Goal: Task Accomplishment & Management: Manage account settings

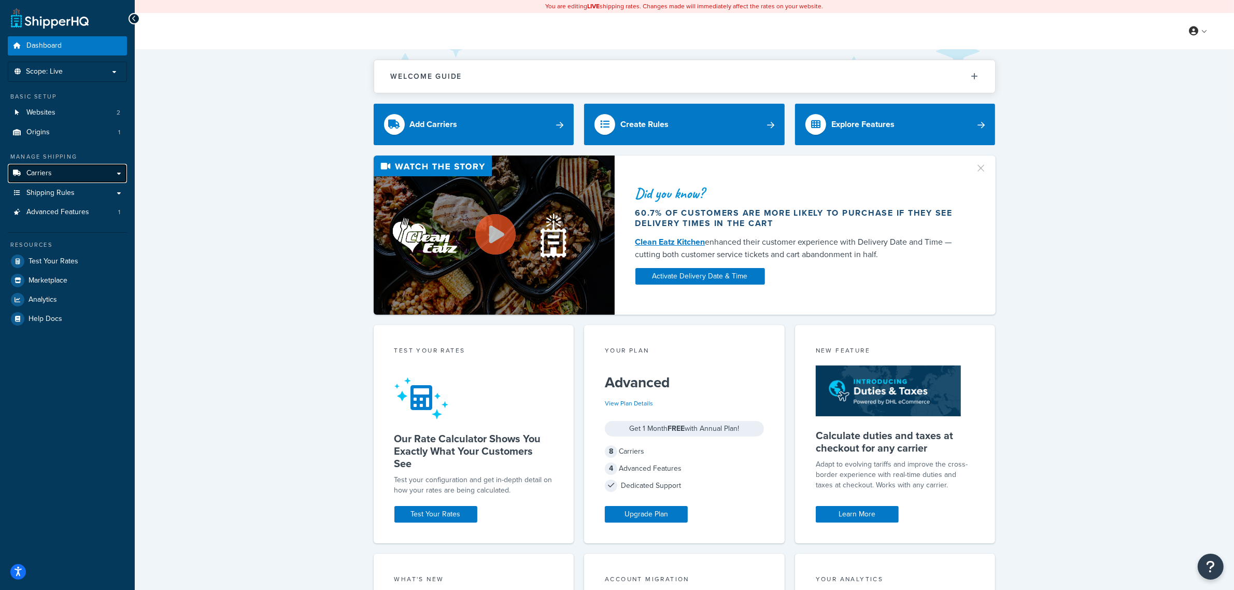
click at [33, 169] on span "Carriers" at bounding box center [38, 173] width 25 height 9
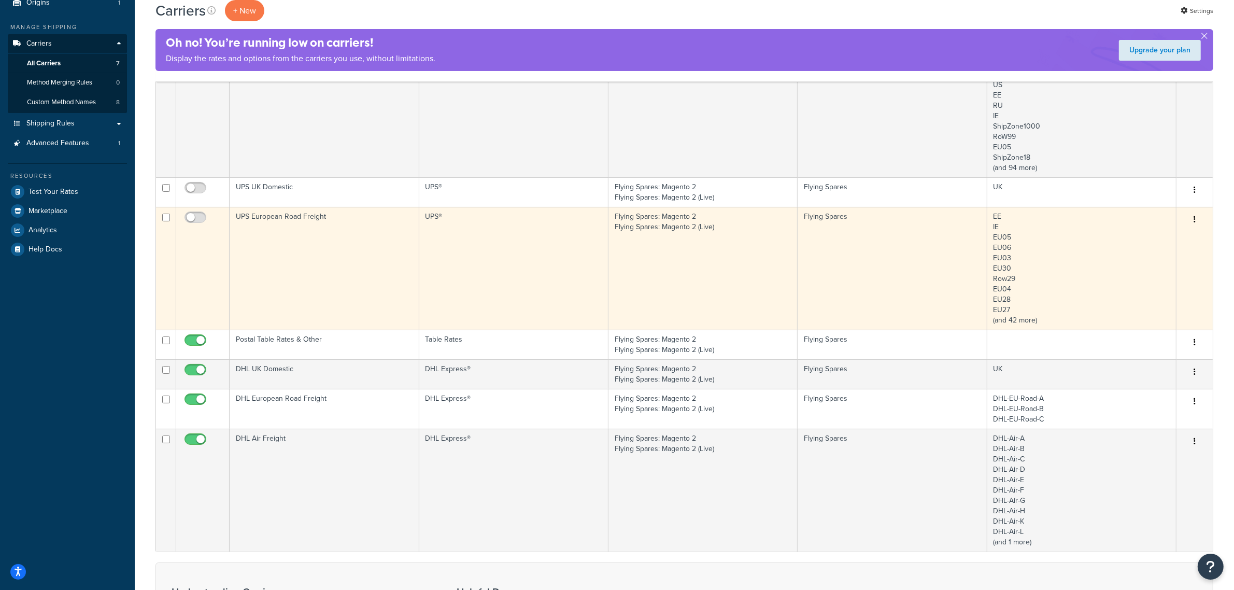
scroll to position [65, 0]
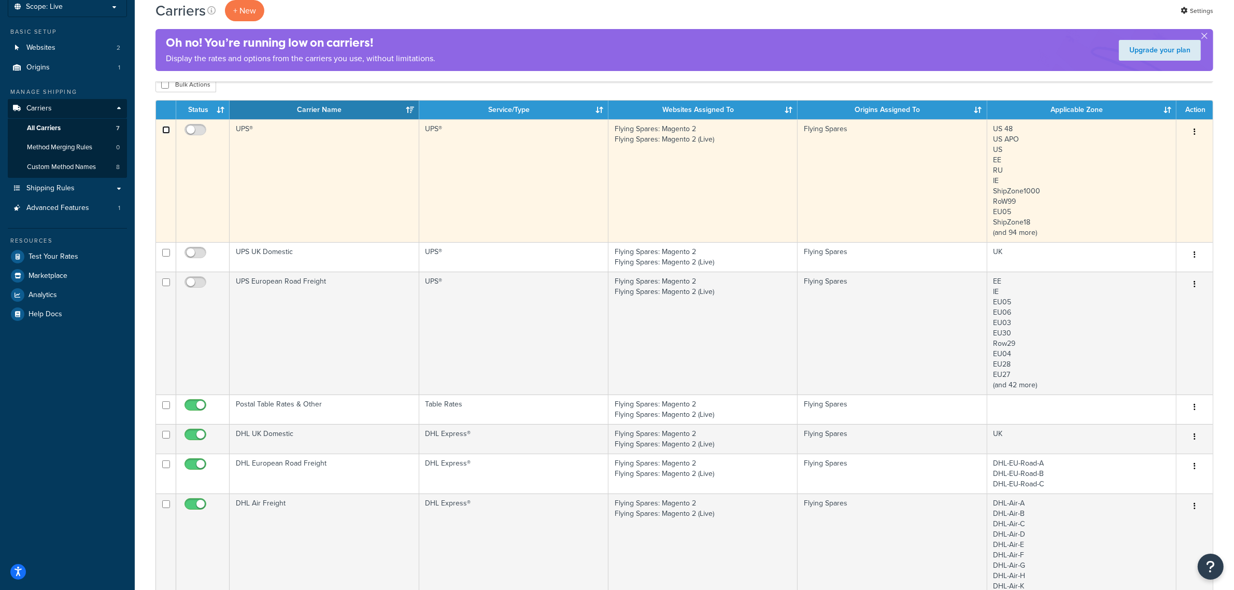
drag, startPoint x: 167, startPoint y: 130, endPoint x: 162, endPoint y: 135, distance: 7.7
click at [167, 130] on input "checkbox" at bounding box center [166, 130] width 8 height 8
checkbox input "true"
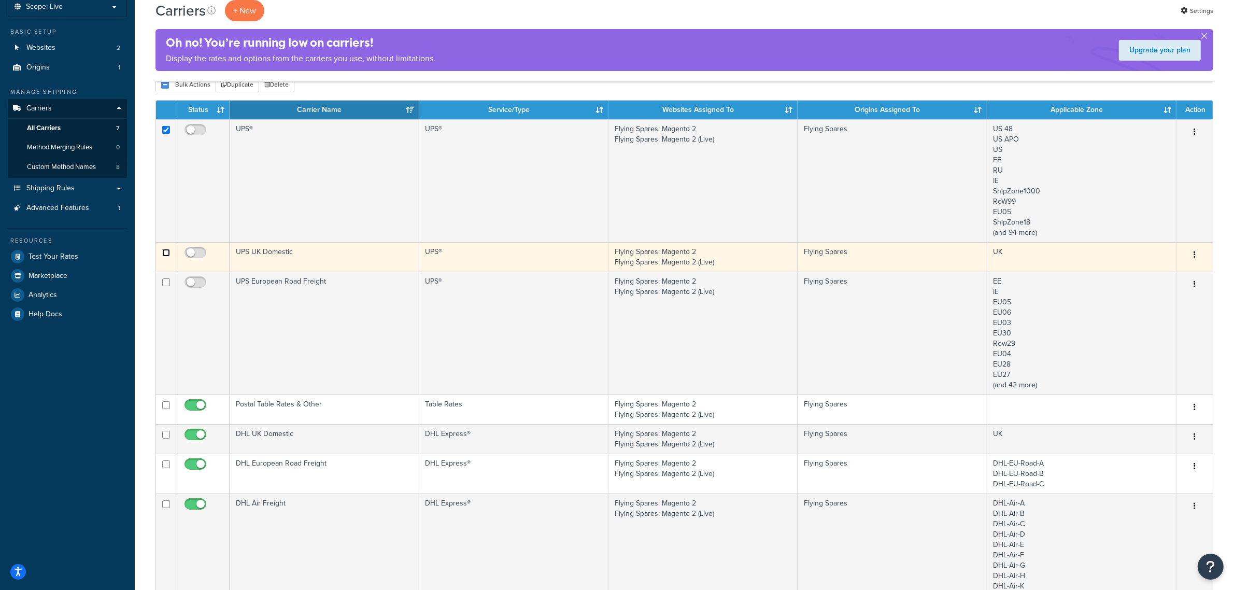
click at [166, 256] on input "checkbox" at bounding box center [166, 253] width 8 height 8
checkbox input "true"
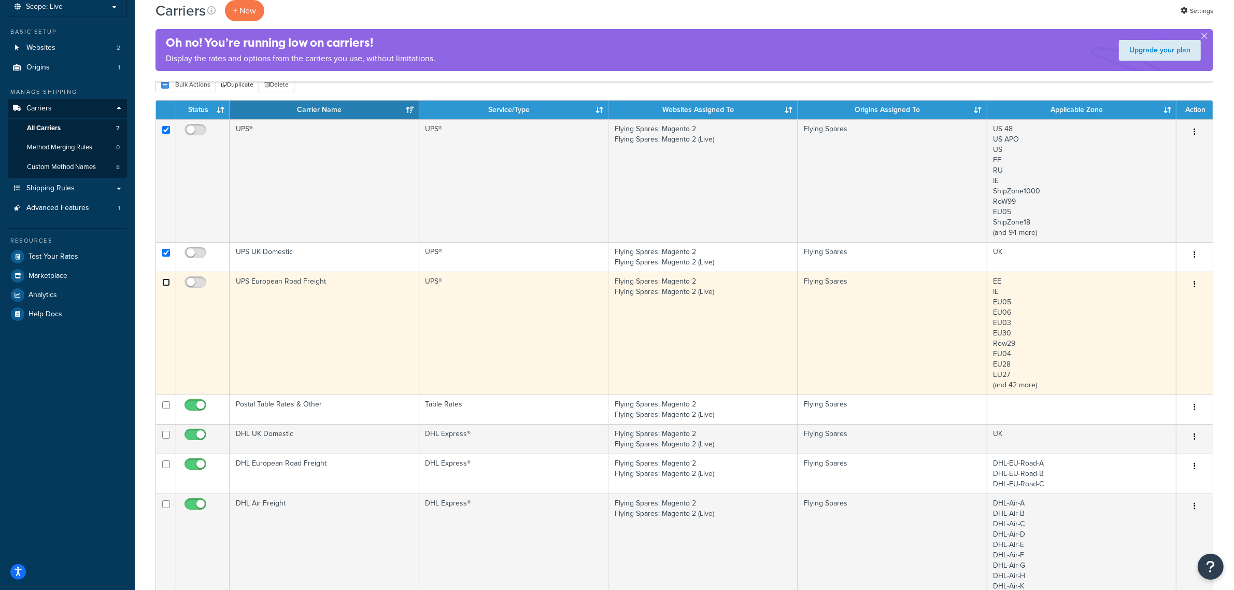
click at [167, 284] on input "checkbox" at bounding box center [166, 282] width 8 height 8
checkbox input "true"
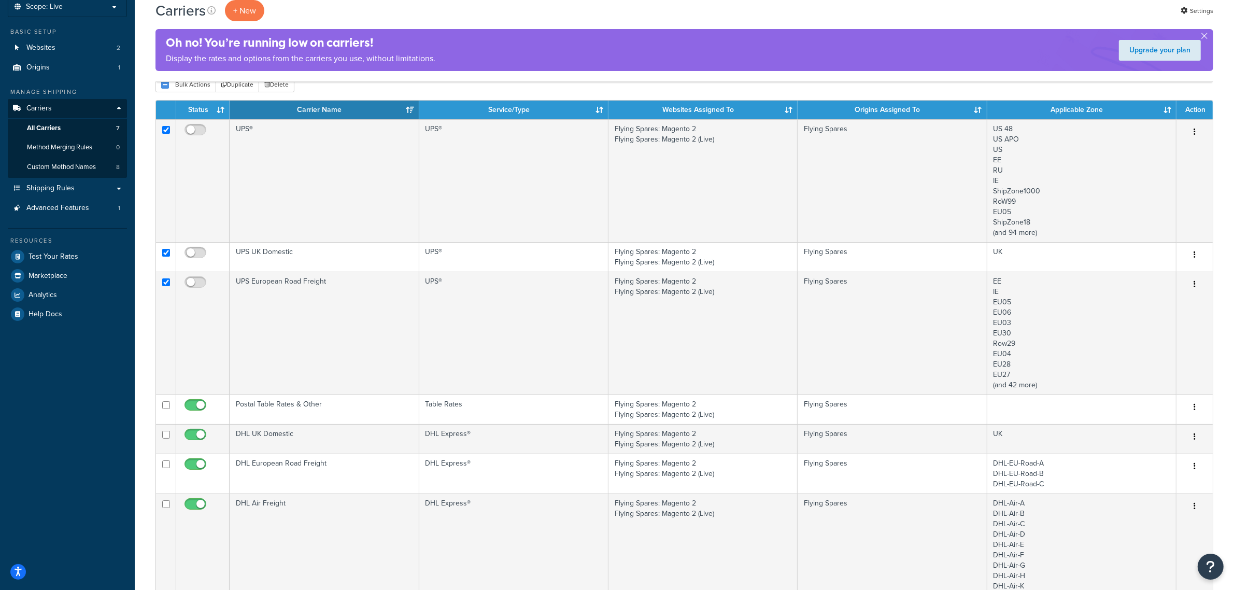
scroll to position [0, 0]
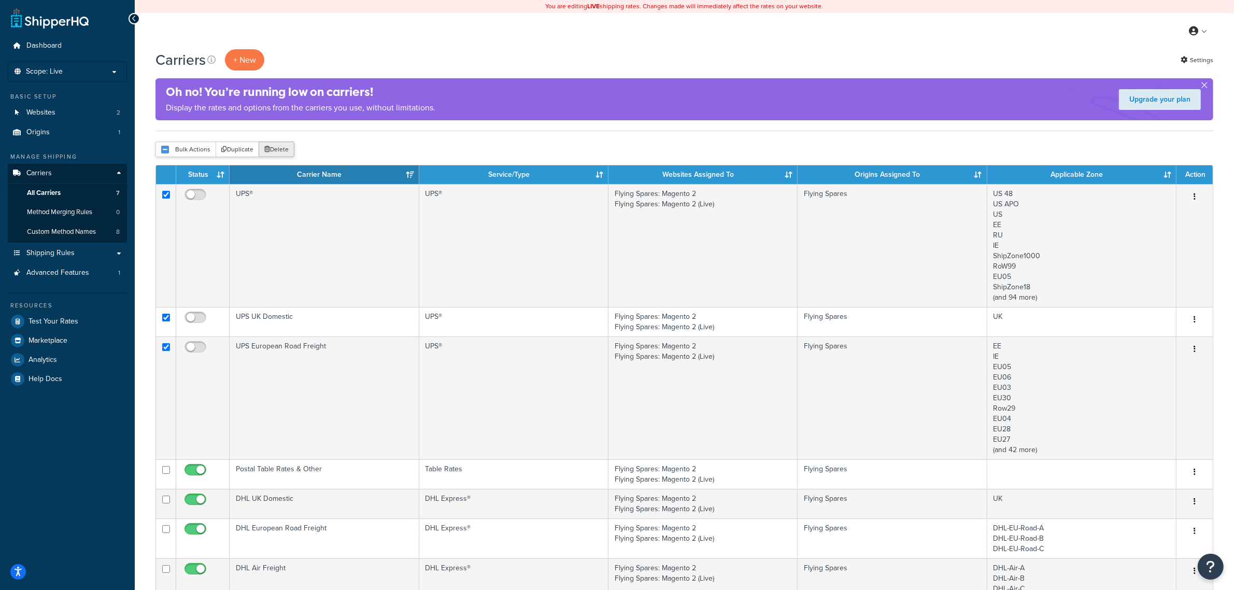
click at [289, 155] on button "Delete" at bounding box center [277, 149] width 36 height 16
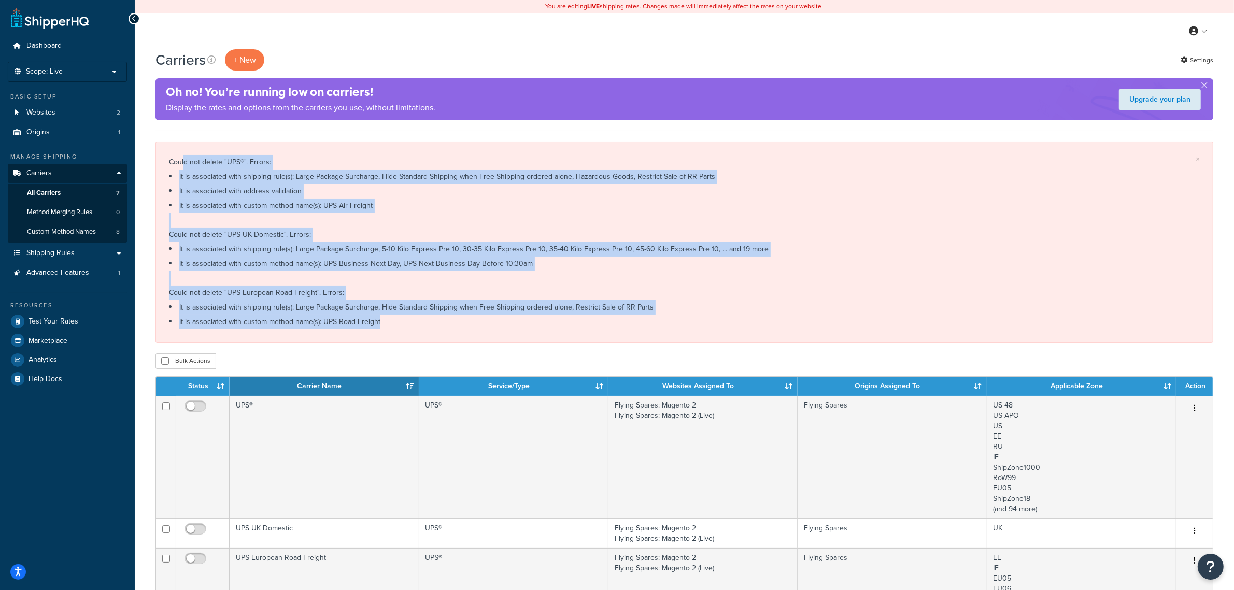
drag, startPoint x: 214, startPoint y: 148, endPoint x: 912, endPoint y: 341, distance: 724.8
click at [912, 341] on div "× Could not delete "UPS®". Errors: It is associated with shipping rule(s): Larg…" at bounding box center [684, 241] width 1058 height 201
drag, startPoint x: 170, startPoint y: 161, endPoint x: 369, endPoint y: 334, distance: 263.8
click at [467, 367] on div "Carriers + New Settings Oh no! You’re running low on carriers! Display the rate…" at bounding box center [684, 590] width 1099 height 1082
copy div "Could not delete "UPS®". Errors: It is associated with shipping rule(s): Large …"
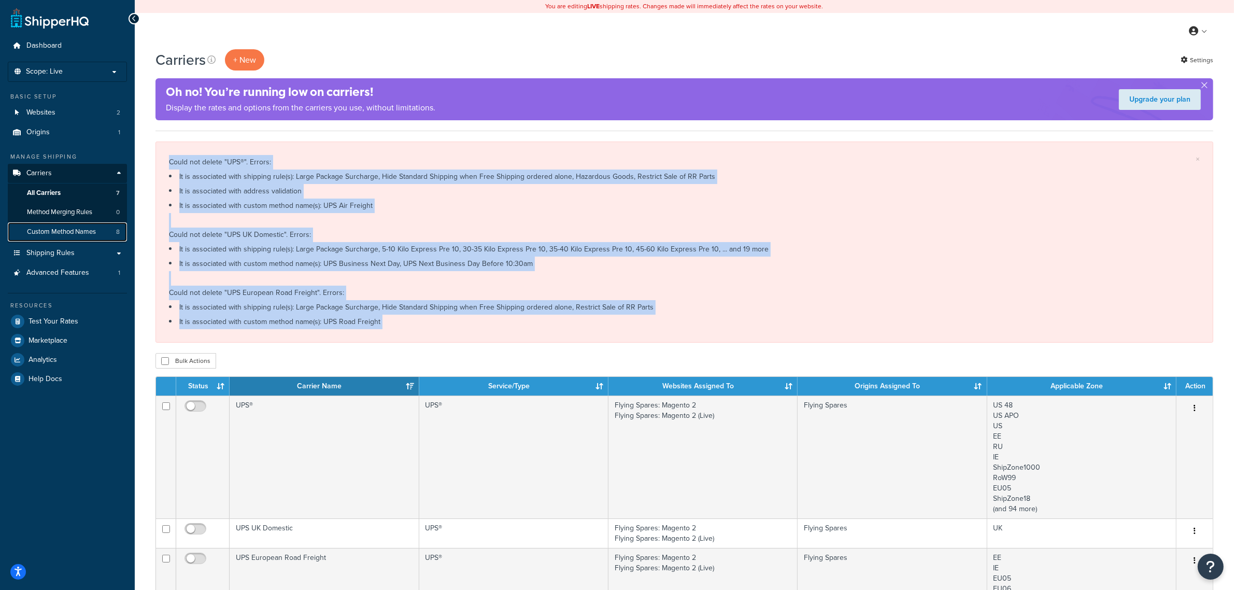
click at [65, 231] on span "Custom Method Names" at bounding box center [61, 232] width 69 height 9
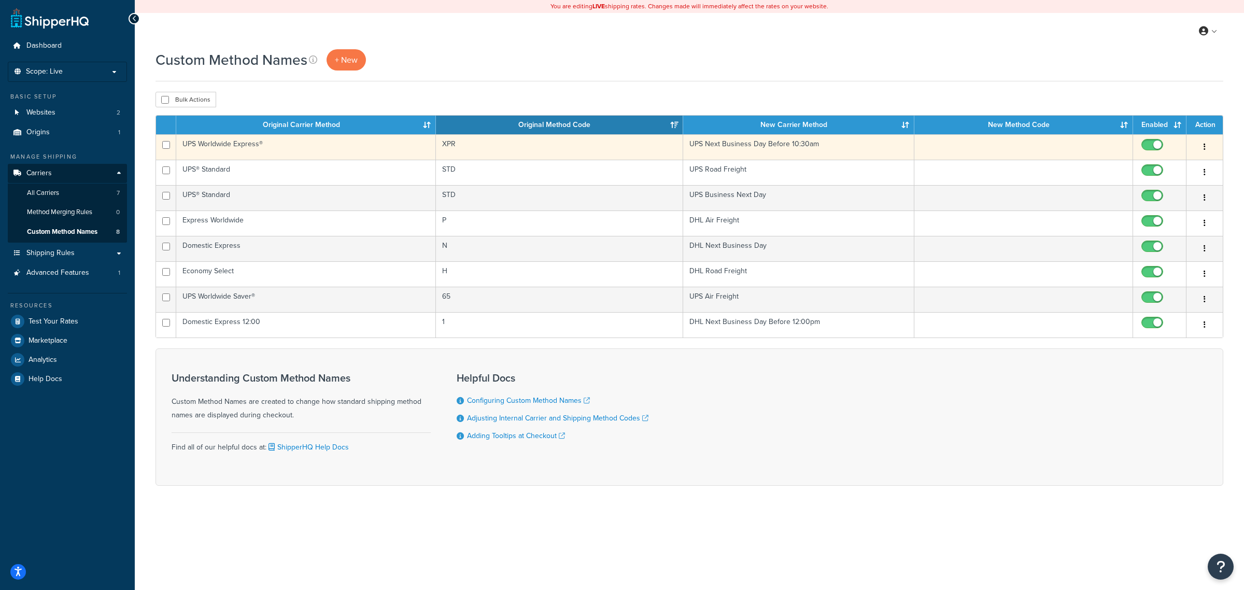
click at [1197, 150] on button "button" at bounding box center [1204, 147] width 15 height 17
click at [1161, 210] on link "Delete" at bounding box center [1163, 211] width 82 height 21
click at [164, 146] on input "checkbox" at bounding box center [166, 145] width 8 height 8
checkbox input "true"
click at [1206, 144] on button "button" at bounding box center [1204, 147] width 15 height 17
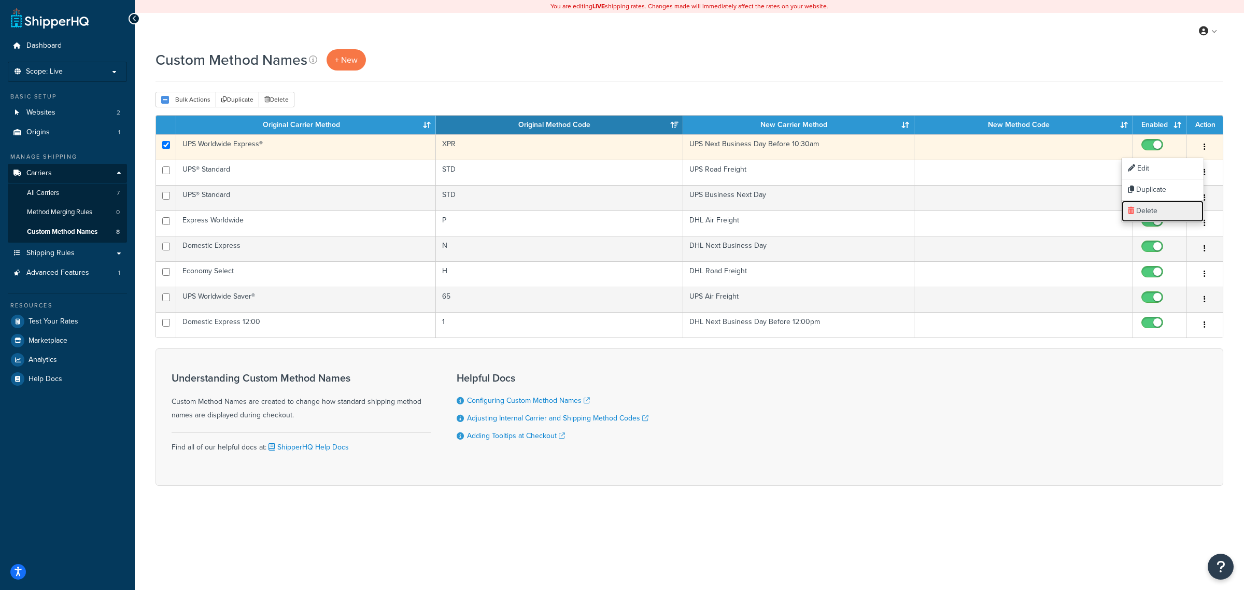
click at [1167, 211] on link "Delete" at bounding box center [1163, 211] width 82 height 21
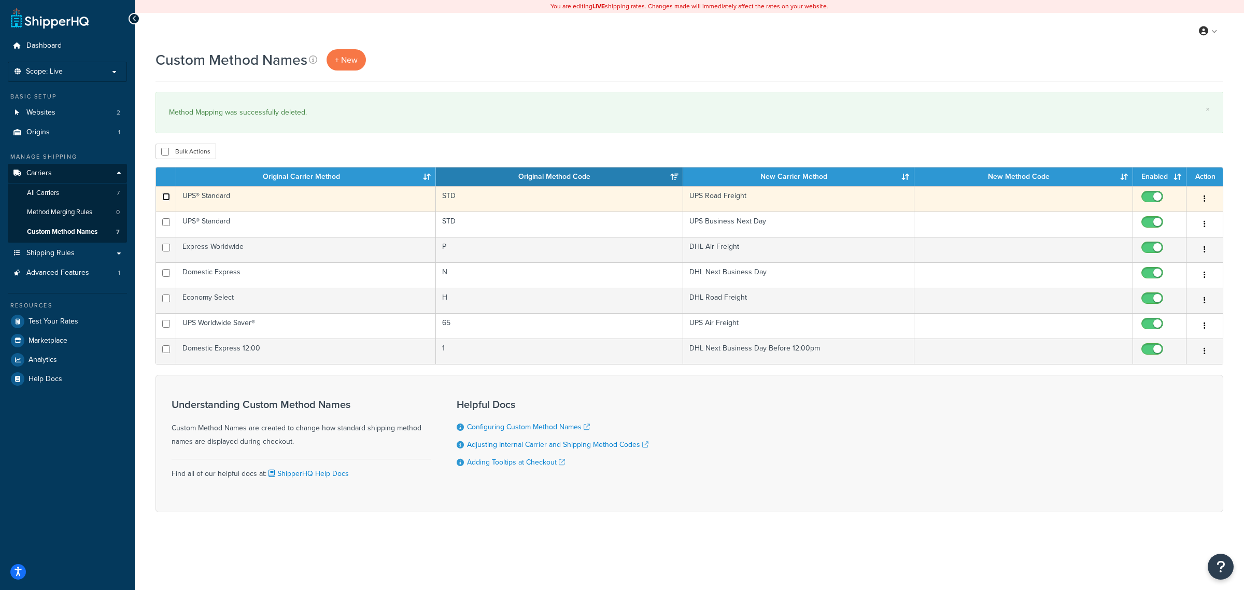
click at [165, 199] on input "checkbox" at bounding box center [166, 197] width 8 height 8
checkbox input "true"
click at [1204, 201] on icon "button" at bounding box center [1204, 198] width 2 height 7
click at [1152, 263] on link "Delete" at bounding box center [1163, 263] width 82 height 21
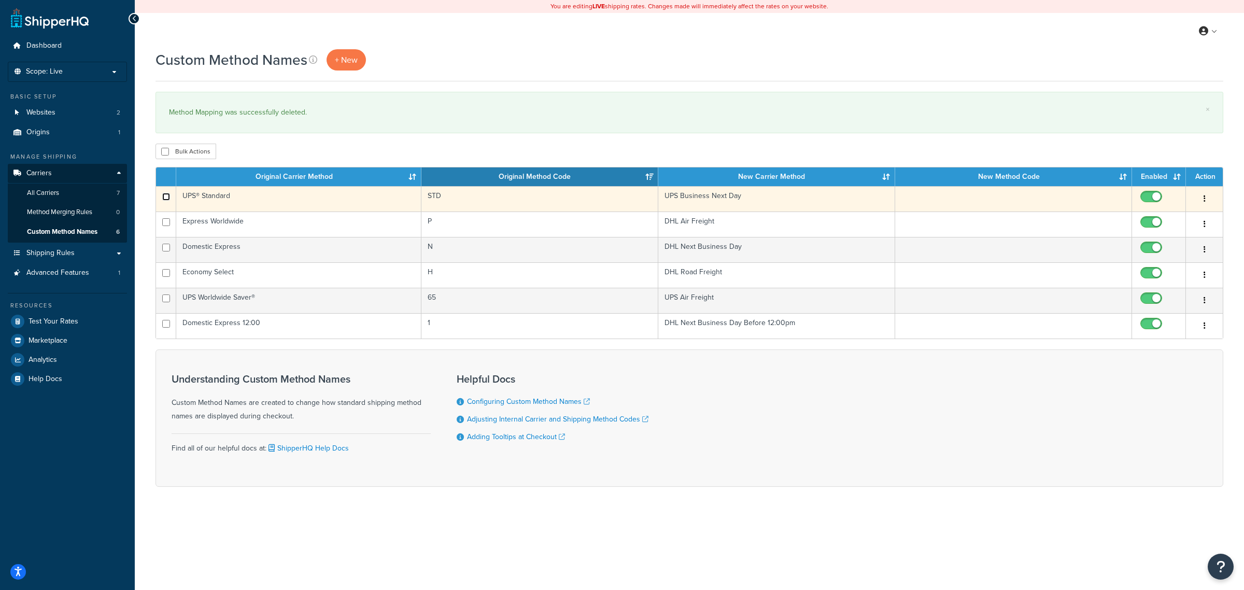
click at [167, 198] on input "checkbox" at bounding box center [166, 197] width 8 height 8
checkbox input "true"
click at [1203, 201] on icon "button" at bounding box center [1204, 198] width 2 height 7
click at [1156, 259] on link "Delete" at bounding box center [1163, 263] width 82 height 21
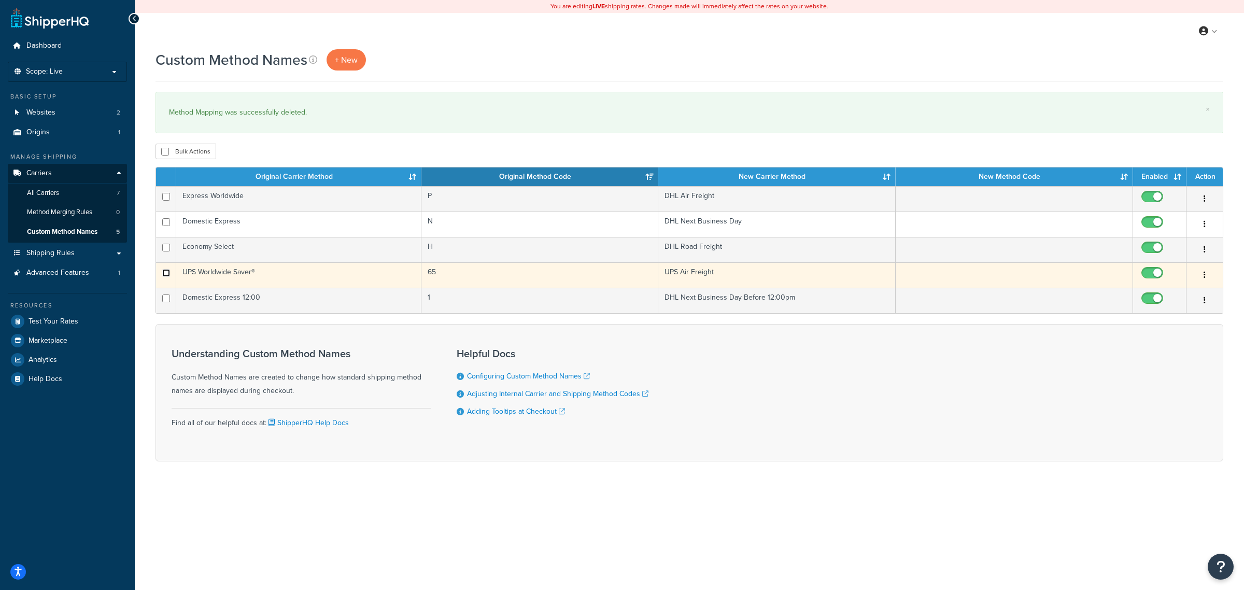
click at [167, 276] on input "checkbox" at bounding box center [166, 273] width 8 height 8
checkbox input "true"
click at [1203, 278] on icon "button" at bounding box center [1204, 274] width 2 height 7
click at [1152, 340] on link "Delete" at bounding box center [1163, 340] width 82 height 21
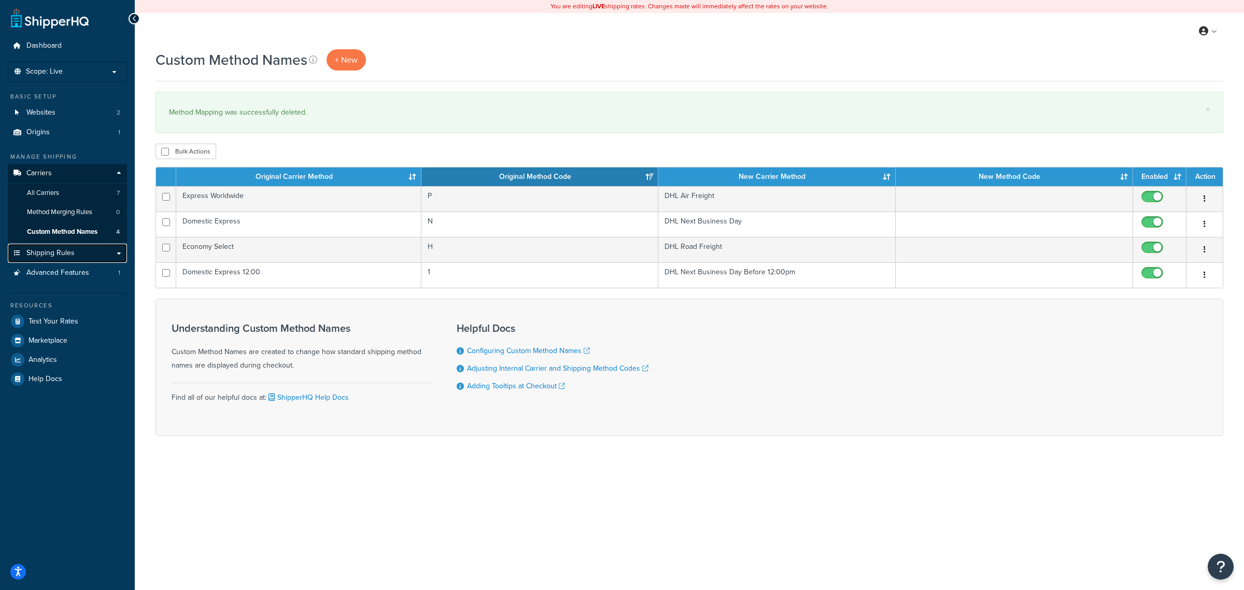
click at [47, 254] on span "Shipping Rules" at bounding box center [50, 253] width 48 height 9
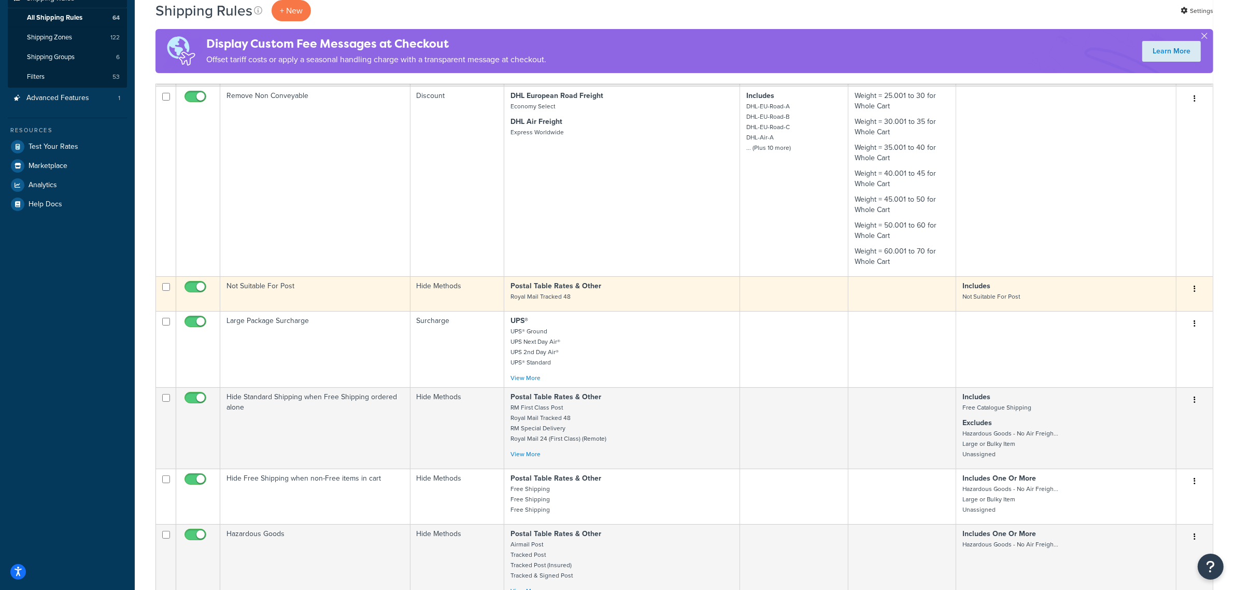
scroll to position [259, 0]
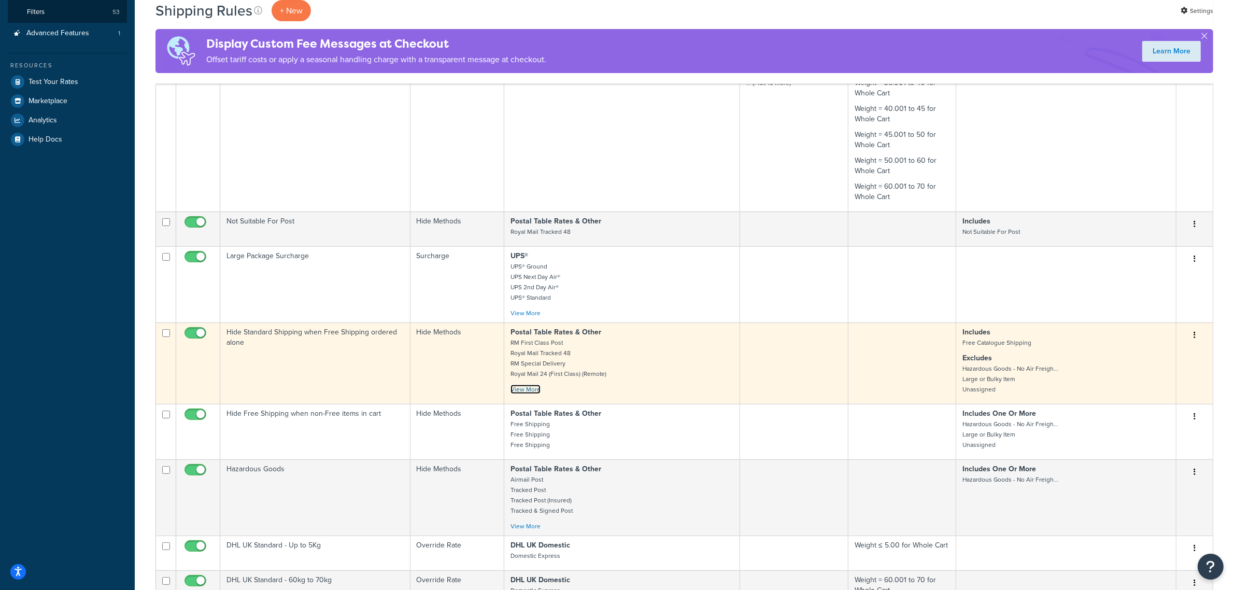
click at [525, 393] on link "View More" at bounding box center [526, 389] width 30 height 9
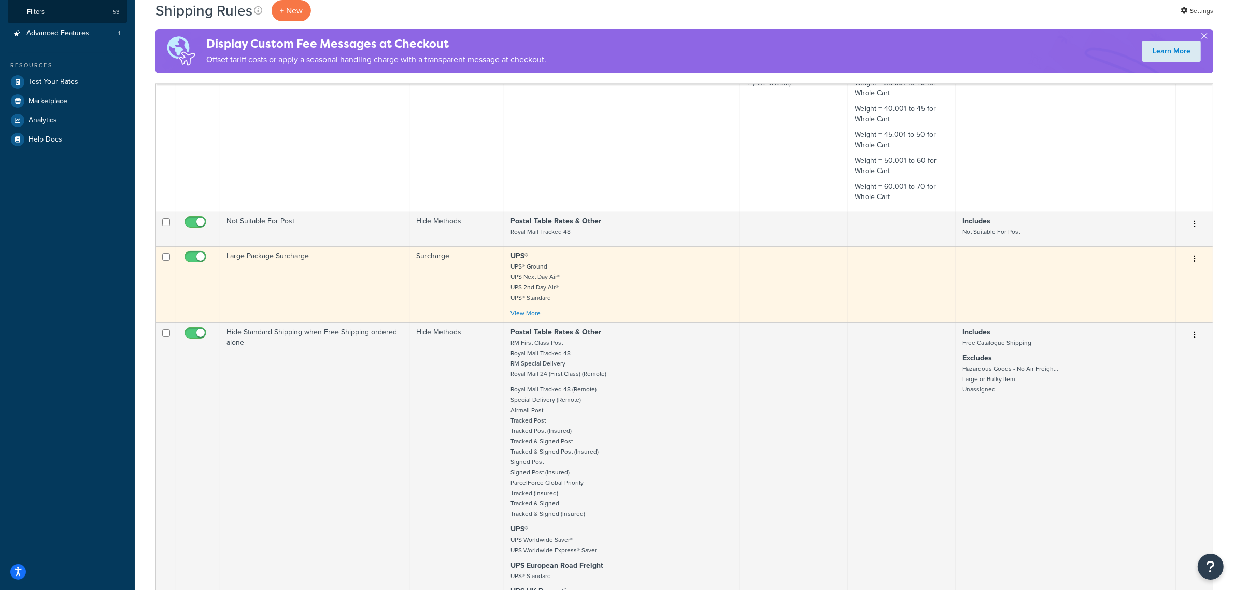
scroll to position [194, 0]
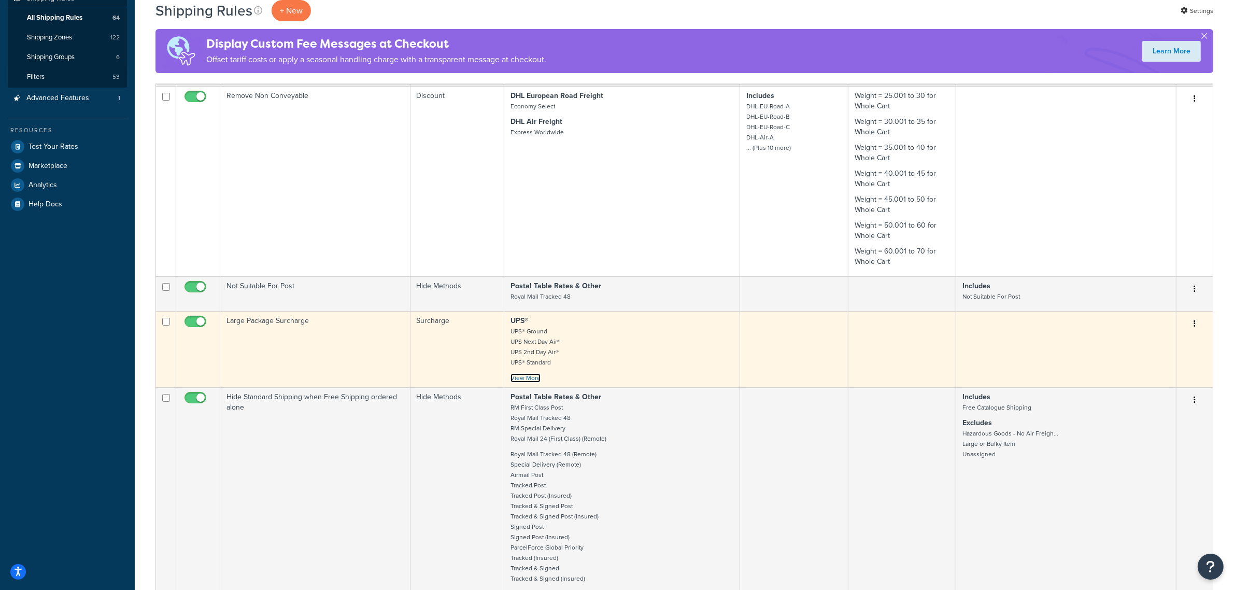
click at [527, 381] on link "View More" at bounding box center [526, 377] width 30 height 9
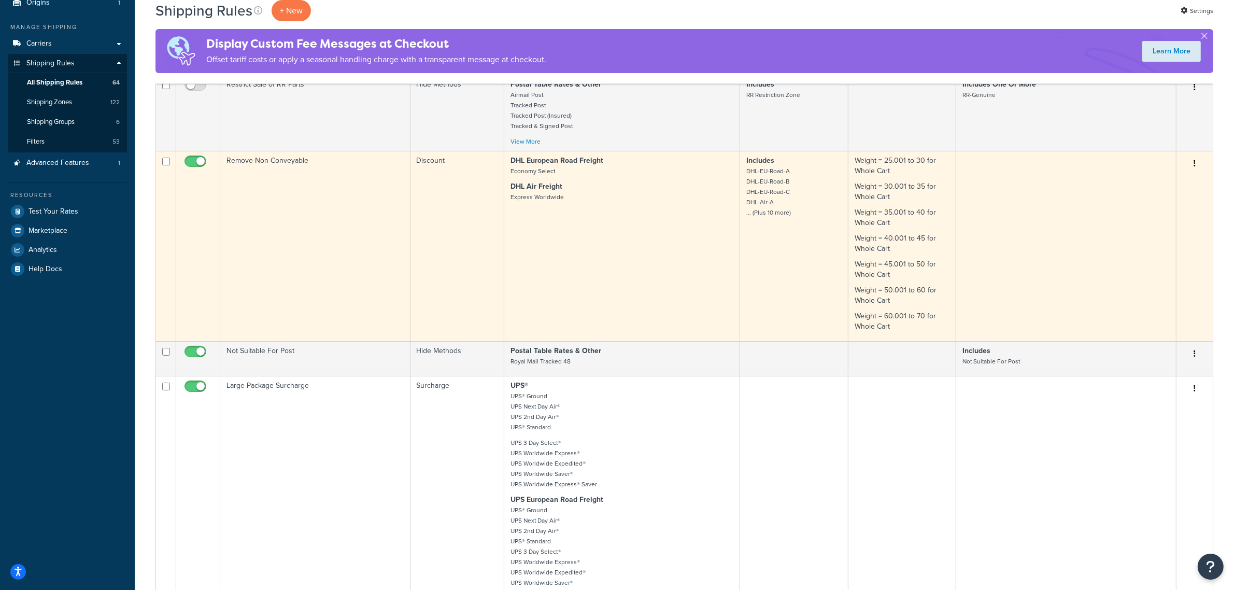
scroll to position [65, 0]
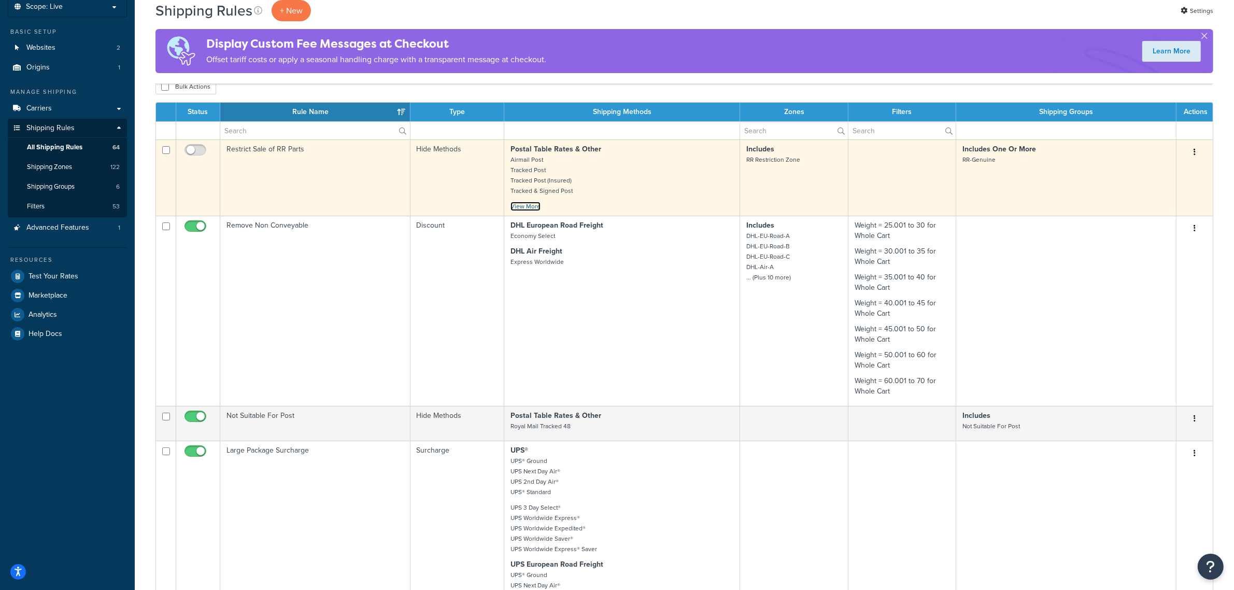
click at [531, 206] on link "View More" at bounding box center [526, 206] width 30 height 9
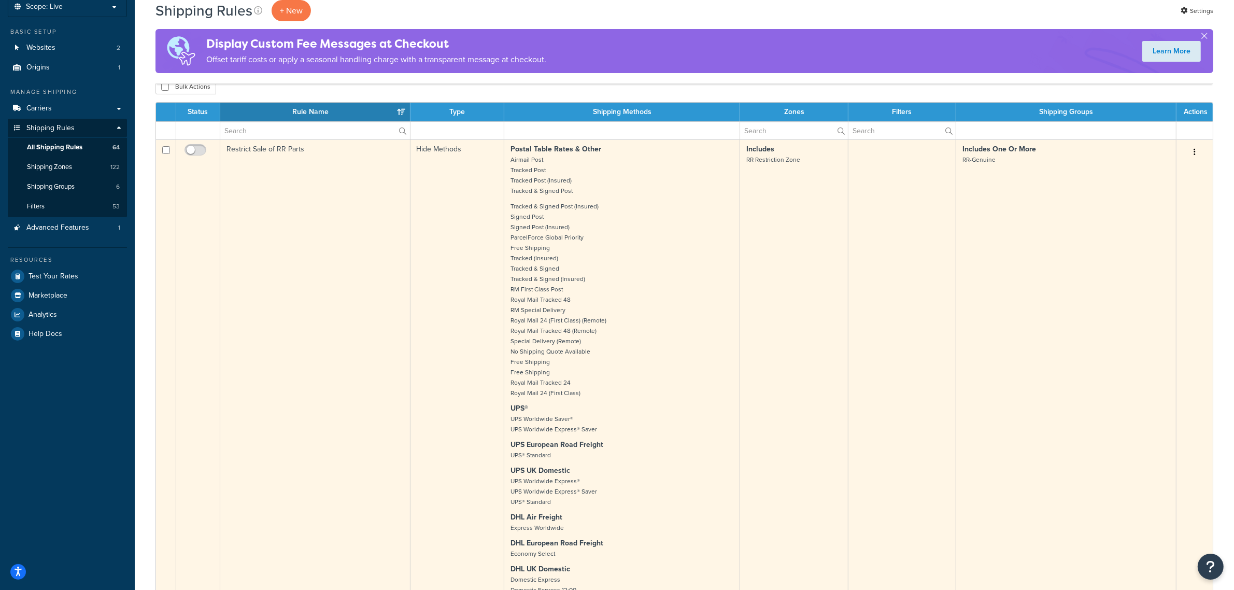
click at [796, 223] on td "Includes RR Restriction Zone" at bounding box center [794, 376] width 108 height 475
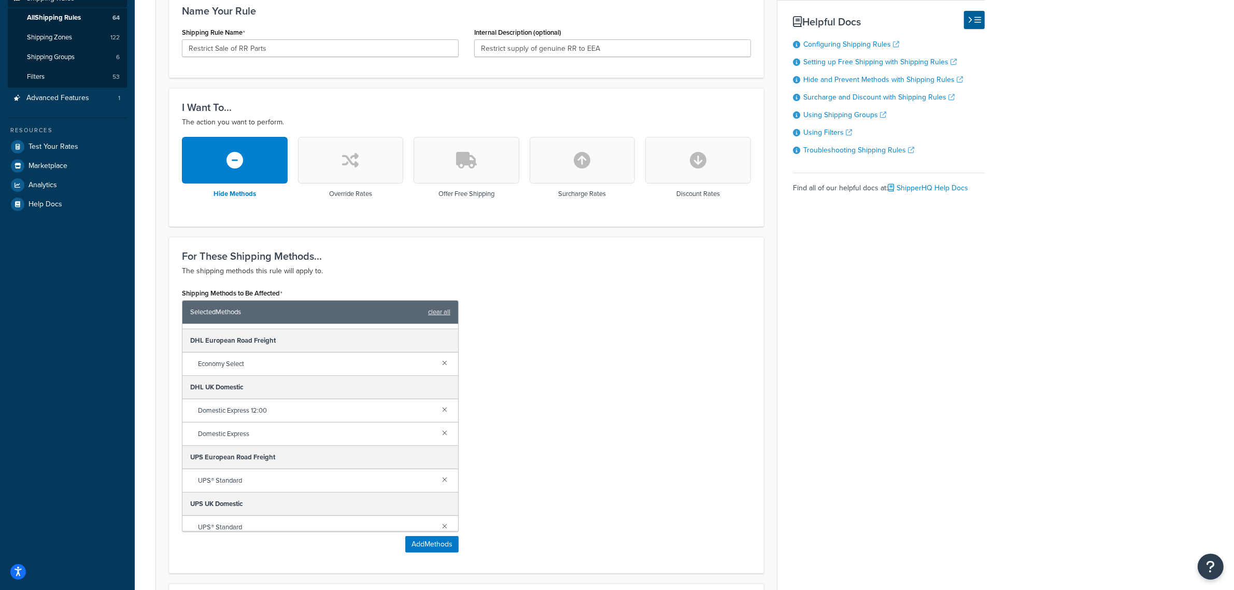
scroll to position [621, 0]
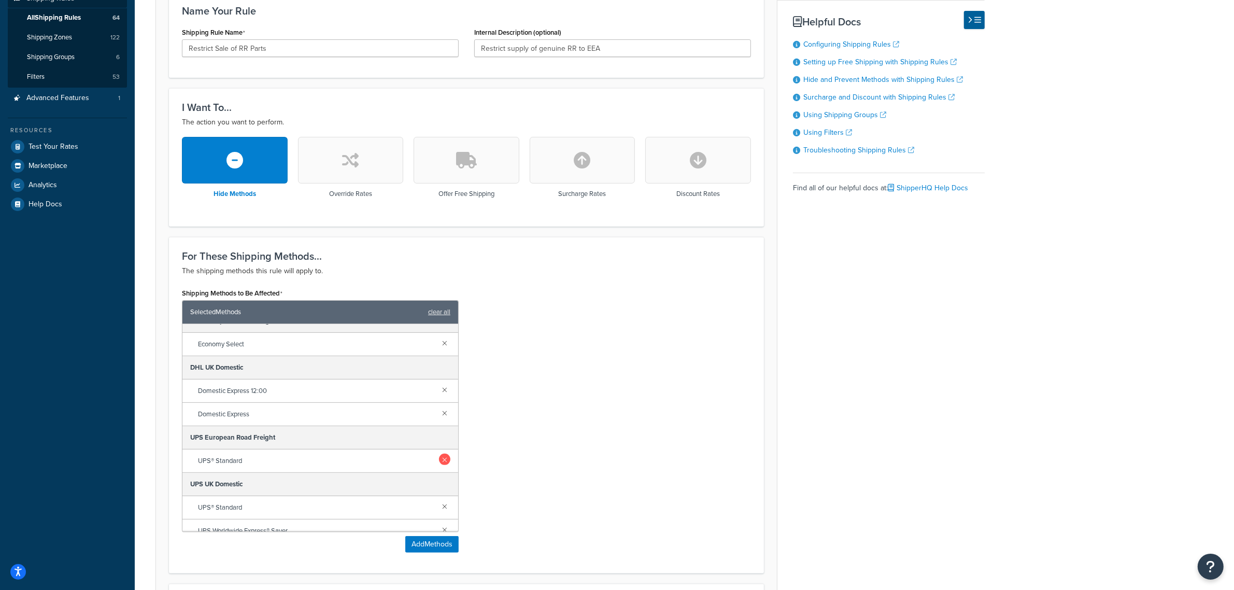
click at [439, 464] on link at bounding box center [444, 458] width 11 height 11
click at [439, 462] on link at bounding box center [444, 458] width 11 height 11
click at [439, 460] on link at bounding box center [444, 458] width 11 height 11
click at [439, 465] on link at bounding box center [444, 458] width 11 height 11
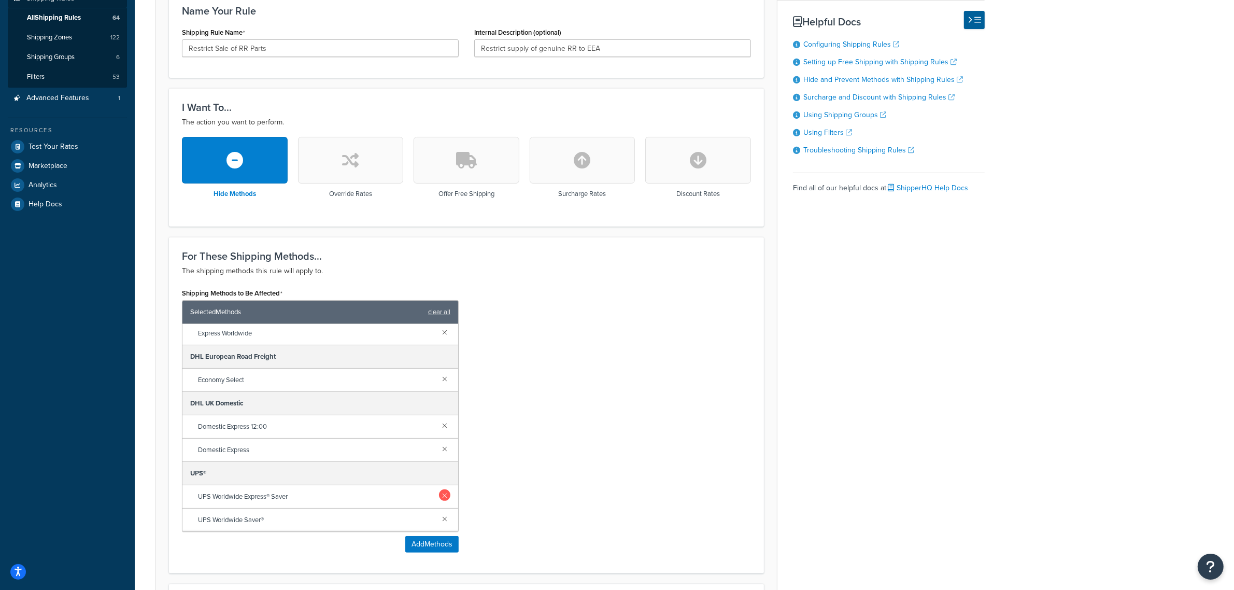
click at [439, 494] on link at bounding box center [444, 494] width 11 height 11
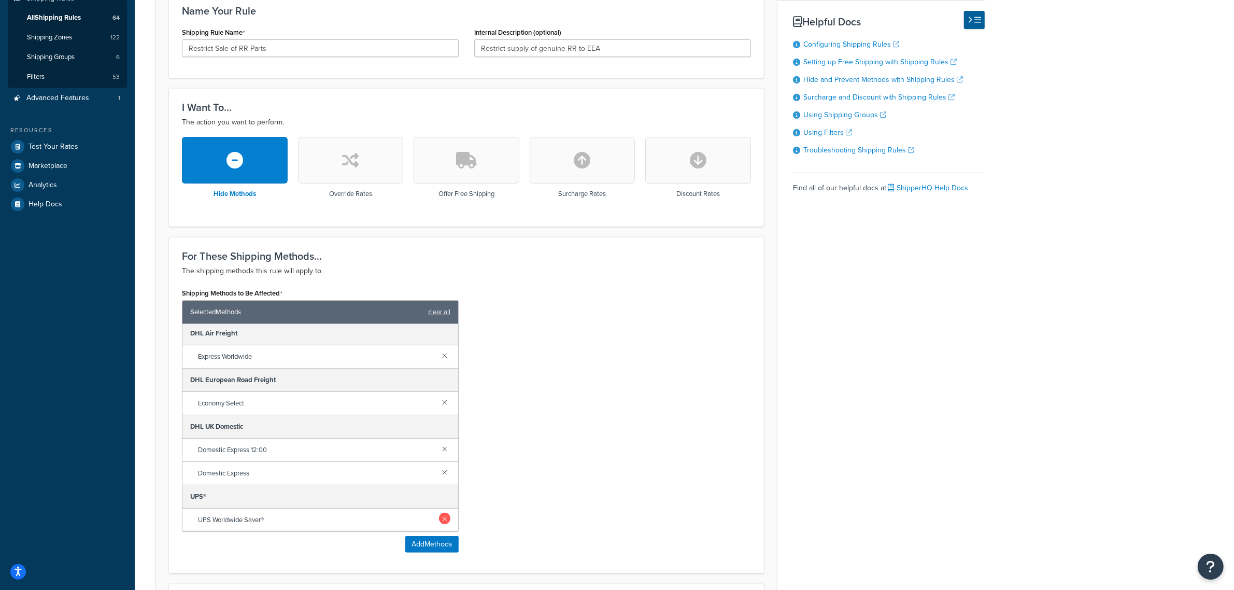
click at [439, 519] on link at bounding box center [444, 518] width 11 height 11
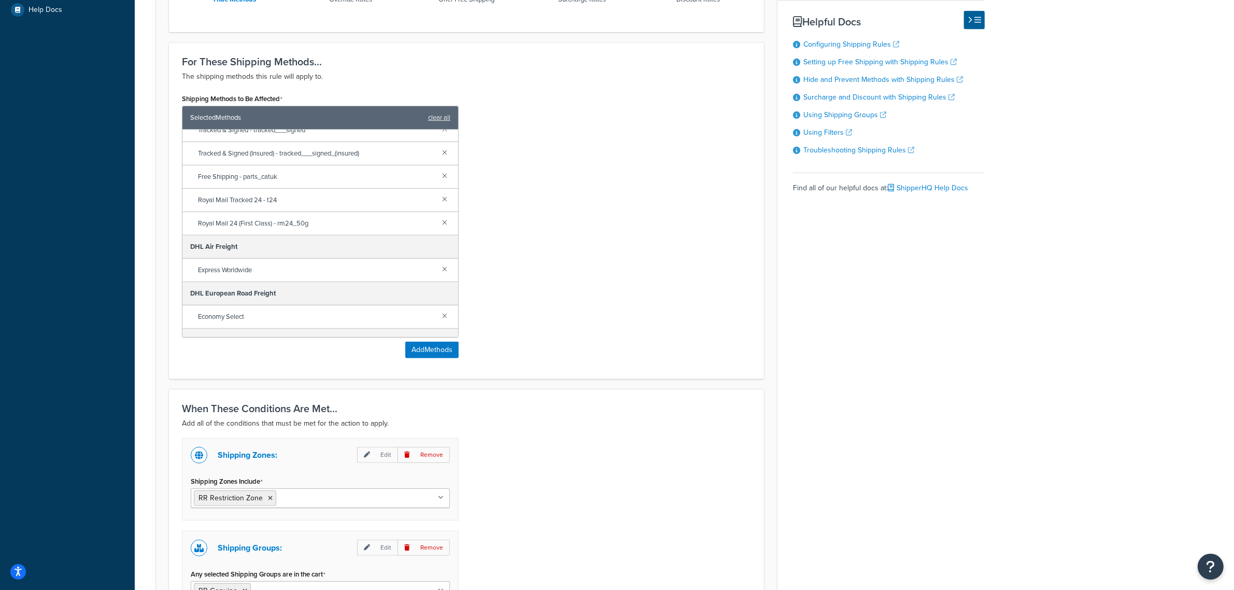
scroll to position [550, 0]
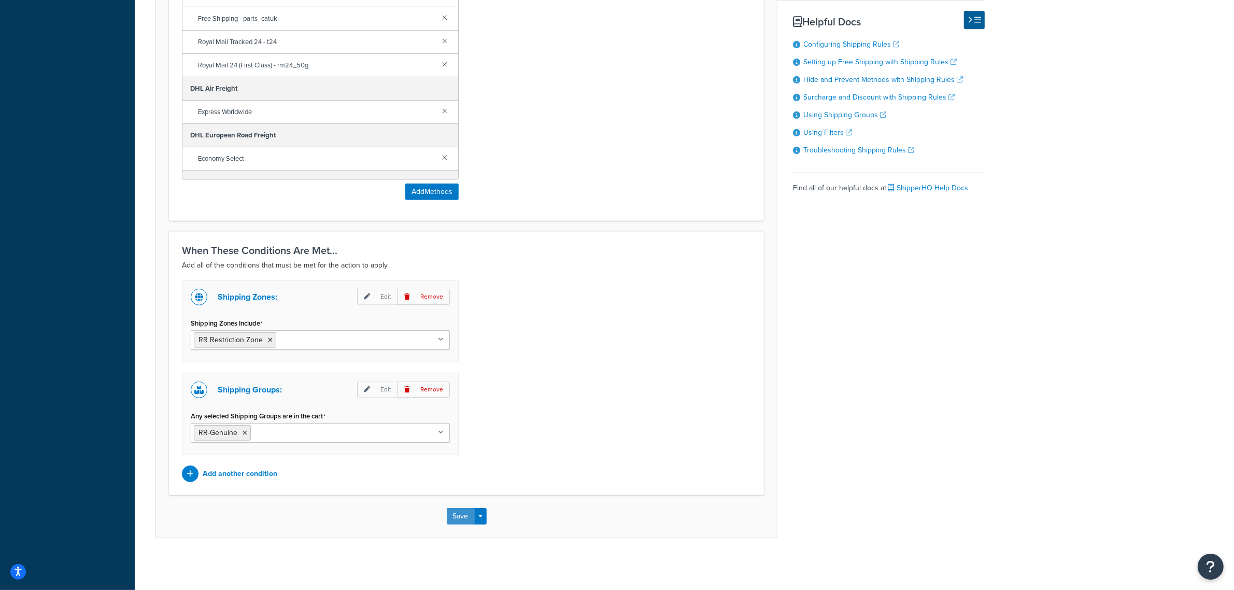
click at [457, 516] on button "Save" at bounding box center [461, 516] width 28 height 17
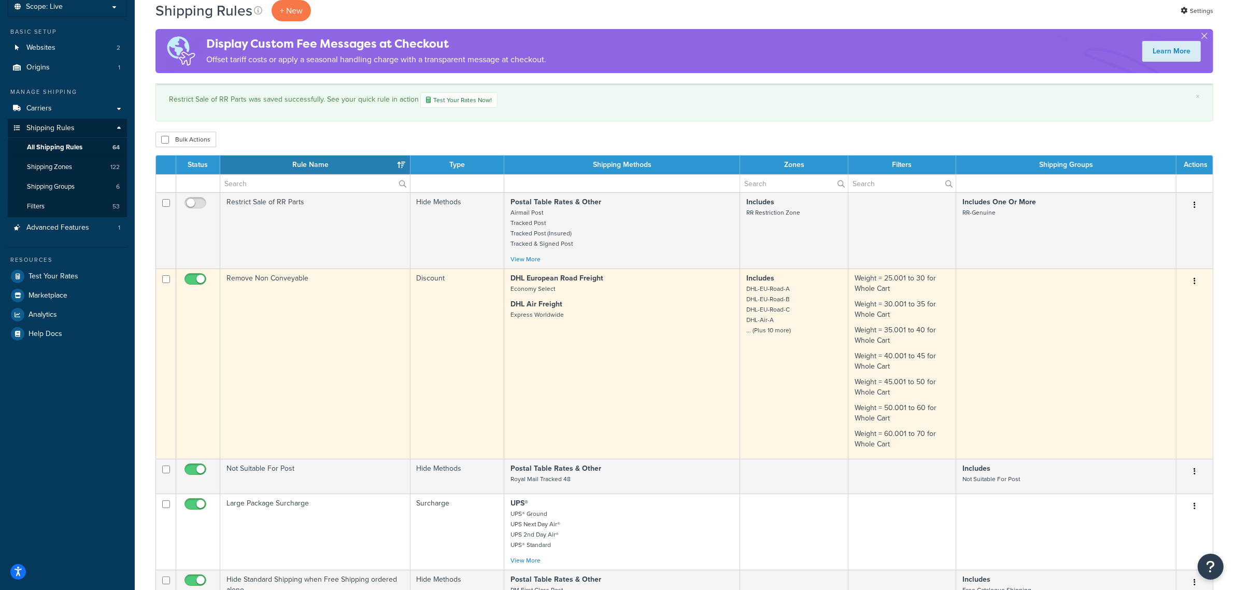
scroll to position [130, 0]
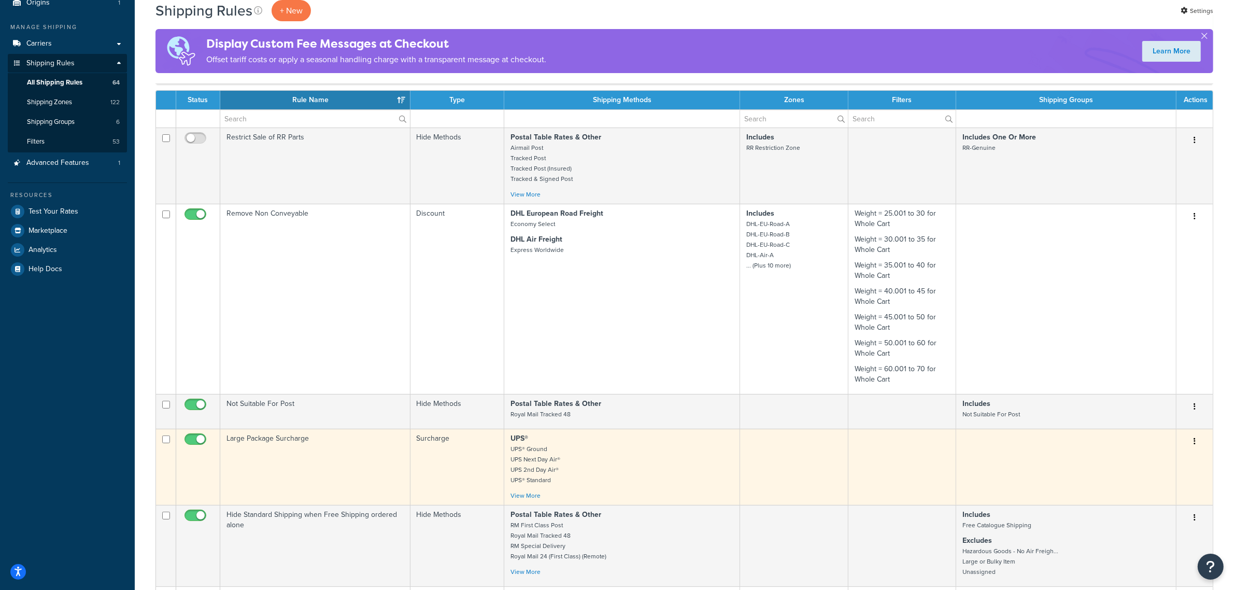
click at [542, 469] on small "UPS® Ground UPS Next Day Air® UPS 2nd Day Air® UPS® Standard" at bounding box center [536, 464] width 50 height 40
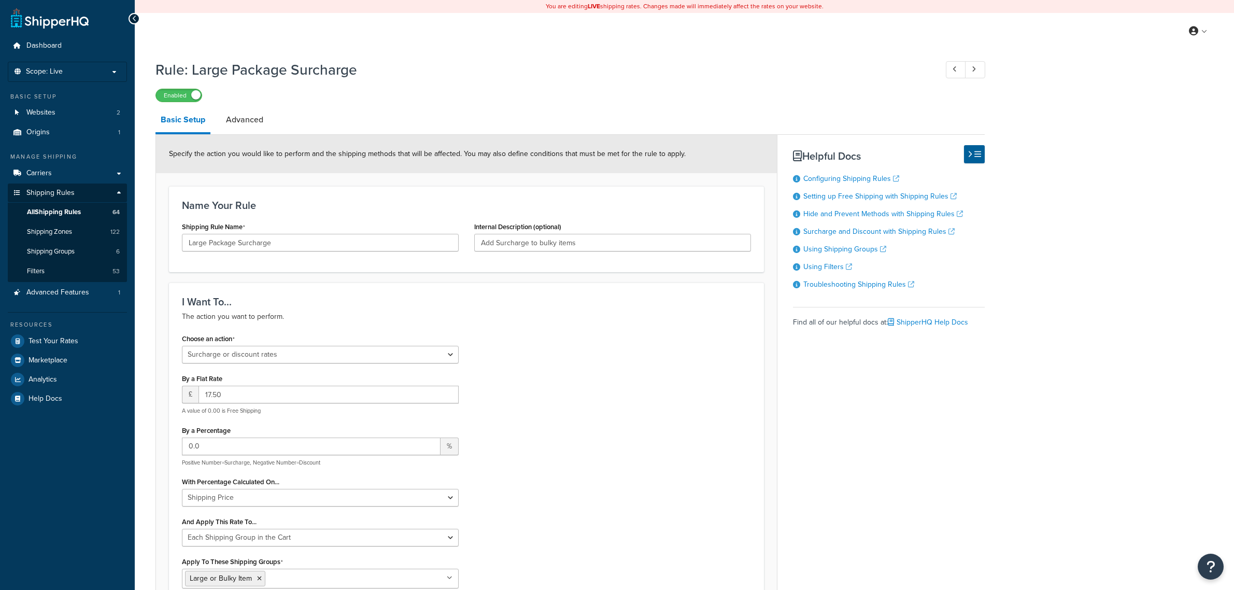
select select "SURCHARGE"
select select "SHIPPING_GROUP"
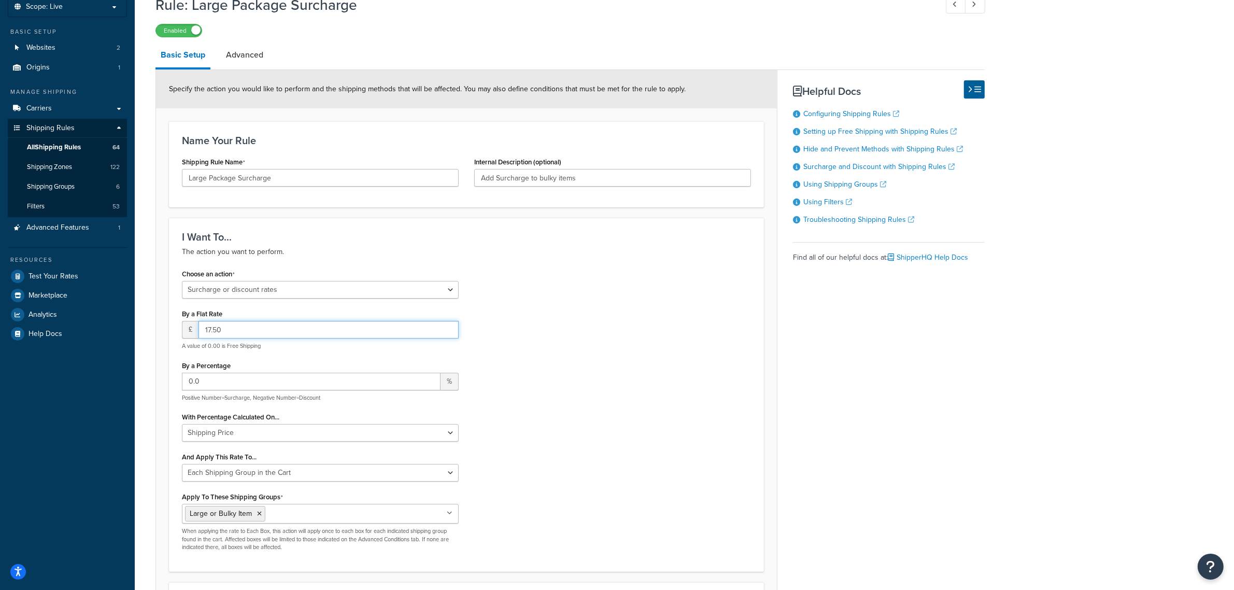
drag, startPoint x: 253, startPoint y: 330, endPoint x: 203, endPoint y: 330, distance: 50.3
click at [200, 337] on input "17.50" at bounding box center [329, 330] width 260 height 18
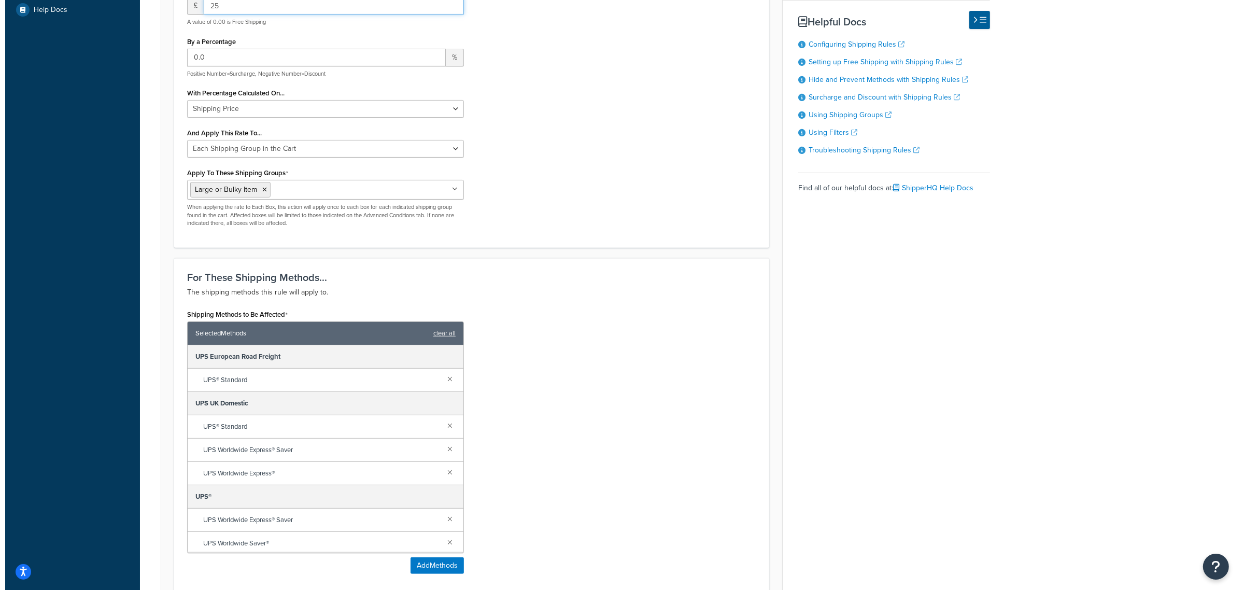
scroll to position [453, 0]
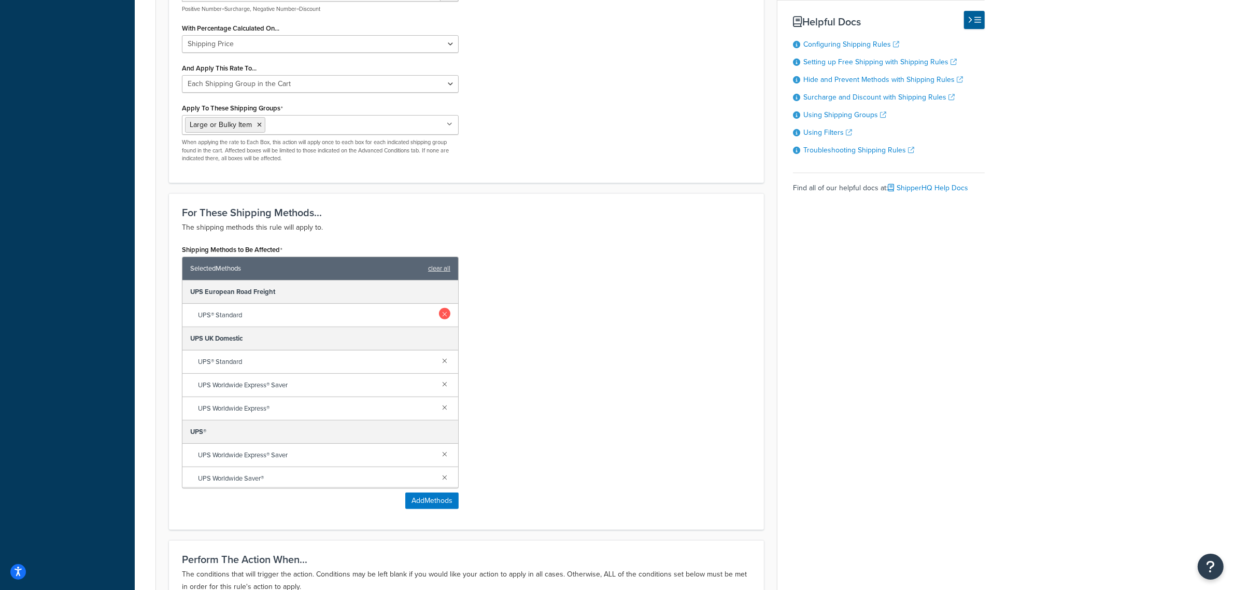
type input "25"
click at [439, 315] on link at bounding box center [444, 313] width 11 height 11
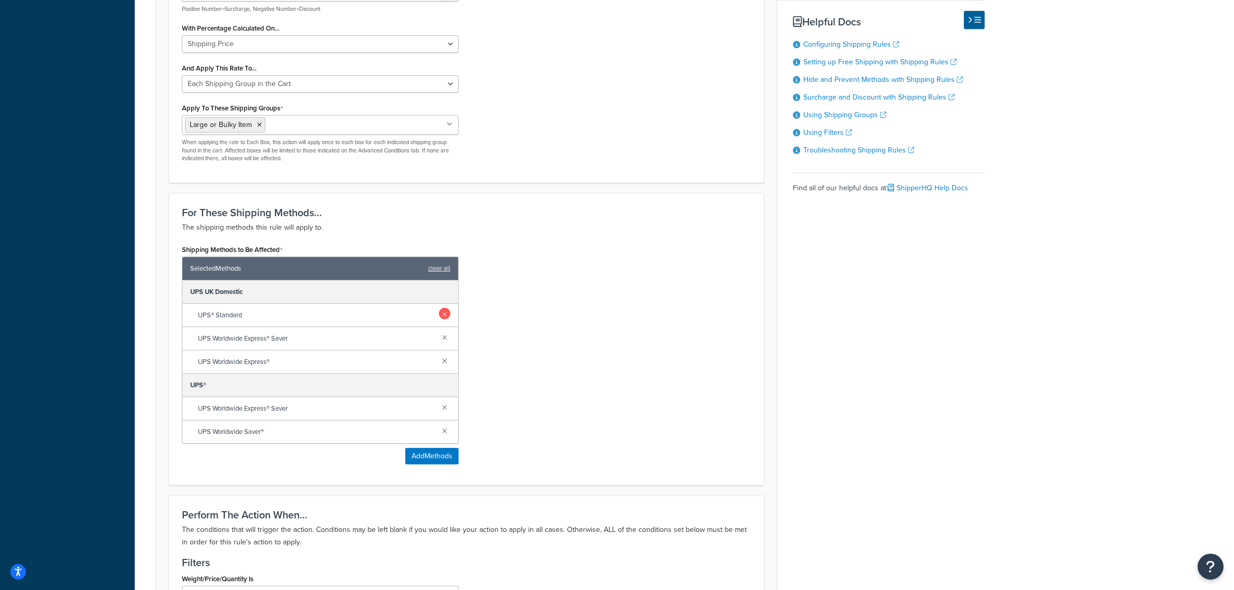
click at [443, 315] on link at bounding box center [444, 313] width 11 height 11
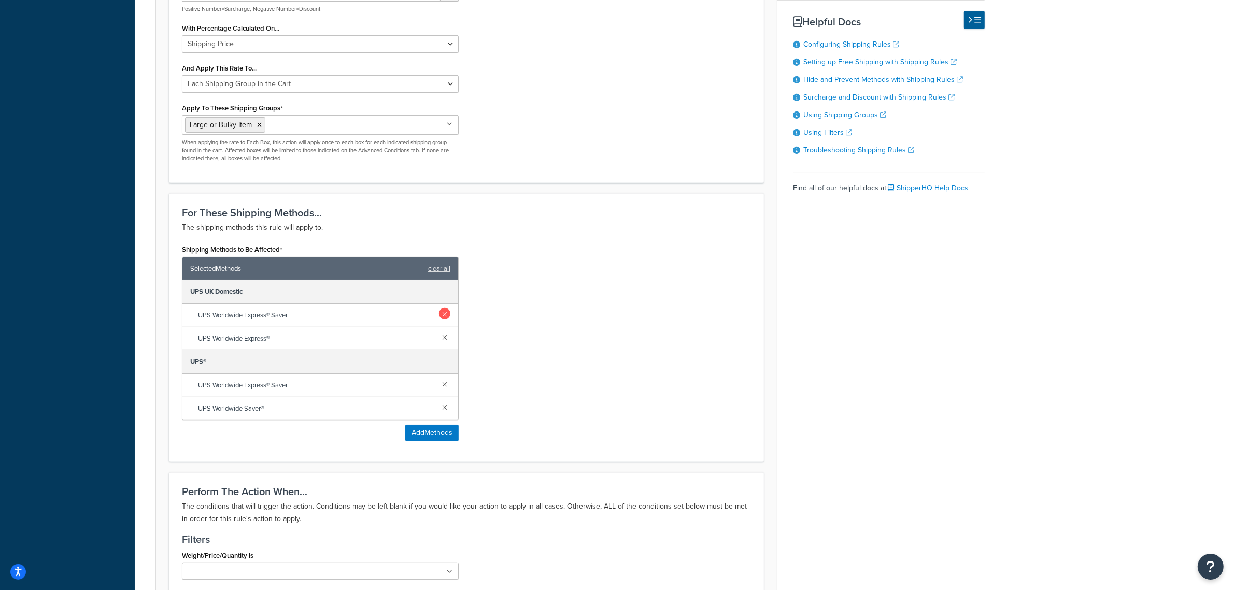
click at [445, 317] on link at bounding box center [444, 313] width 11 height 11
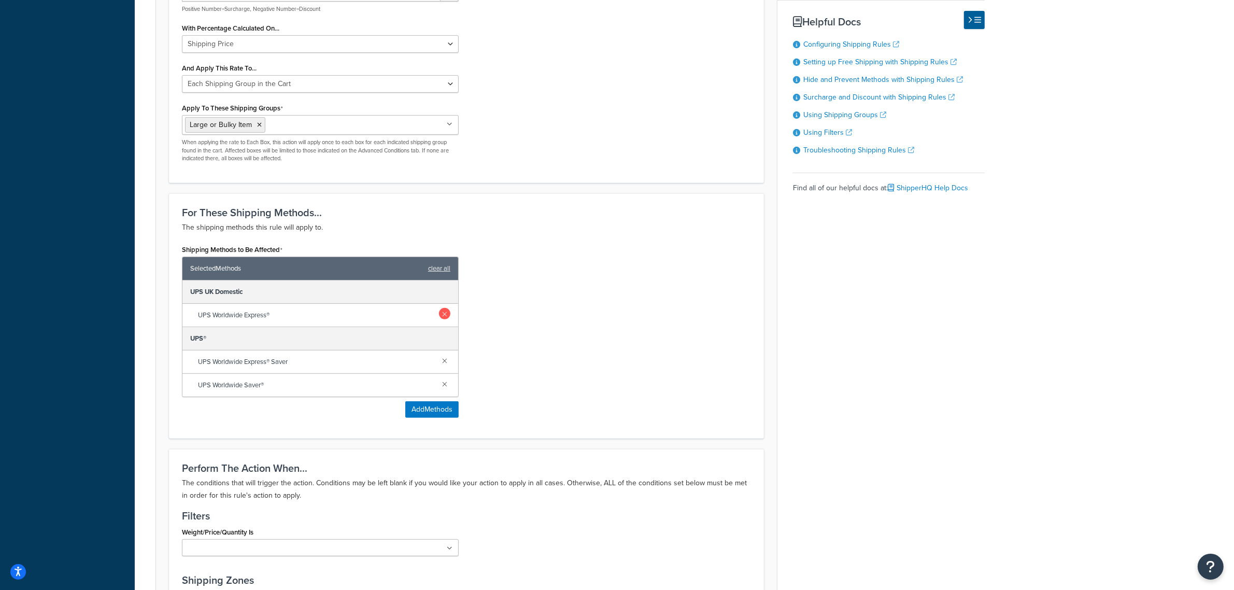
click at [445, 318] on link at bounding box center [444, 313] width 11 height 11
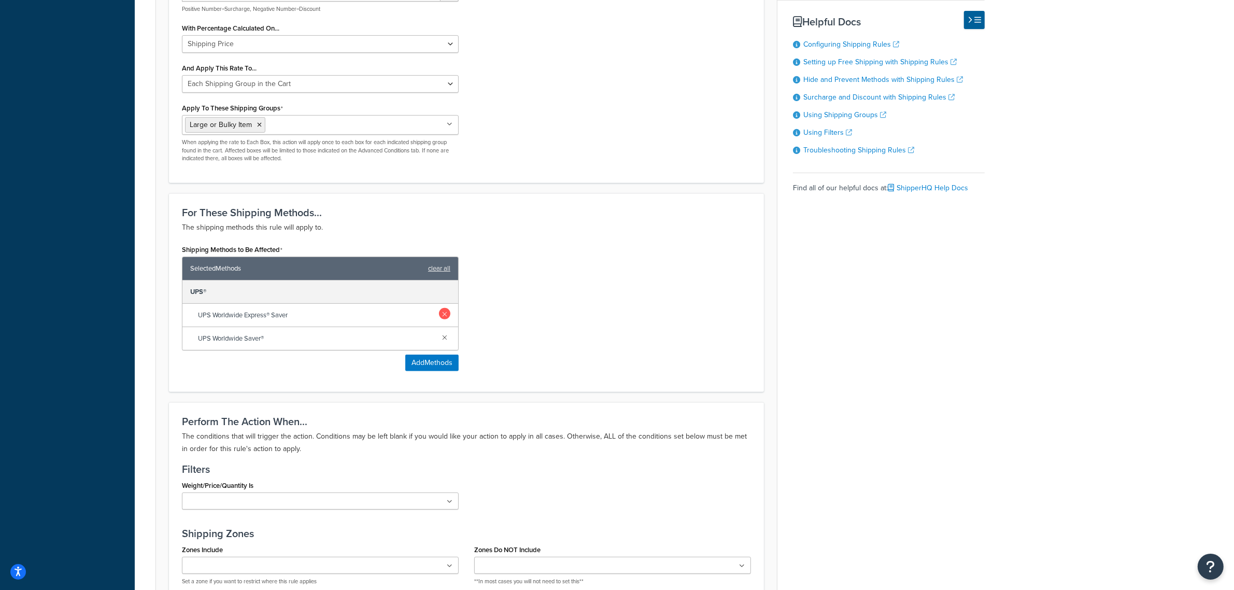
click at [447, 317] on link at bounding box center [444, 313] width 11 height 11
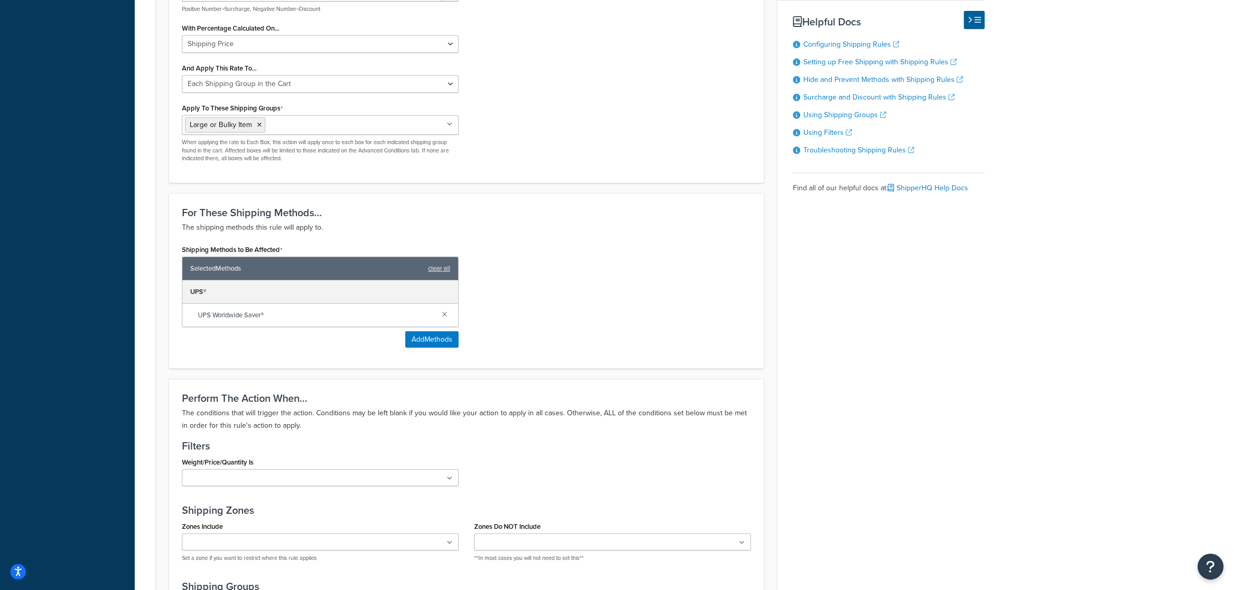
click at [447, 317] on link at bounding box center [444, 313] width 11 height 11
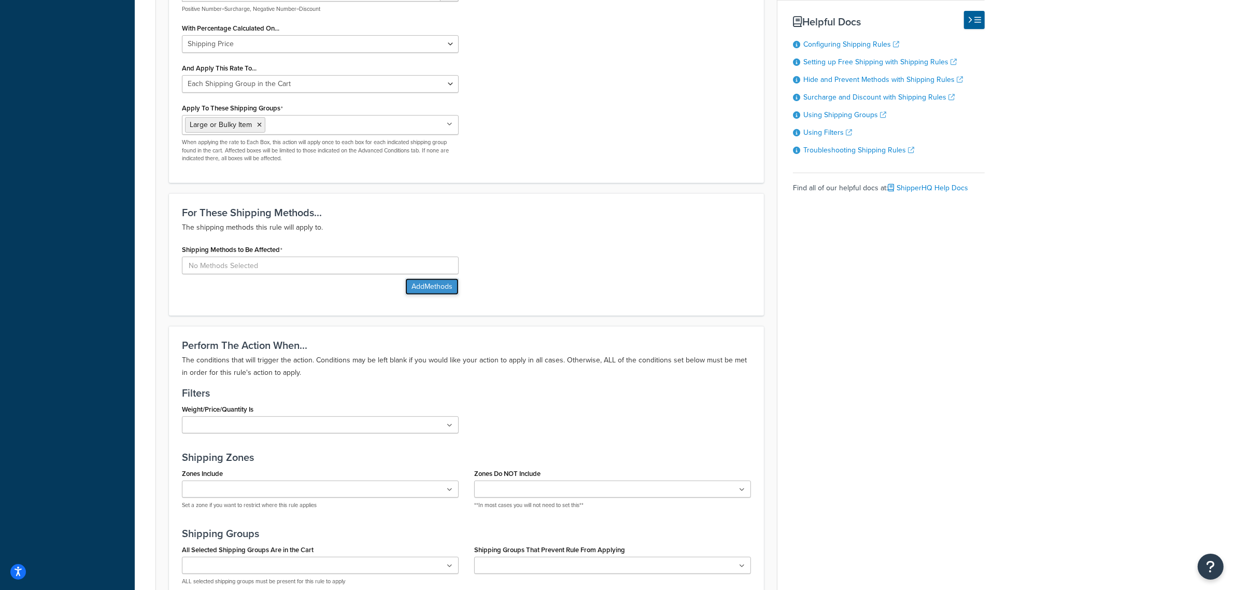
click at [437, 288] on button "Add Methods" at bounding box center [431, 286] width 53 height 17
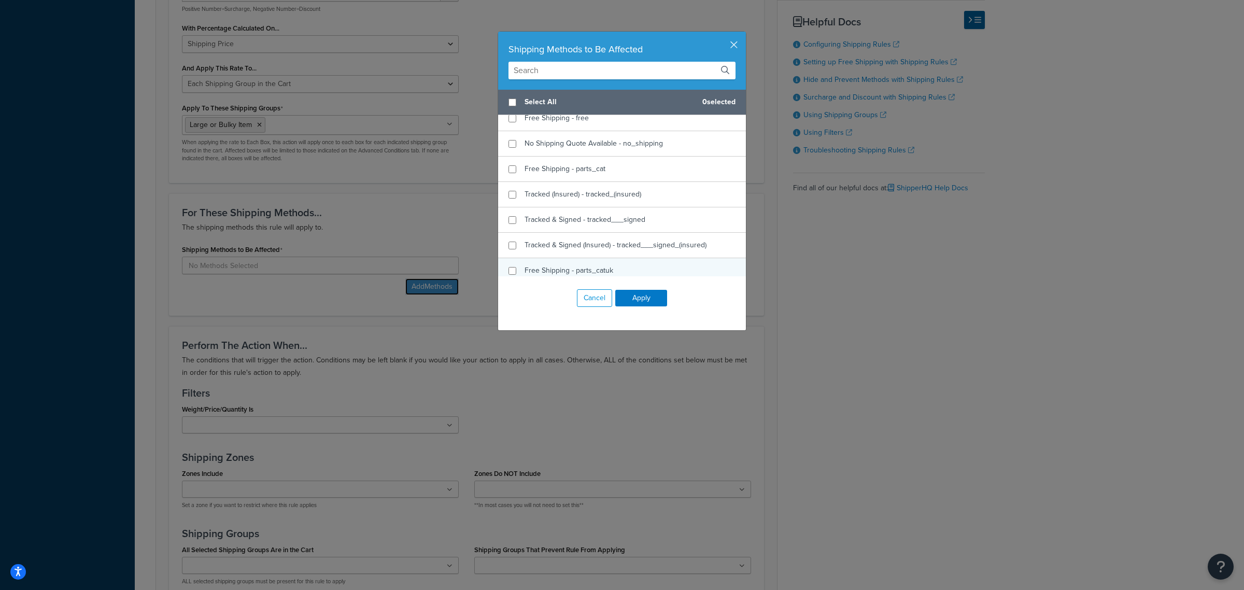
scroll to position [583, 0]
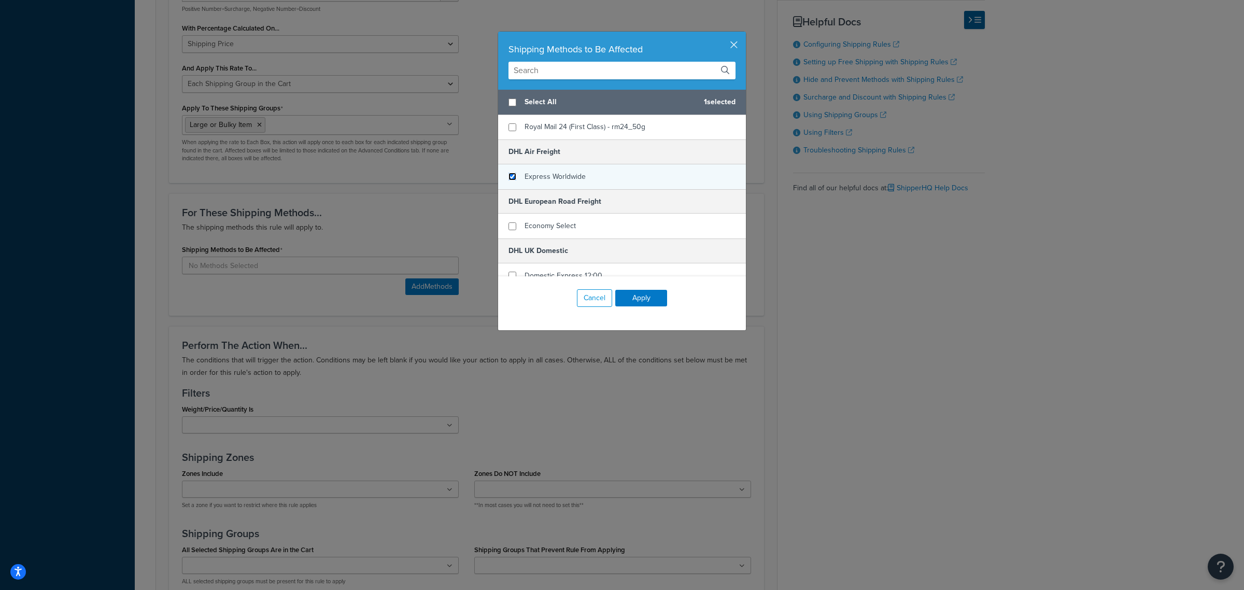
click at [509, 180] on input "checkbox" at bounding box center [512, 177] width 8 height 8
checkbox input "true"
click at [508, 230] on input "checkbox" at bounding box center [512, 226] width 8 height 8
checkbox input "true"
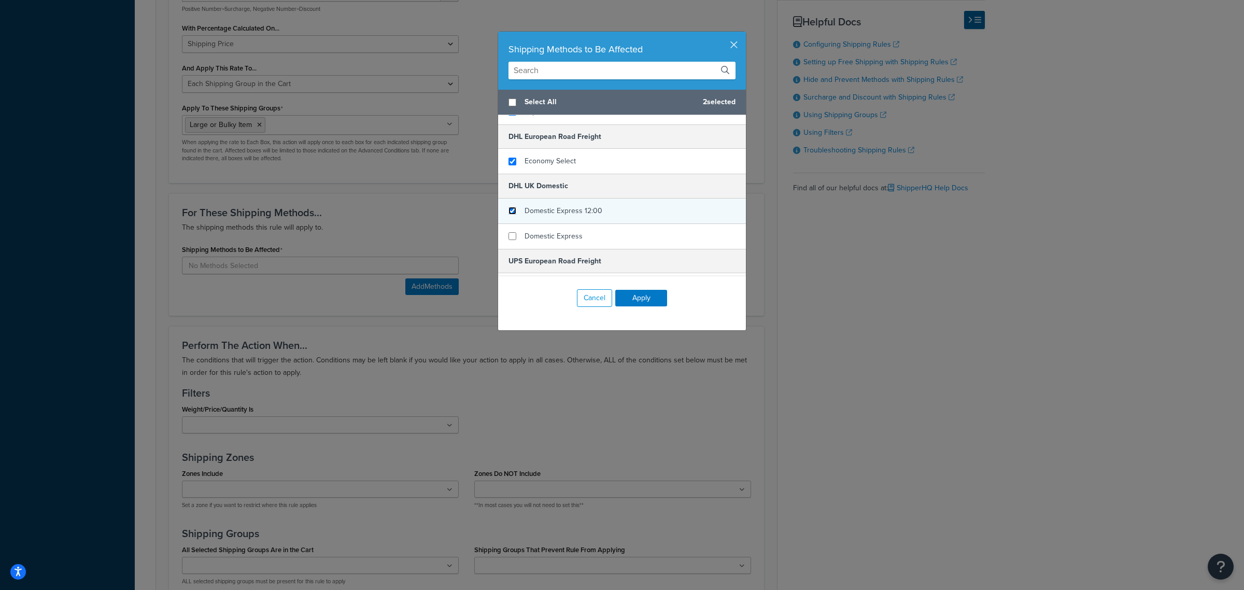
click at [511, 215] on input "checkbox" at bounding box center [512, 211] width 8 height 8
checkbox input "true"
click at [507, 236] on div "Domestic Express" at bounding box center [622, 236] width 248 height 25
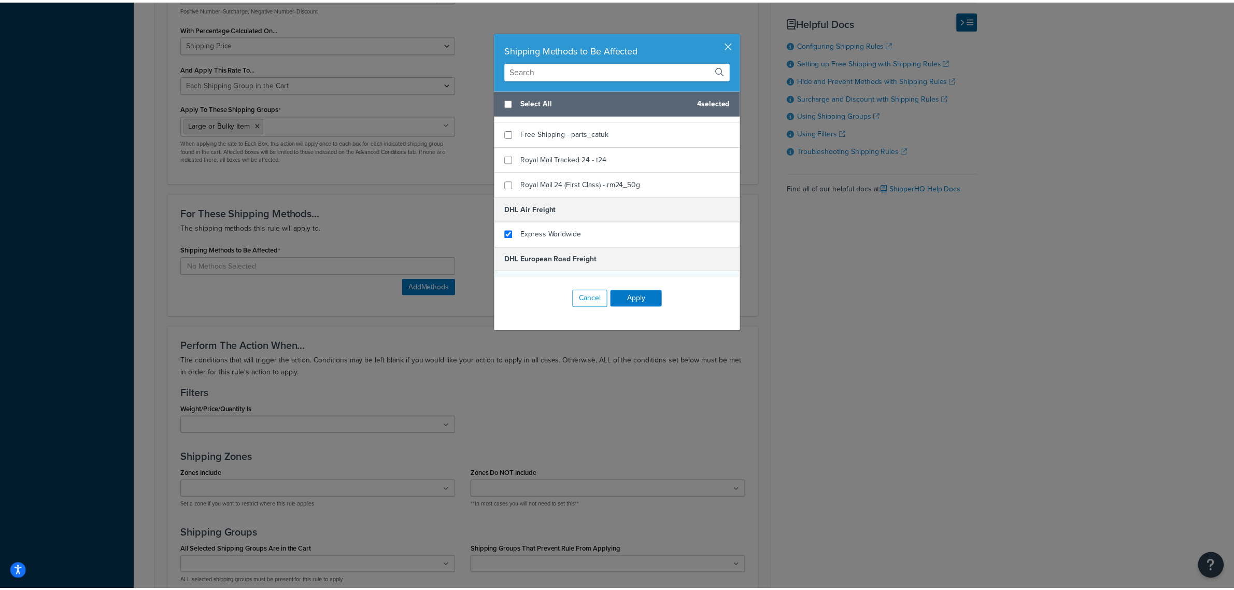
scroll to position [461, 0]
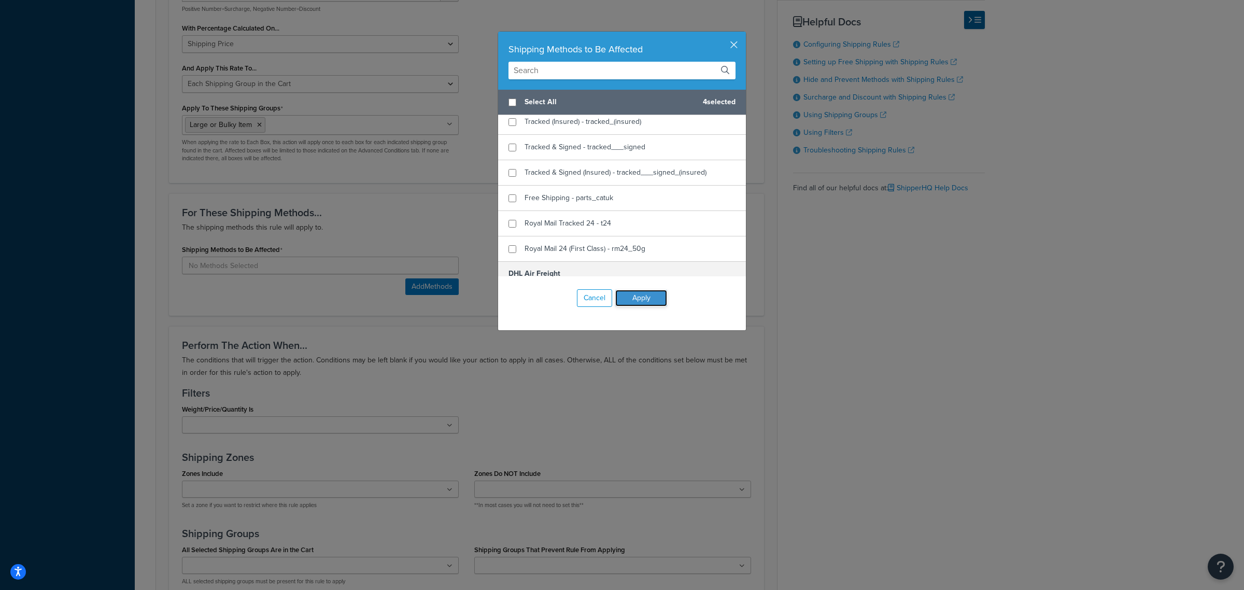
click at [636, 299] on button "Apply" at bounding box center [641, 298] width 52 height 17
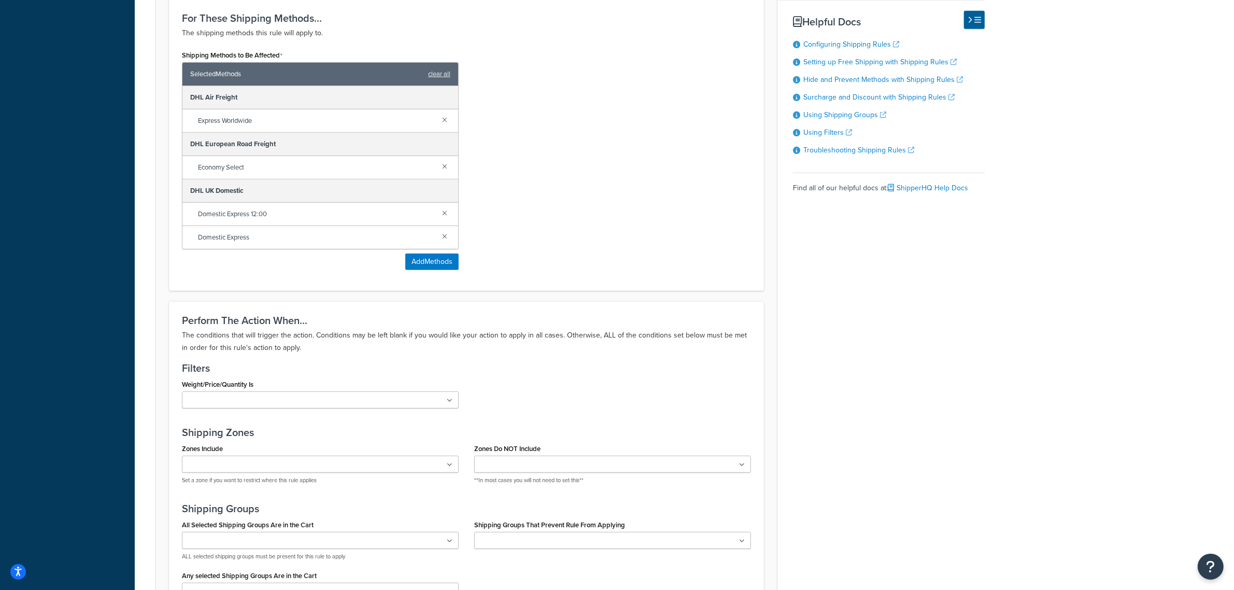
scroll to position [800, 0]
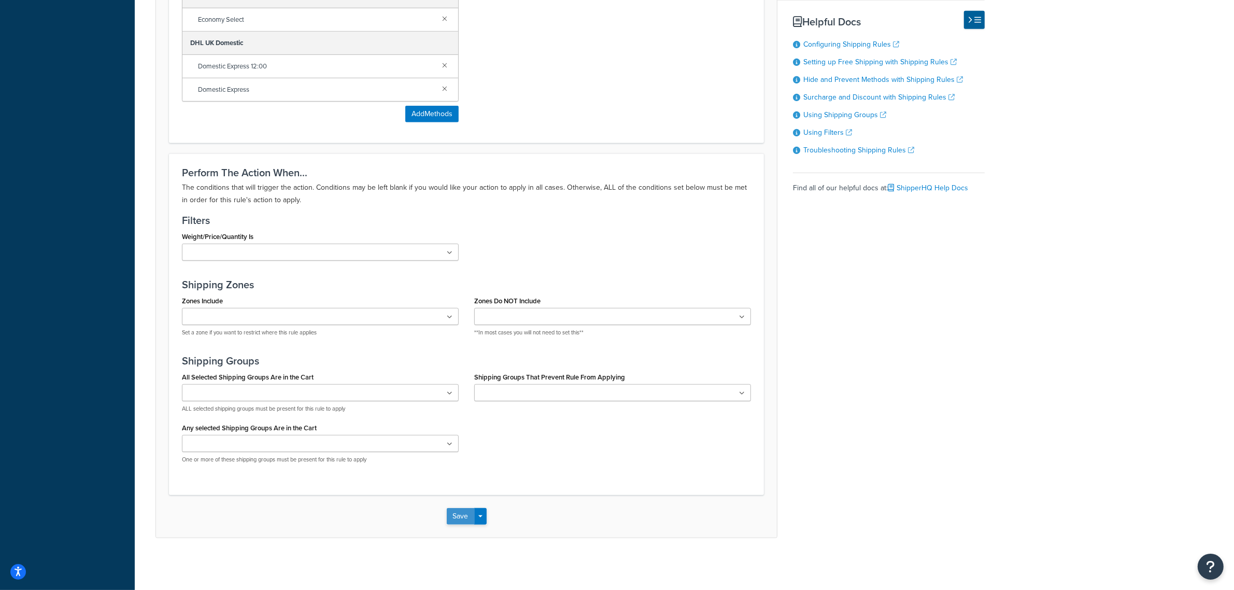
click at [455, 519] on button "Save" at bounding box center [461, 516] width 28 height 17
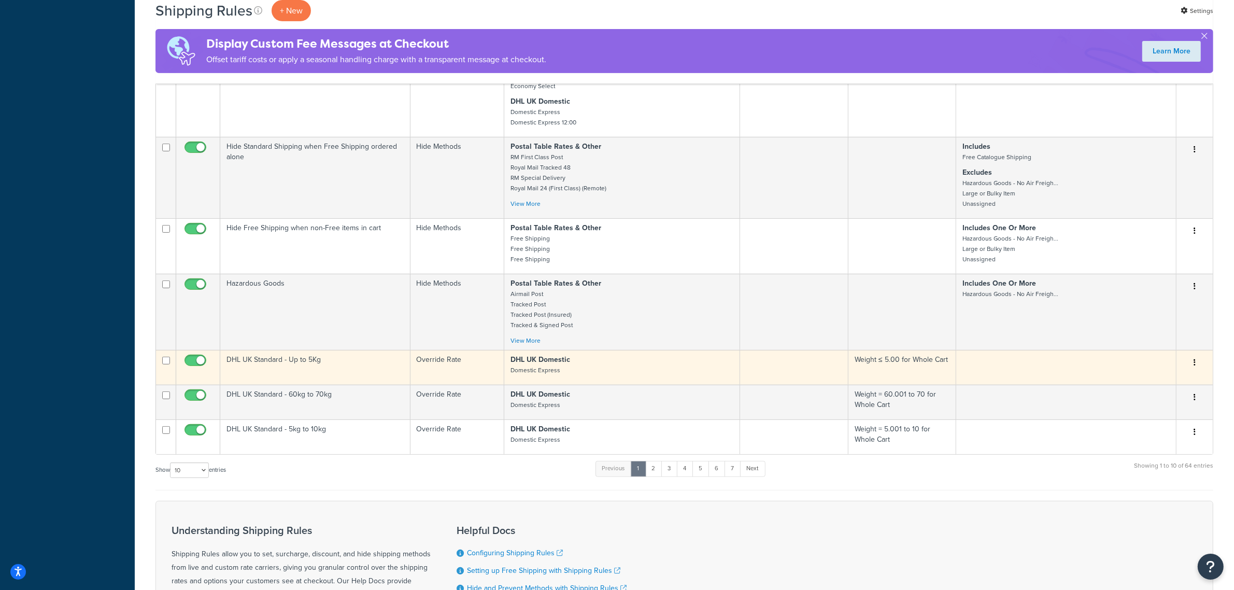
scroll to position [583, 0]
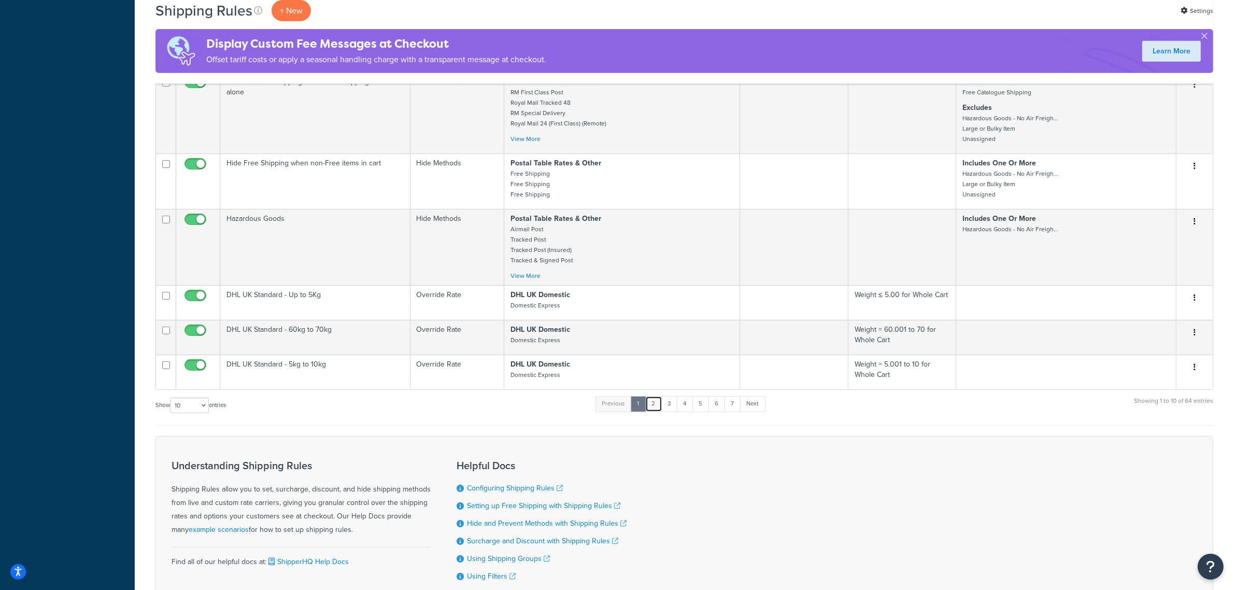
click at [654, 406] on link "2" at bounding box center [653, 404] width 17 height 16
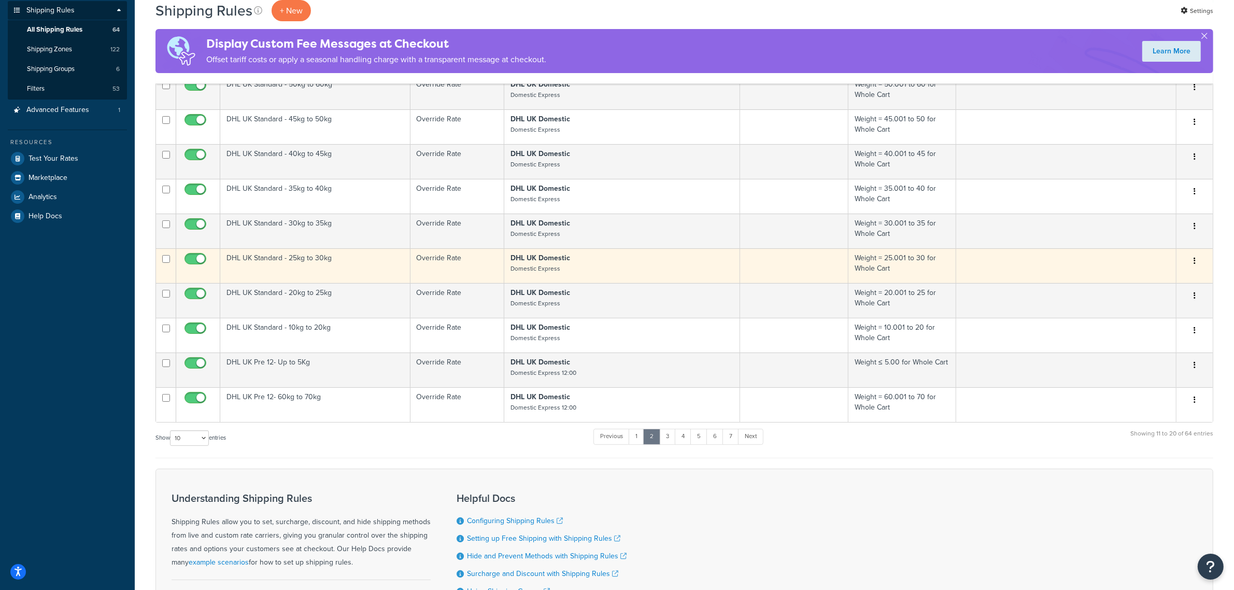
scroll to position [118, 0]
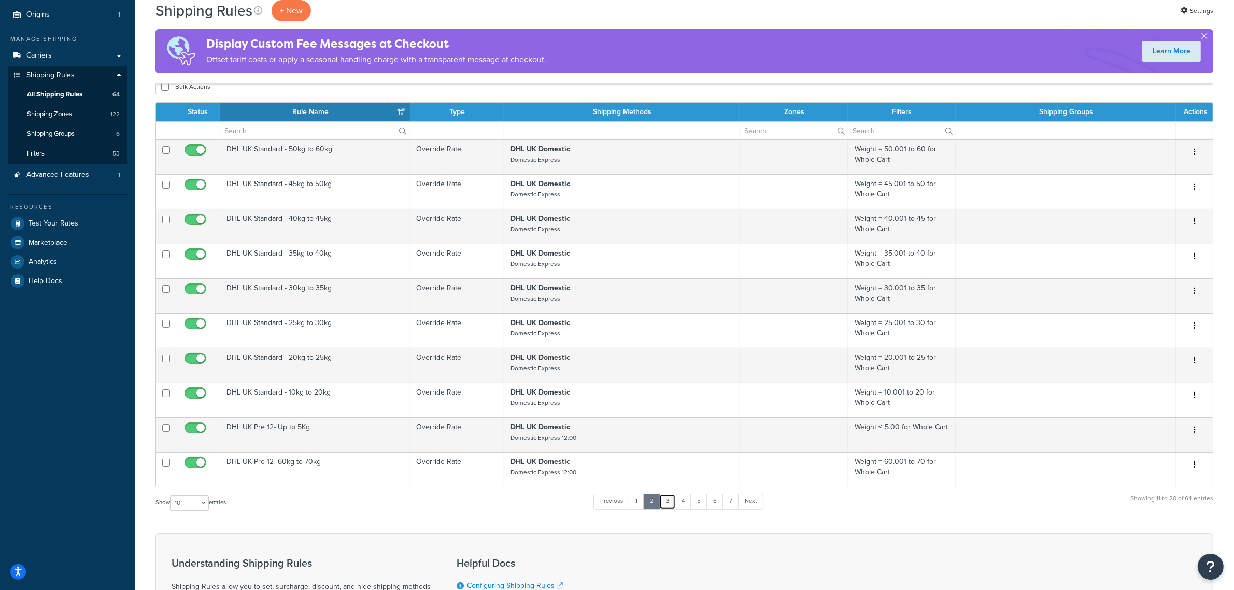
click at [671, 504] on link "3" at bounding box center [667, 501] width 17 height 16
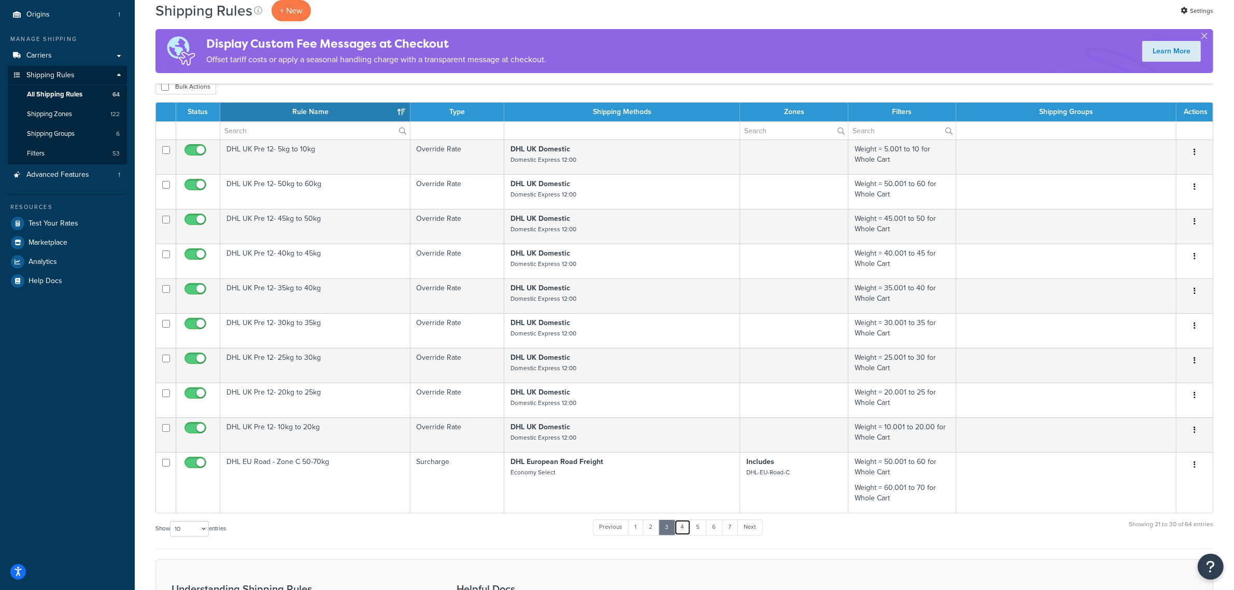
click at [685, 530] on link "4" at bounding box center [682, 527] width 17 height 16
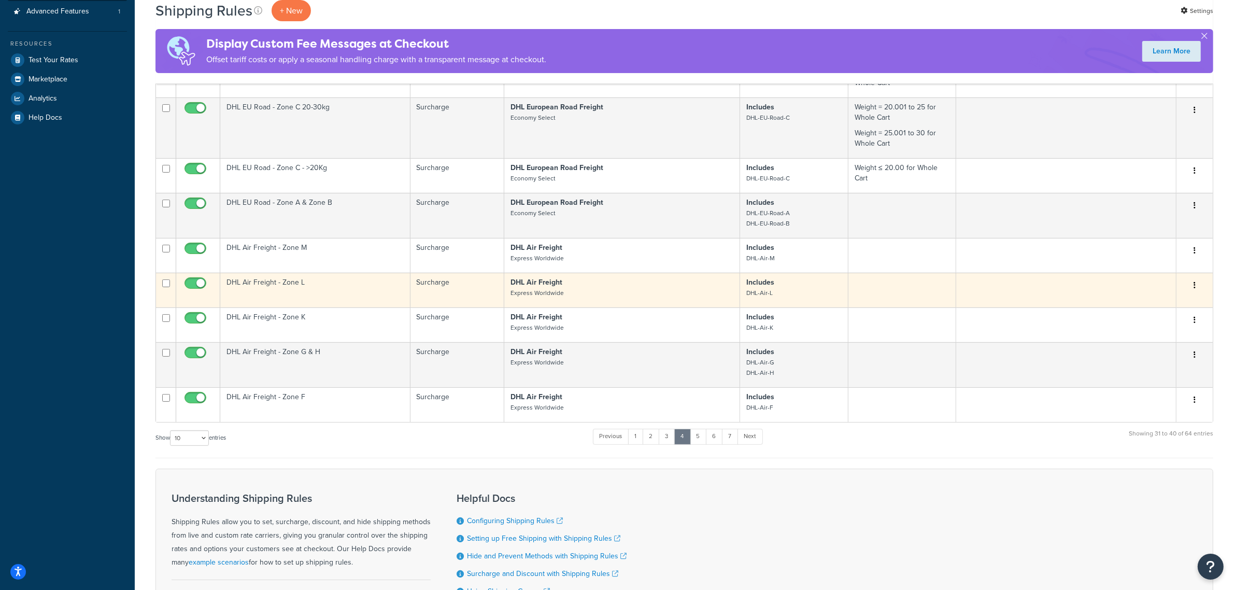
scroll to position [216, 0]
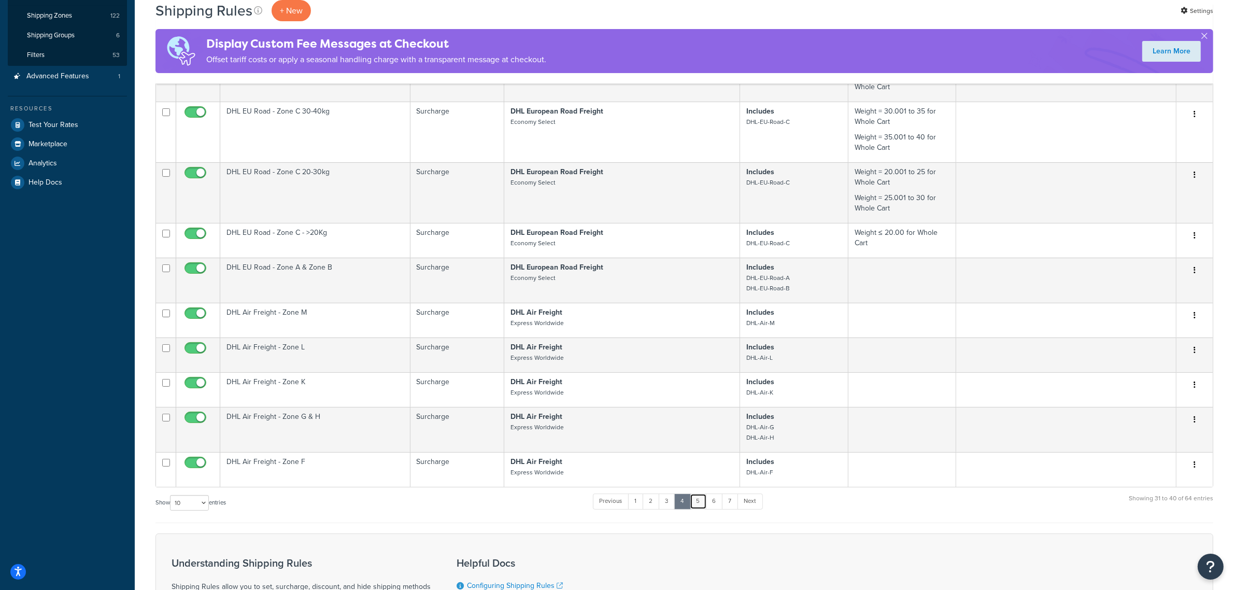
click at [699, 502] on link "5" at bounding box center [698, 501] width 17 height 16
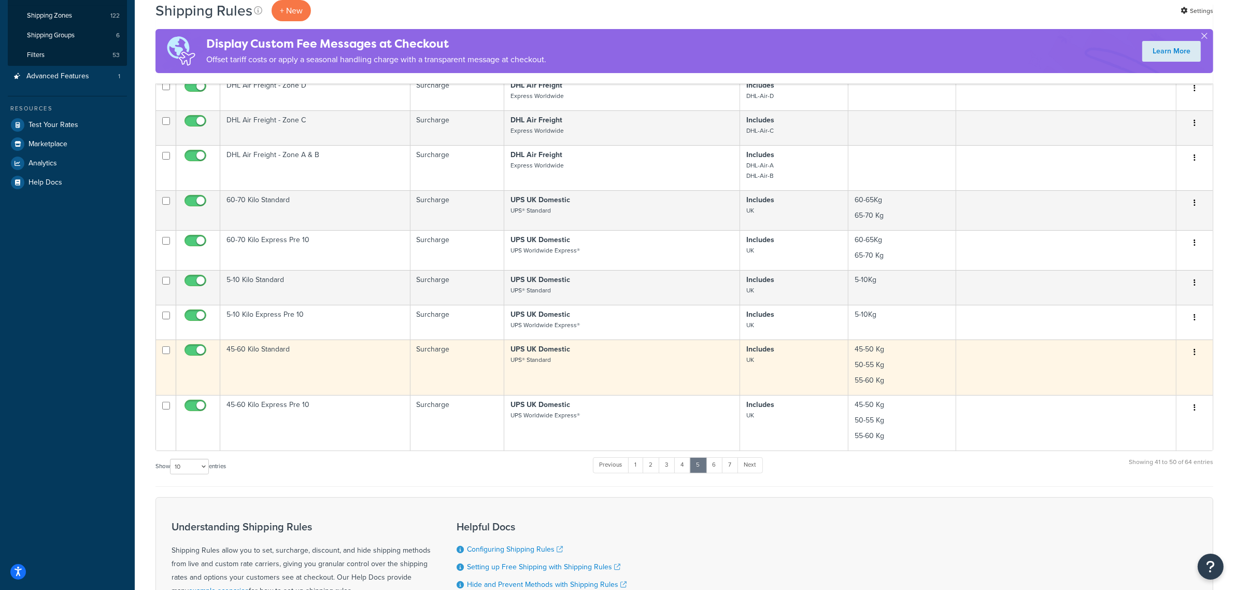
scroll to position [151, 0]
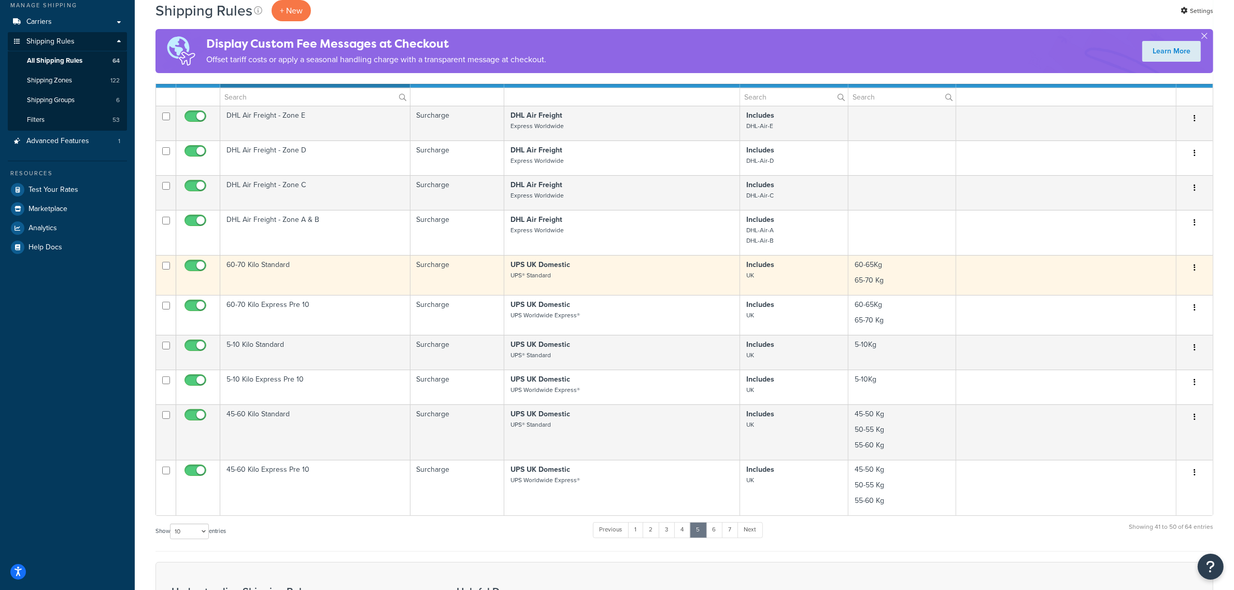
click at [167, 266] on input "checkbox" at bounding box center [166, 266] width 8 height 8
checkbox input "true"
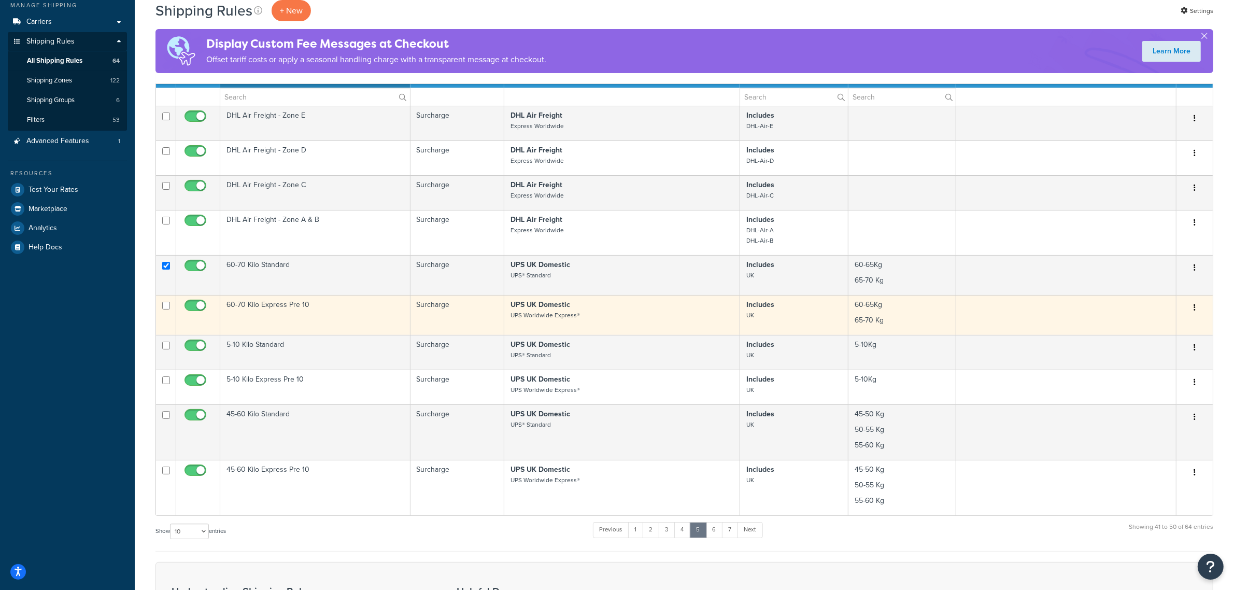
click at [166, 306] on input "checkbox" at bounding box center [166, 306] width 8 height 8
checkbox input "true"
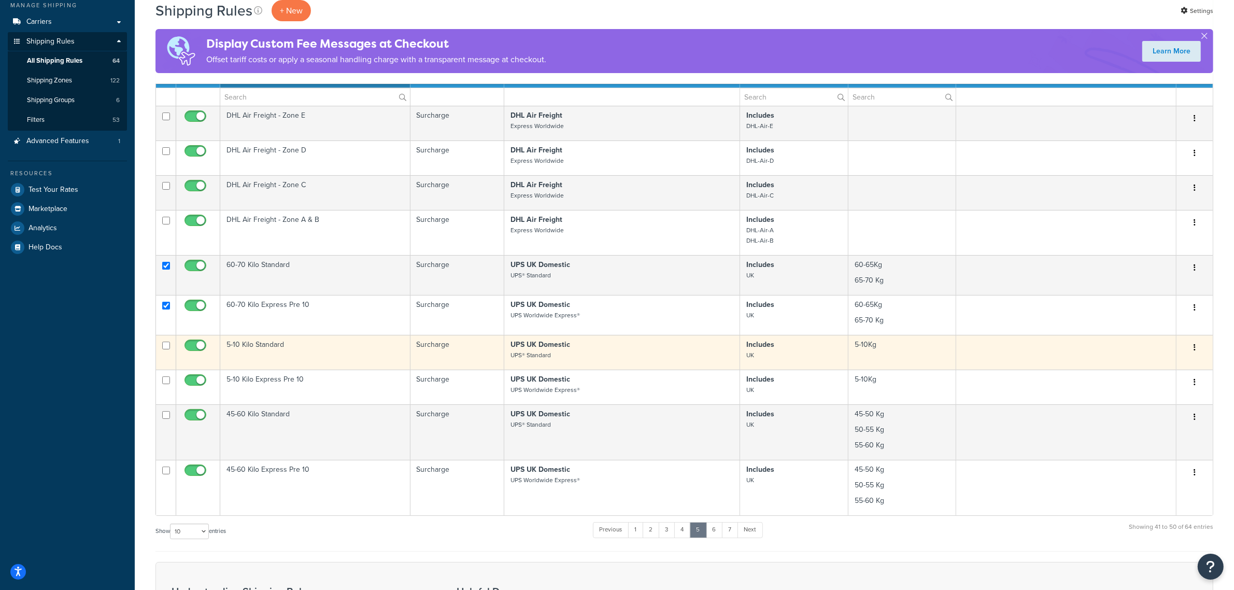
click at [167, 344] on input "checkbox" at bounding box center [166, 346] width 8 height 8
checkbox input "true"
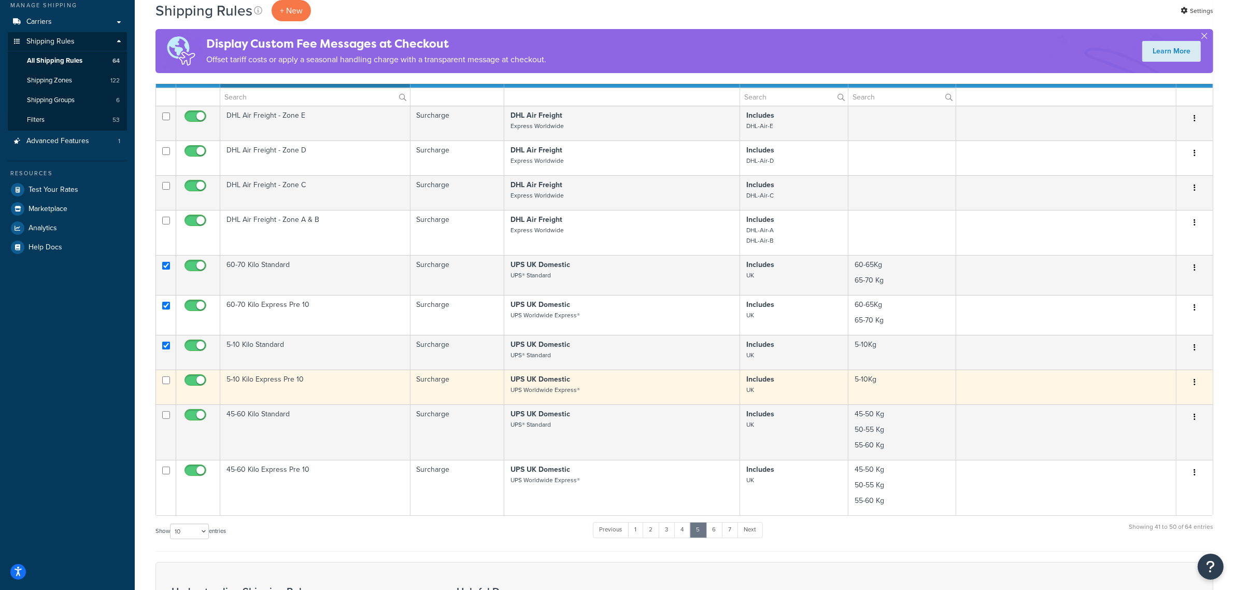
click at [165, 377] on td at bounding box center [166, 387] width 20 height 35
checkbox input "true"
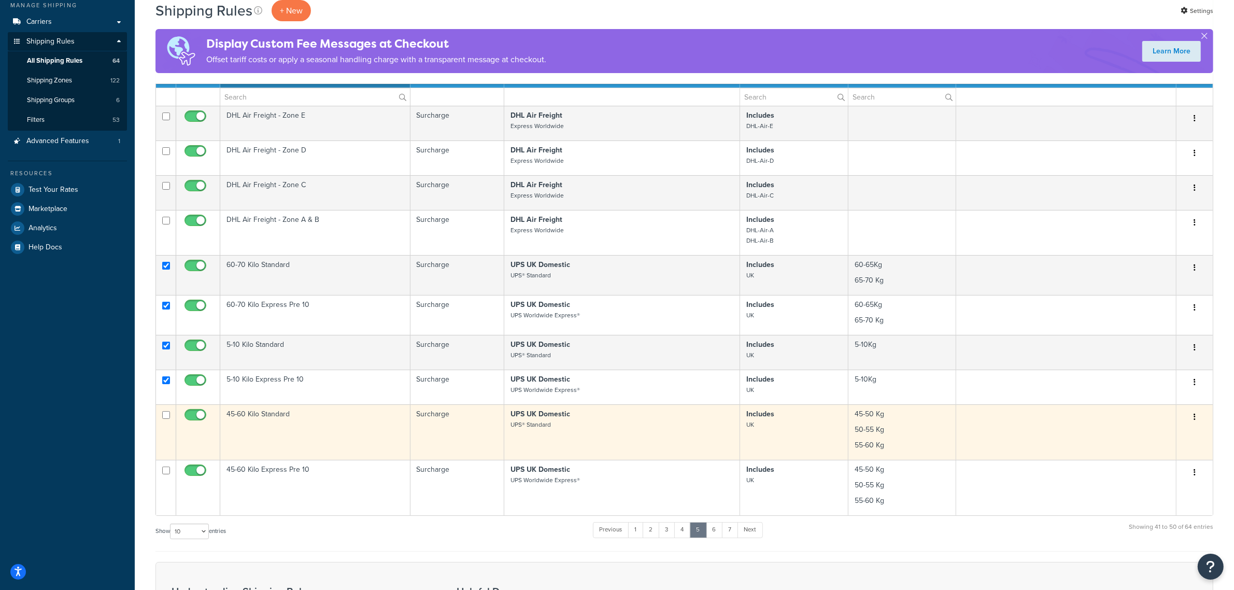
click at [167, 421] on td at bounding box center [166, 431] width 20 height 55
checkbox input "true"
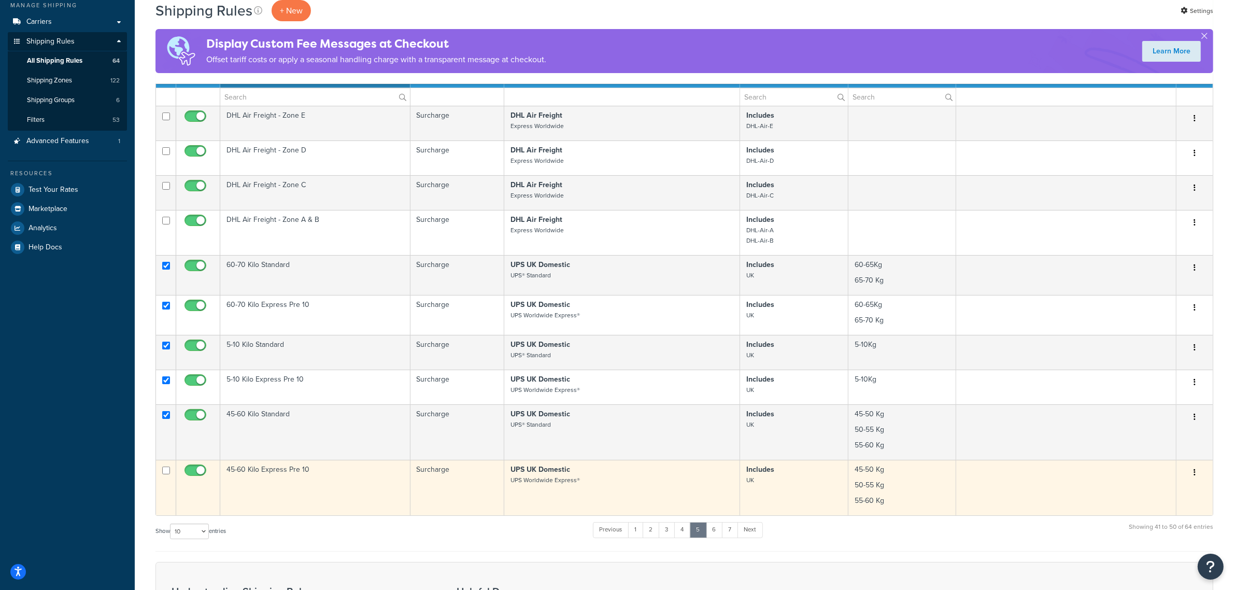
click at [166, 474] on input "checkbox" at bounding box center [166, 470] width 8 height 8
checkbox input "true"
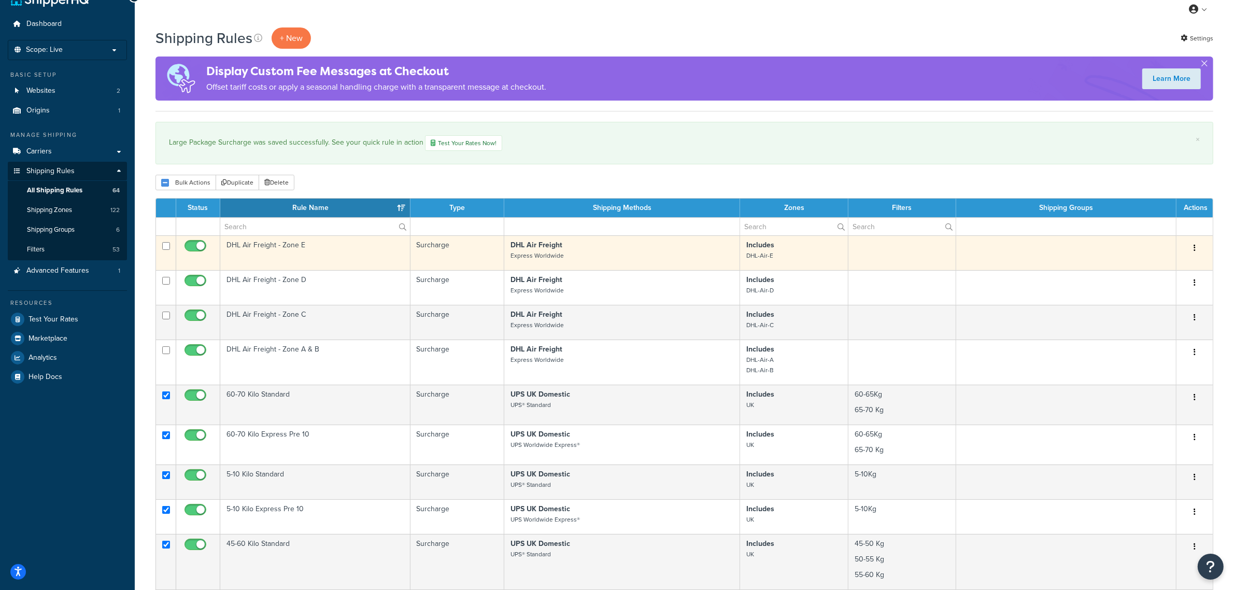
scroll to position [0, 0]
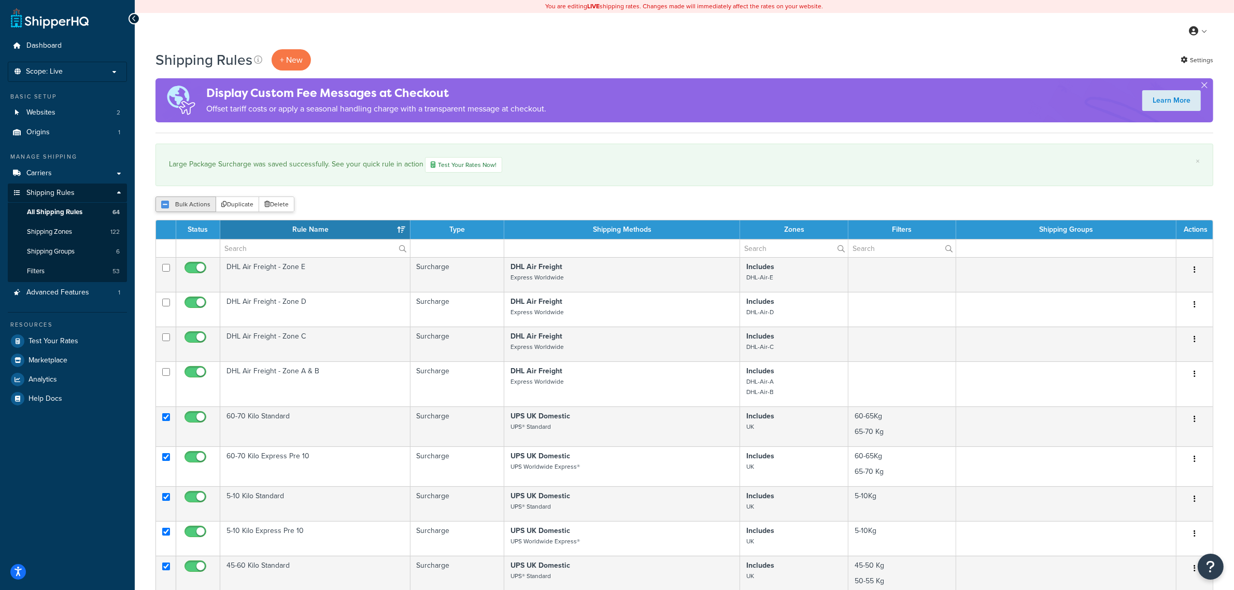
click at [190, 205] on button "Bulk Actions" at bounding box center [185, 204] width 61 height 16
checkbox input "true"
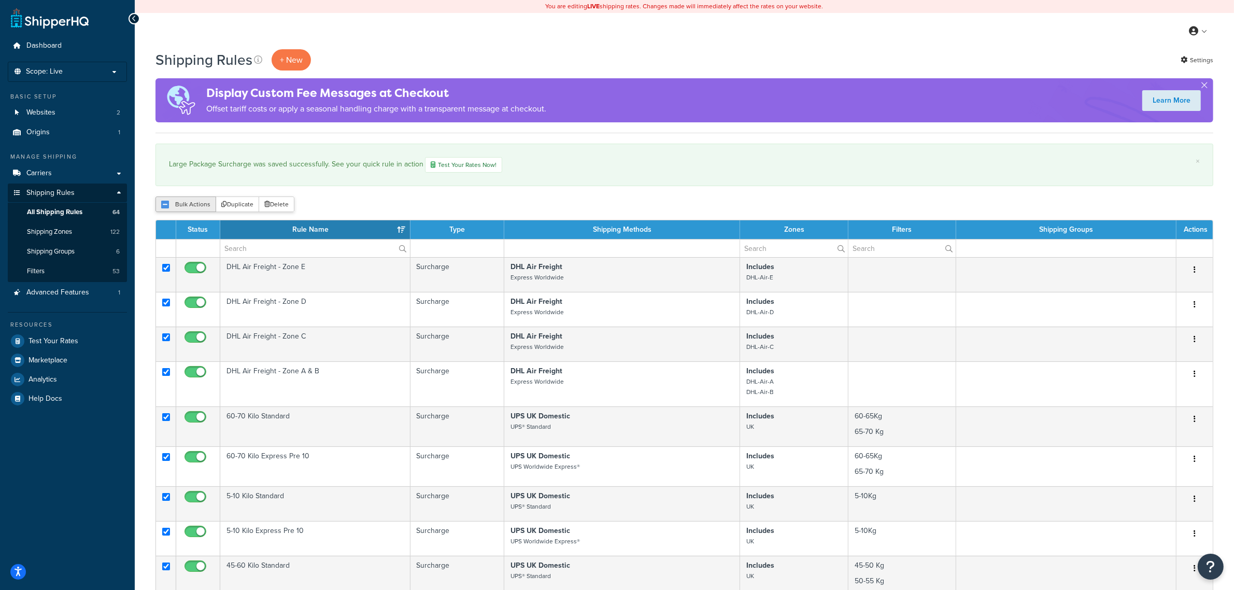
checkbox input "true"
click at [190, 205] on button "Bulk Actions" at bounding box center [185, 204] width 61 height 16
checkbox input "false"
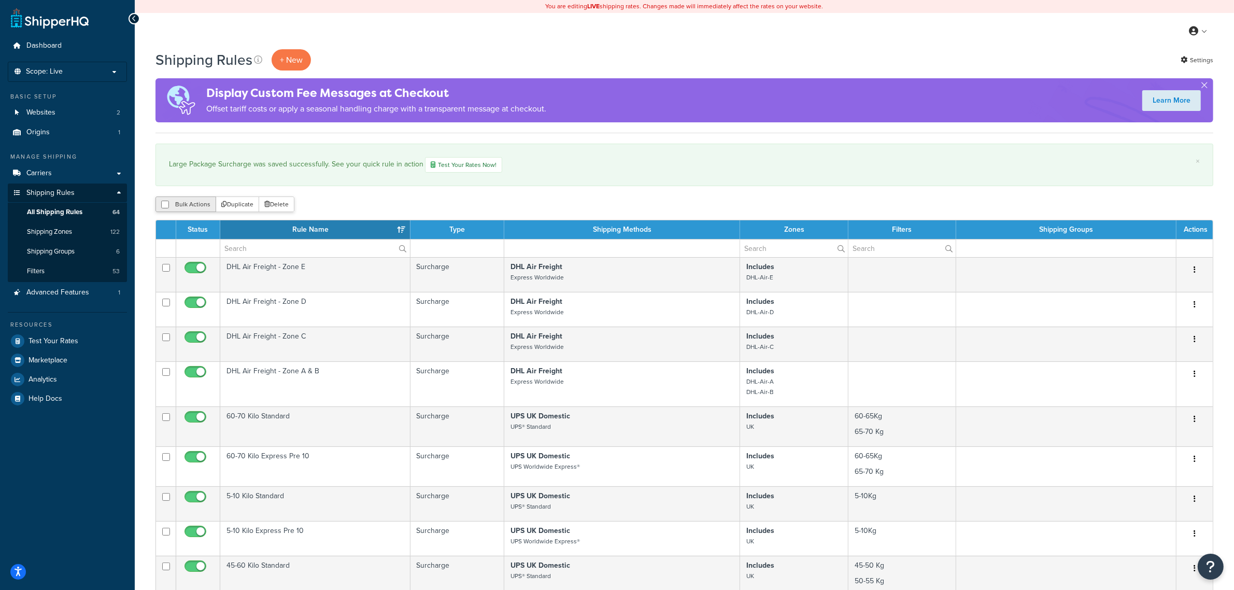
checkbox input "false"
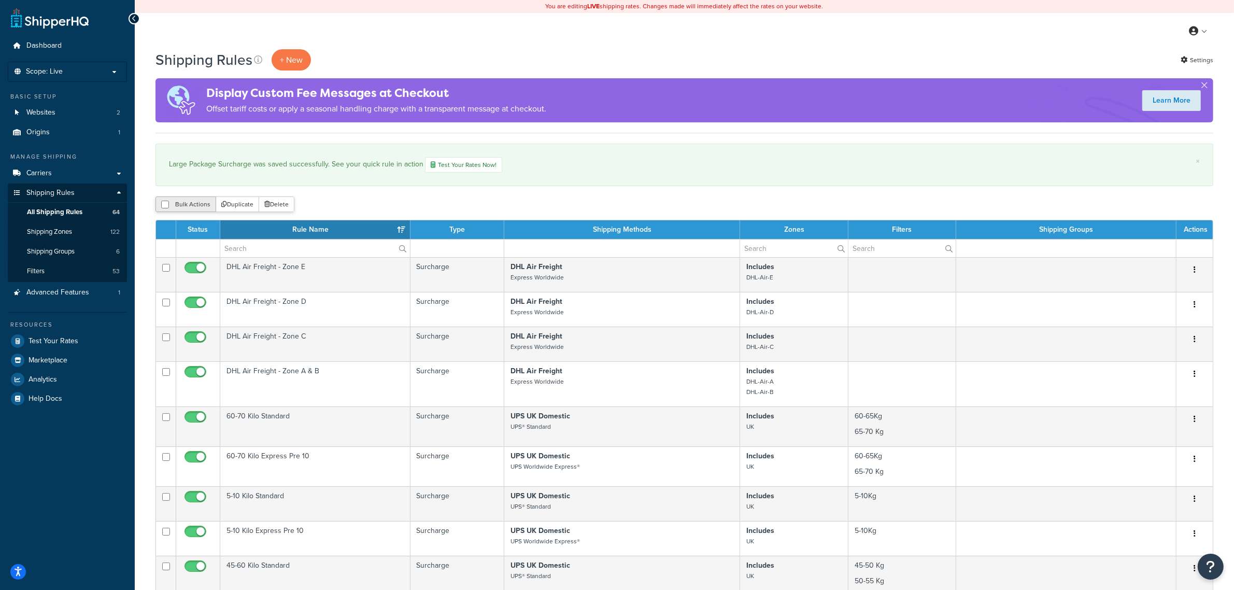
checkbox input "false"
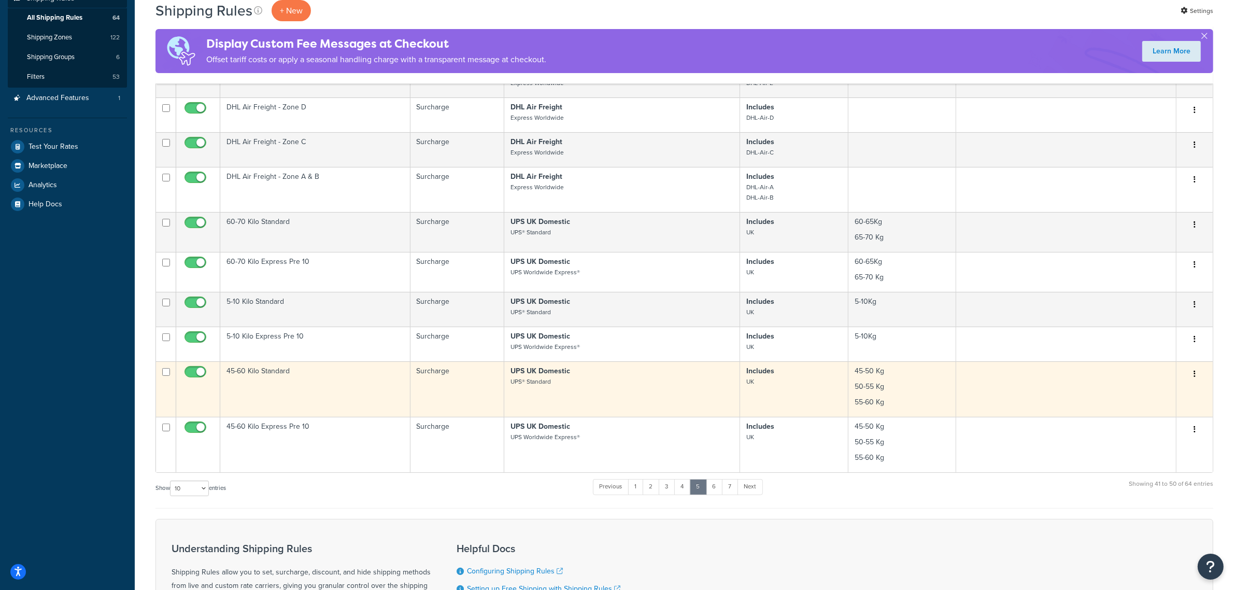
scroll to position [130, 0]
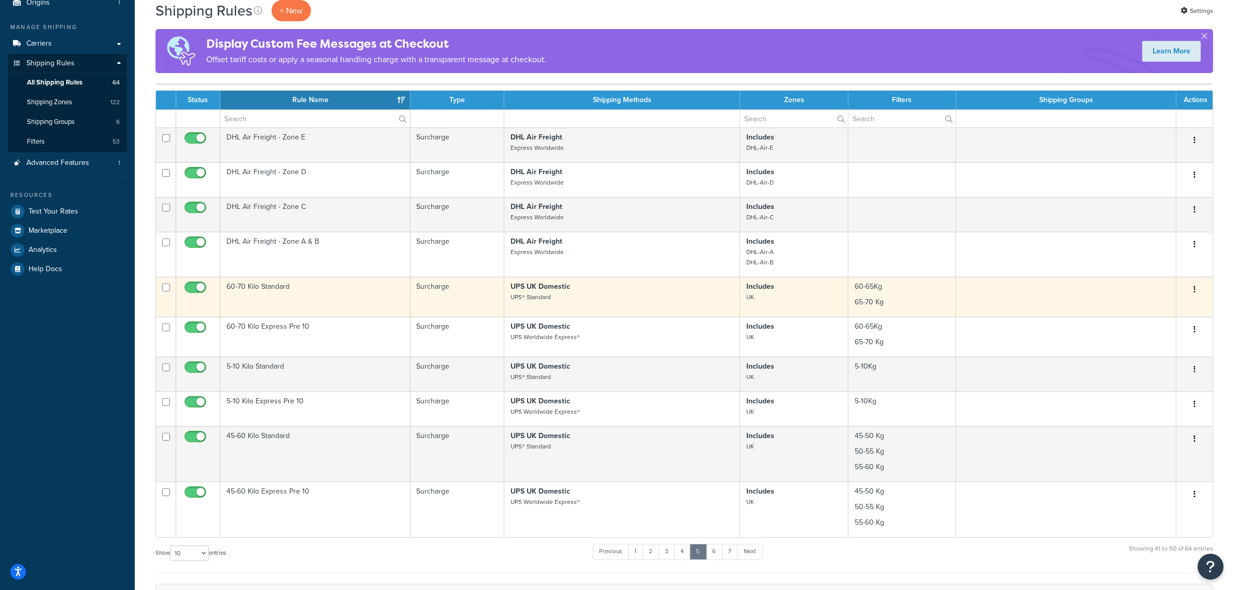
click at [169, 289] on input "checkbox" at bounding box center [166, 288] width 8 height 8
checkbox input "true"
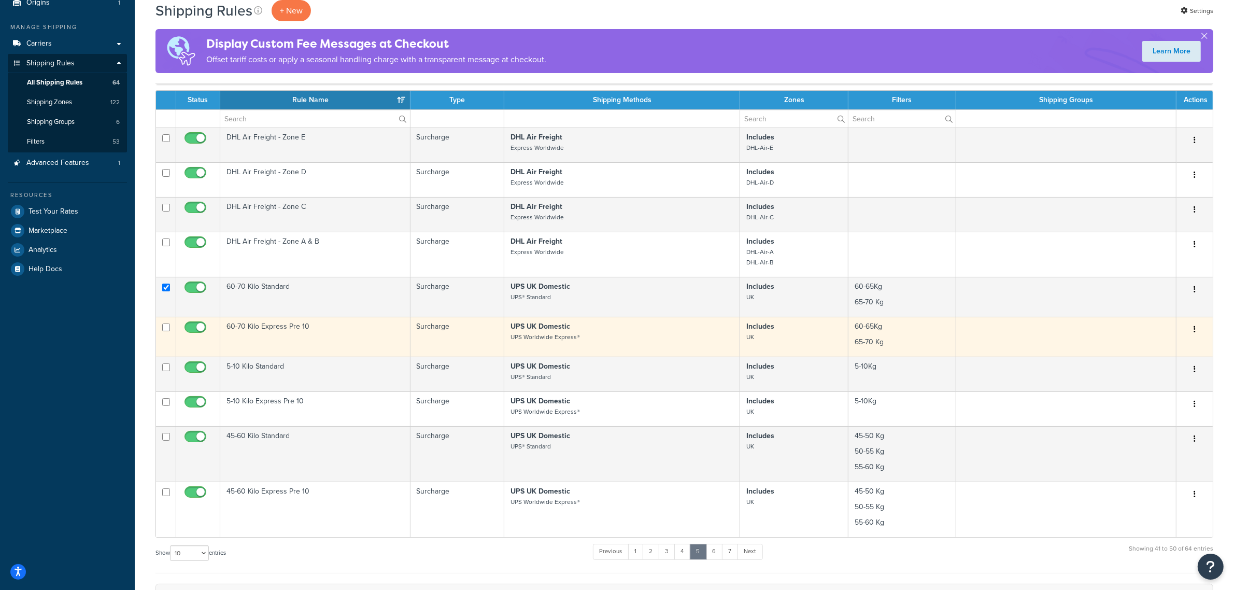
drag, startPoint x: 165, startPoint y: 330, endPoint x: 160, endPoint y: 345, distance: 16.4
click at [166, 330] on input "checkbox" at bounding box center [166, 327] width 8 height 8
checkbox input "true"
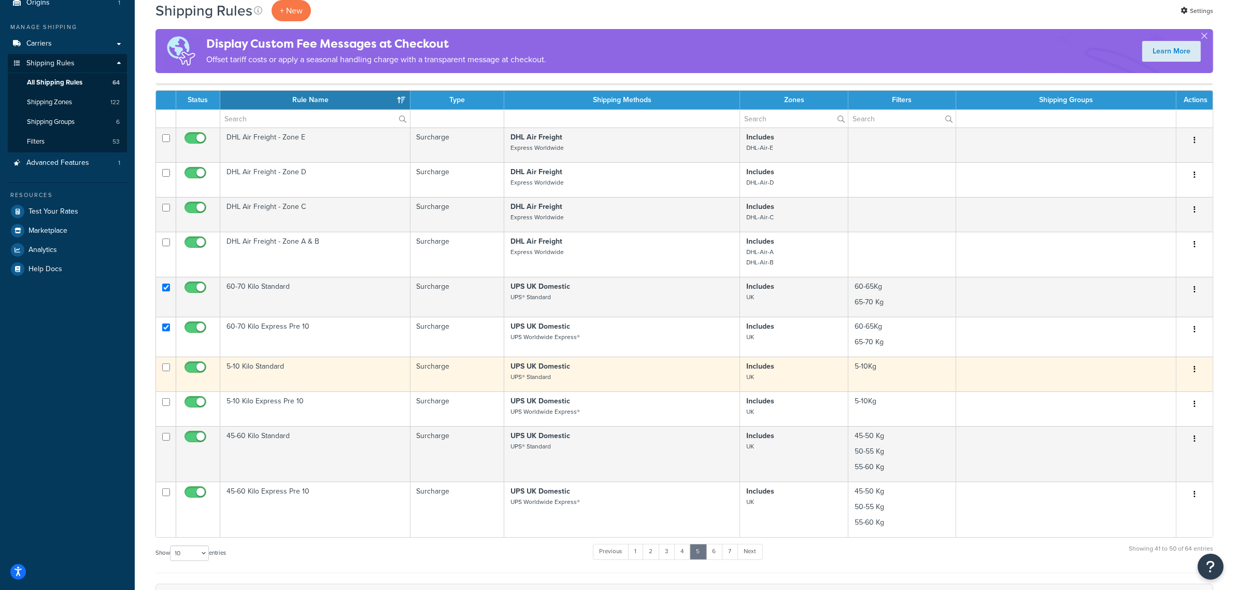
click at [168, 371] on input "checkbox" at bounding box center [166, 367] width 8 height 8
checkbox input "true"
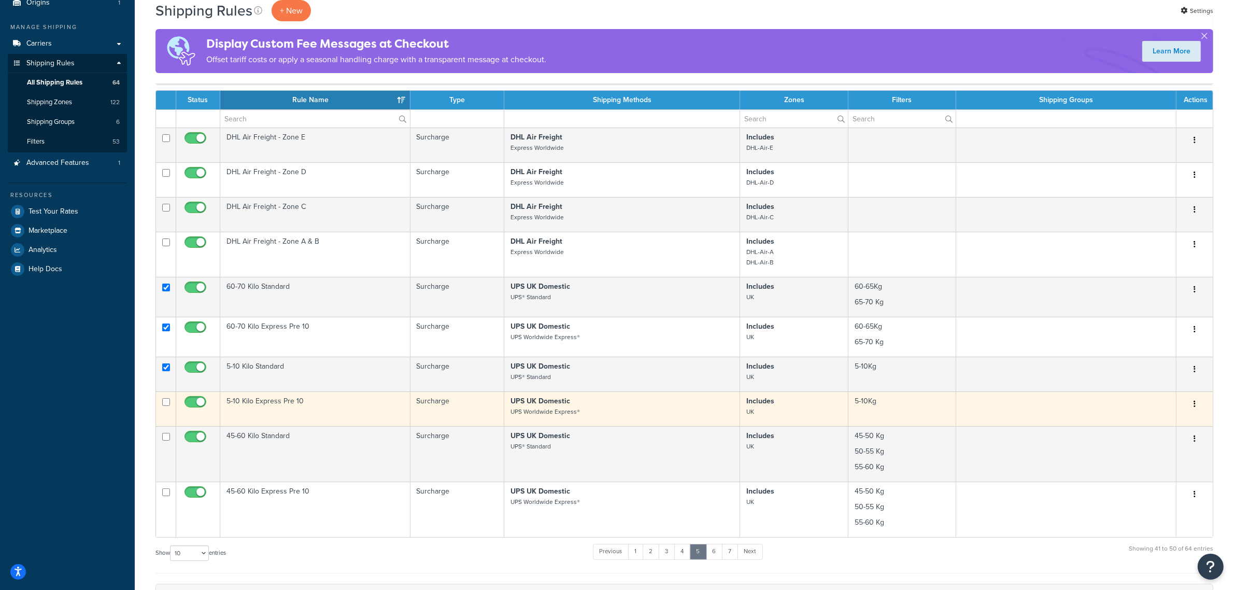
click at [167, 403] on input "checkbox" at bounding box center [166, 402] width 8 height 8
checkbox input "true"
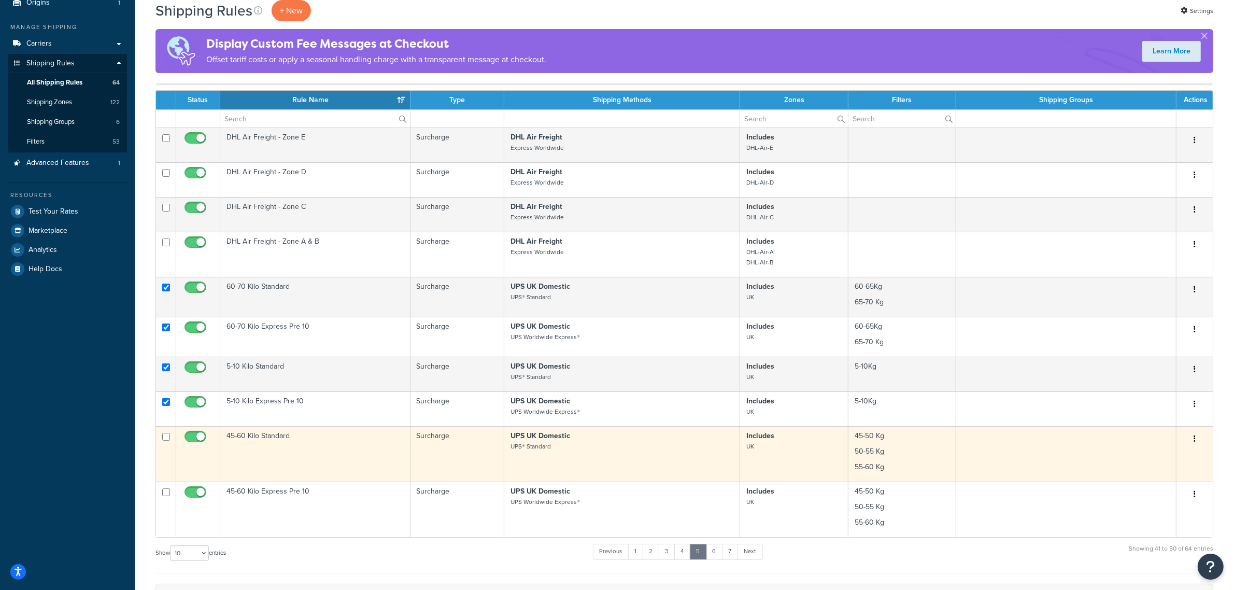
drag, startPoint x: 169, startPoint y: 436, endPoint x: 160, endPoint y: 455, distance: 21.3
click at [169, 436] on input "checkbox" at bounding box center [166, 437] width 8 height 8
checkbox input "true"
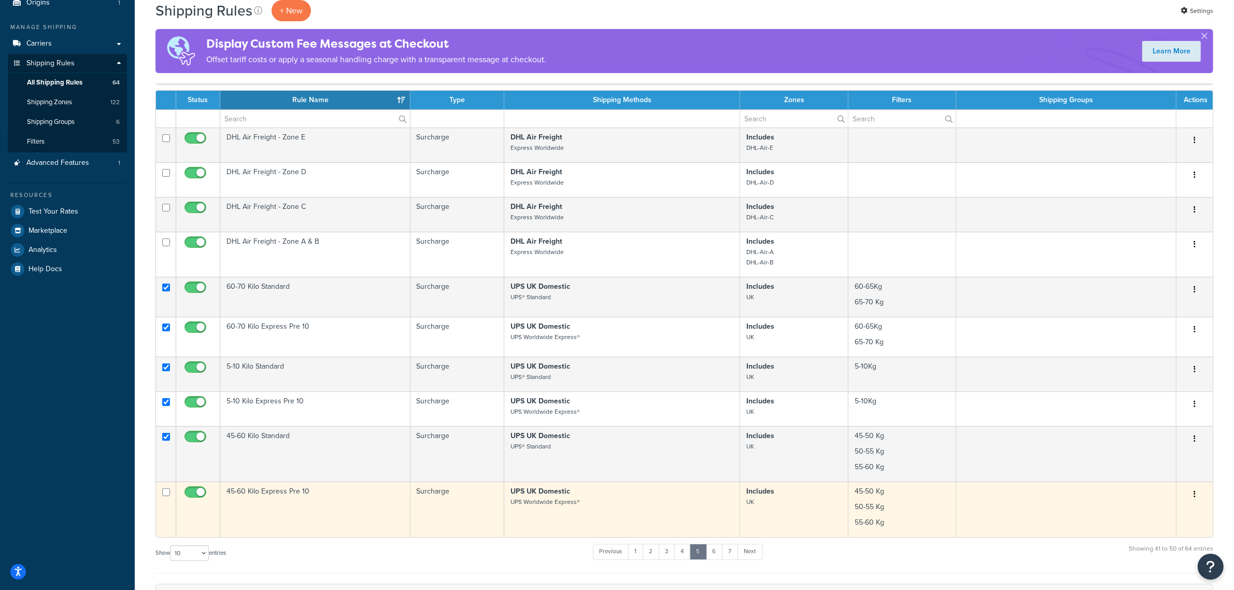
click at [168, 496] on input "checkbox" at bounding box center [166, 492] width 8 height 8
checkbox input "true"
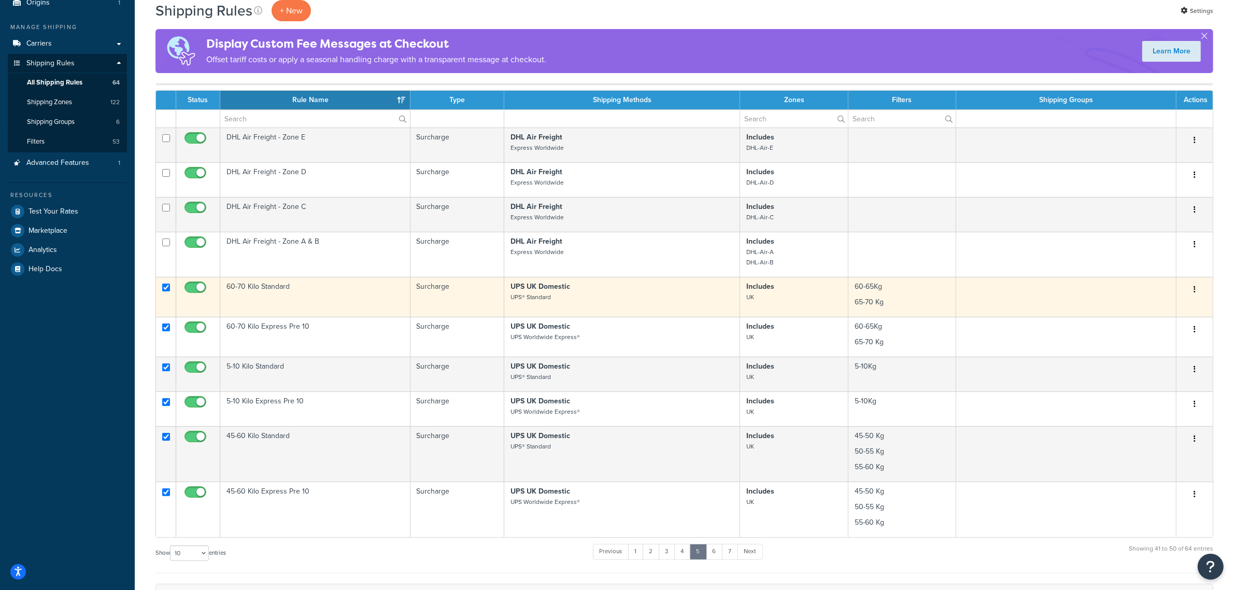
click at [1189, 291] on button "button" at bounding box center [1194, 289] width 15 height 17
click at [1154, 358] on link "Delete" at bounding box center [1160, 351] width 82 height 21
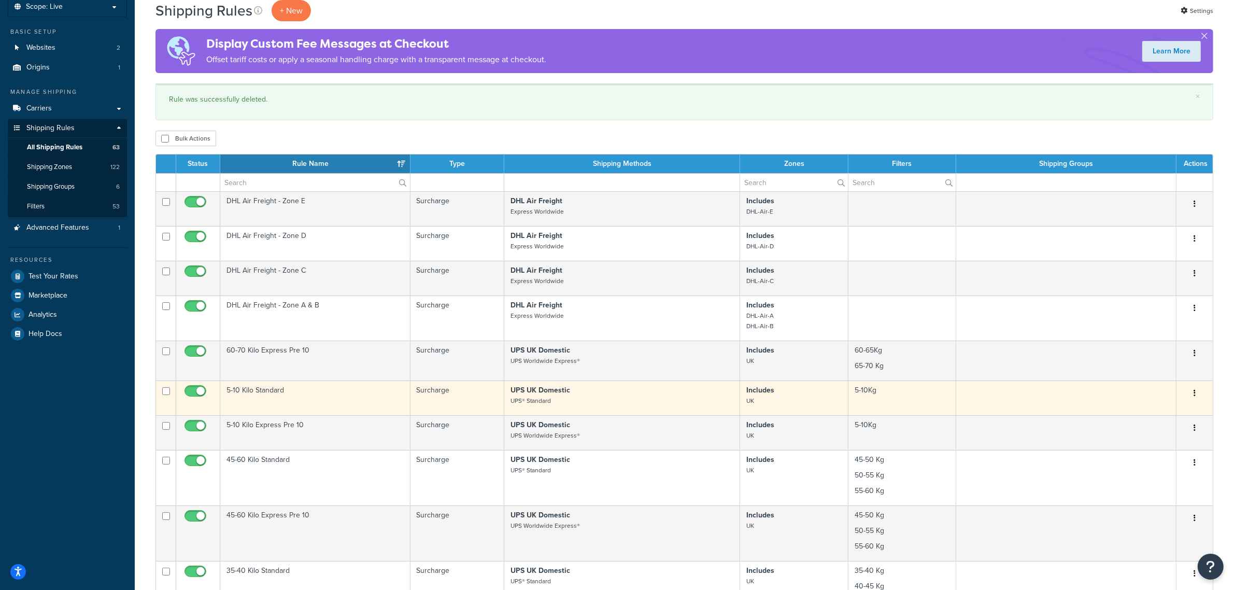
scroll to position [130, 0]
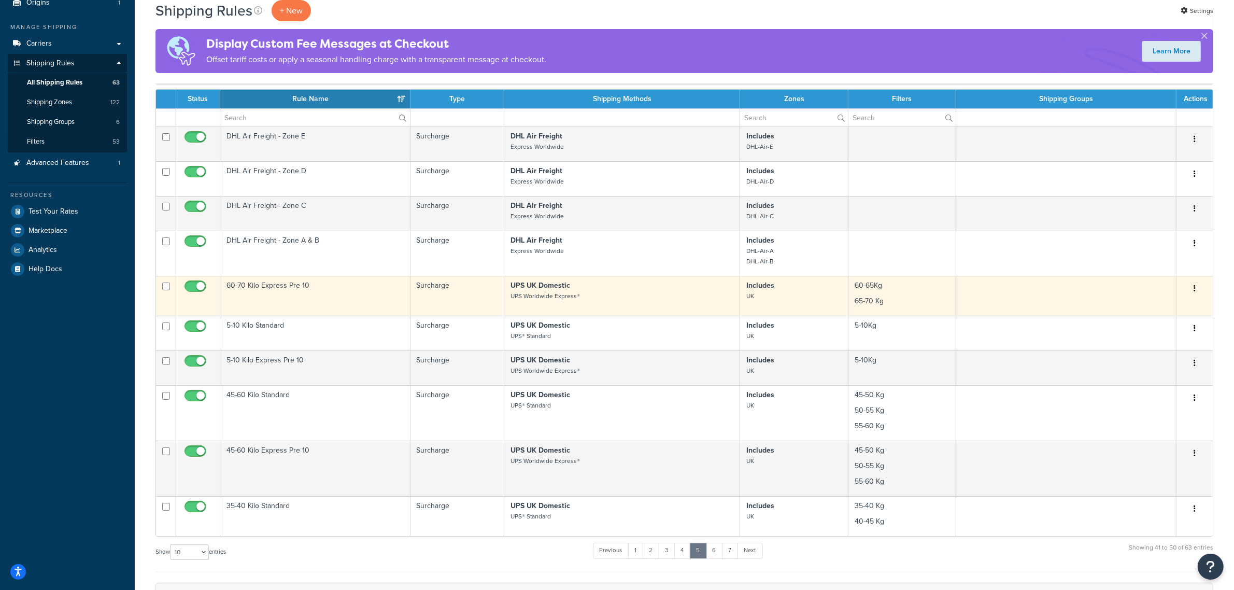
click at [170, 288] on td at bounding box center [166, 296] width 20 height 40
checkbox input "true"
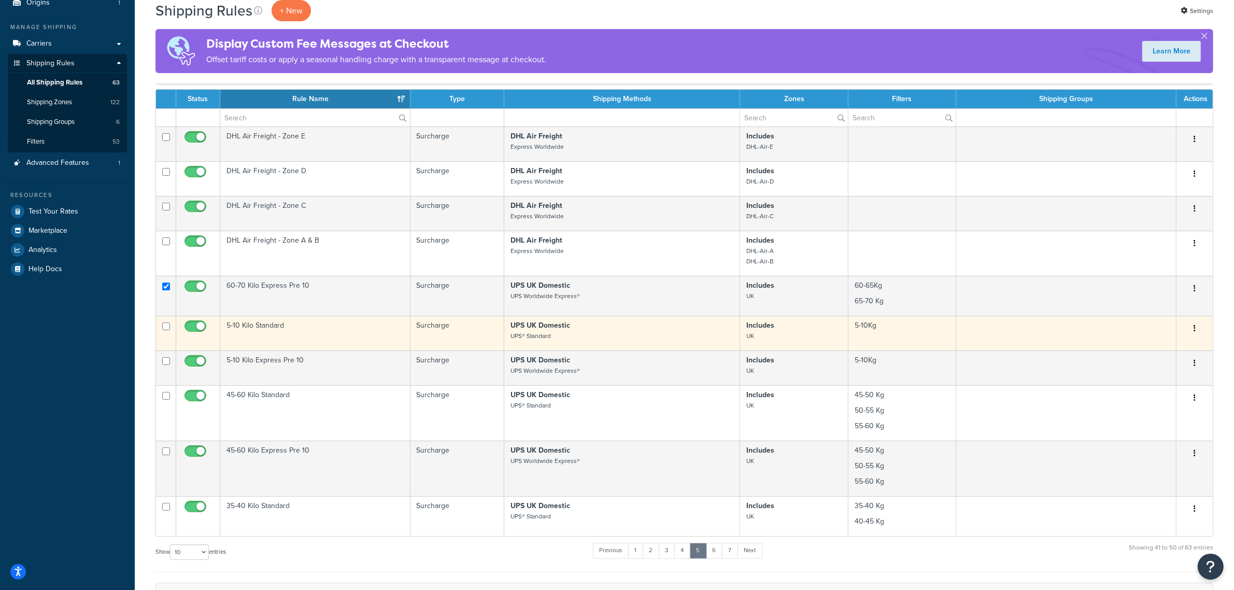
click at [167, 329] on input "checkbox" at bounding box center [166, 326] width 8 height 8
checkbox input "true"
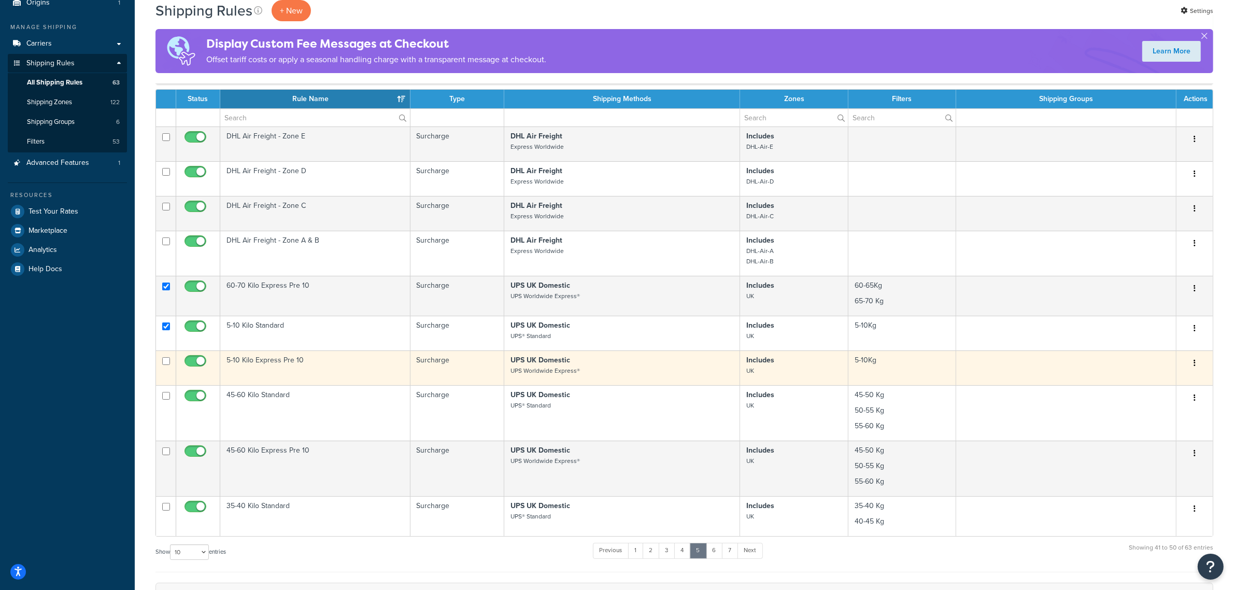
click at [167, 364] on input "checkbox" at bounding box center [166, 361] width 8 height 8
checkbox input "true"
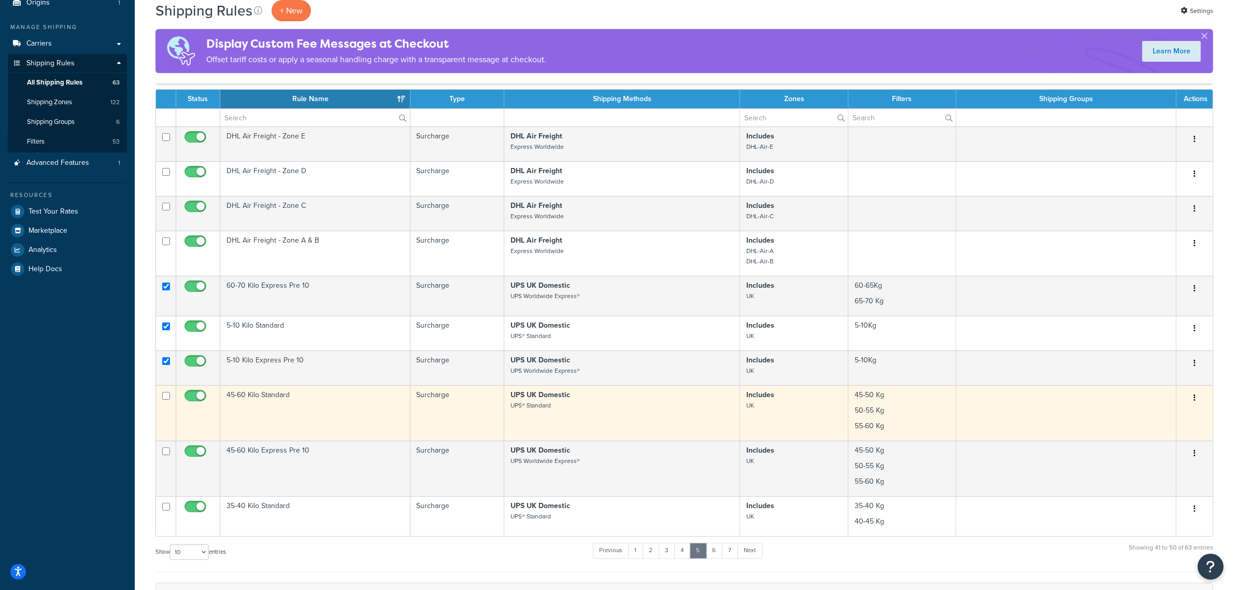
click at [172, 397] on td at bounding box center [166, 412] width 20 height 55
checkbox input "true"
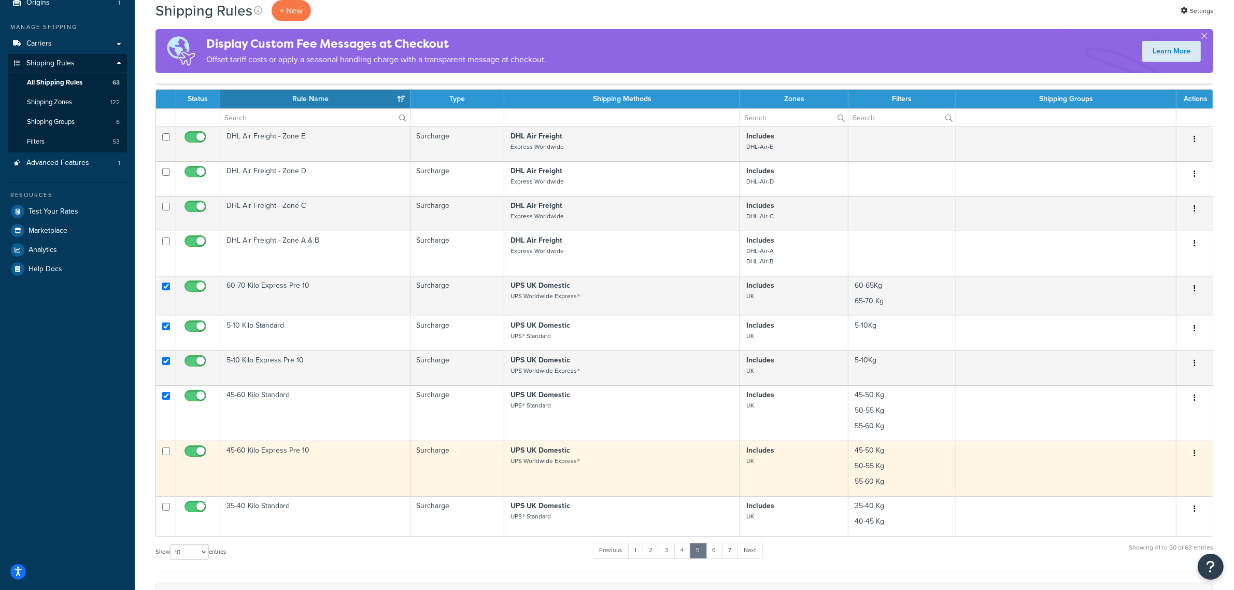
click at [169, 450] on input "checkbox" at bounding box center [166, 451] width 8 height 8
checkbox input "true"
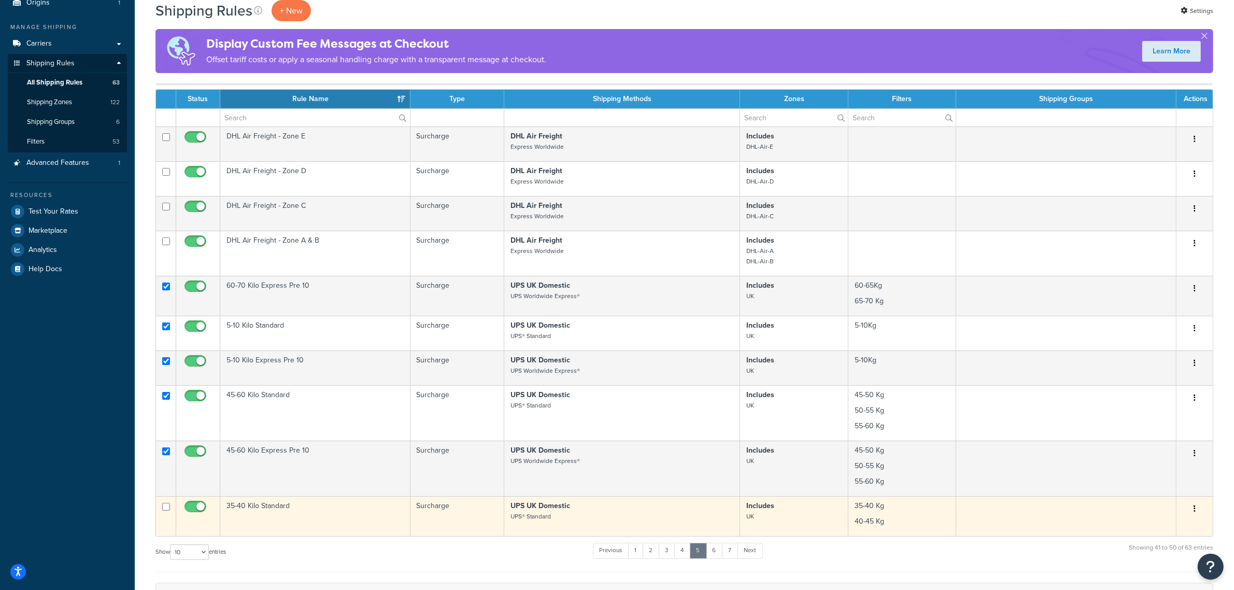
click at [169, 509] on input "checkbox" at bounding box center [166, 507] width 8 height 8
checkbox input "true"
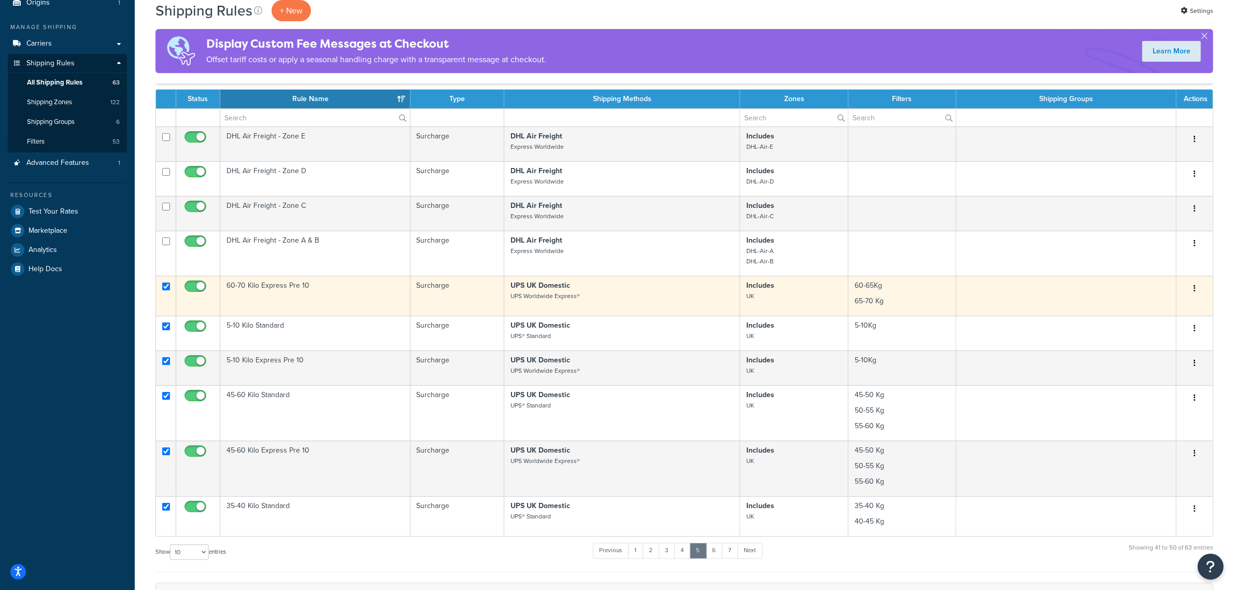
click at [1195, 292] on icon "button" at bounding box center [1195, 288] width 2 height 7
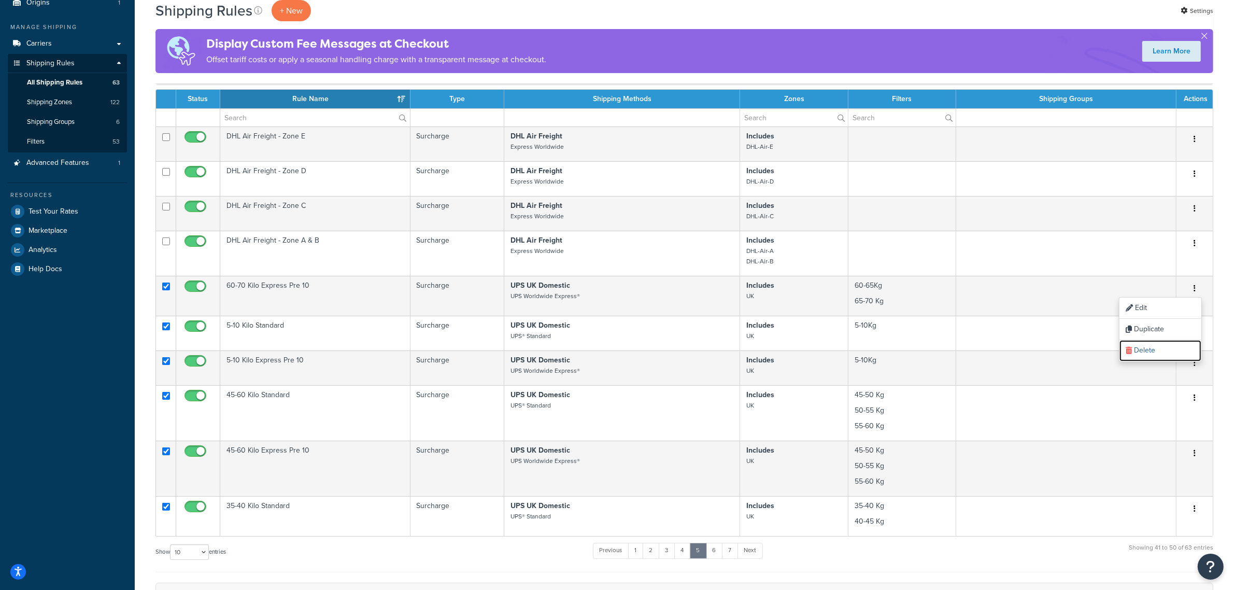
click at [1159, 351] on link "Delete" at bounding box center [1160, 350] width 82 height 21
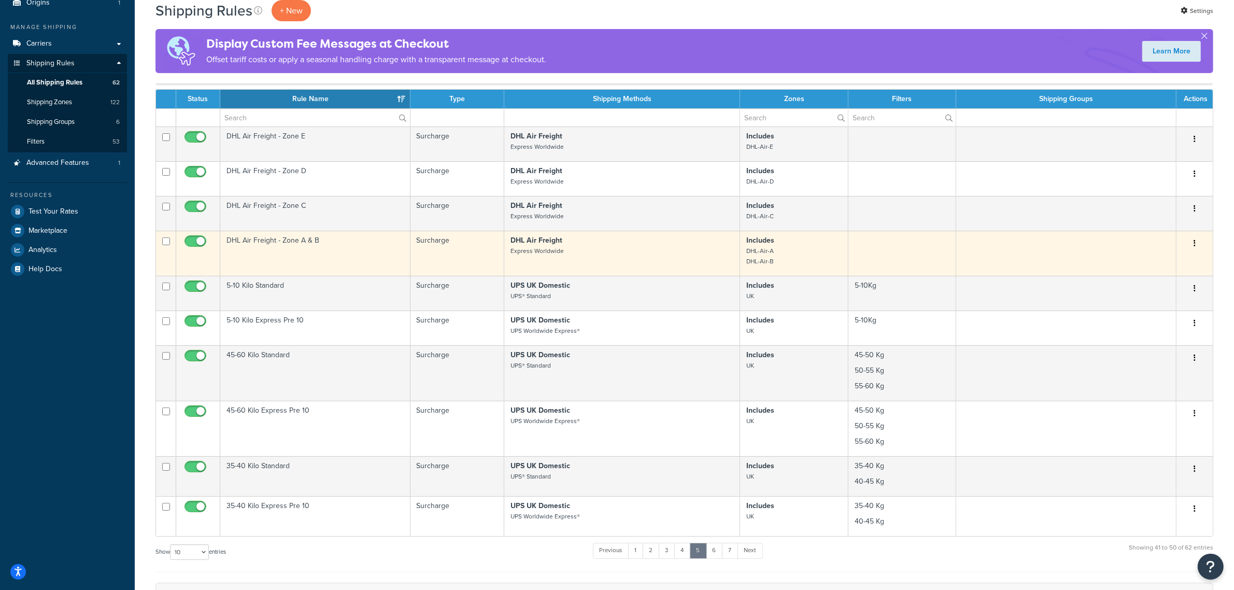
scroll to position [194, 0]
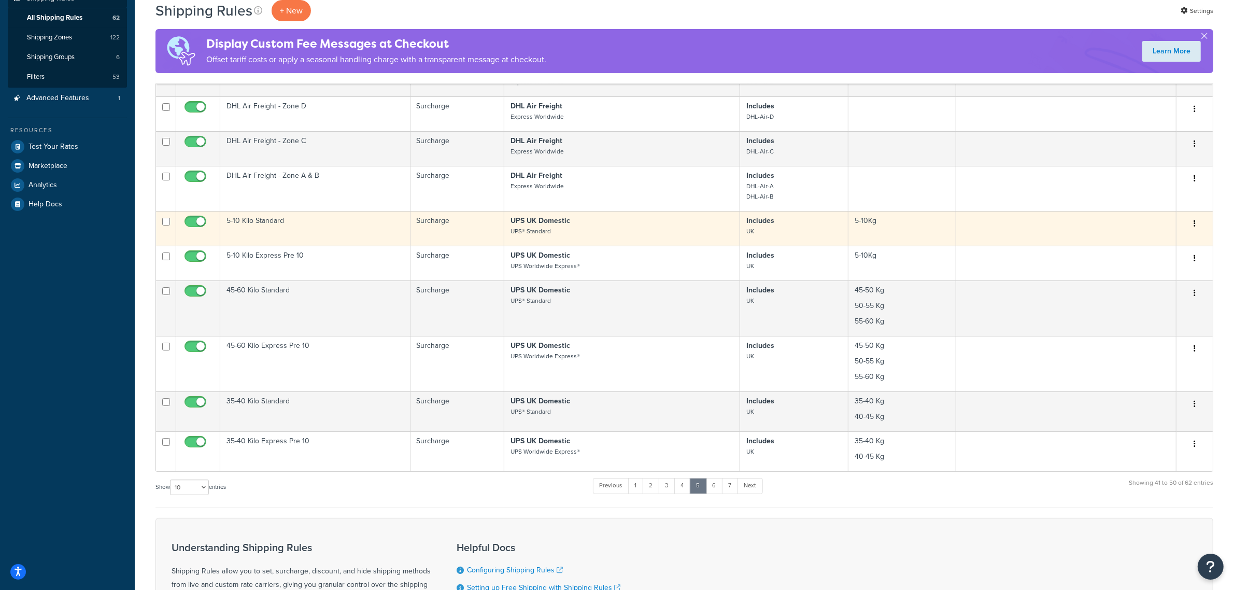
click at [168, 222] on input "checkbox" at bounding box center [166, 222] width 8 height 8
checkbox input "true"
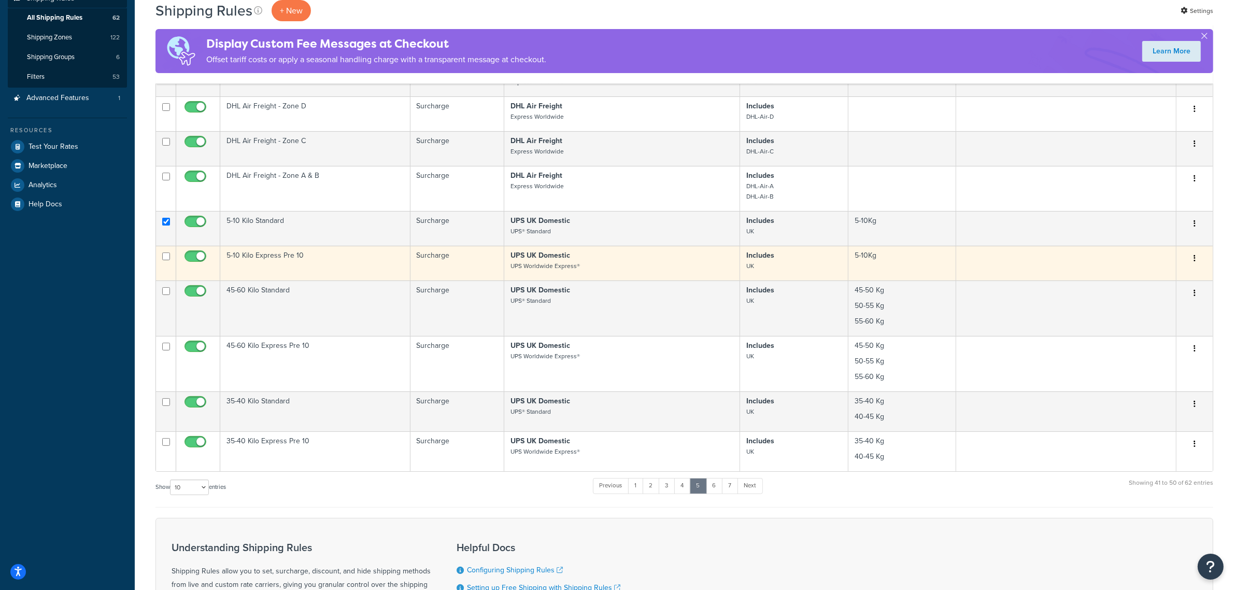
click at [172, 260] on td at bounding box center [166, 263] width 20 height 35
checkbox input "true"
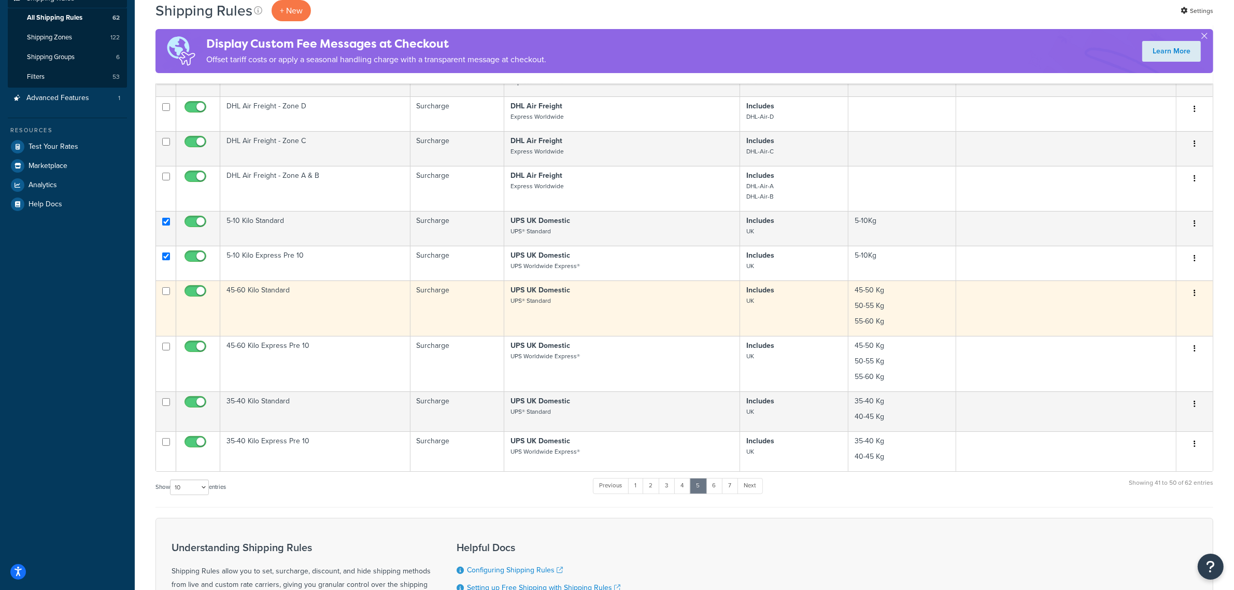
click at [170, 295] on td at bounding box center [166, 307] width 20 height 55
checkbox input "true"
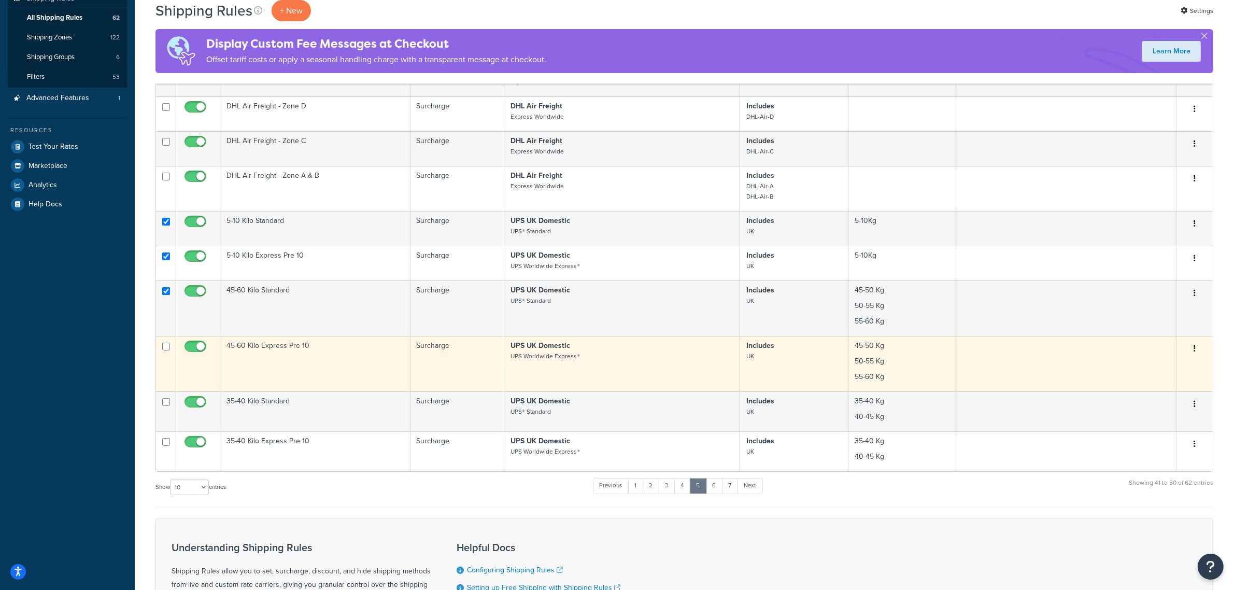
click at [167, 345] on input "checkbox" at bounding box center [166, 347] width 8 height 8
checkbox input "true"
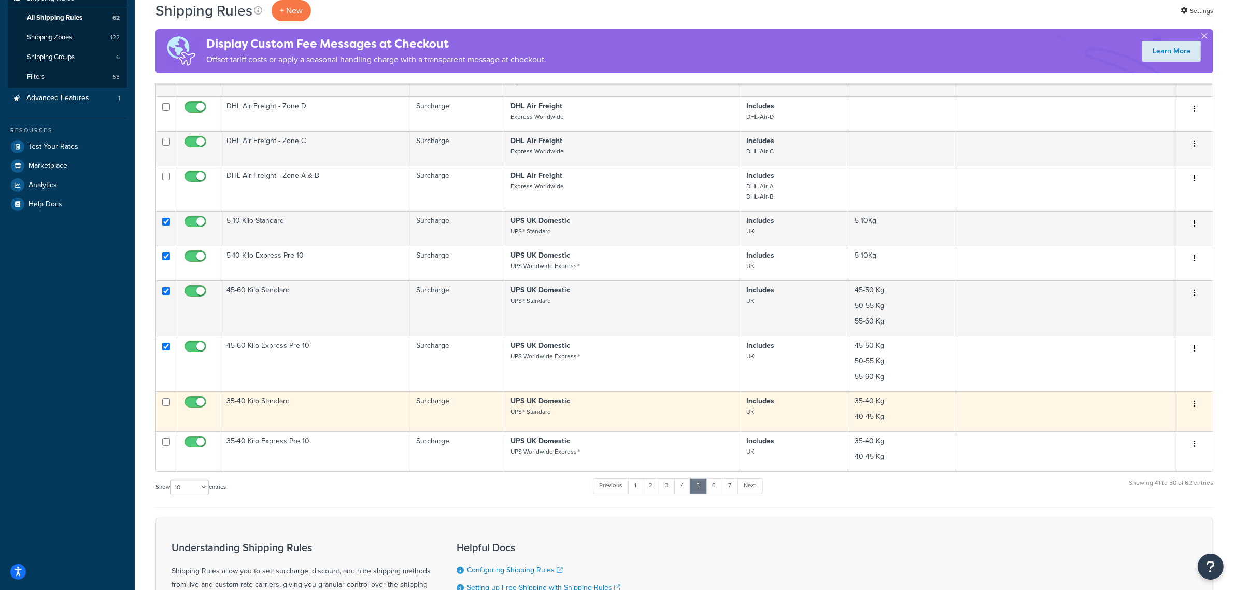
click at [163, 403] on input "checkbox" at bounding box center [166, 402] width 8 height 8
checkbox input "true"
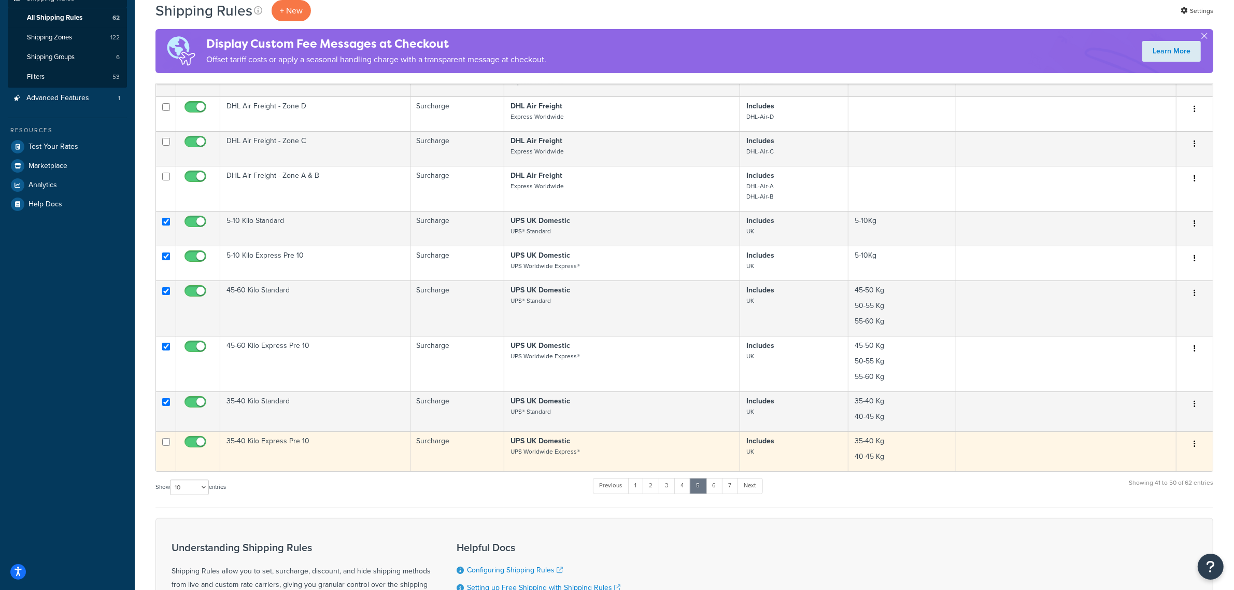
click at [169, 445] on input "checkbox" at bounding box center [166, 442] width 8 height 8
checkbox input "true"
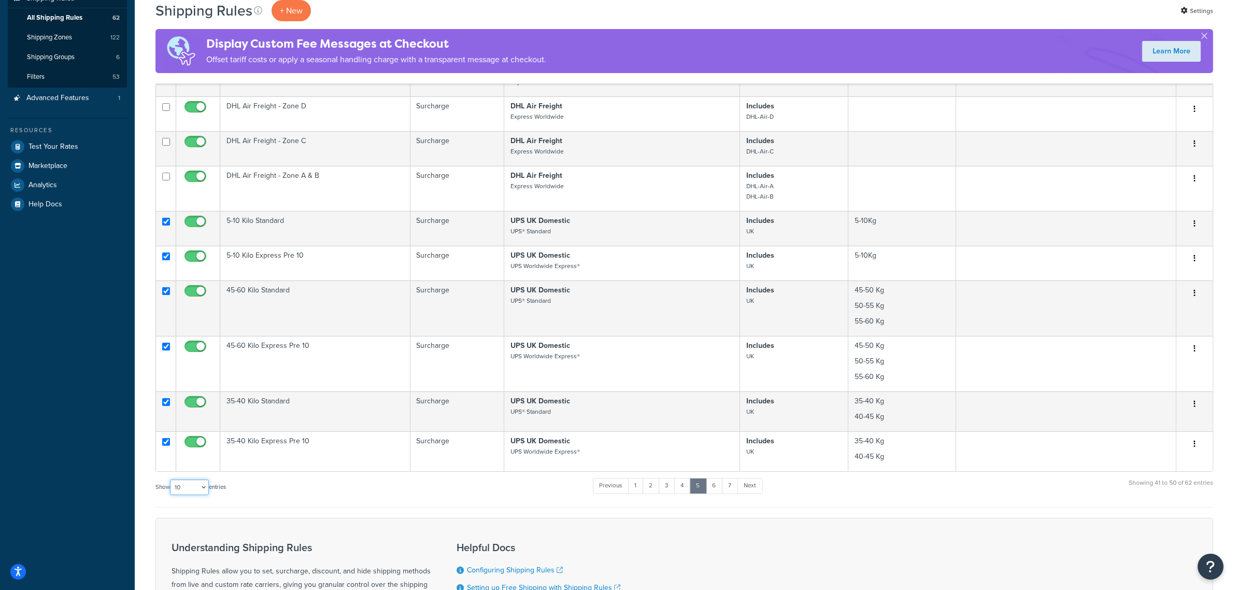
click at [206, 488] on select "10 15 25 50 100 1000" at bounding box center [189, 487] width 39 height 16
click at [171, 482] on select "10 15 25 50 100 1000" at bounding box center [189, 487] width 39 height 16
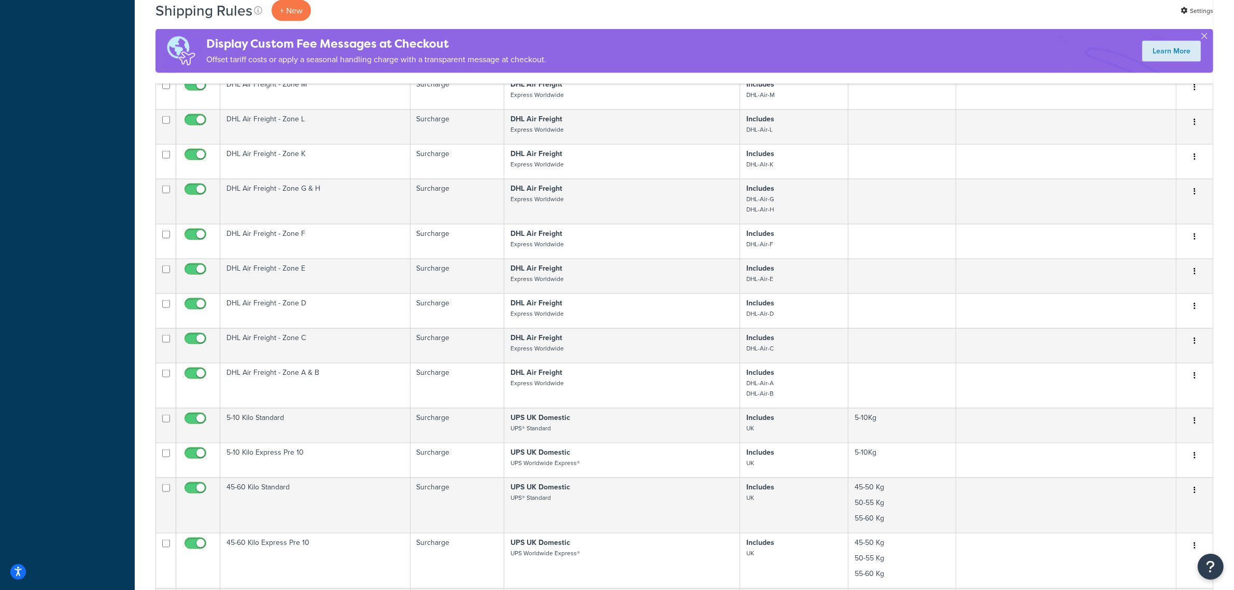
scroll to position [2073, 0]
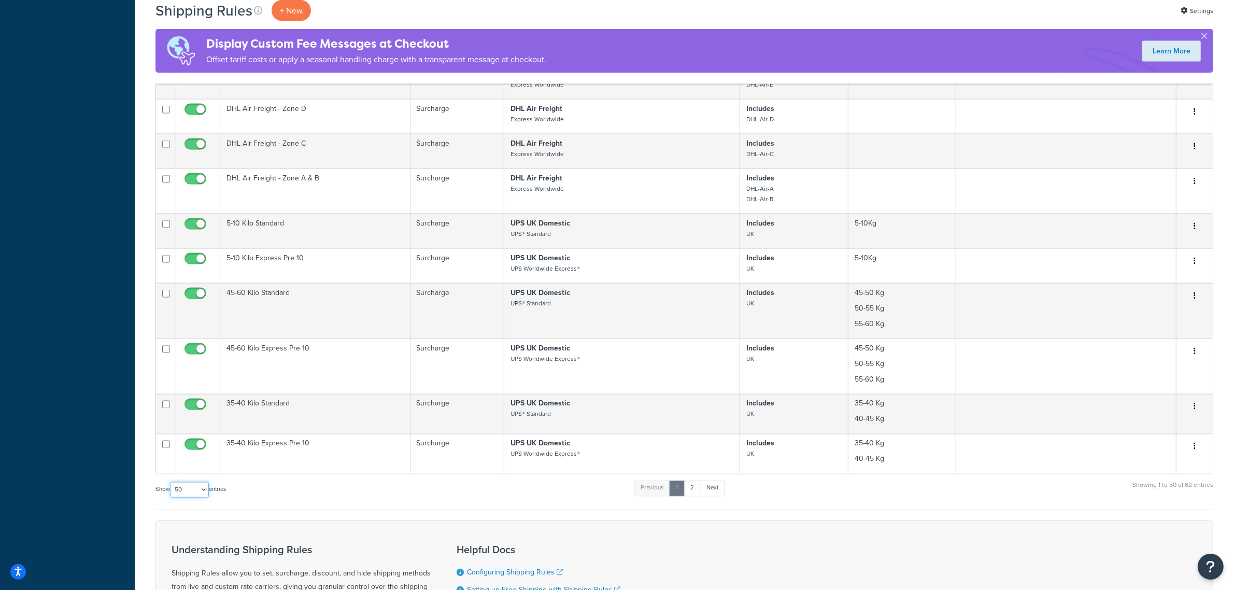
click at [200, 495] on select "10 15 25 50 100 1000" at bounding box center [189, 490] width 39 height 16
select select "100"
click at [171, 489] on select "10 15 25 50 100 1000" at bounding box center [189, 490] width 39 height 16
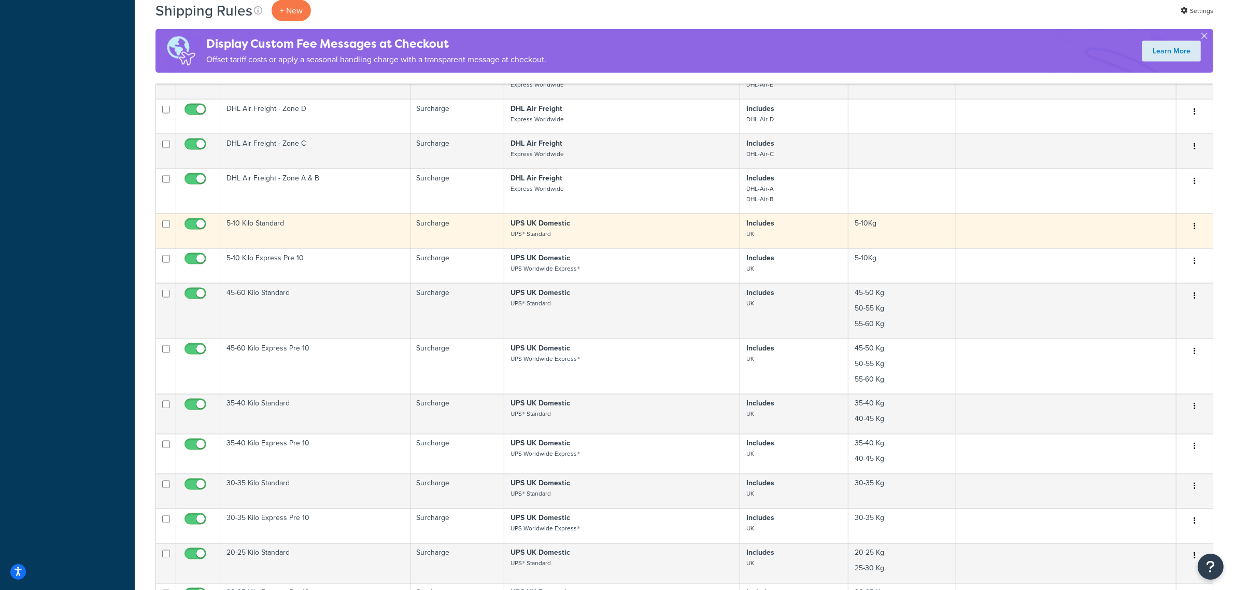
click at [163, 228] on input "checkbox" at bounding box center [166, 224] width 8 height 8
checkbox input "true"
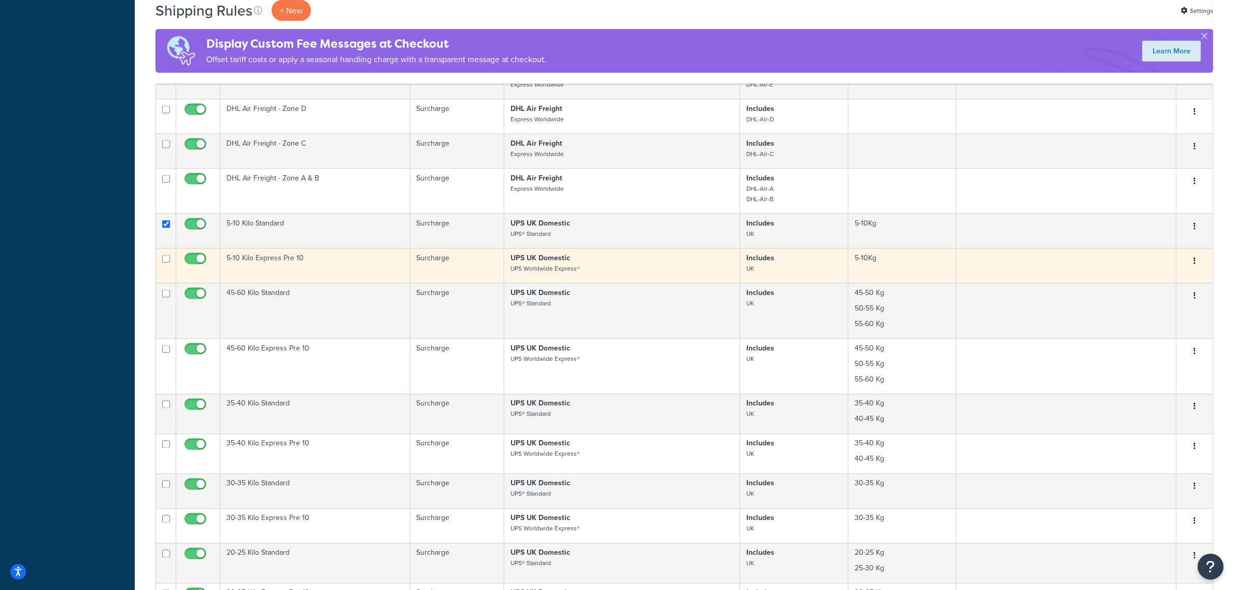
click at [164, 262] on input "checkbox" at bounding box center [166, 259] width 8 height 8
checkbox input "true"
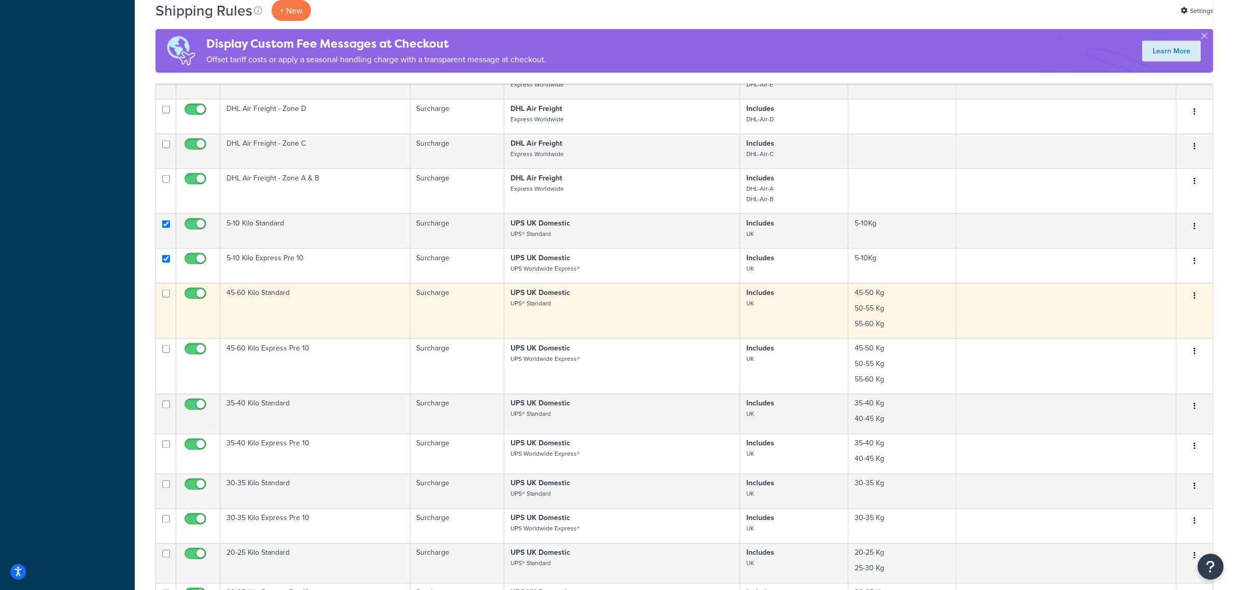
click at [165, 297] on input "checkbox" at bounding box center [166, 294] width 8 height 8
checkbox input "true"
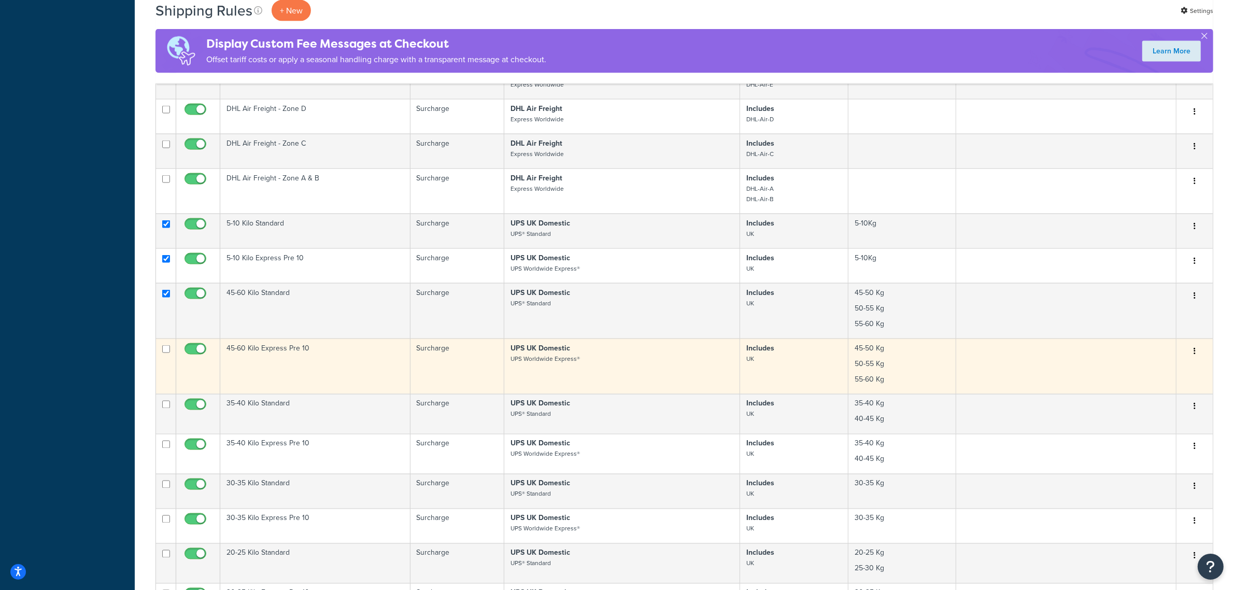
click at [164, 353] on input "checkbox" at bounding box center [166, 349] width 8 height 8
checkbox input "true"
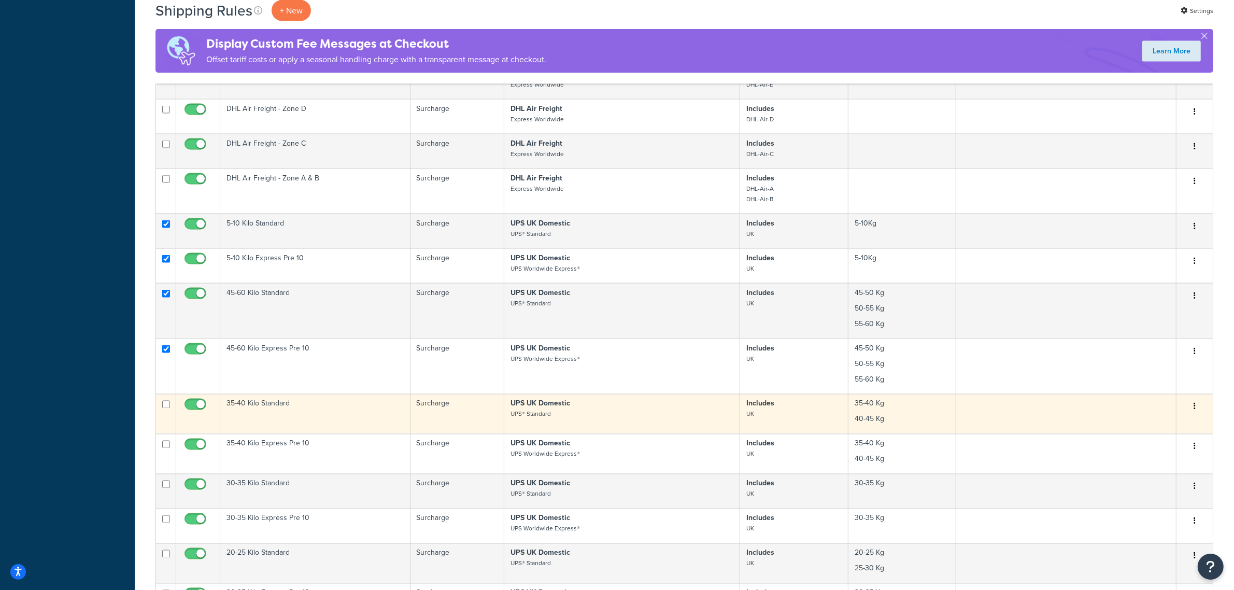
drag, startPoint x: 167, startPoint y: 414, endPoint x: 161, endPoint y: 442, distance: 29.1
click at [167, 408] on input "checkbox" at bounding box center [166, 405] width 8 height 8
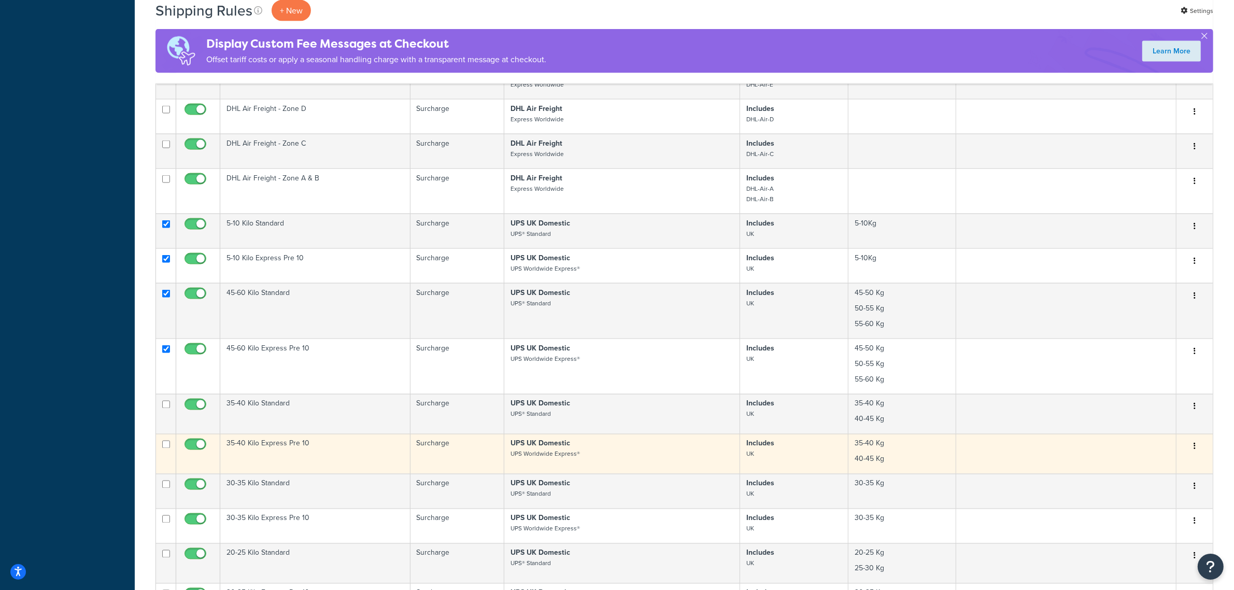
checkbox input "true"
click at [171, 449] on td at bounding box center [166, 454] width 20 height 40
checkbox input "true"
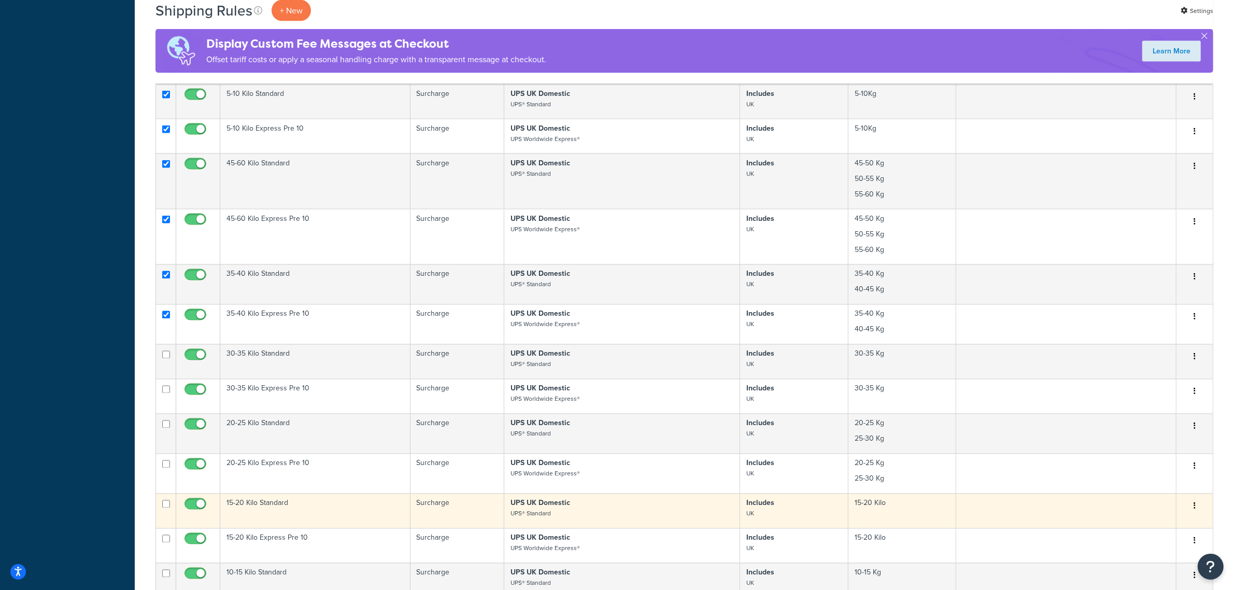
scroll to position [2332, 0]
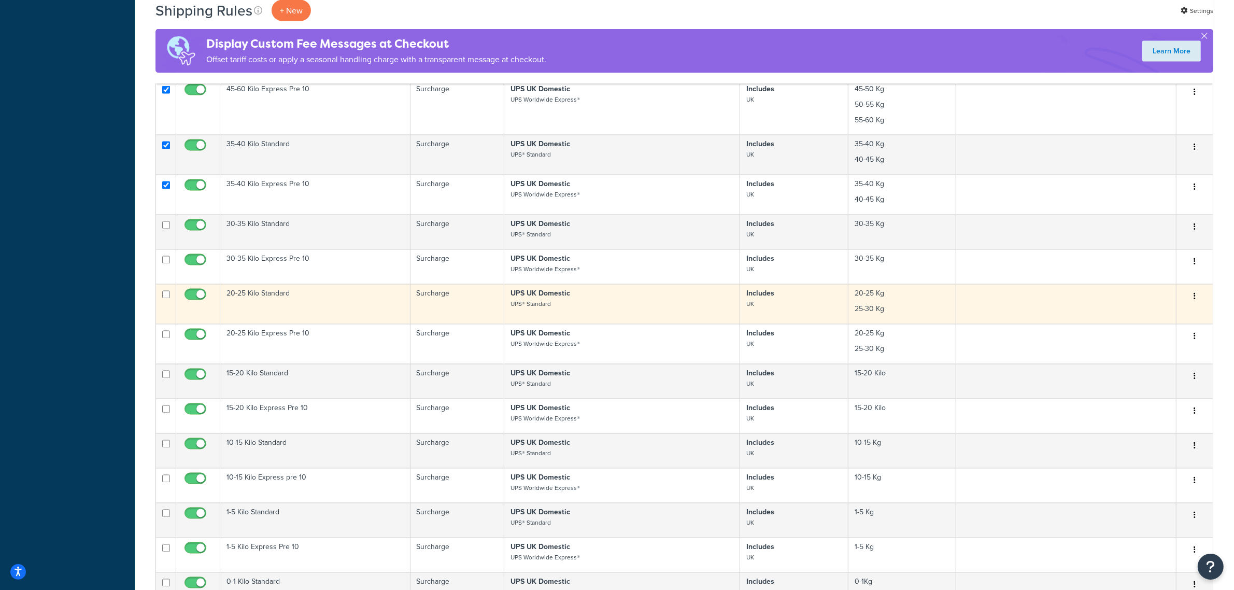
click at [167, 299] on input "checkbox" at bounding box center [166, 295] width 8 height 8
checkbox input "true"
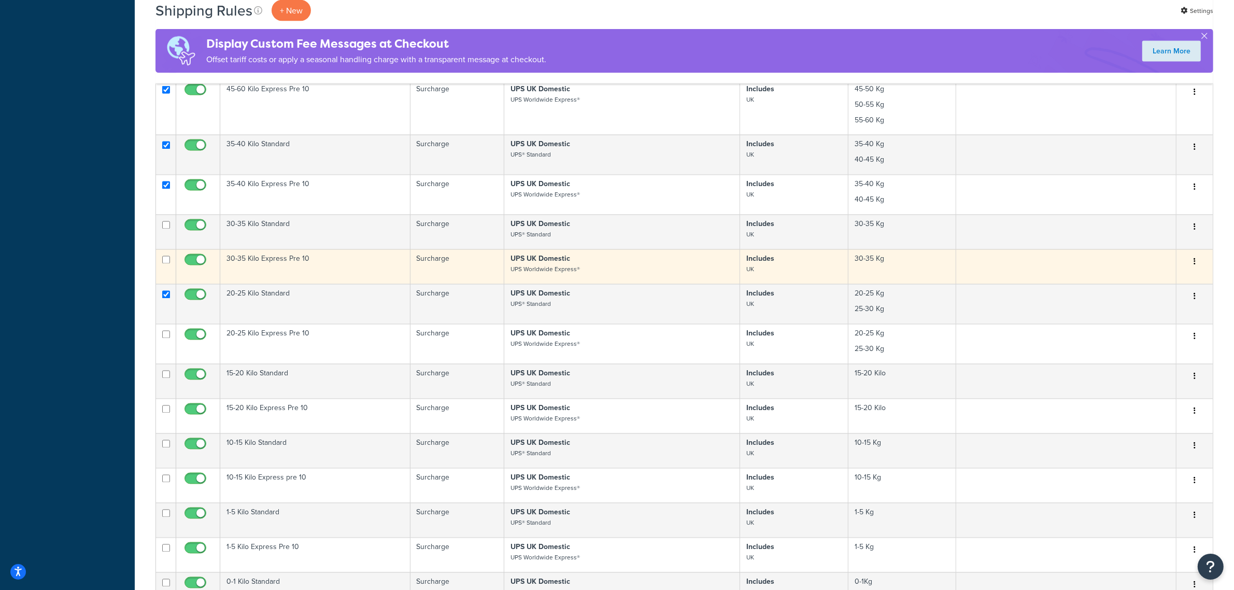
click at [171, 268] on td at bounding box center [166, 266] width 20 height 35
checkbox input "true"
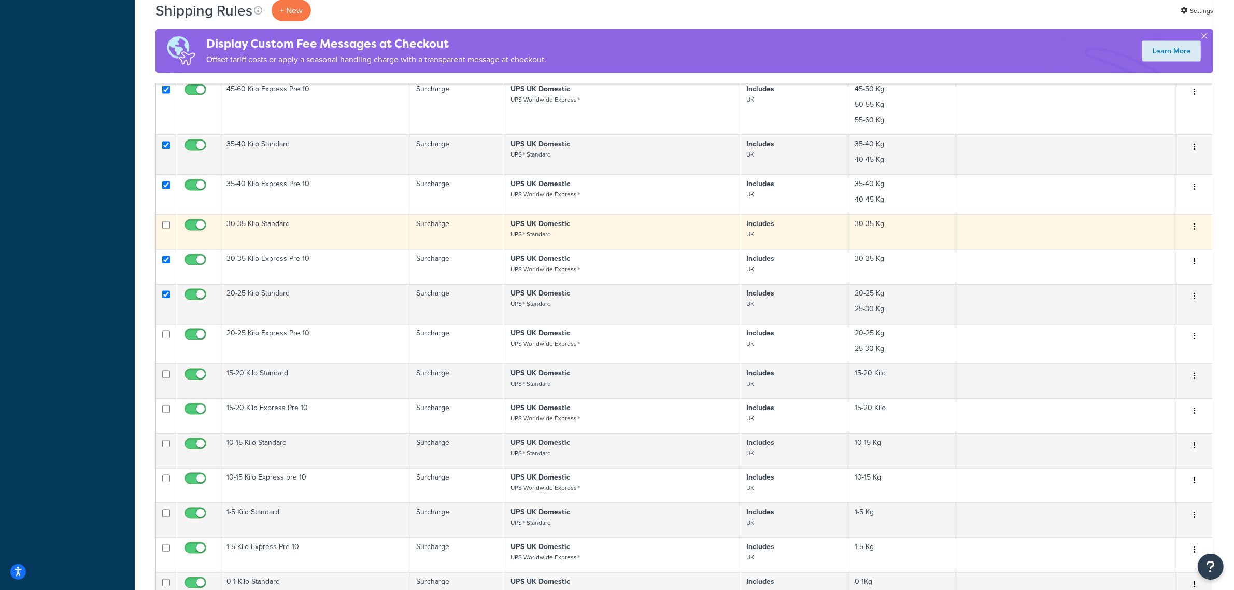
click at [168, 229] on input "checkbox" at bounding box center [166, 225] width 8 height 8
checkbox input "true"
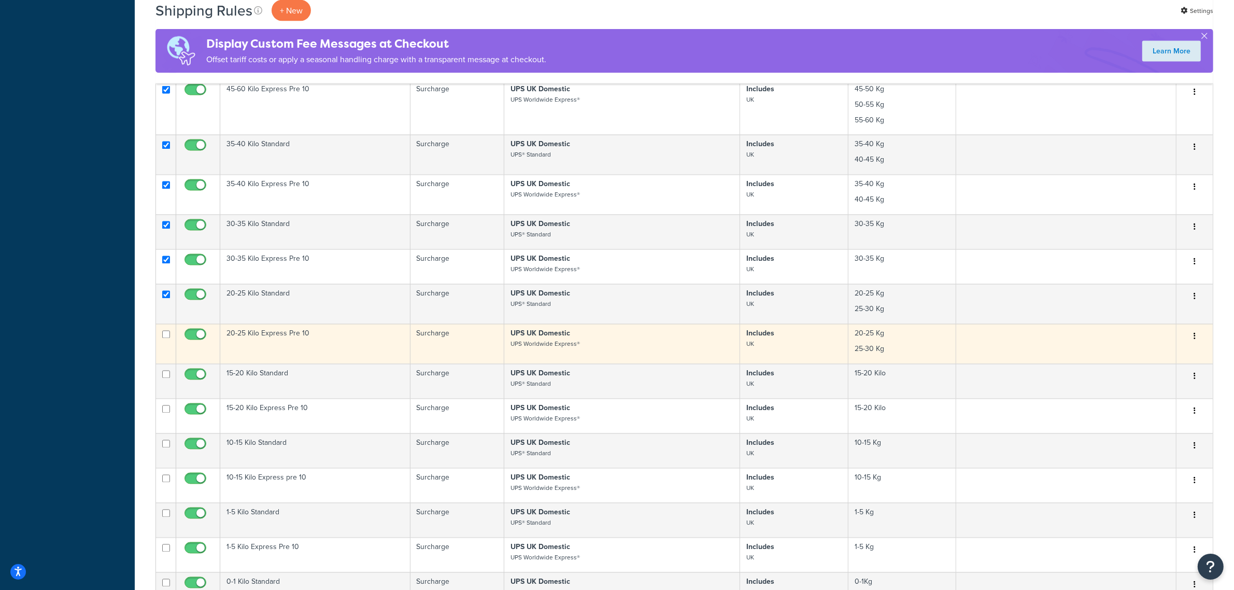
click at [162, 338] on input "checkbox" at bounding box center [166, 335] width 8 height 8
checkbox input "true"
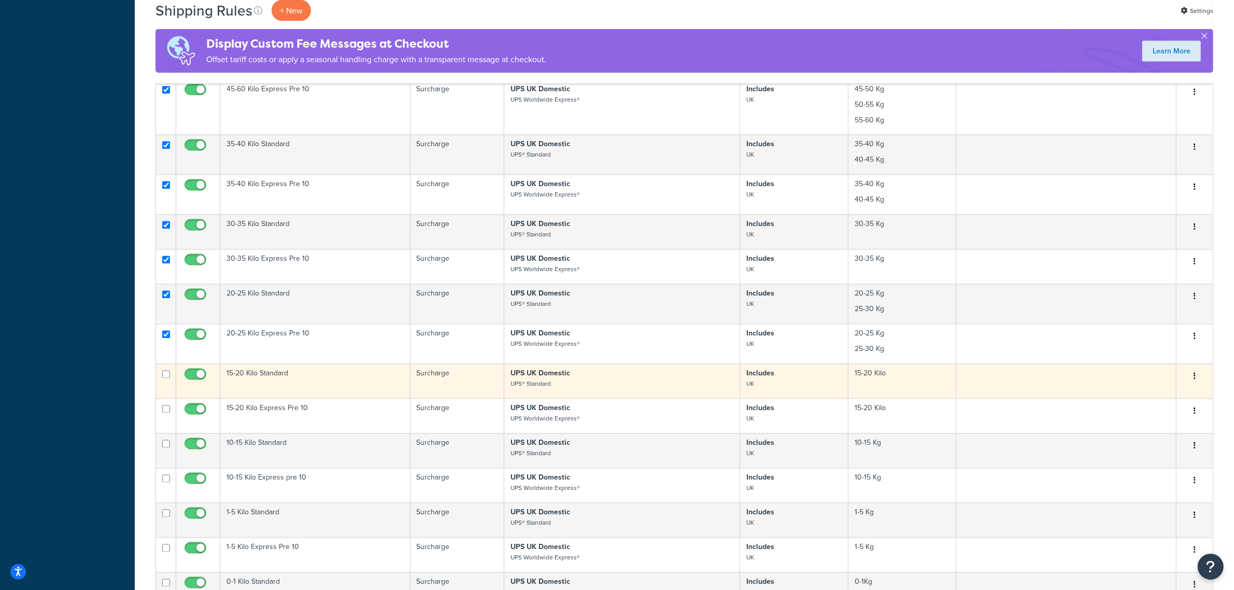
click at [165, 378] on input "checkbox" at bounding box center [166, 375] width 8 height 8
checkbox input "true"
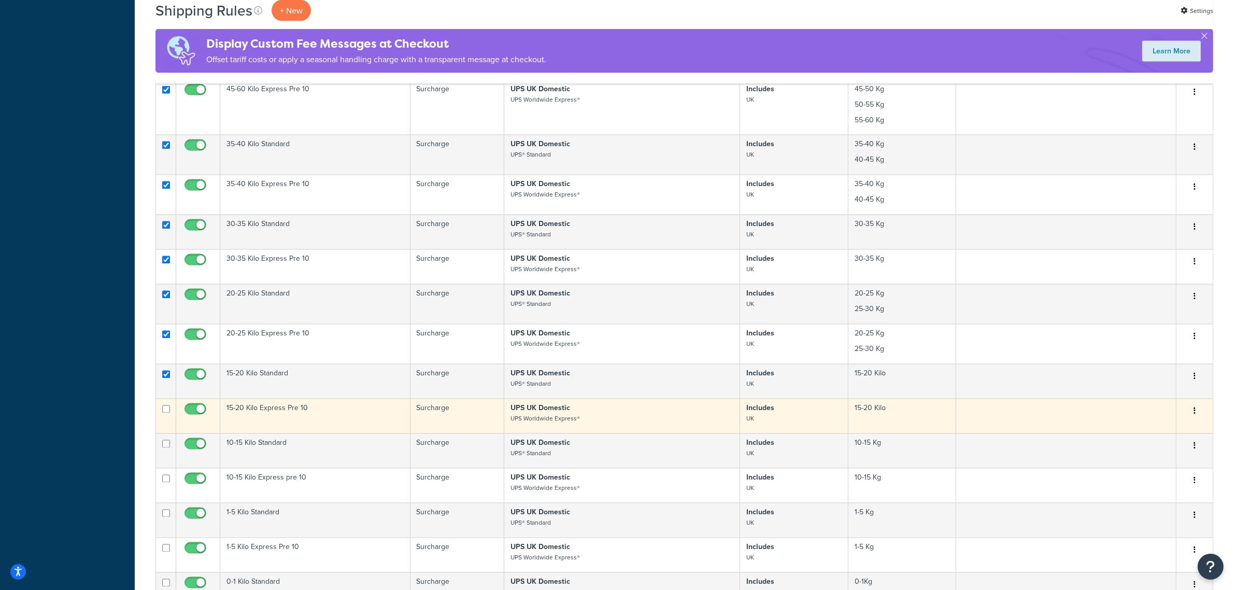
click at [167, 413] on input "checkbox" at bounding box center [166, 409] width 8 height 8
checkbox input "true"
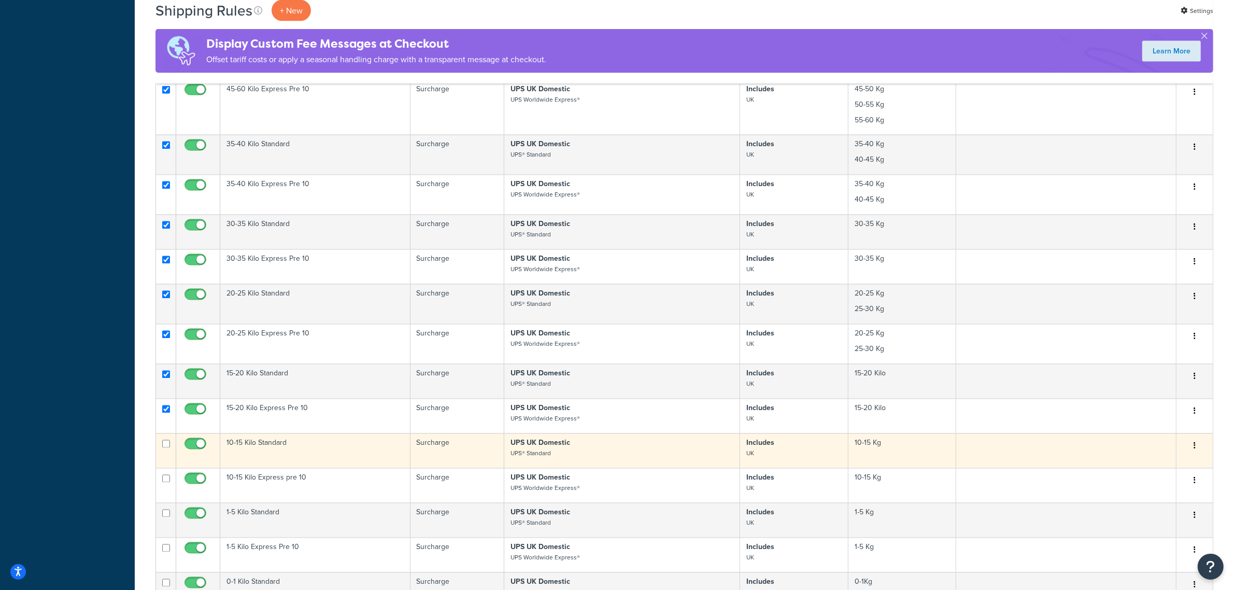
click at [165, 448] on input "checkbox" at bounding box center [166, 444] width 8 height 8
checkbox input "true"
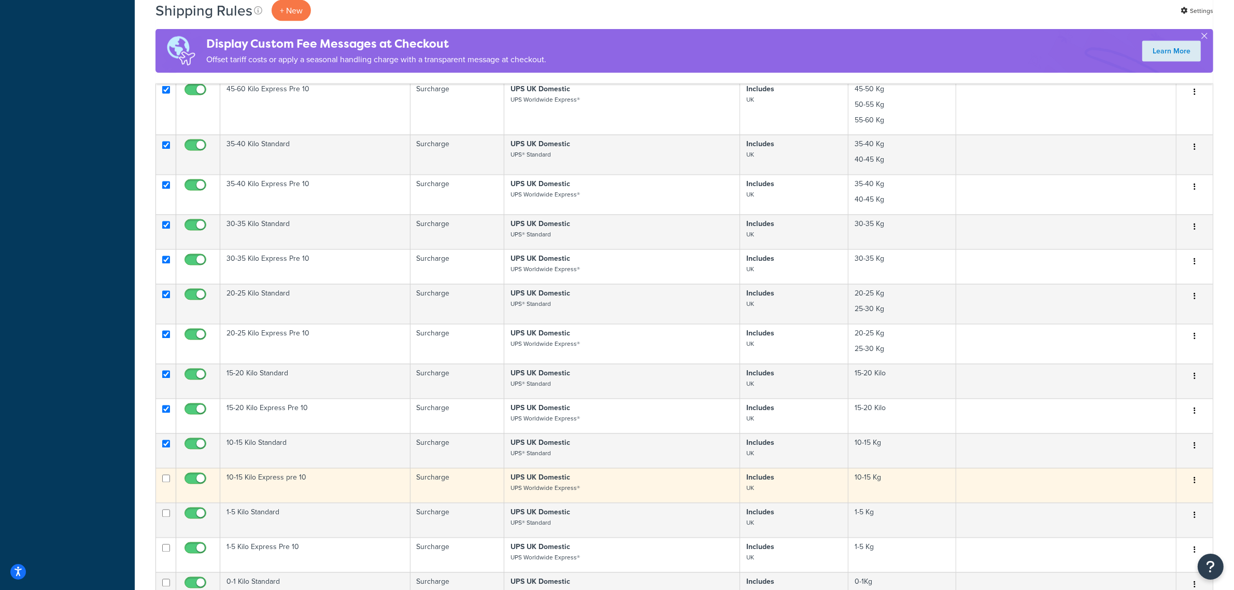
click at [166, 483] on input "checkbox" at bounding box center [166, 479] width 8 height 8
checkbox input "true"
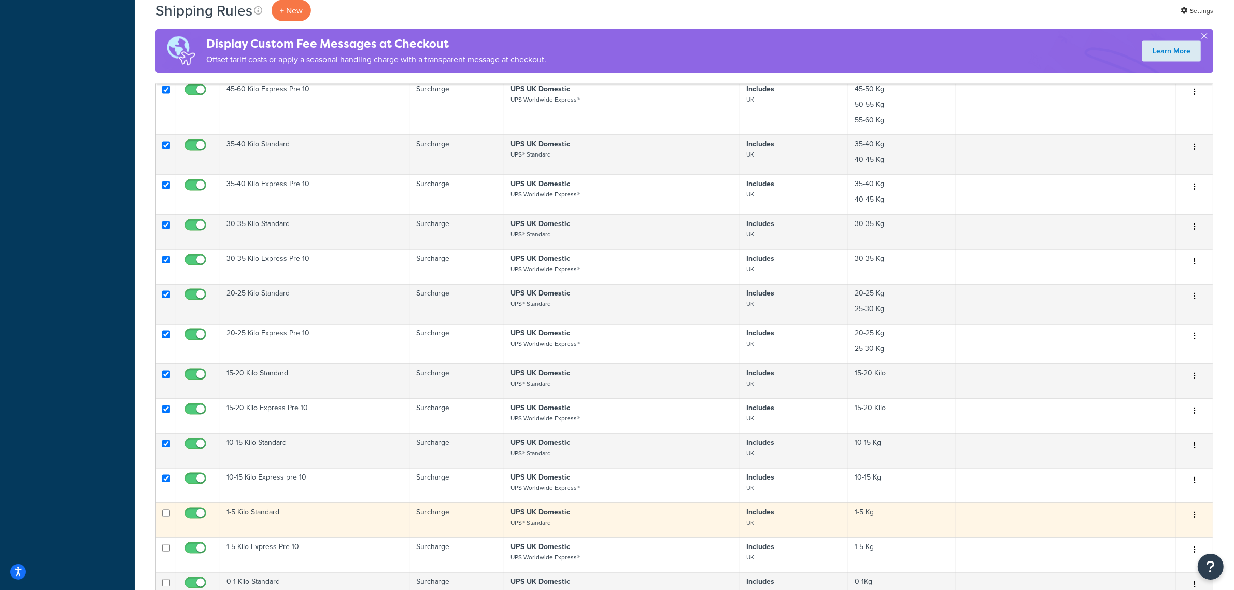
click at [168, 517] on input "checkbox" at bounding box center [166, 513] width 8 height 8
checkbox input "true"
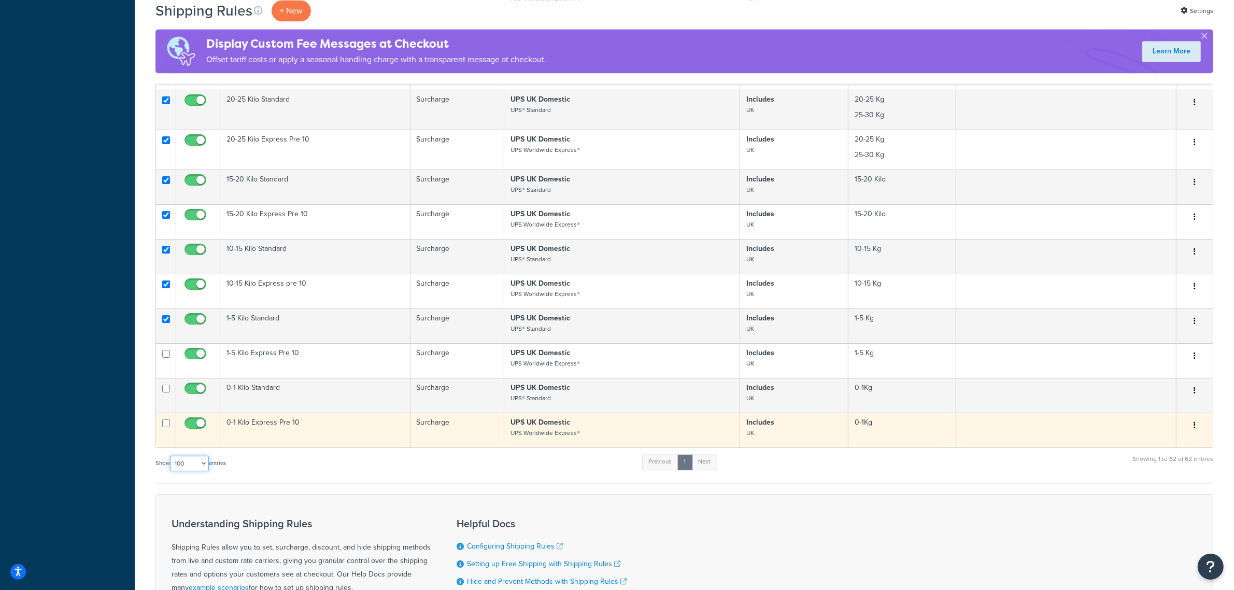
scroll to position [2591, 0]
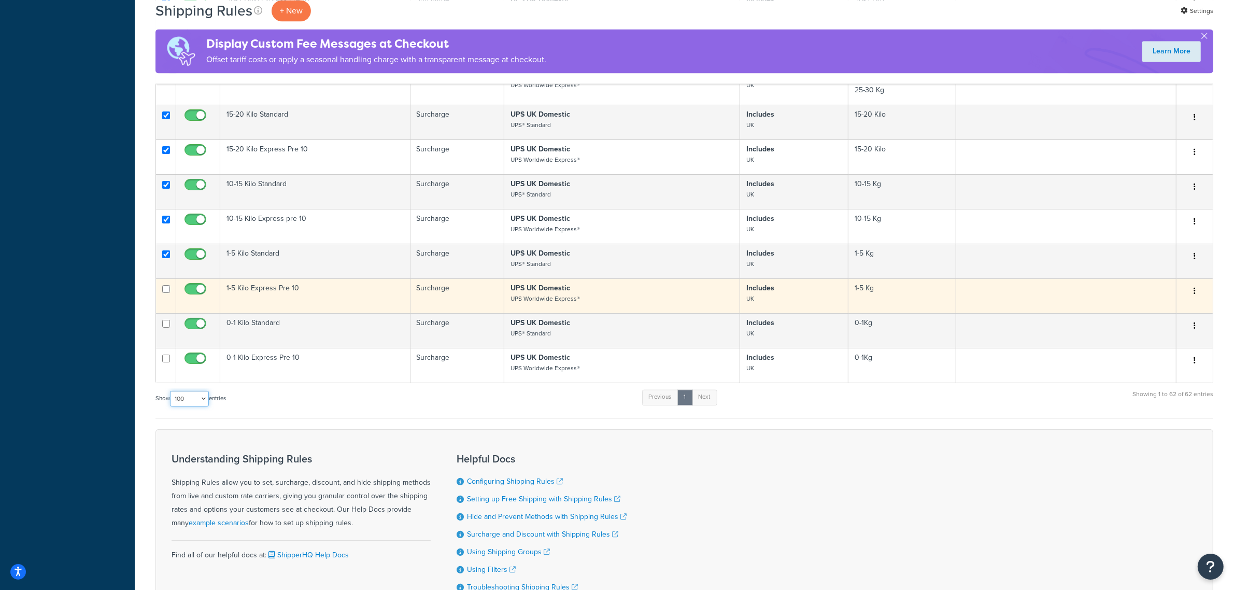
click at [167, 293] on input "checkbox" at bounding box center [166, 289] width 8 height 8
checkbox input "true"
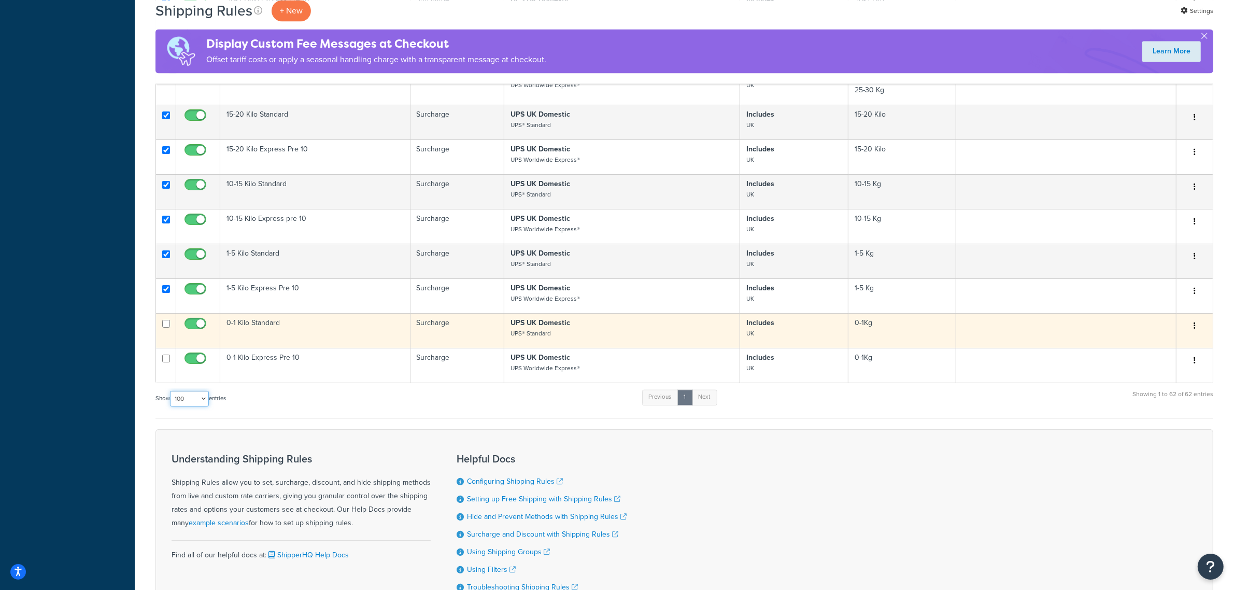
click at [162, 328] on input "checkbox" at bounding box center [166, 324] width 8 height 8
checkbox input "true"
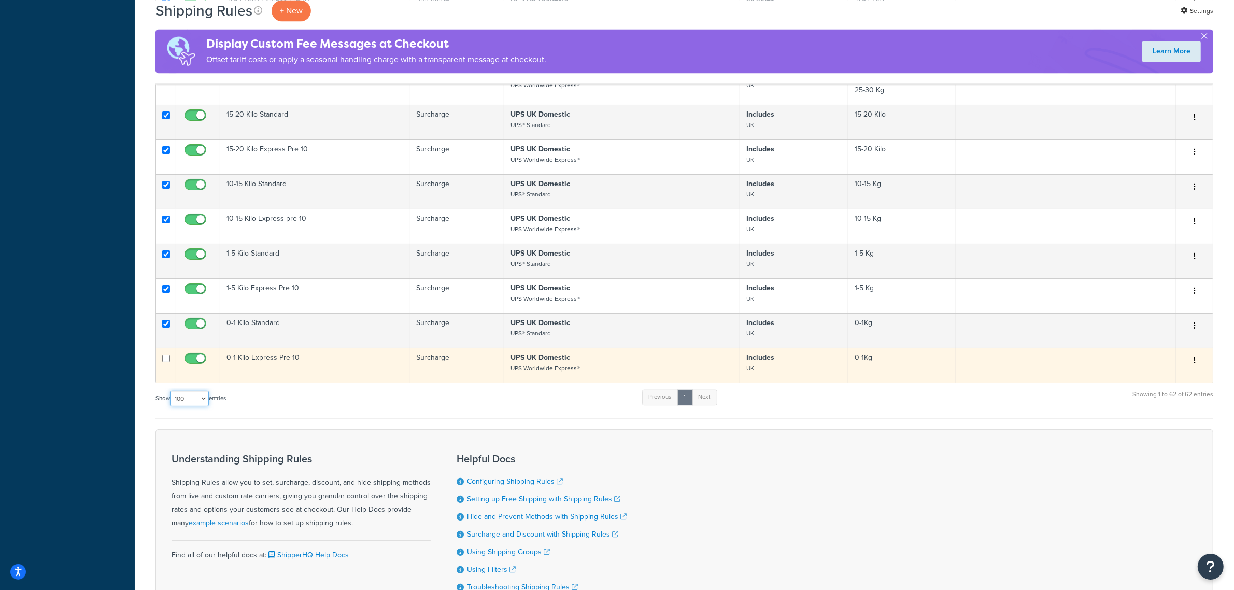
click at [167, 362] on input "checkbox" at bounding box center [166, 359] width 8 height 8
checkbox input "true"
click at [1198, 367] on button "button" at bounding box center [1194, 360] width 15 height 17
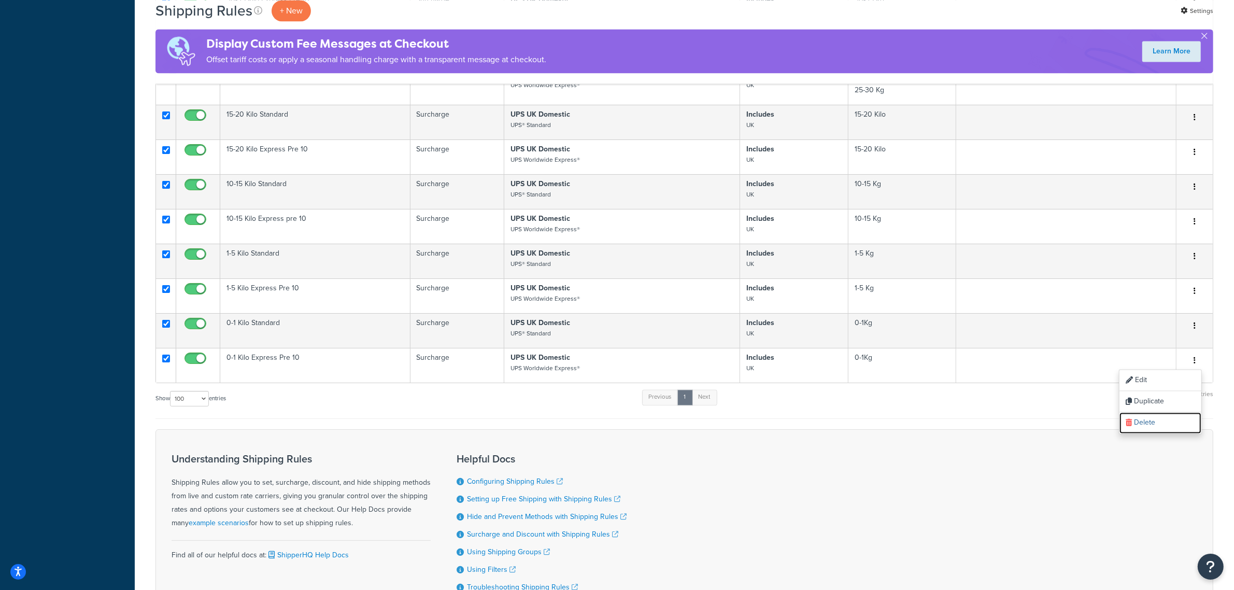
drag, startPoint x: 1147, startPoint y: 428, endPoint x: 685, endPoint y: 50, distance: 596.7
click at [1146, 429] on link "Delete" at bounding box center [1160, 422] width 82 height 21
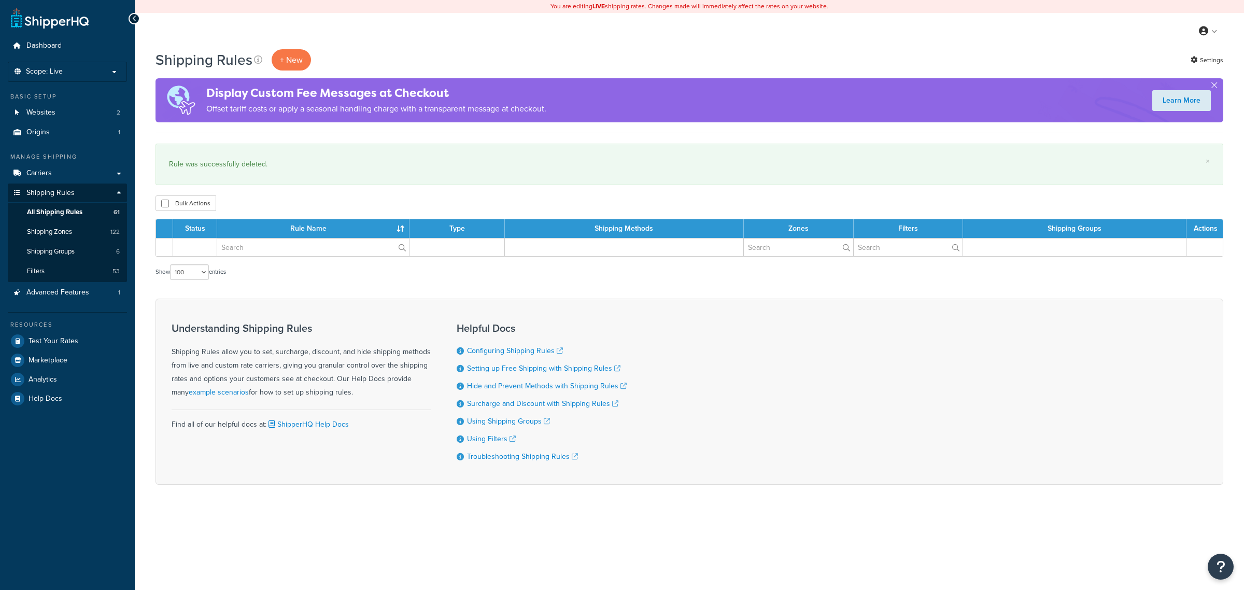
select select "100"
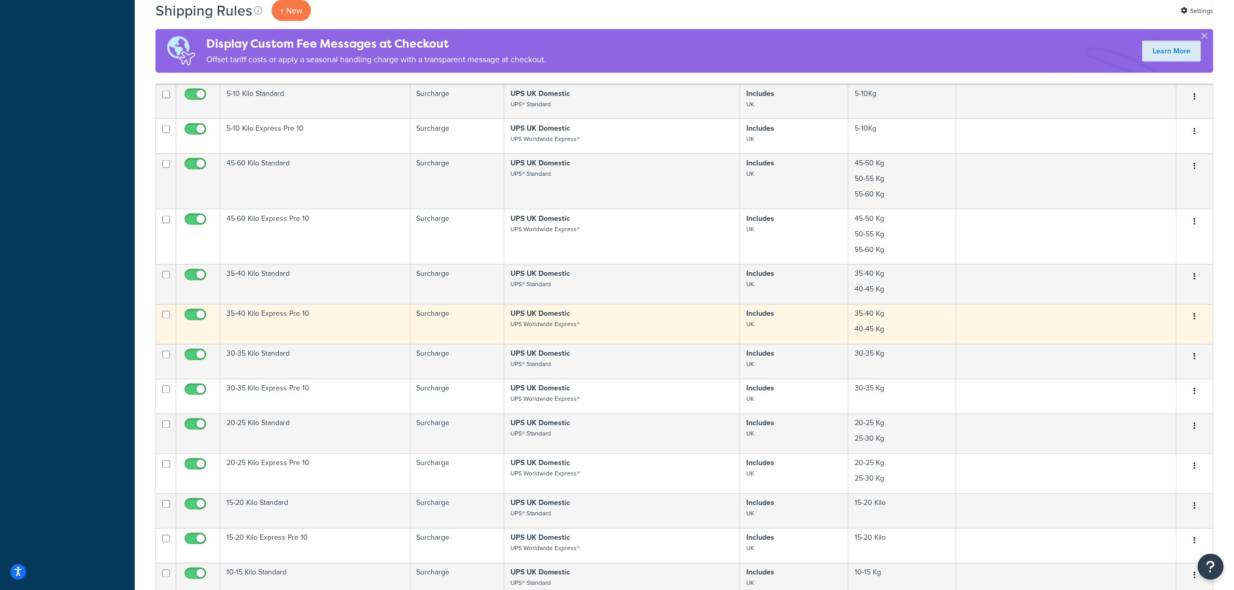
scroll to position [2138, 0]
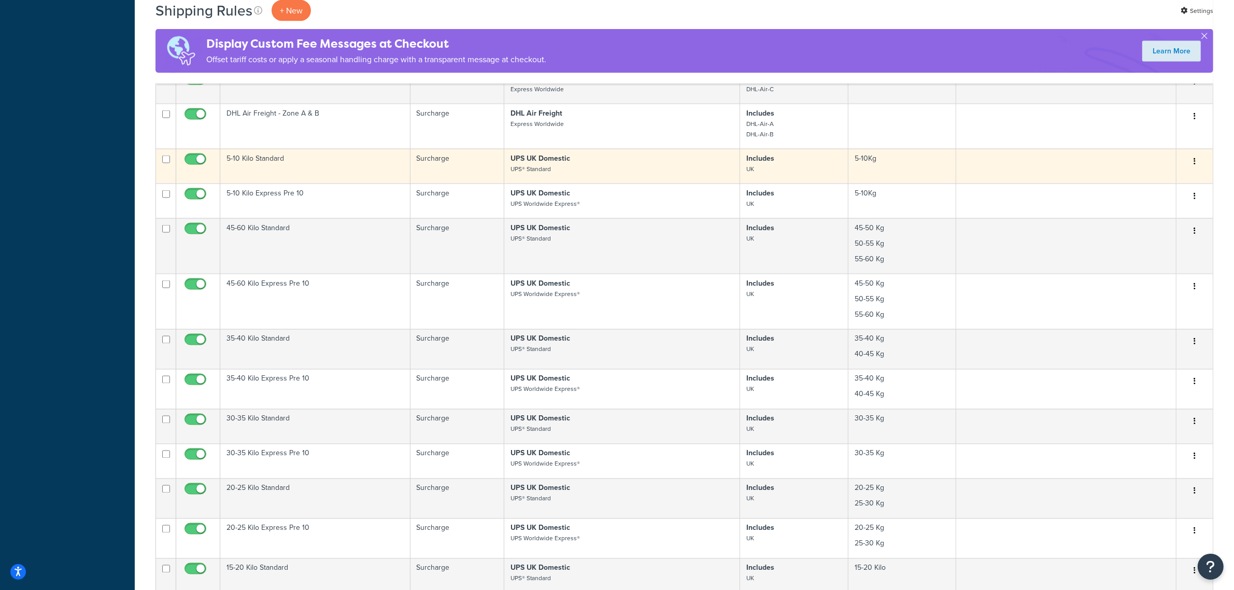
click at [164, 163] on input "checkbox" at bounding box center [166, 159] width 8 height 8
checkbox input "true"
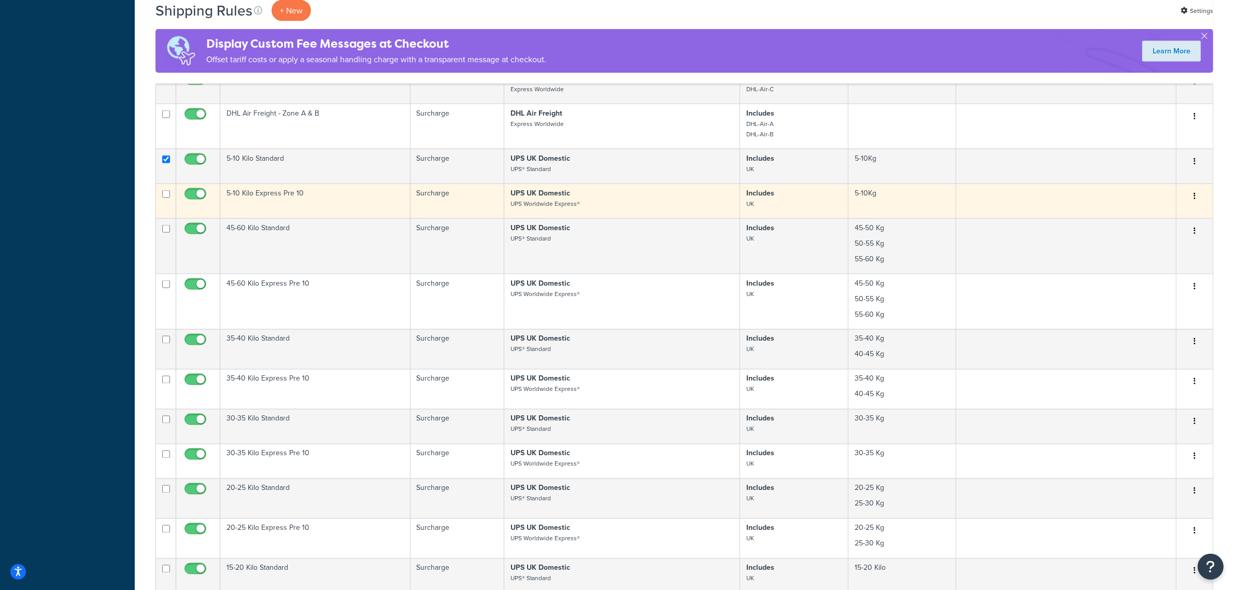
drag, startPoint x: 164, startPoint y: 201, endPoint x: 160, endPoint y: 211, distance: 10.9
click at [163, 198] on input "checkbox" at bounding box center [166, 194] width 8 height 8
checkbox input "true"
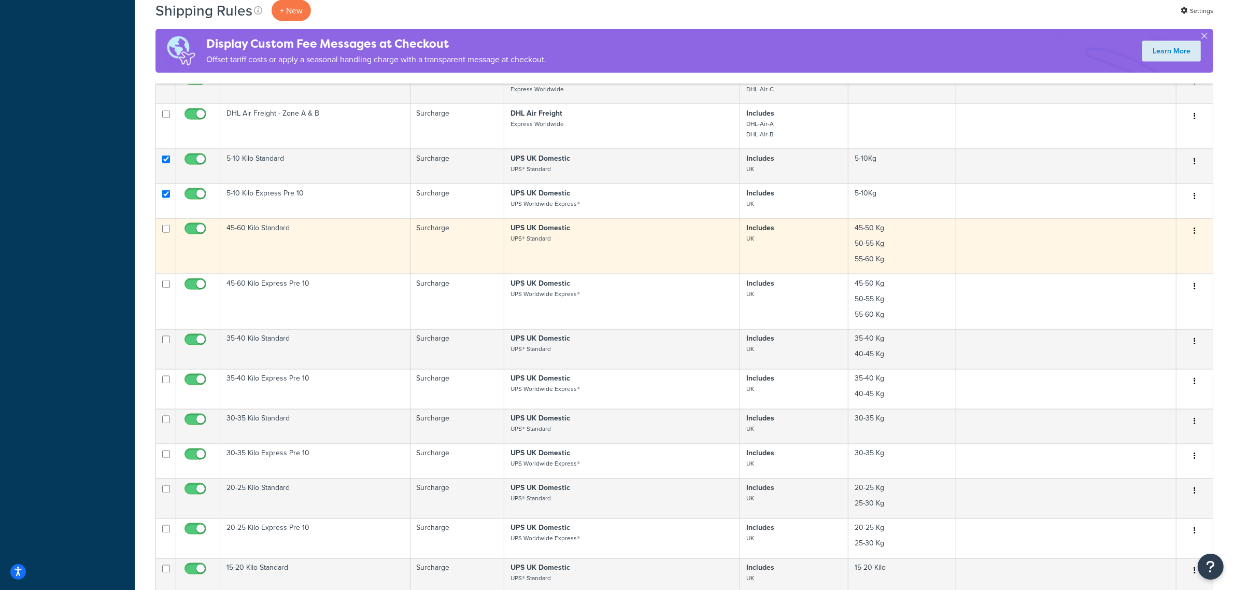
click at [166, 233] on input "checkbox" at bounding box center [166, 229] width 8 height 8
checkbox input "true"
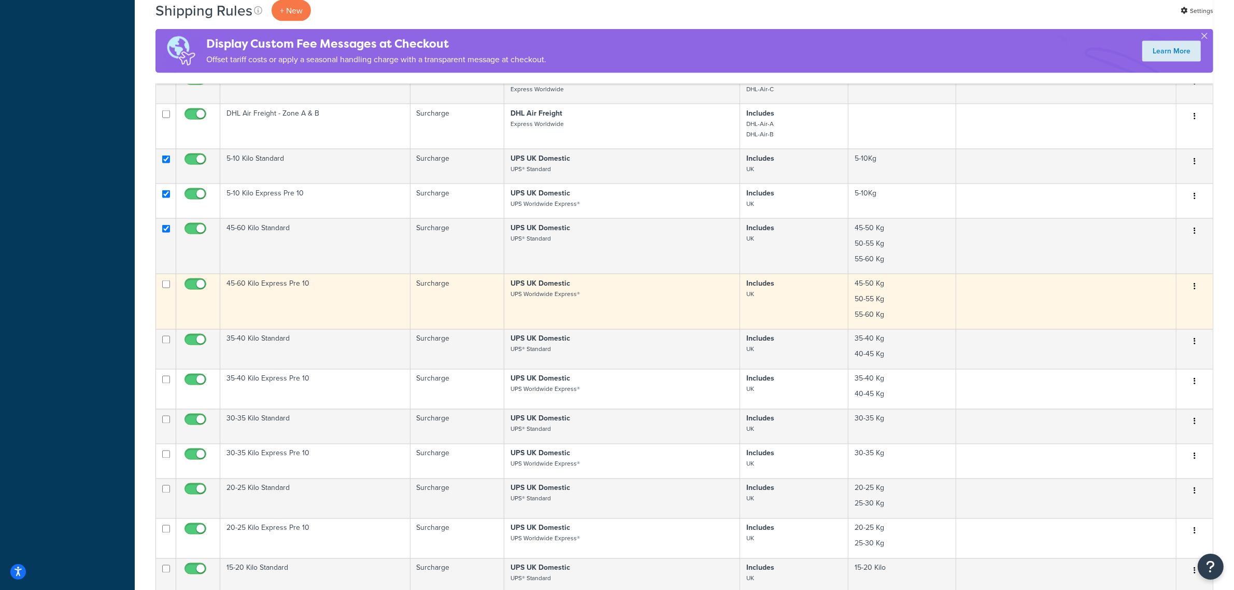
click at [161, 290] on td at bounding box center [166, 301] width 20 height 55
checkbox input "true"
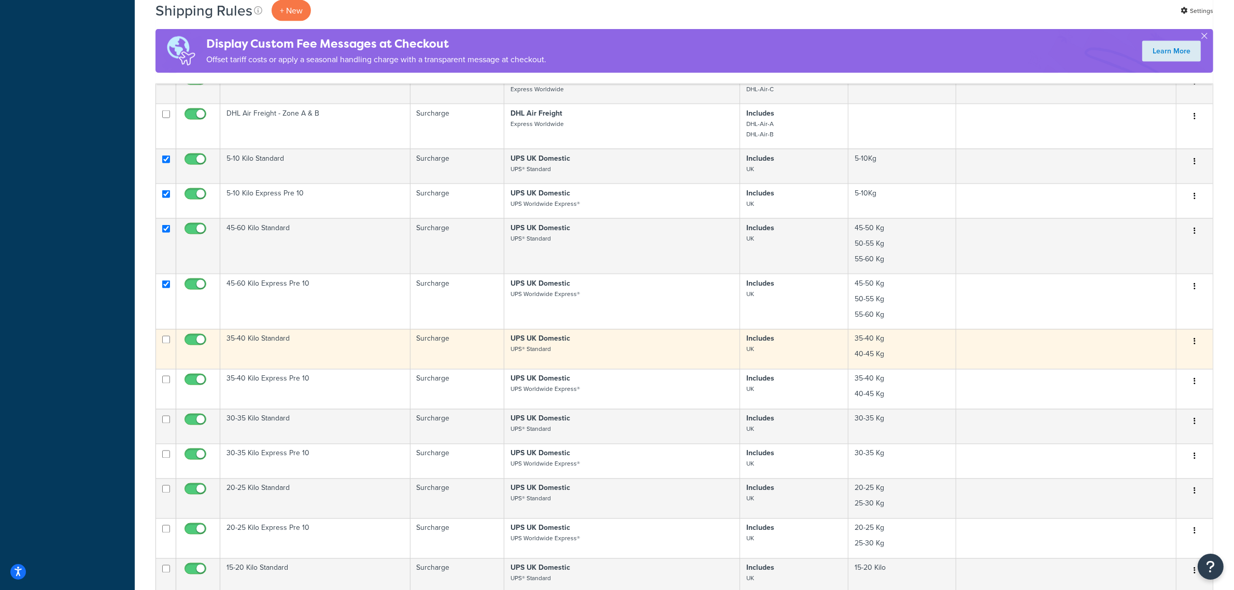
drag, startPoint x: 172, startPoint y: 342, endPoint x: 164, endPoint y: 352, distance: 13.0
click at [170, 346] on td at bounding box center [166, 349] width 20 height 40
checkbox input "true"
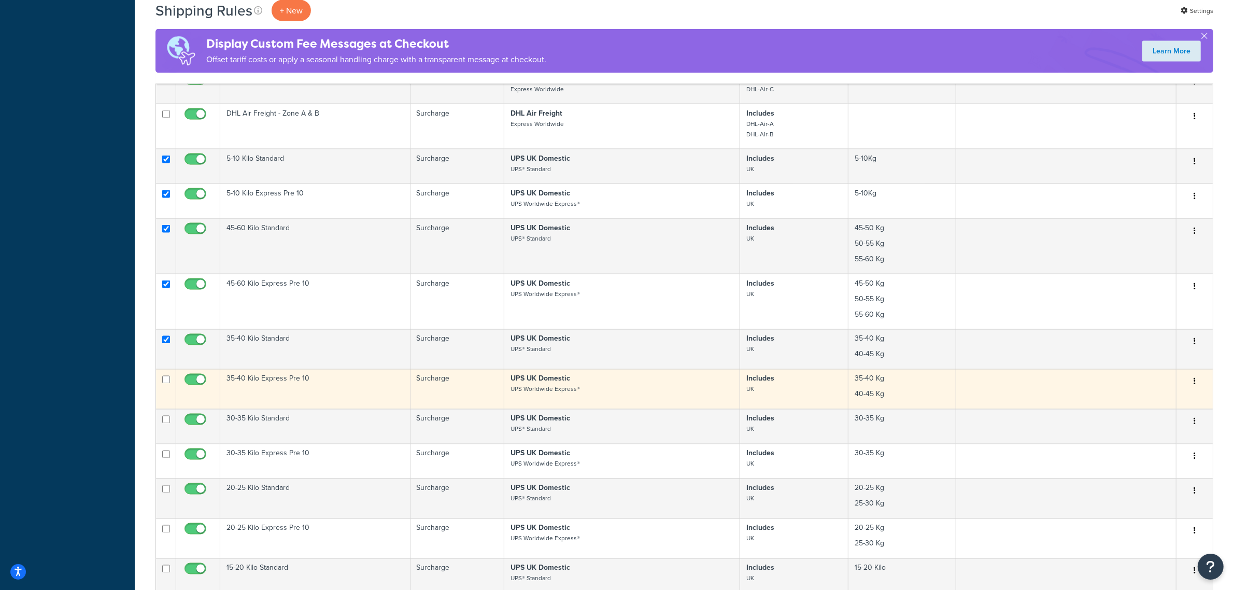
click at [166, 391] on td at bounding box center [166, 389] width 20 height 40
checkbox input "true"
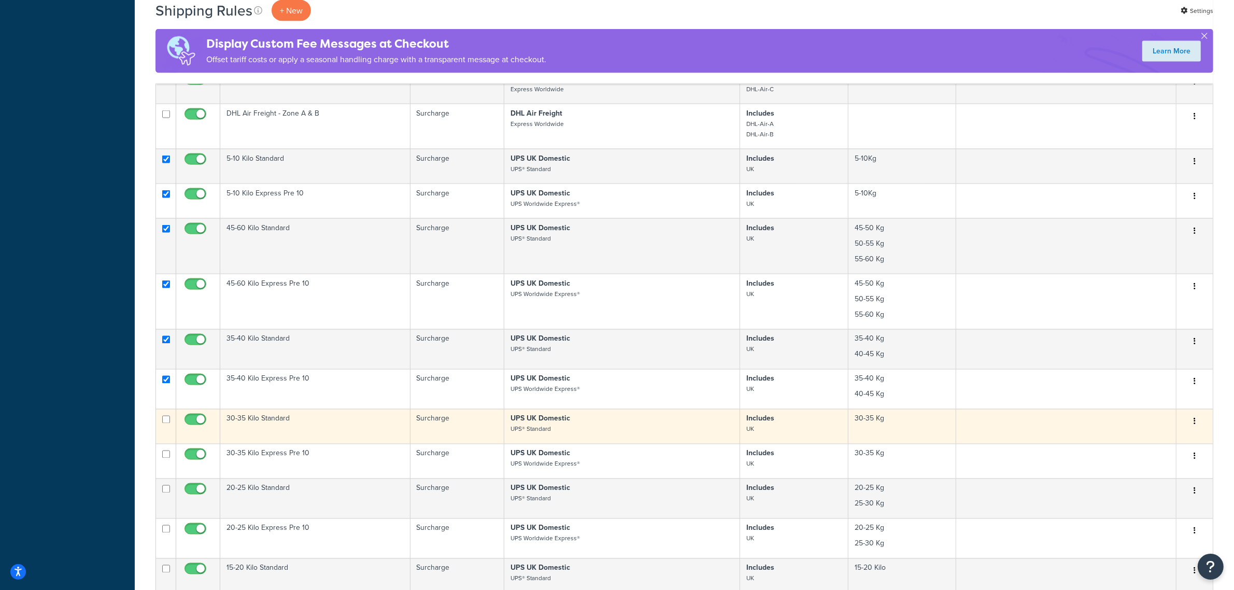
click at [165, 423] on input "checkbox" at bounding box center [166, 420] width 8 height 8
checkbox input "true"
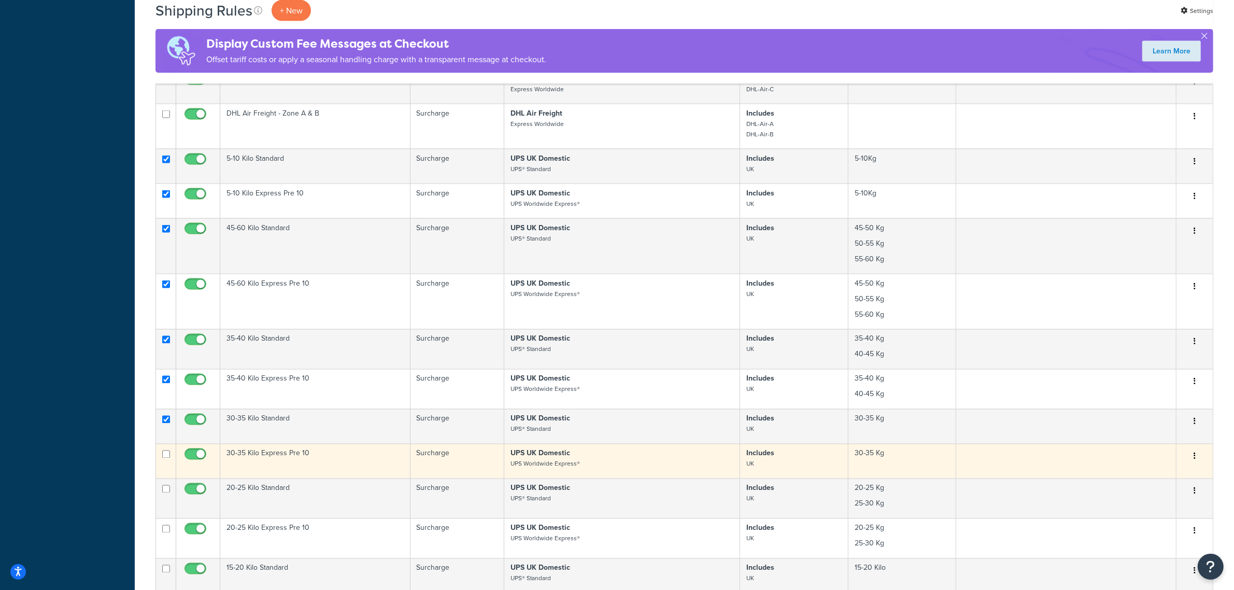
drag, startPoint x: 168, startPoint y: 463, endPoint x: 167, endPoint y: 468, distance: 5.4
click at [168, 458] on input "checkbox" at bounding box center [166, 454] width 8 height 8
checkbox input "true"
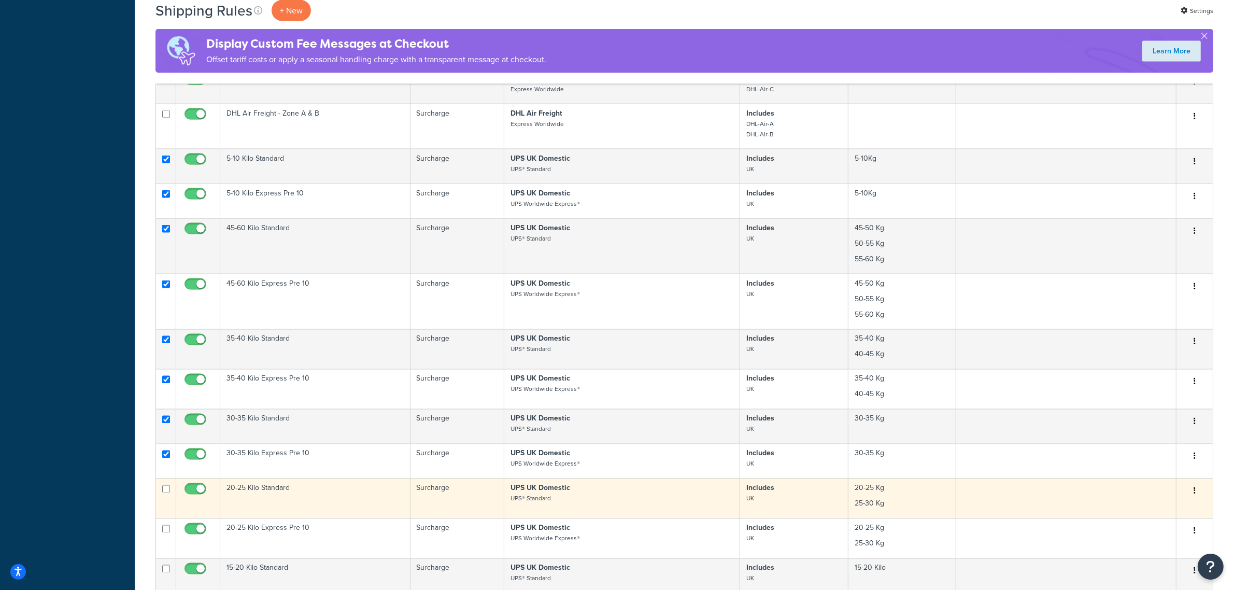
click at [166, 493] on input "checkbox" at bounding box center [166, 489] width 8 height 8
checkbox input "true"
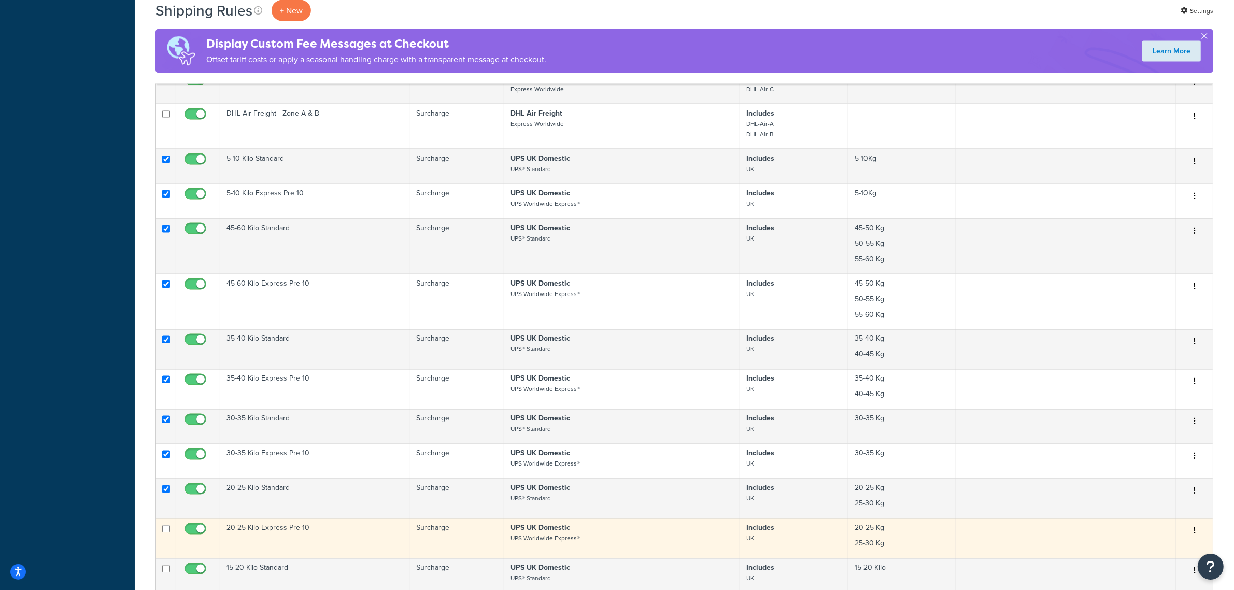
click at [166, 533] on input "checkbox" at bounding box center [166, 529] width 8 height 8
checkbox input "true"
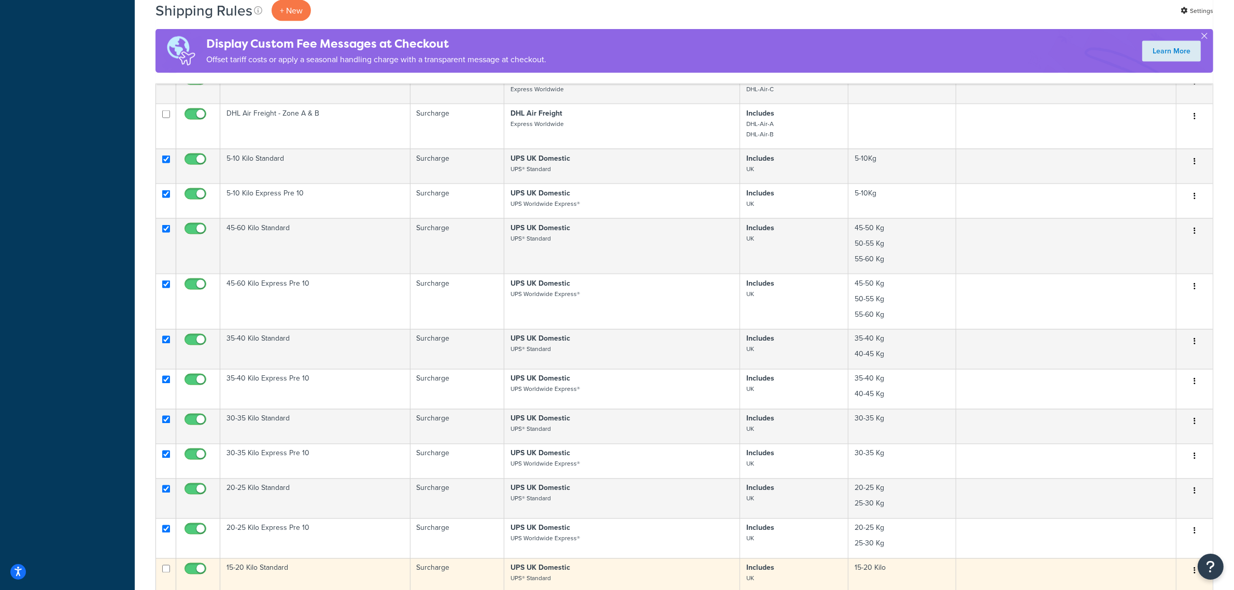
click at [169, 573] on input "checkbox" at bounding box center [166, 569] width 8 height 8
checkbox input "true"
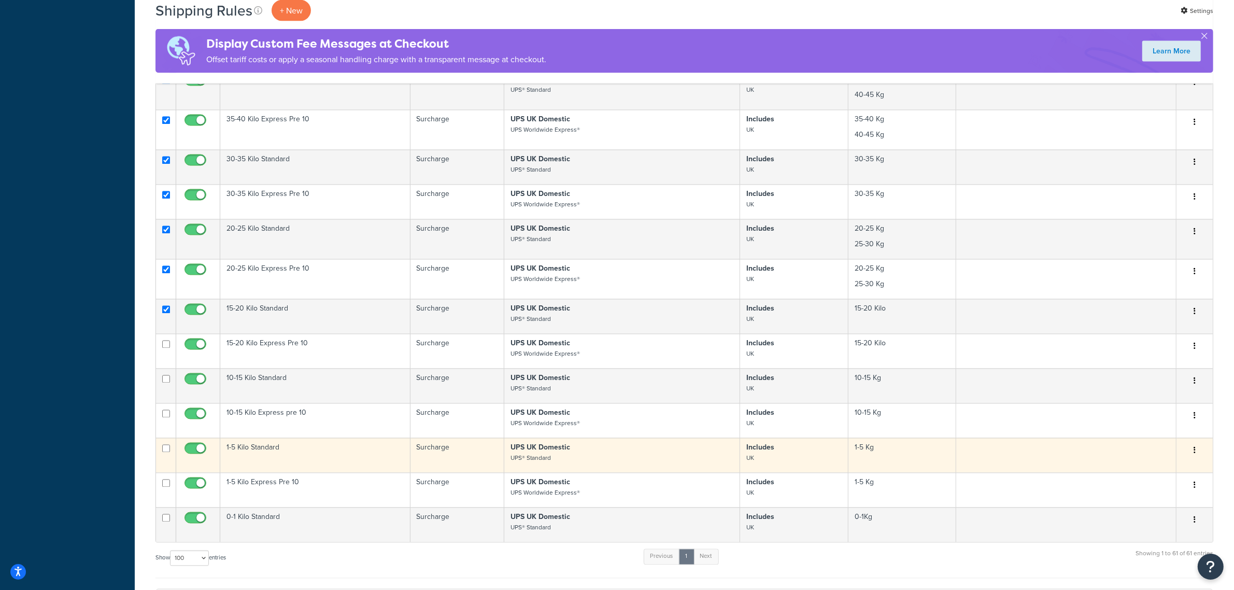
scroll to position [2462, 0]
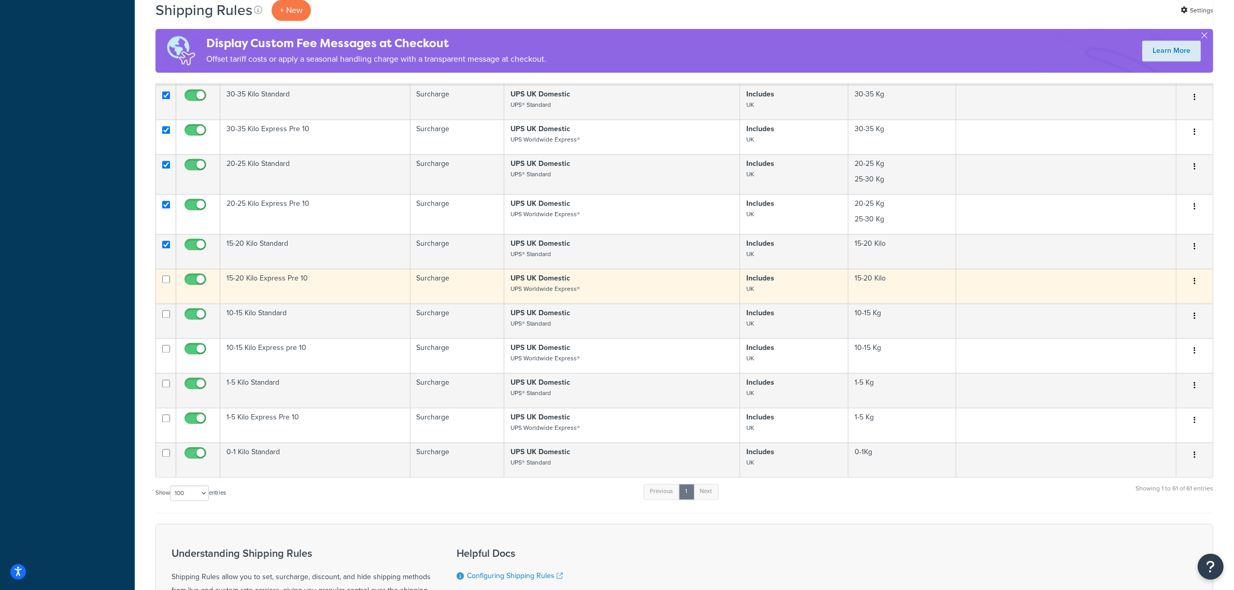
drag, startPoint x: 164, startPoint y: 287, endPoint x: 159, endPoint y: 314, distance: 28.0
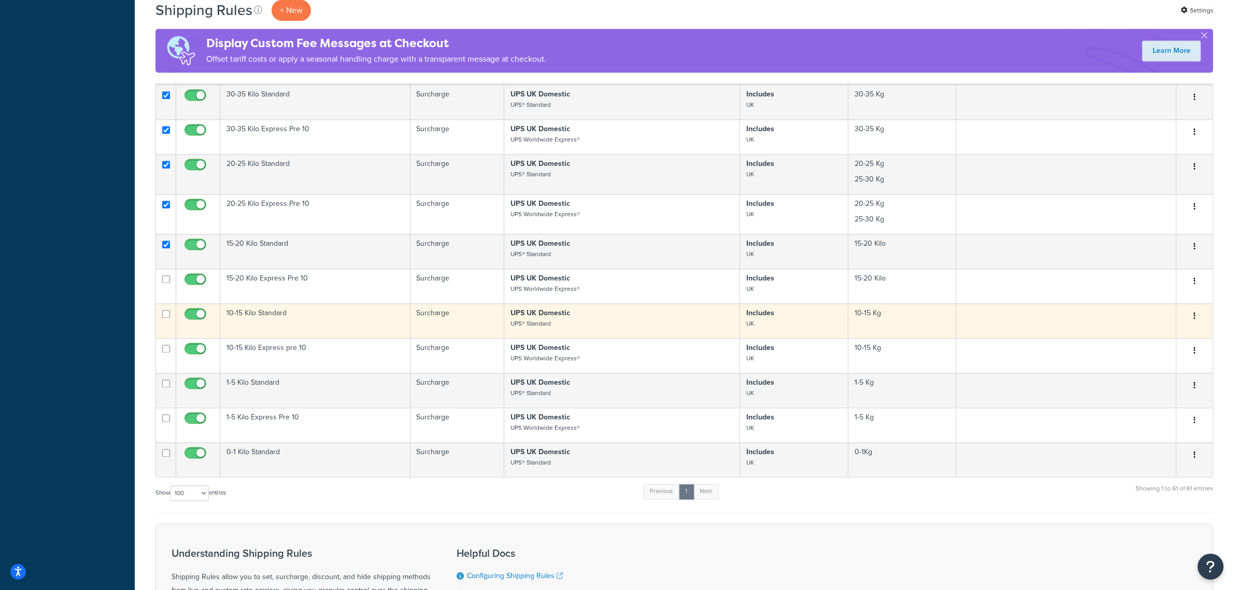
click at [164, 284] on input "checkbox" at bounding box center [166, 280] width 8 height 8
checkbox input "true"
click at [162, 318] on input "checkbox" at bounding box center [166, 314] width 8 height 8
checkbox input "true"
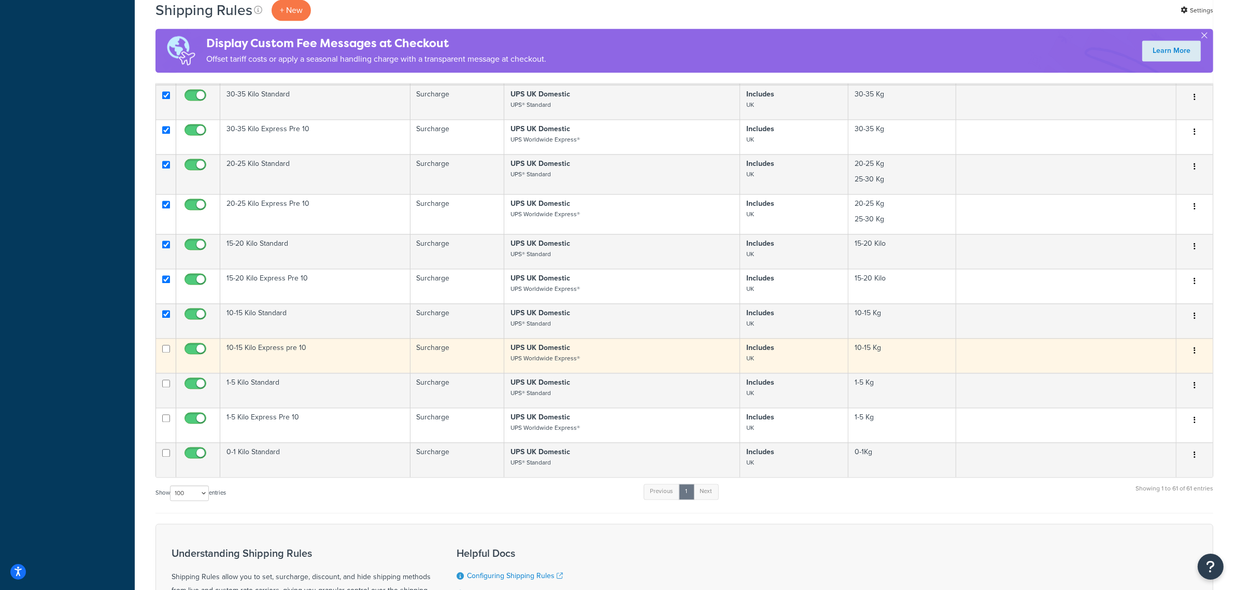
drag, startPoint x: 169, startPoint y: 353, endPoint x: 159, endPoint y: 368, distance: 17.5
click at [167, 353] on input "checkbox" at bounding box center [166, 349] width 8 height 8
checkbox input "true"
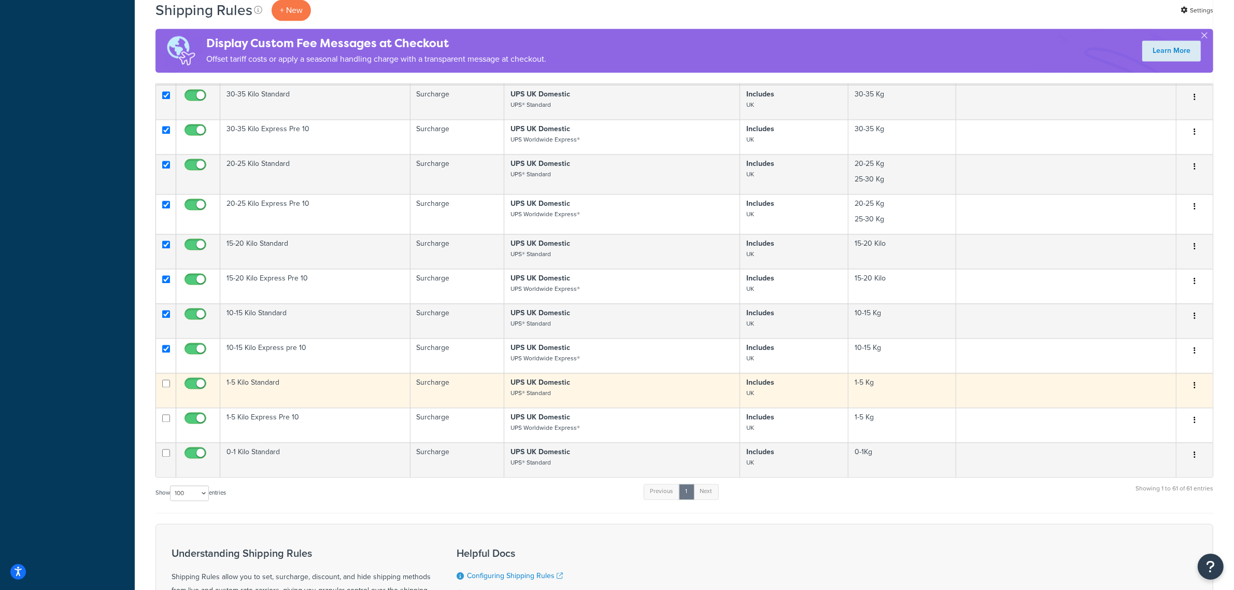
click at [164, 388] on input "checkbox" at bounding box center [166, 384] width 8 height 8
checkbox input "true"
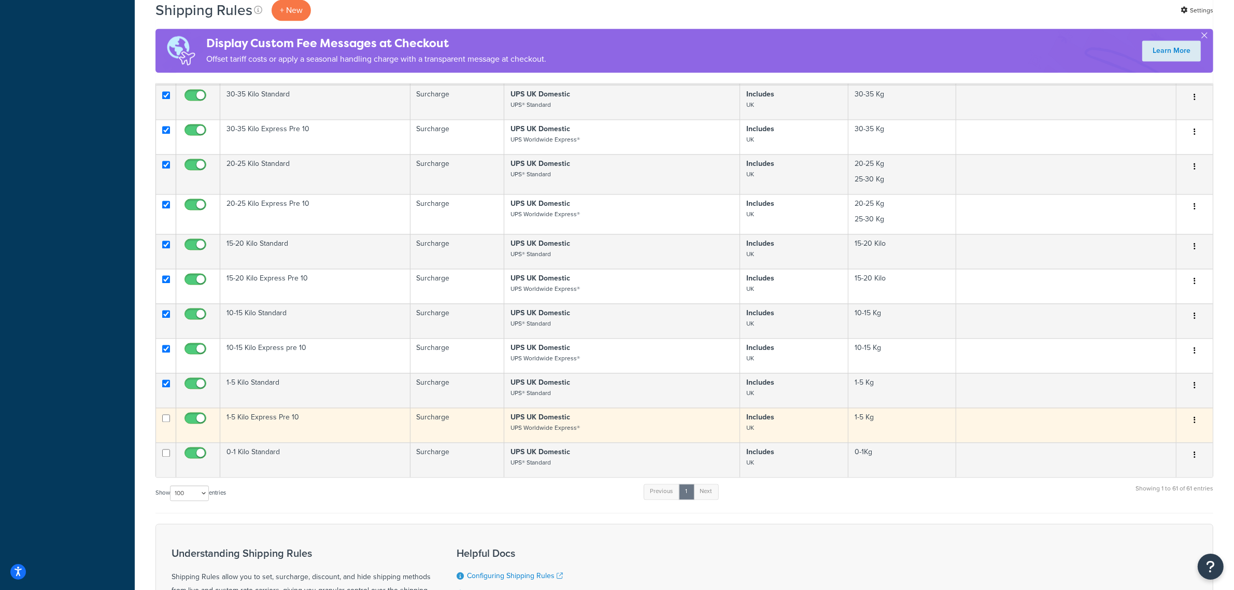
drag, startPoint x: 172, startPoint y: 422, endPoint x: 162, endPoint y: 432, distance: 13.9
click at [172, 423] on td at bounding box center [166, 425] width 20 height 35
checkbox input "true"
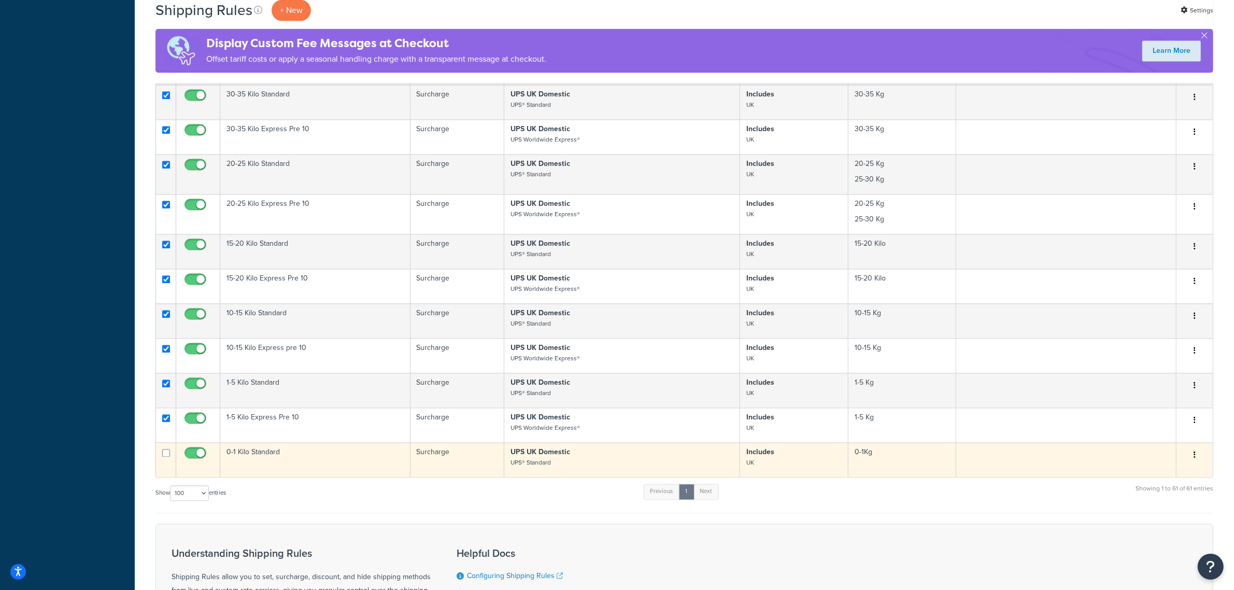
click at [168, 457] on input "checkbox" at bounding box center [166, 453] width 8 height 8
checkbox input "true"
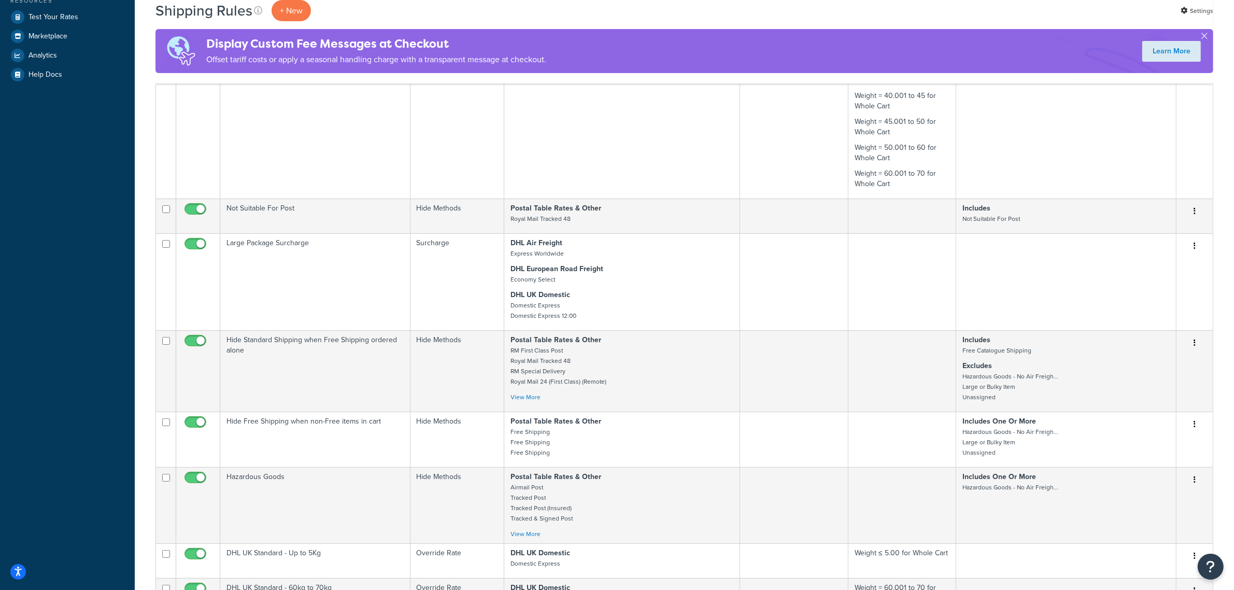
scroll to position [0, 0]
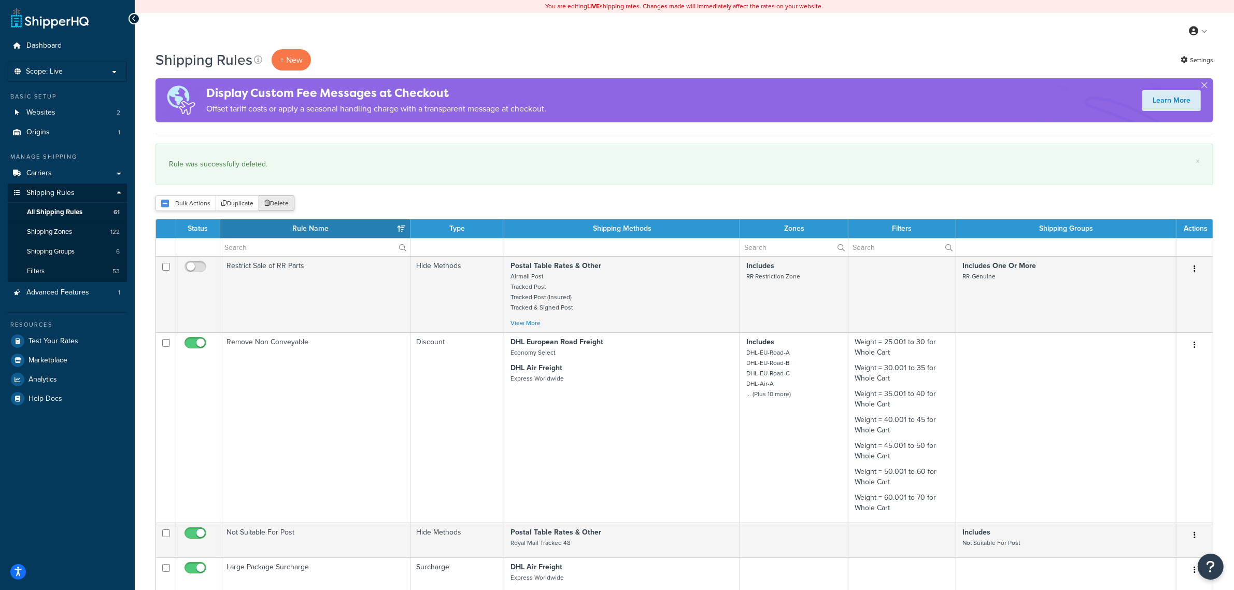
click at [286, 210] on button "Delete" at bounding box center [277, 203] width 36 height 16
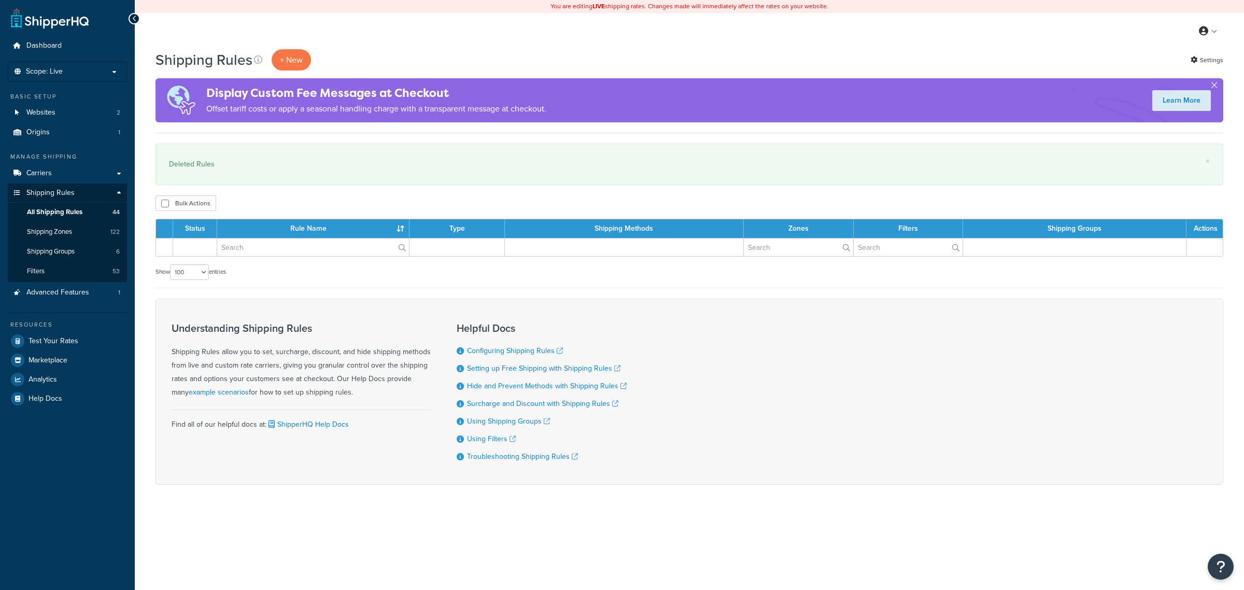
select select "100"
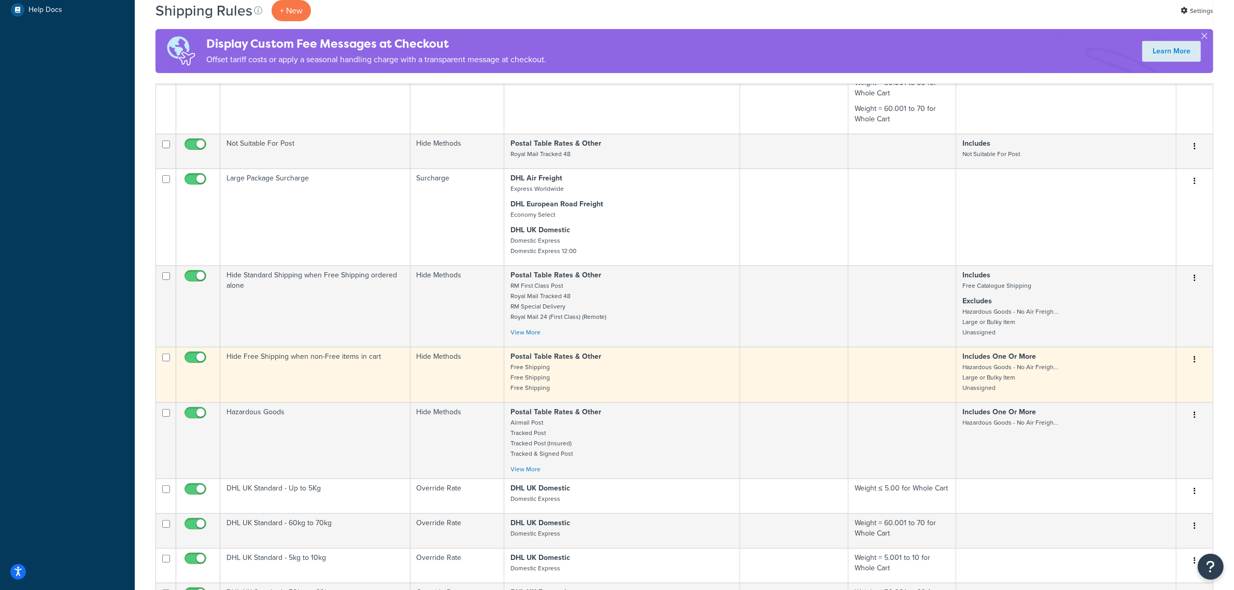
scroll to position [453, 0]
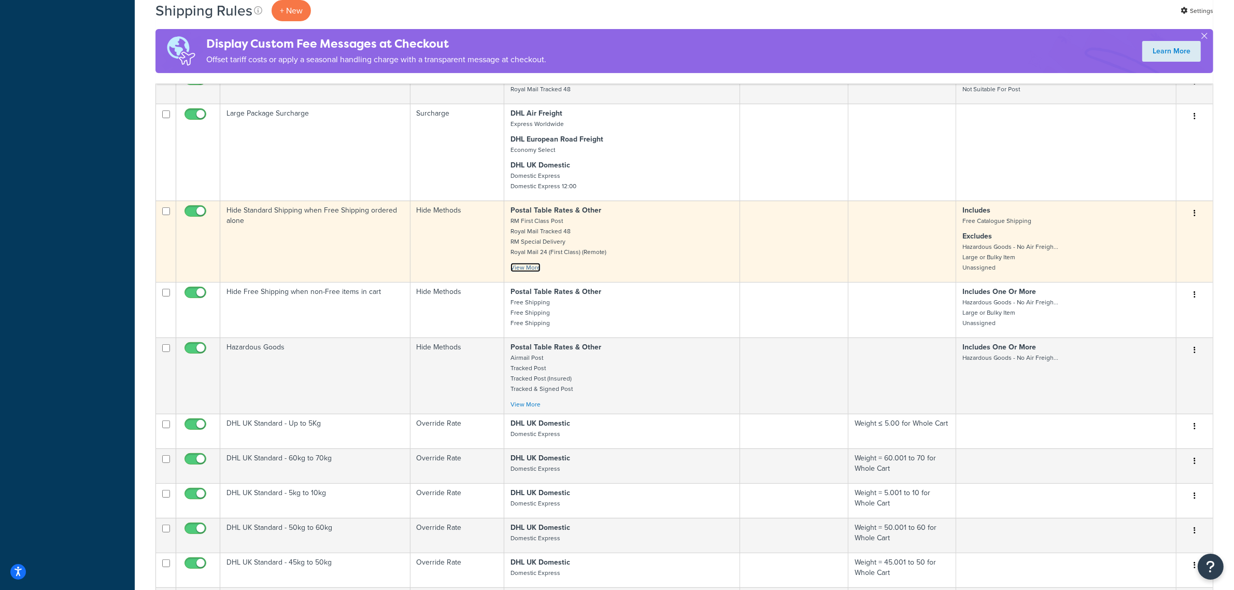
click at [531, 267] on link "View More" at bounding box center [526, 267] width 30 height 9
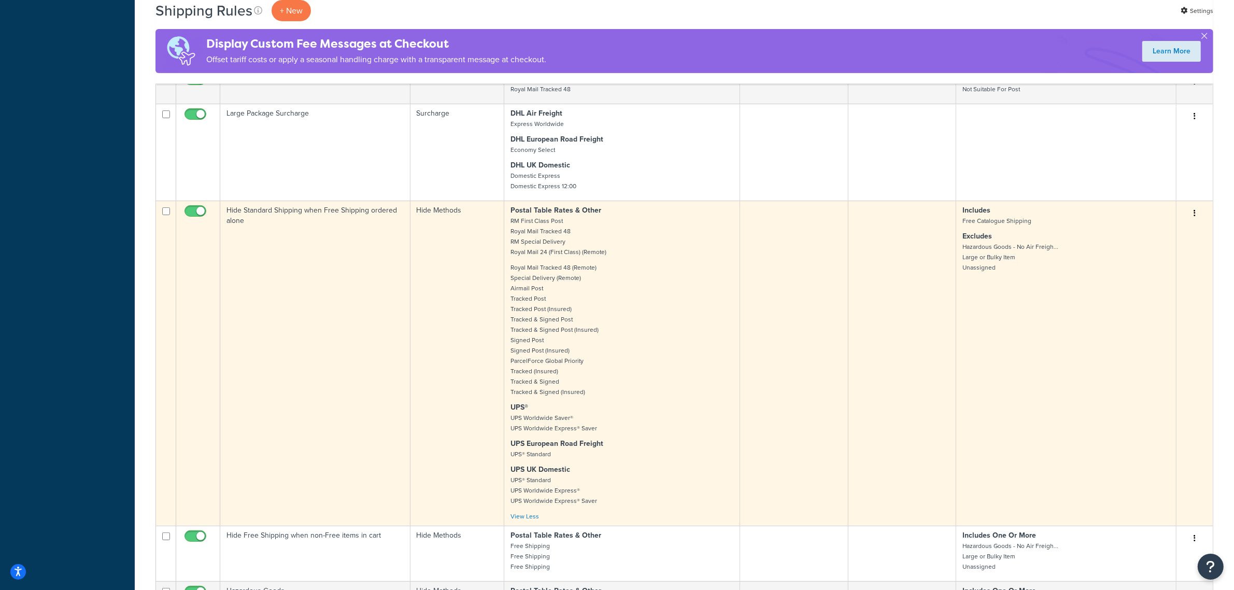
drag, startPoint x: 1196, startPoint y: 212, endPoint x: 1192, endPoint y: 217, distance: 5.9
click at [1194, 216] on button "button" at bounding box center [1194, 213] width 15 height 17
click at [1131, 234] on icon at bounding box center [1129, 232] width 7 height 7
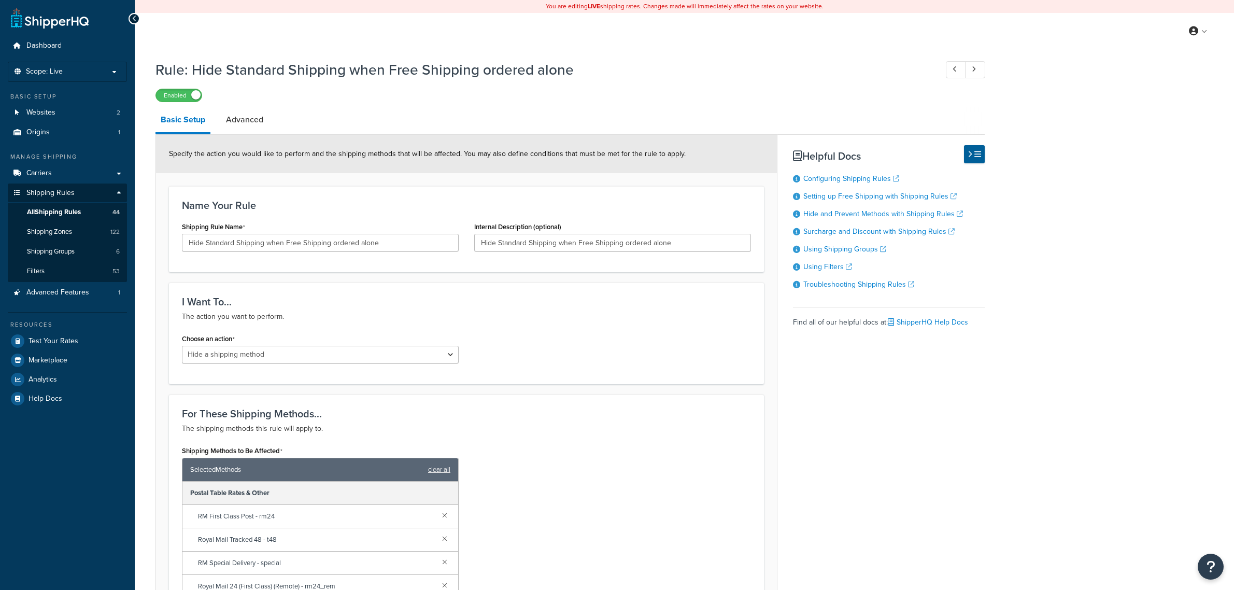
select select "HIDE"
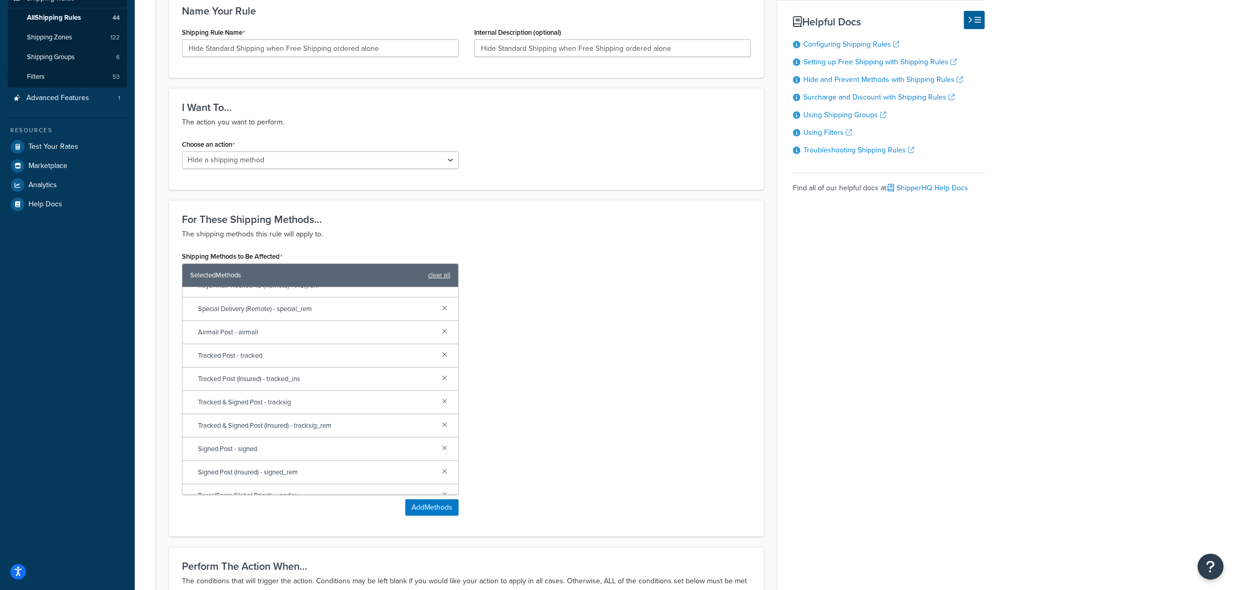
scroll to position [324, 0]
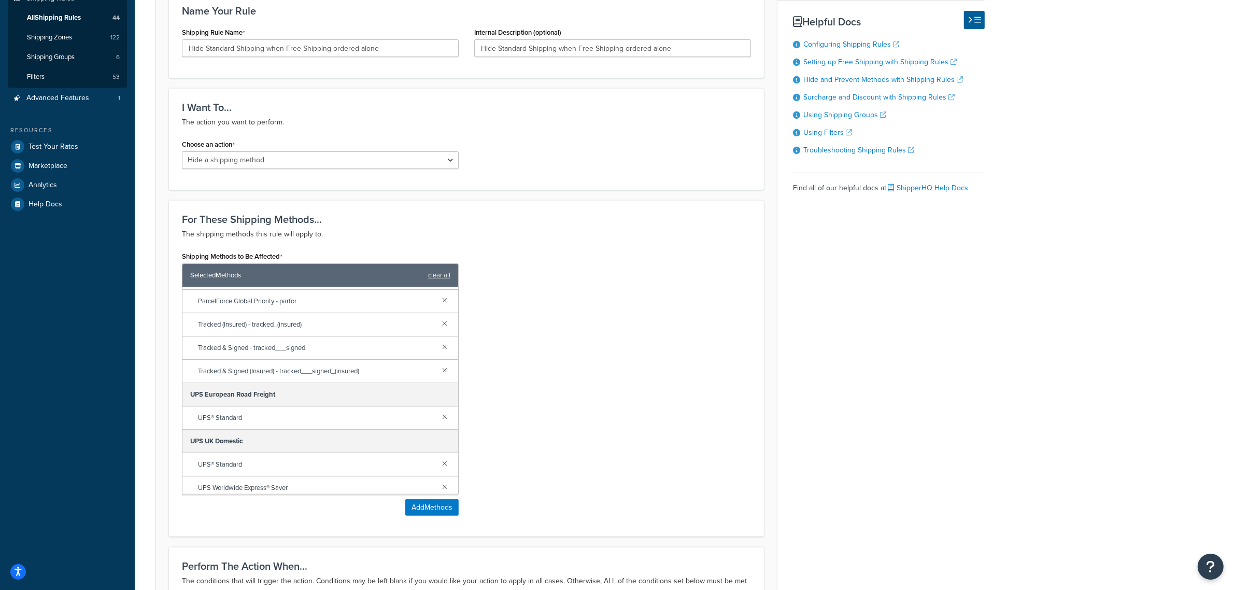
click at [441, 416] on div "UPS® Standard" at bounding box center [320, 417] width 276 height 23
click at [439, 421] on link at bounding box center [444, 415] width 11 height 11
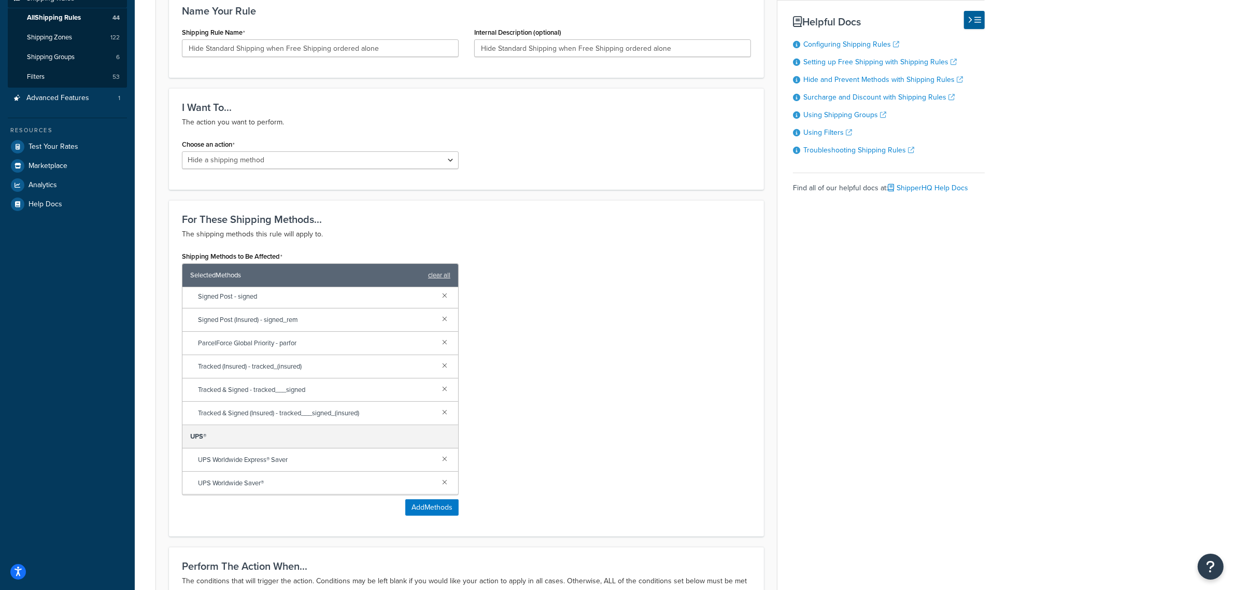
scroll to position [284, 0]
click at [439, 460] on link at bounding box center [444, 457] width 11 height 11
click at [439, 479] on link at bounding box center [444, 481] width 11 height 11
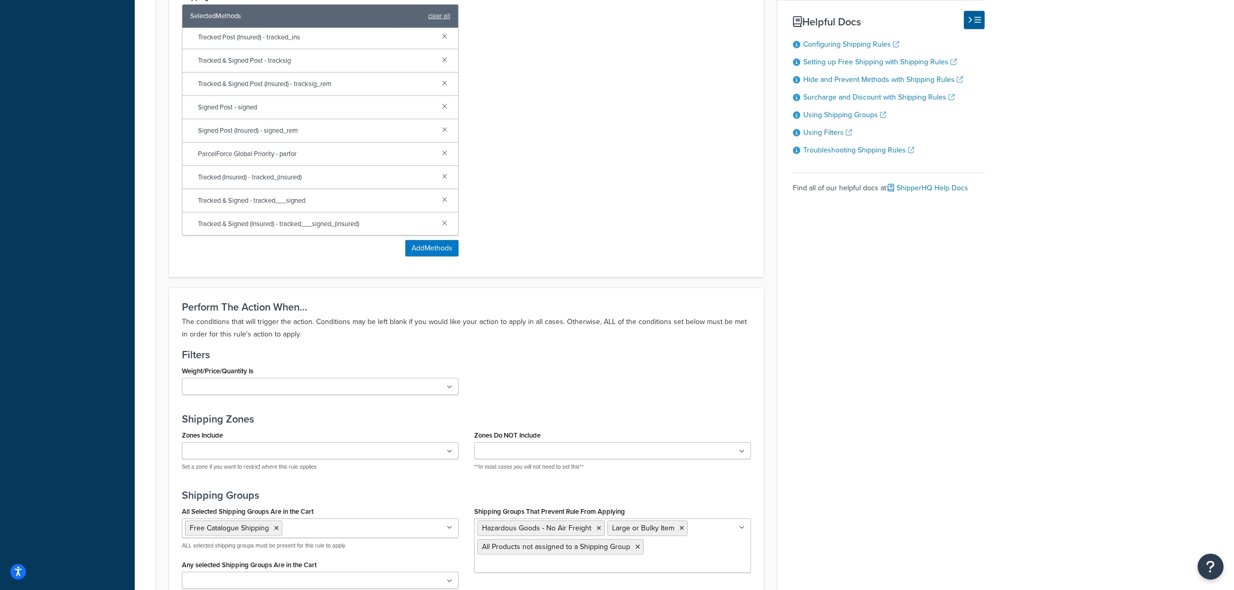
scroll to position [593, 0]
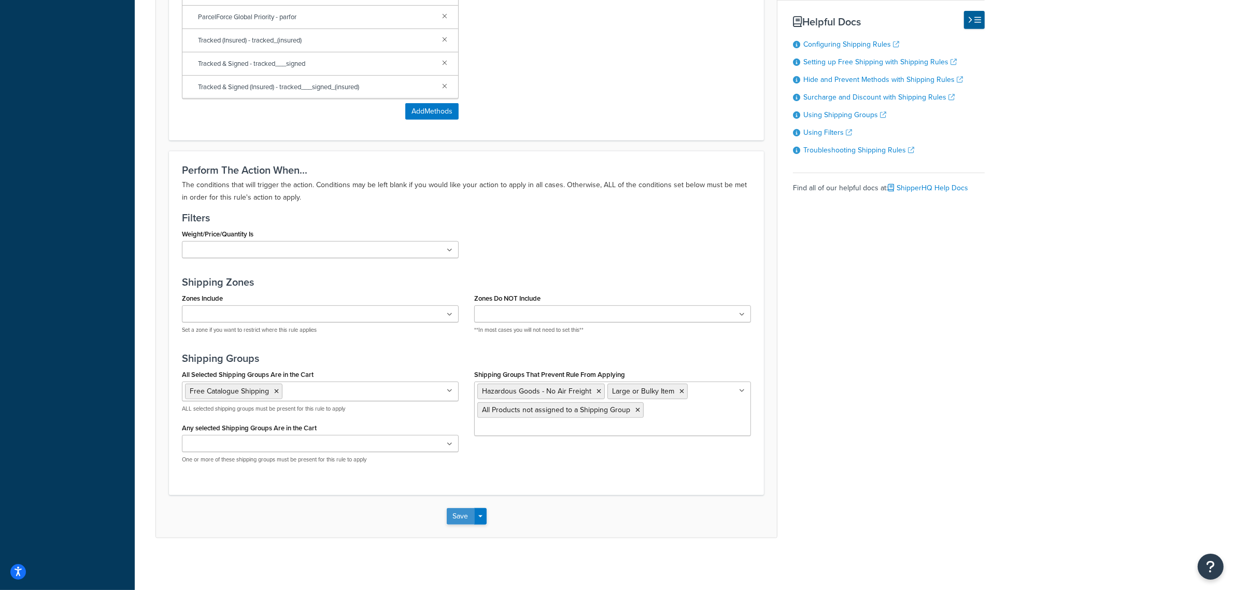
click at [464, 518] on button "Save" at bounding box center [461, 516] width 28 height 17
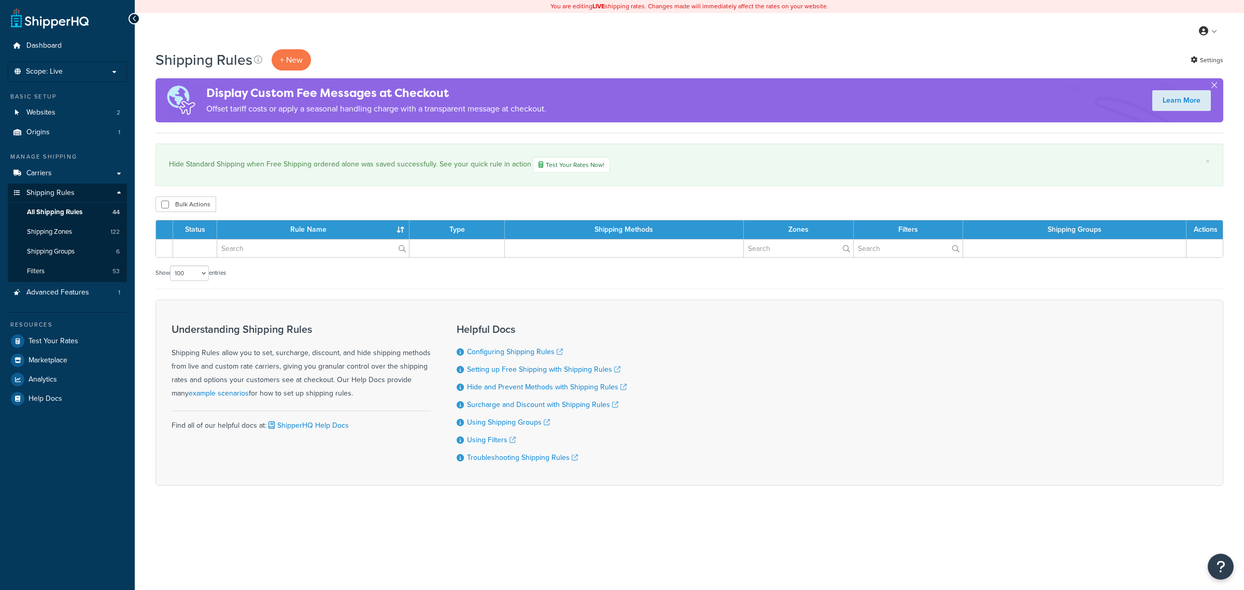
select select "100"
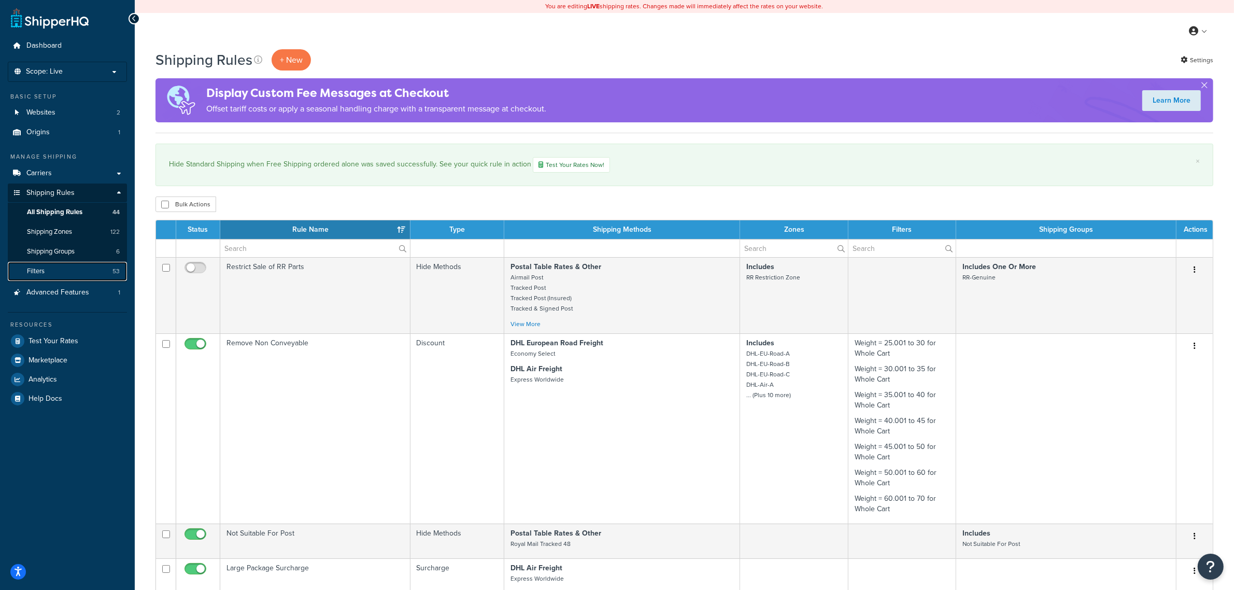
click at [65, 266] on link "Filters 53" at bounding box center [67, 271] width 119 height 19
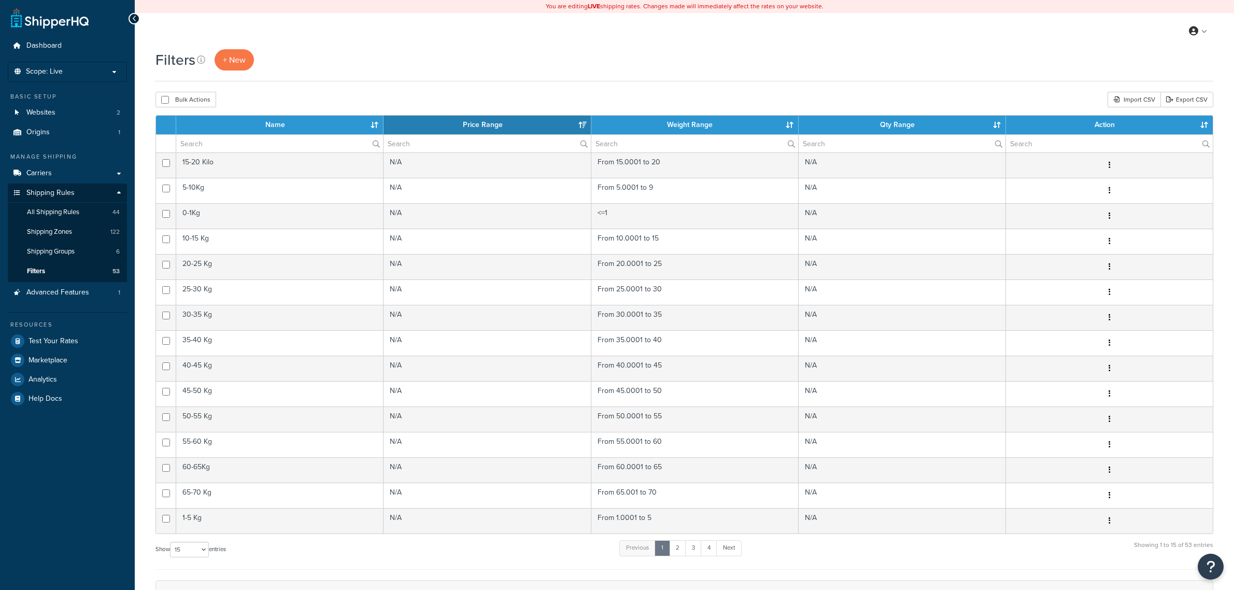
select select "15"
click at [52, 179] on link "Carriers" at bounding box center [67, 173] width 119 height 19
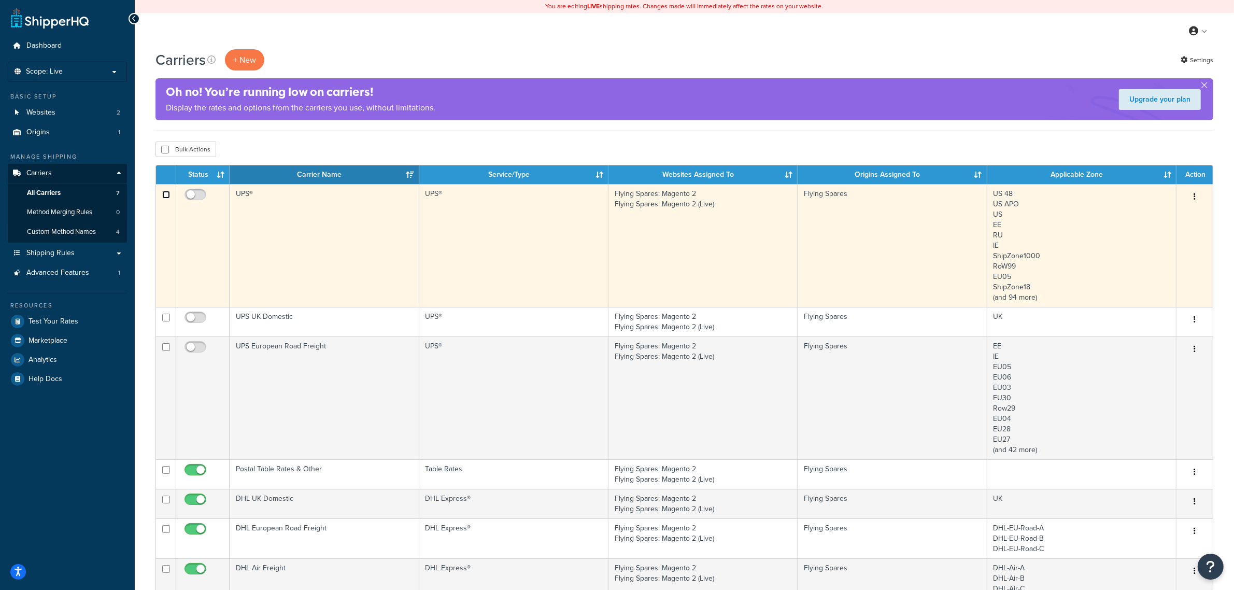
click at [167, 195] on input "checkbox" at bounding box center [166, 195] width 8 height 8
checkbox input "true"
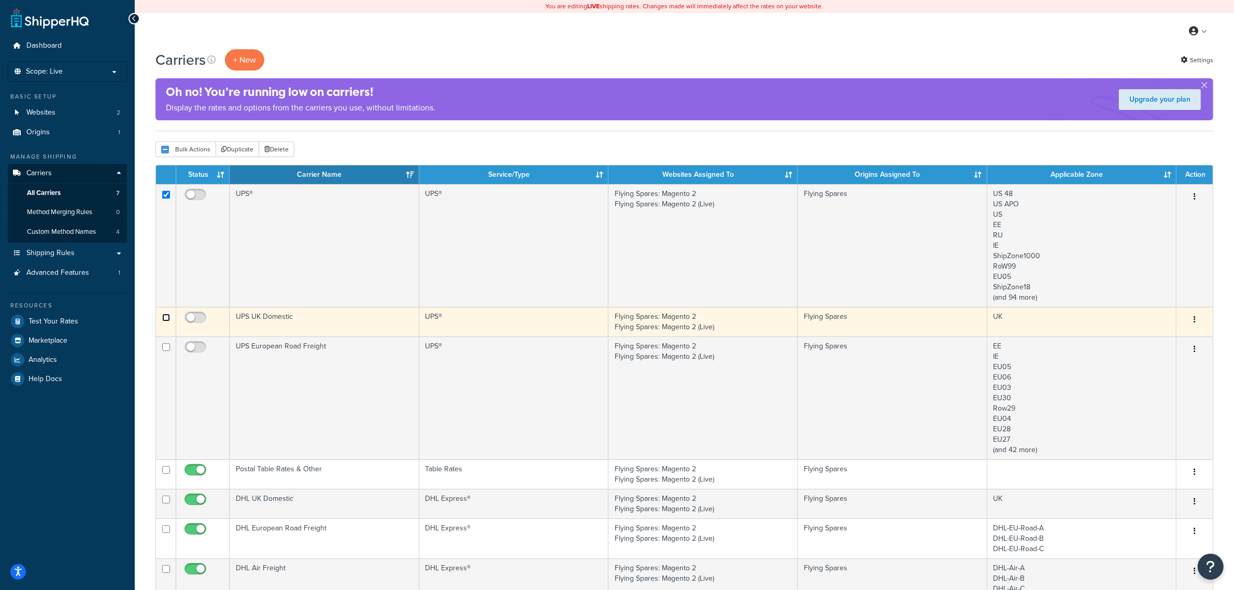
click at [168, 320] on input "checkbox" at bounding box center [166, 318] width 8 height 8
checkbox input "true"
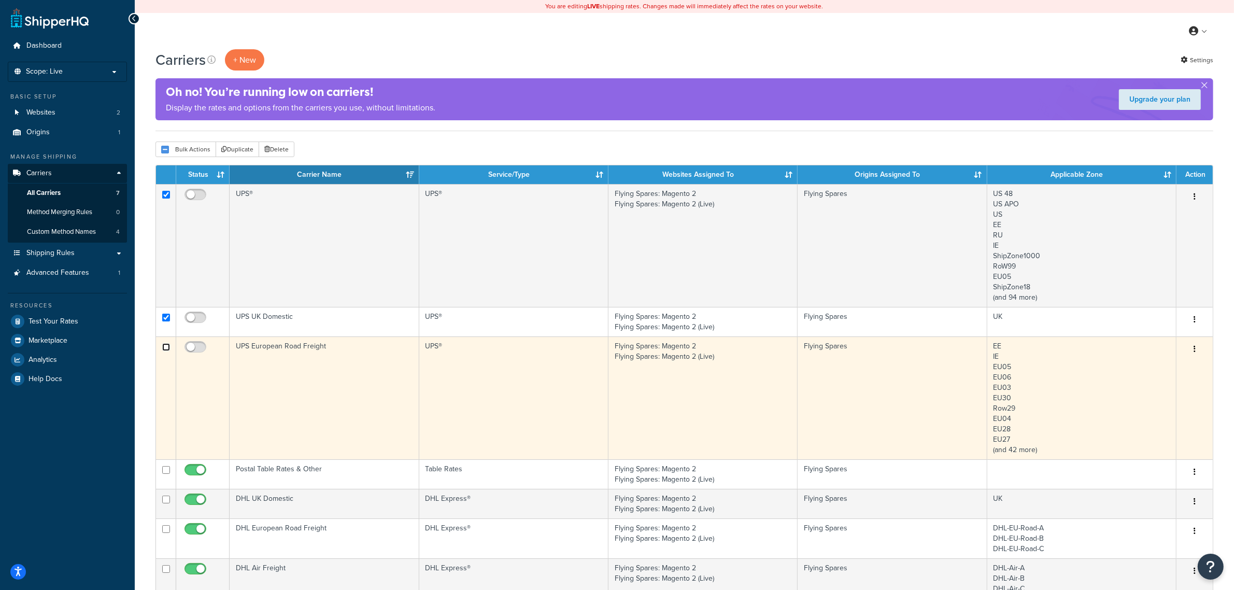
click at [169, 345] on input "checkbox" at bounding box center [166, 347] width 8 height 8
checkbox input "true"
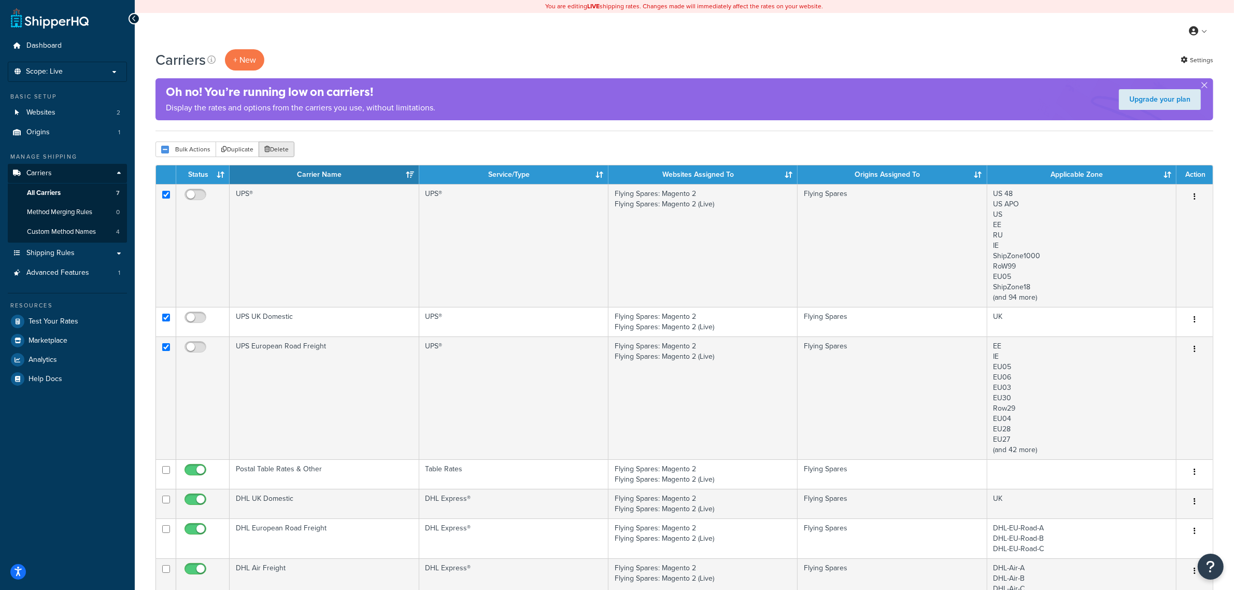
drag, startPoint x: 275, startPoint y: 149, endPoint x: 683, endPoint y: 45, distance: 421.4
click at [275, 150] on button "Delete" at bounding box center [277, 149] width 36 height 16
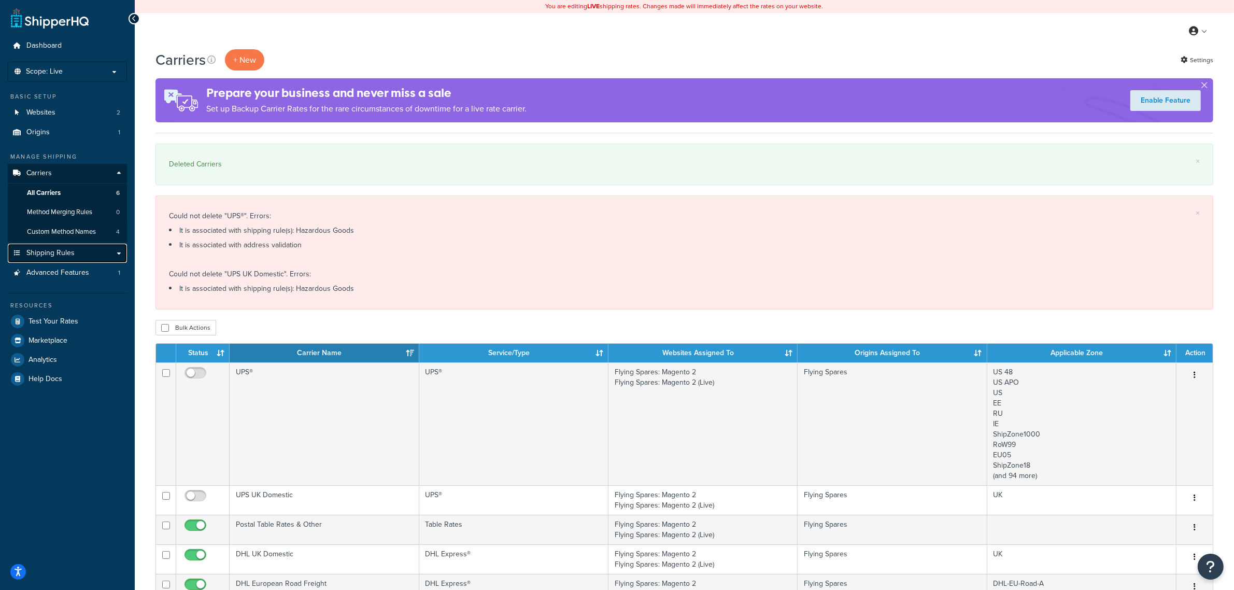
click at [73, 250] on span "Shipping Rules" at bounding box center [50, 253] width 48 height 9
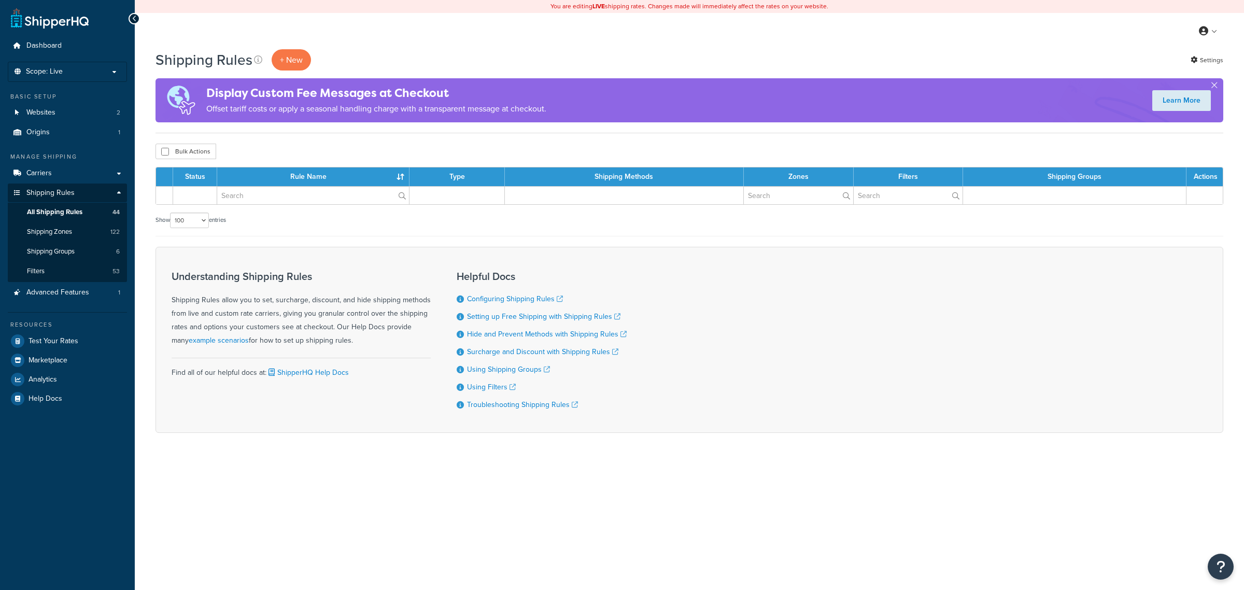
select select "100"
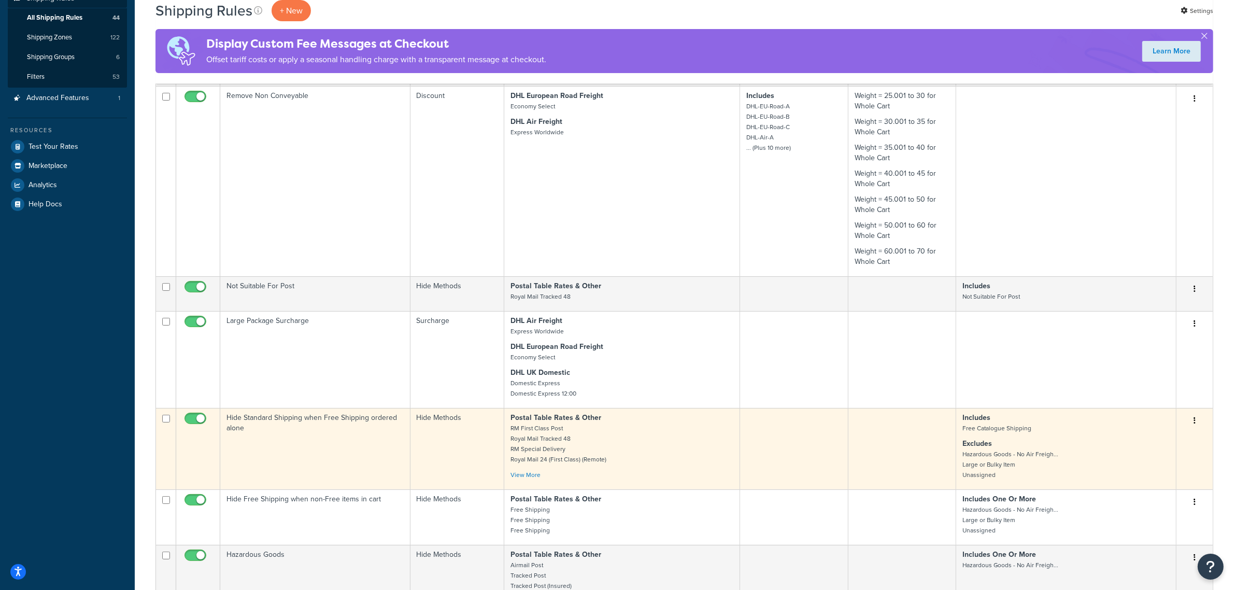
scroll to position [259, 0]
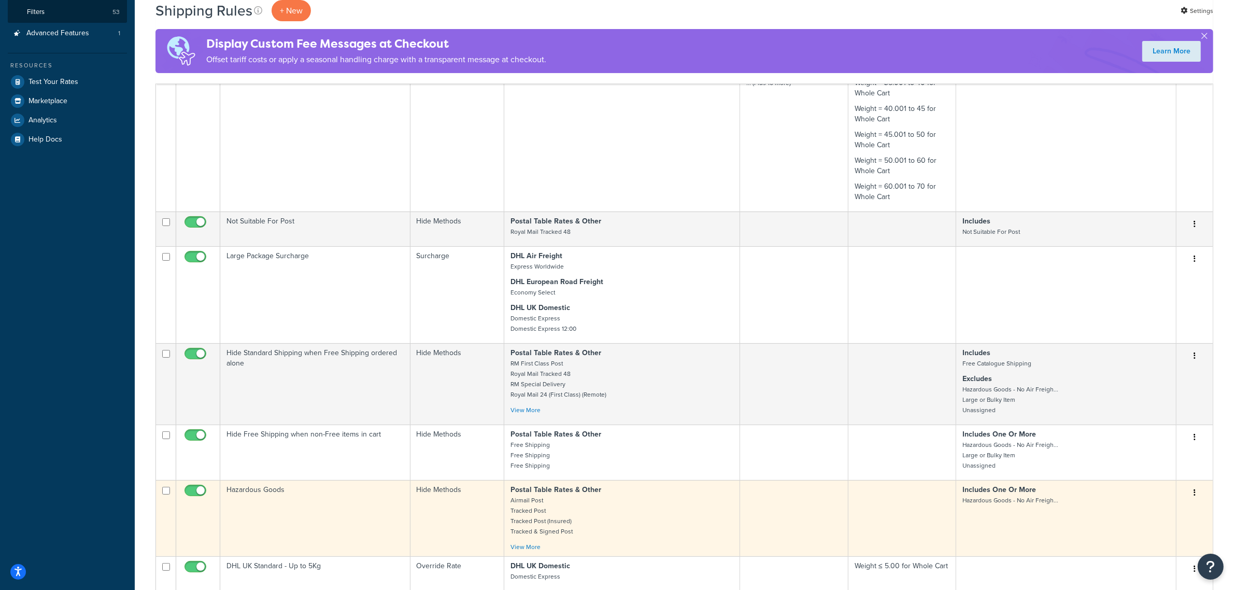
click at [1195, 492] on icon "button" at bounding box center [1195, 492] width 2 height 7
click at [1149, 509] on link "Edit" at bounding box center [1160, 512] width 82 height 21
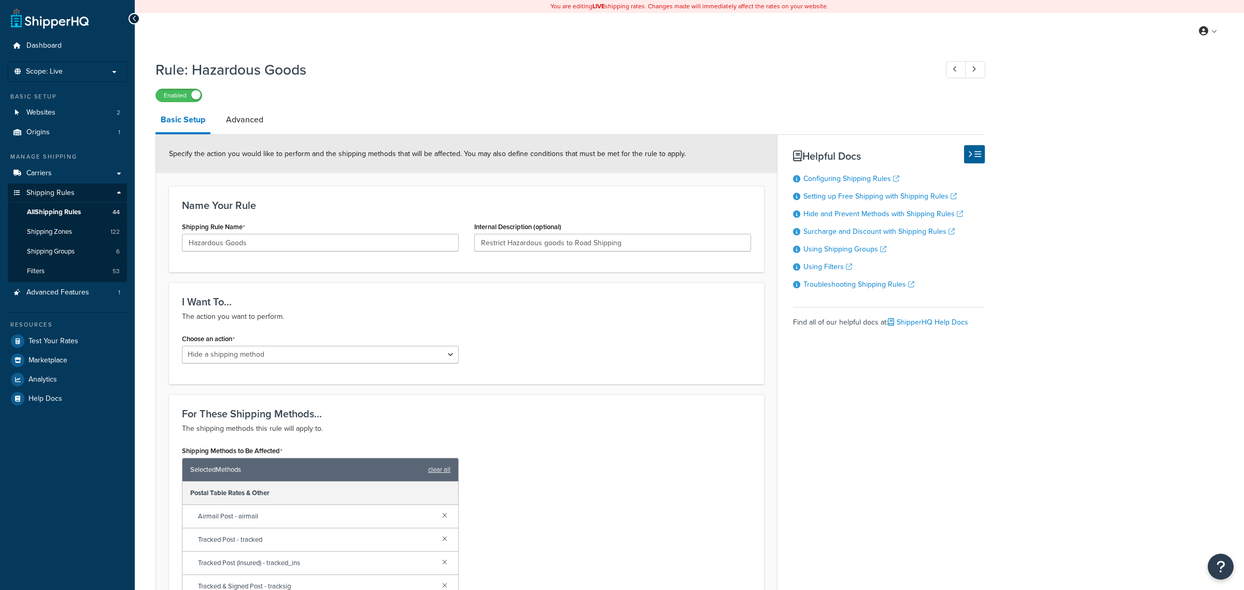
select select "HIDE"
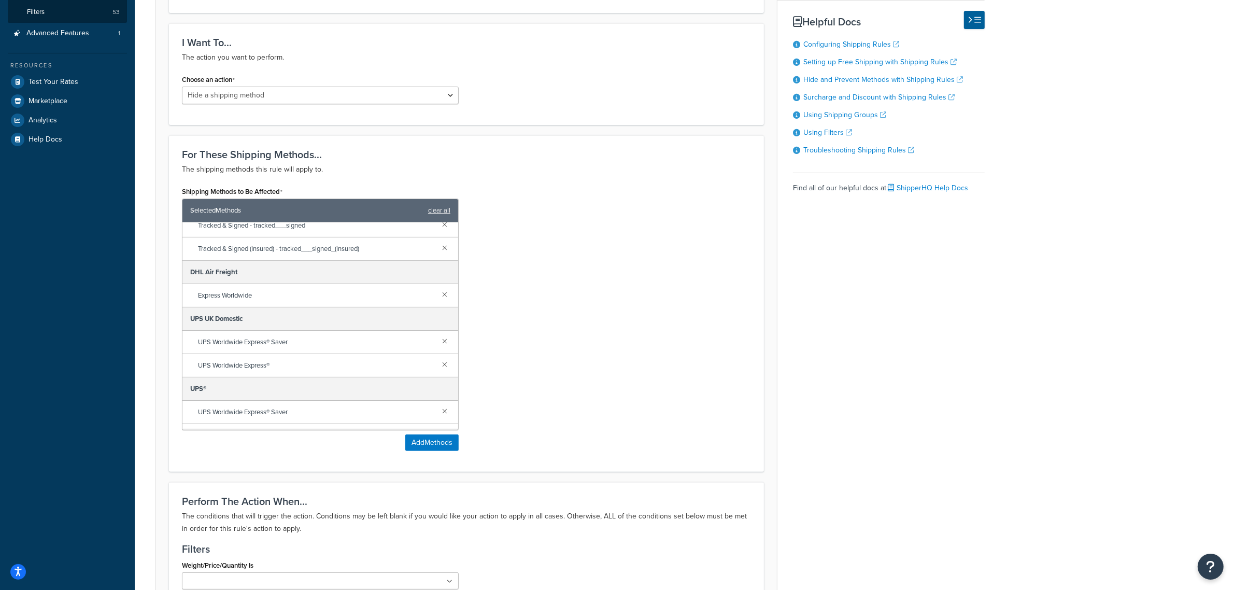
scroll to position [267, 0]
click at [439, 343] on link at bounding box center [444, 338] width 11 height 11
click at [439, 350] on link at bounding box center [444, 346] width 11 height 11
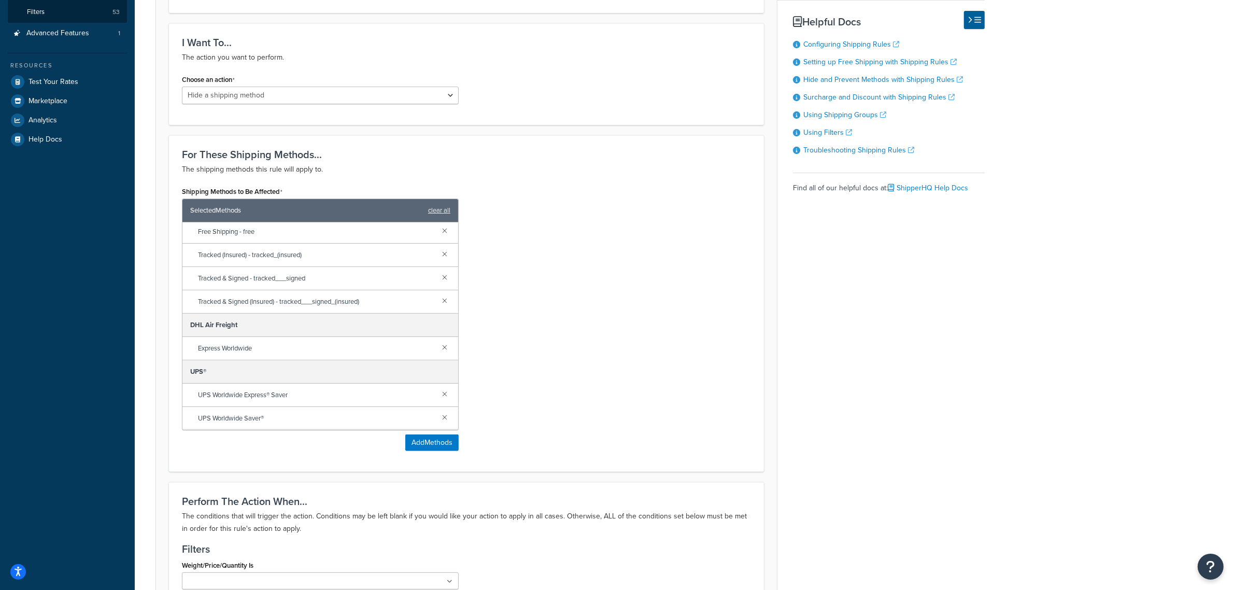
scroll to position [214, 0]
click at [439, 394] on link at bounding box center [444, 393] width 11 height 11
click at [439, 418] on link at bounding box center [444, 416] width 11 height 11
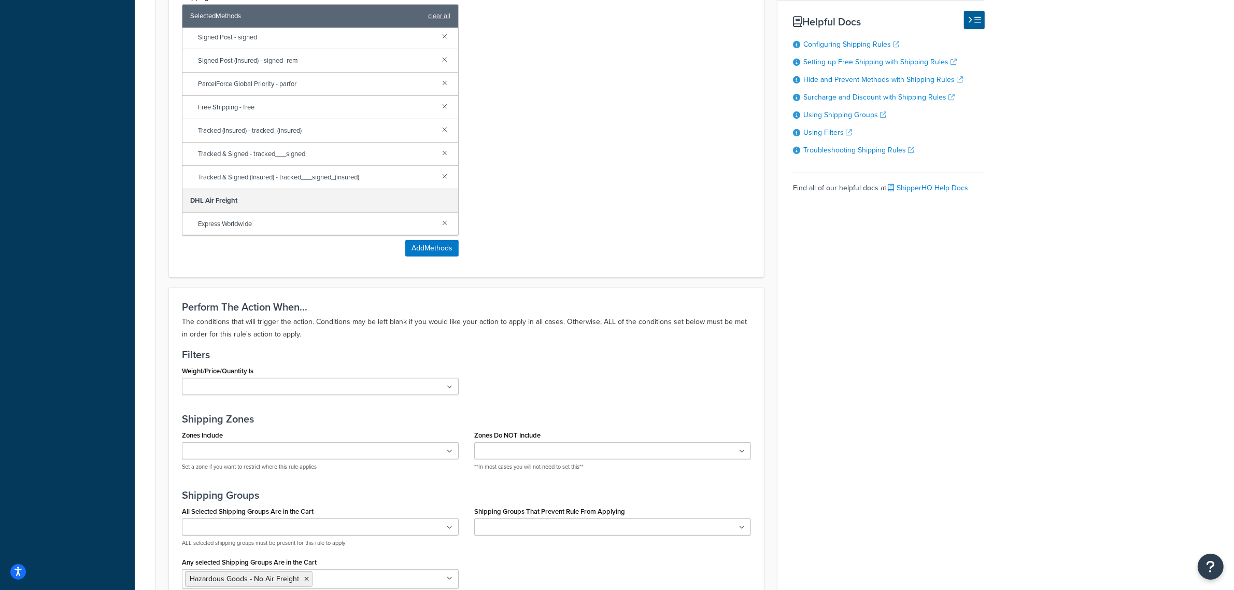
scroll to position [593, 0]
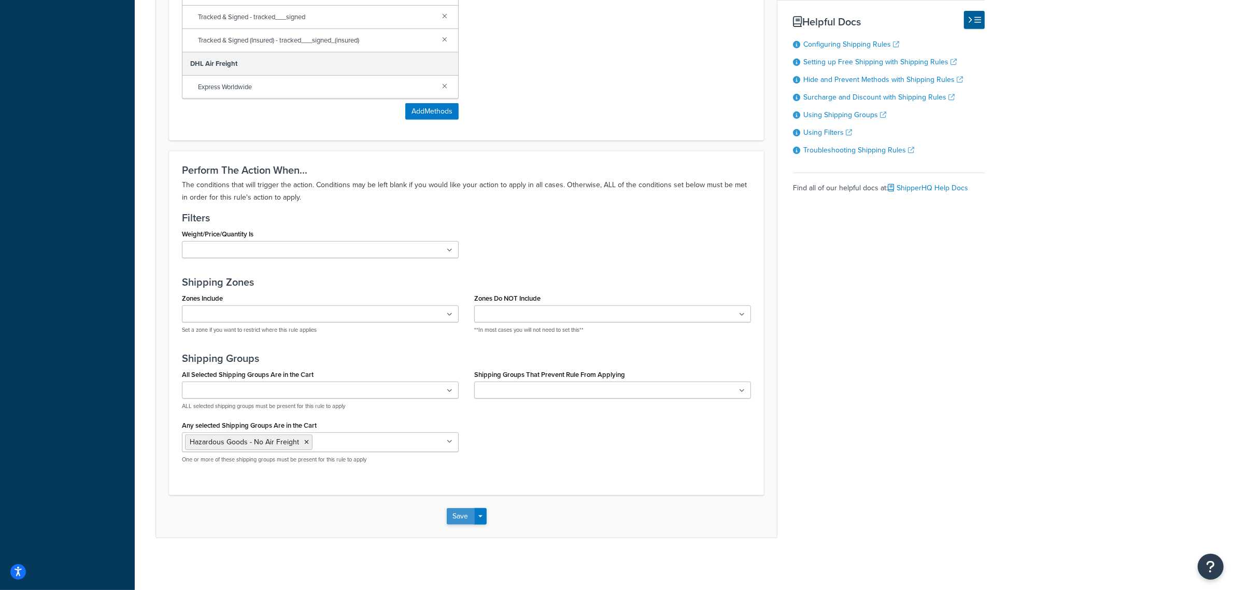
click at [463, 516] on button "Save" at bounding box center [461, 516] width 28 height 17
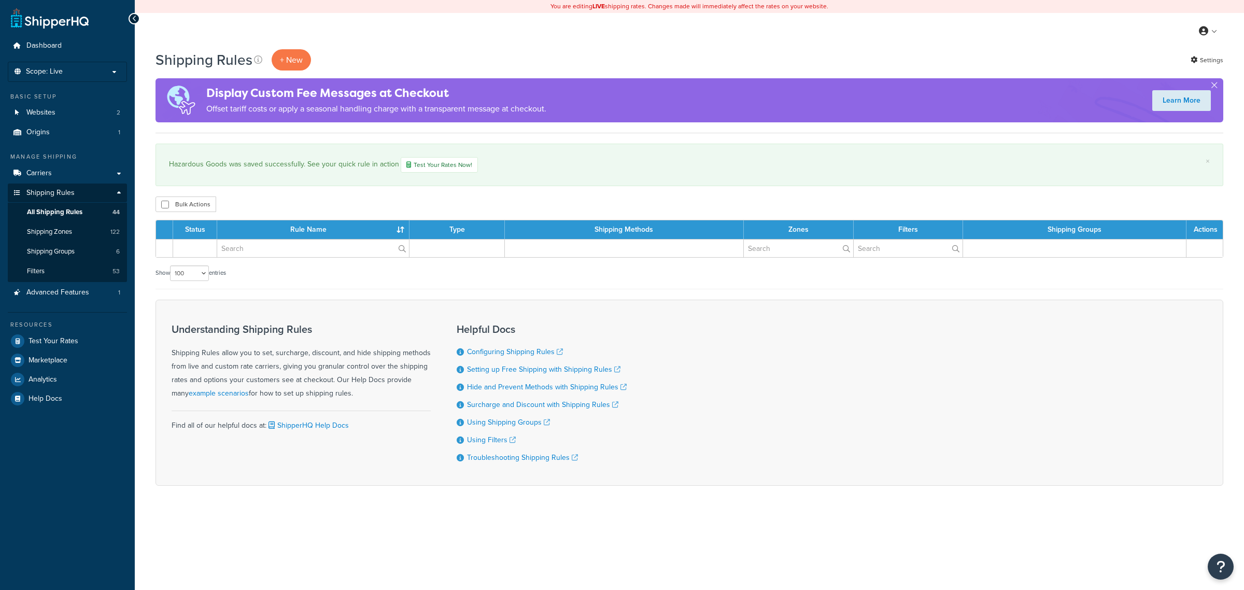
select select "100"
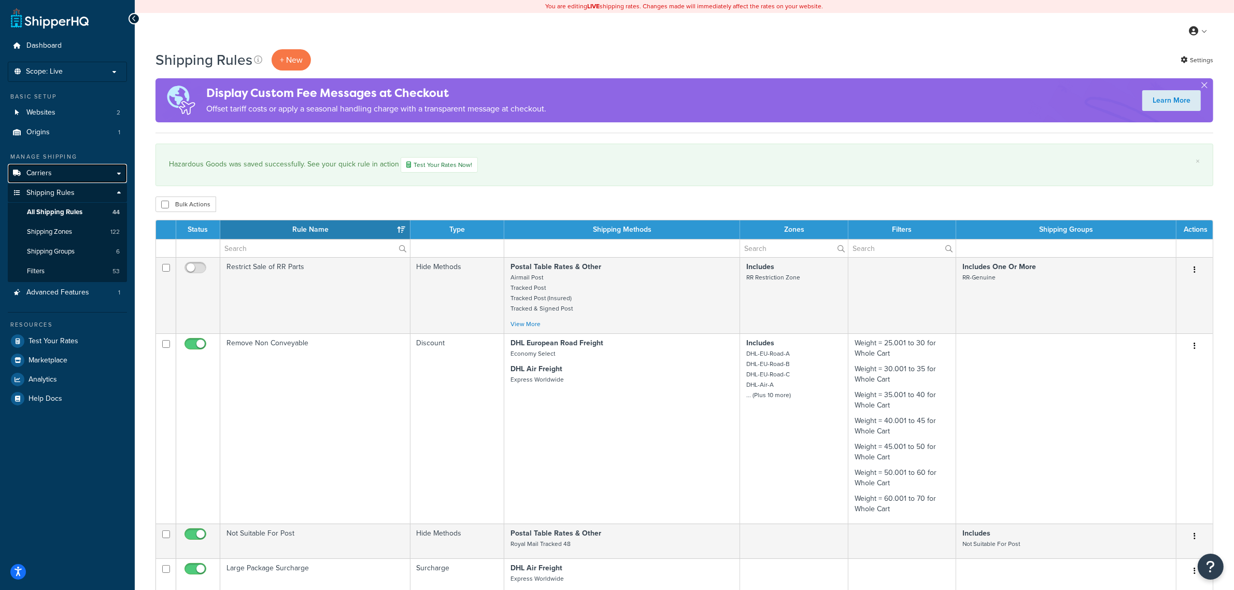
click at [54, 170] on link "Carriers" at bounding box center [67, 173] width 119 height 19
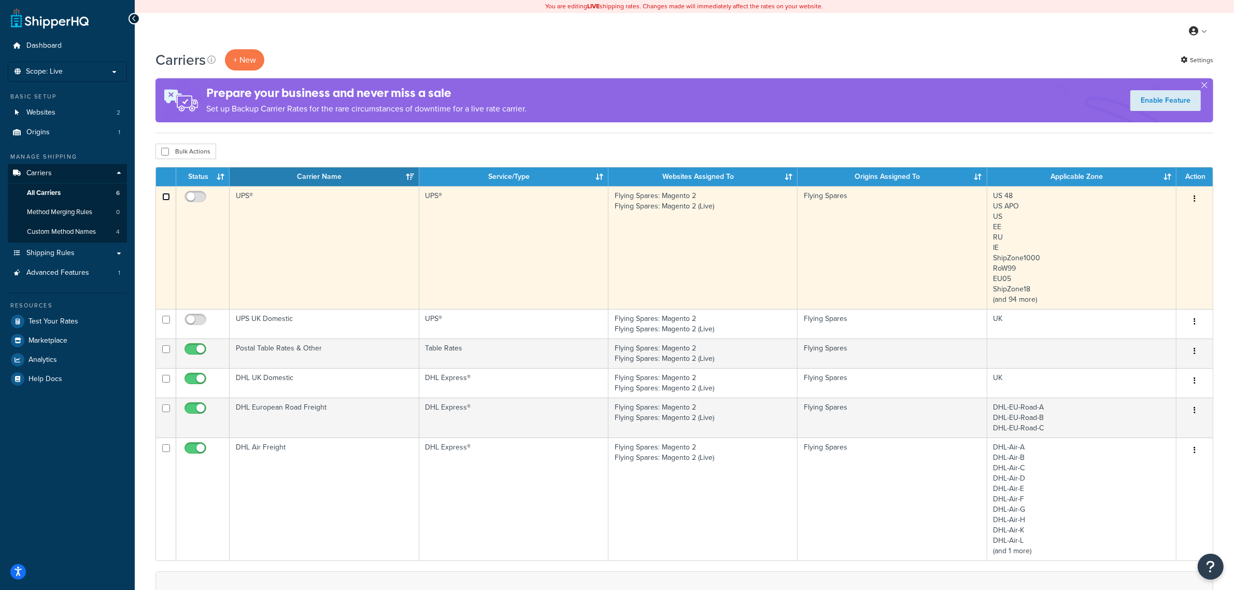
click at [168, 197] on input "checkbox" at bounding box center [166, 197] width 8 height 8
checkbox input "true"
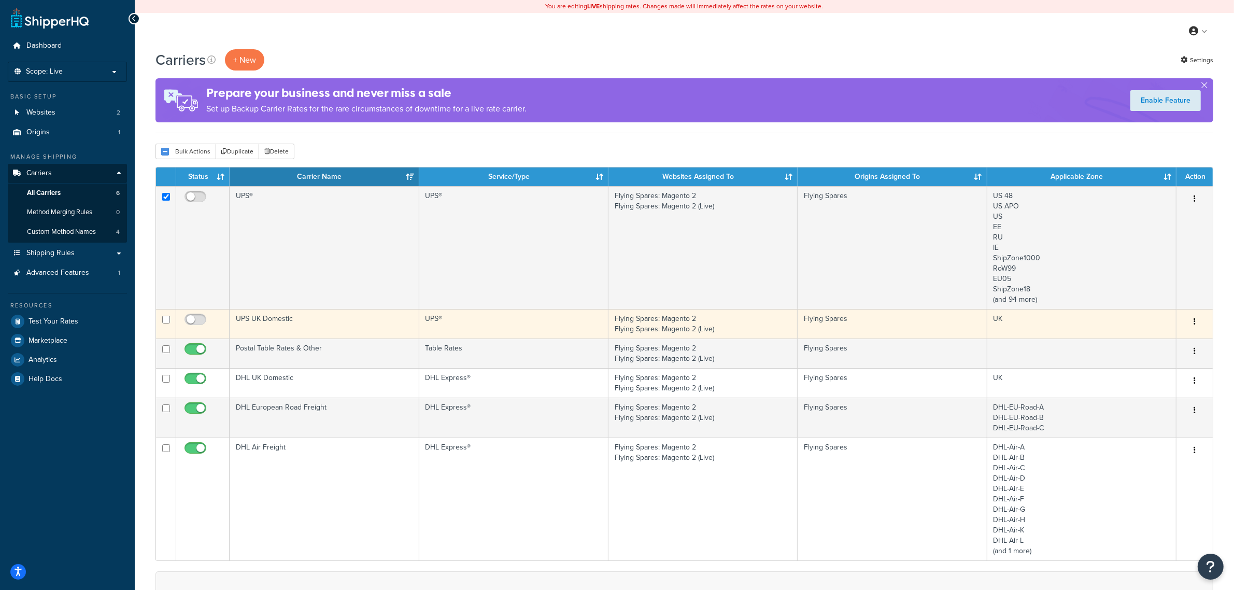
click at [167, 315] on td at bounding box center [166, 324] width 20 height 30
checkbox input "true"
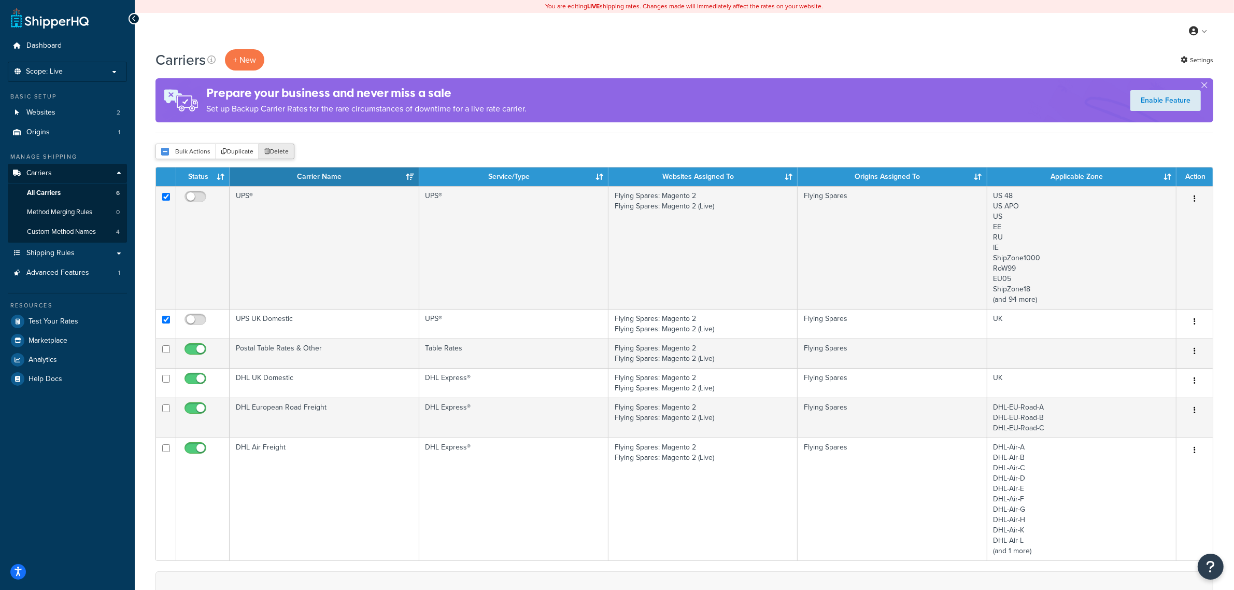
click at [280, 147] on button "Delete" at bounding box center [277, 152] width 36 height 16
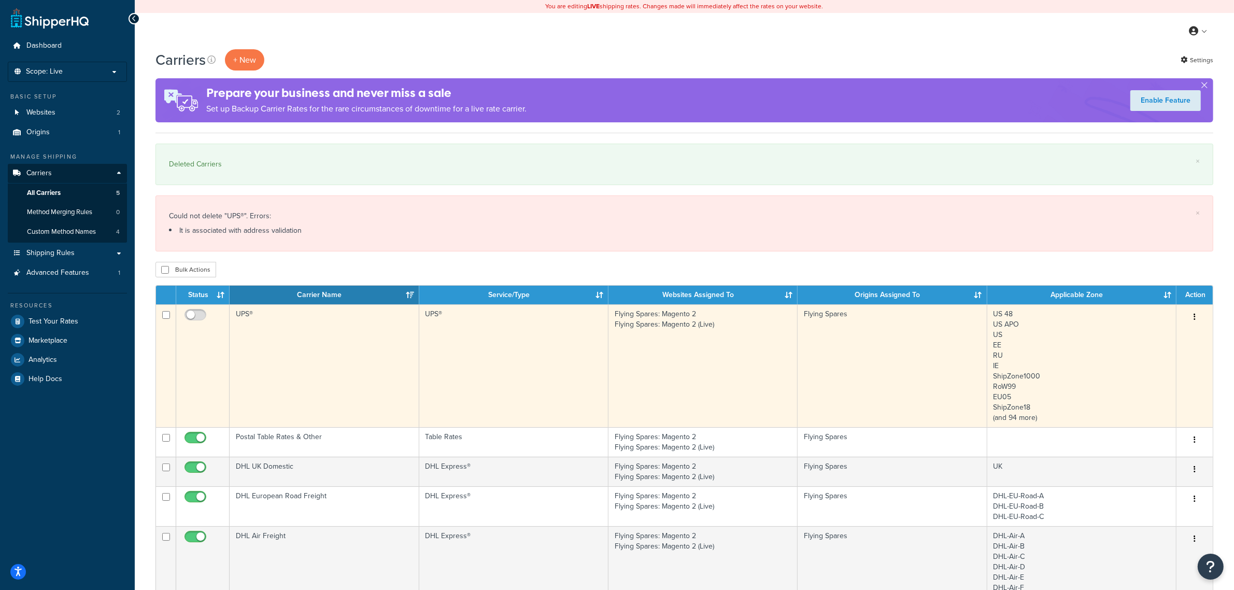
click at [341, 349] on td "UPS®" at bounding box center [324, 365] width 189 height 123
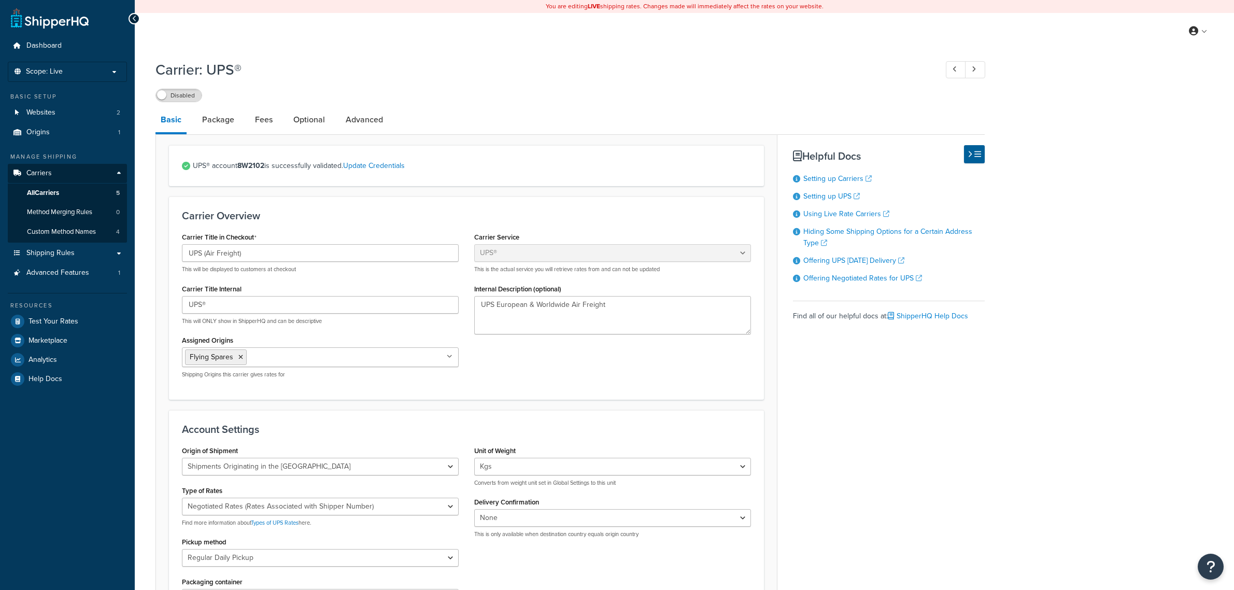
select select "ups"
select select "eur"
select select "kg"
click at [348, 124] on link "Advanced" at bounding box center [365, 119] width 48 height 25
select select "false"
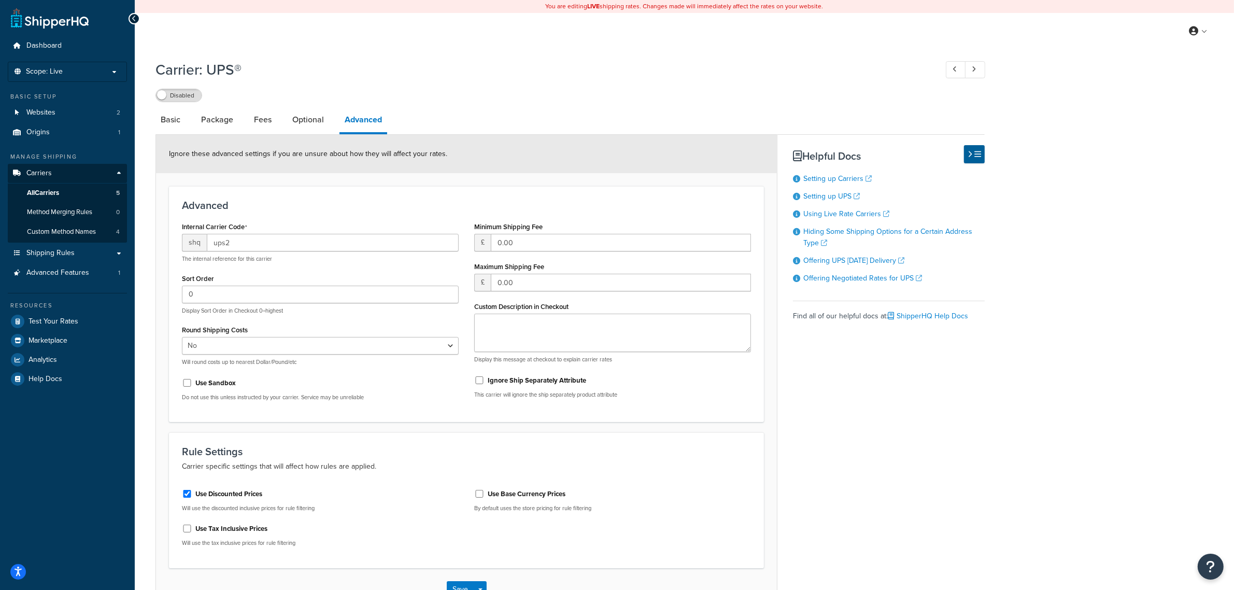
scroll to position [65, 0]
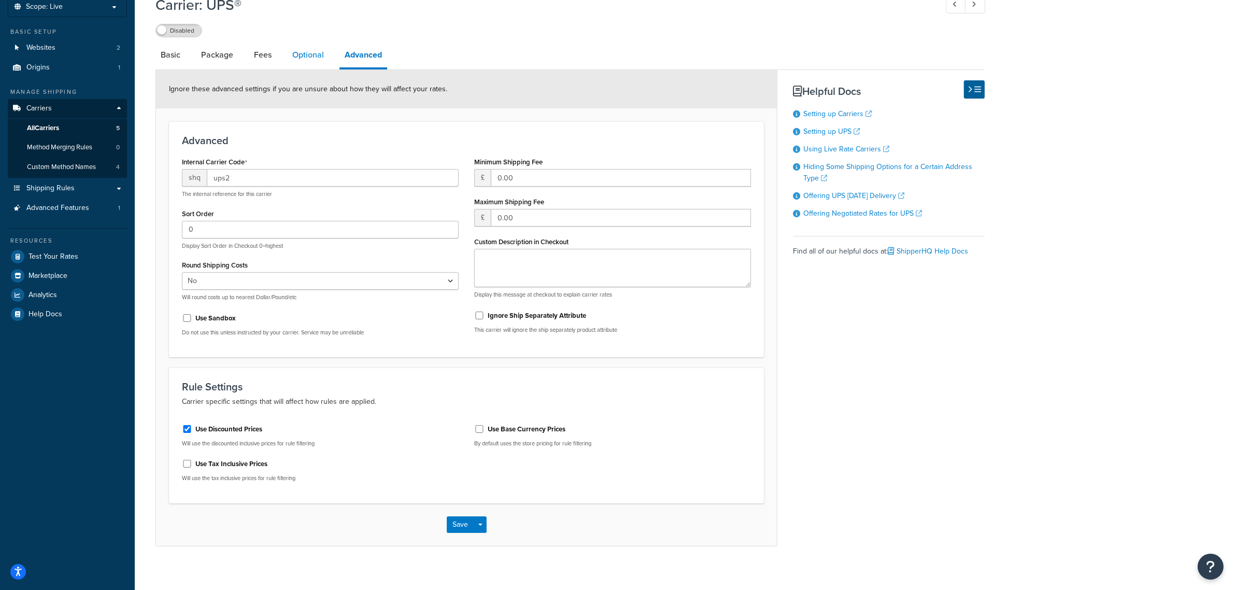
click at [307, 53] on link "Optional" at bounding box center [308, 54] width 42 height 25
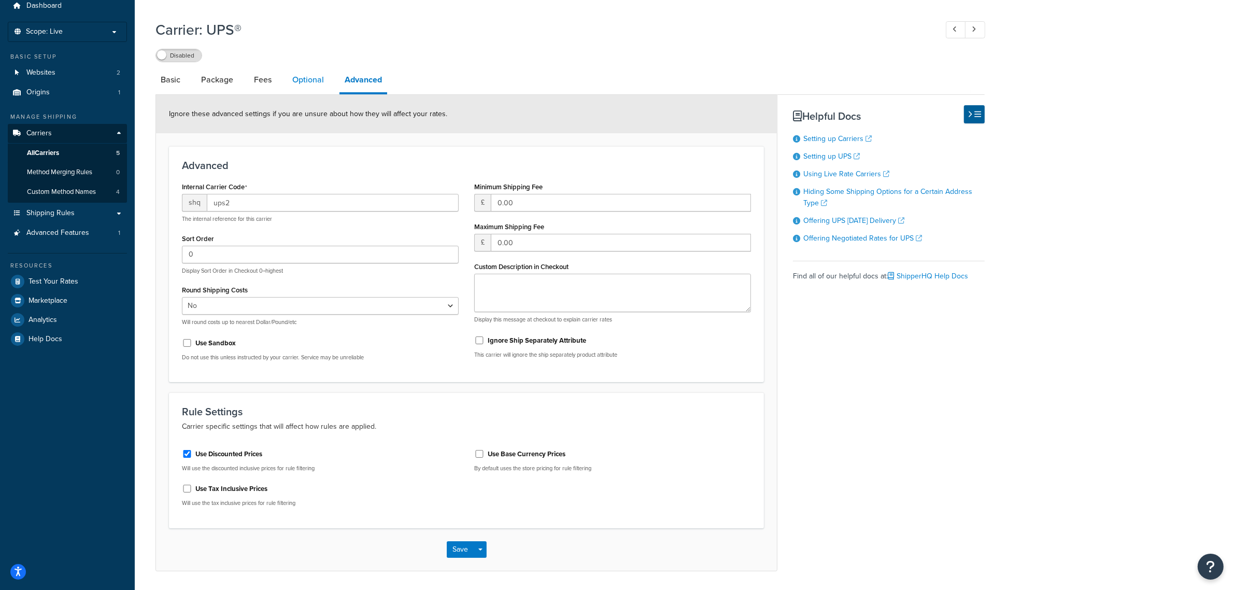
select select "business"
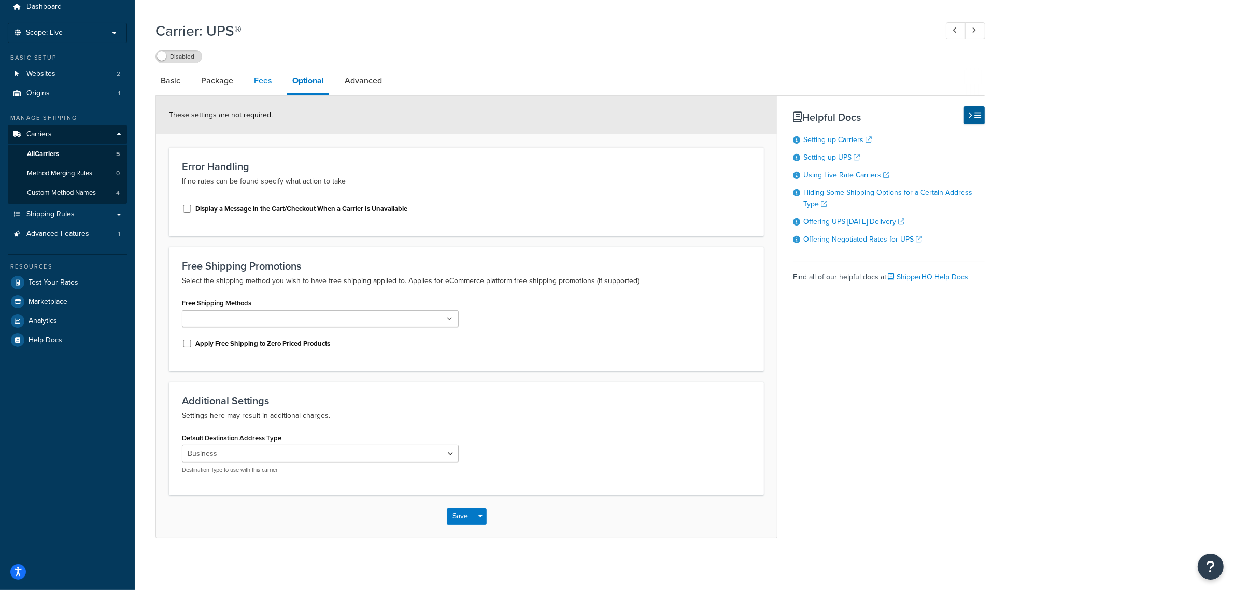
click at [261, 78] on link "Fees" at bounding box center [263, 80] width 28 height 25
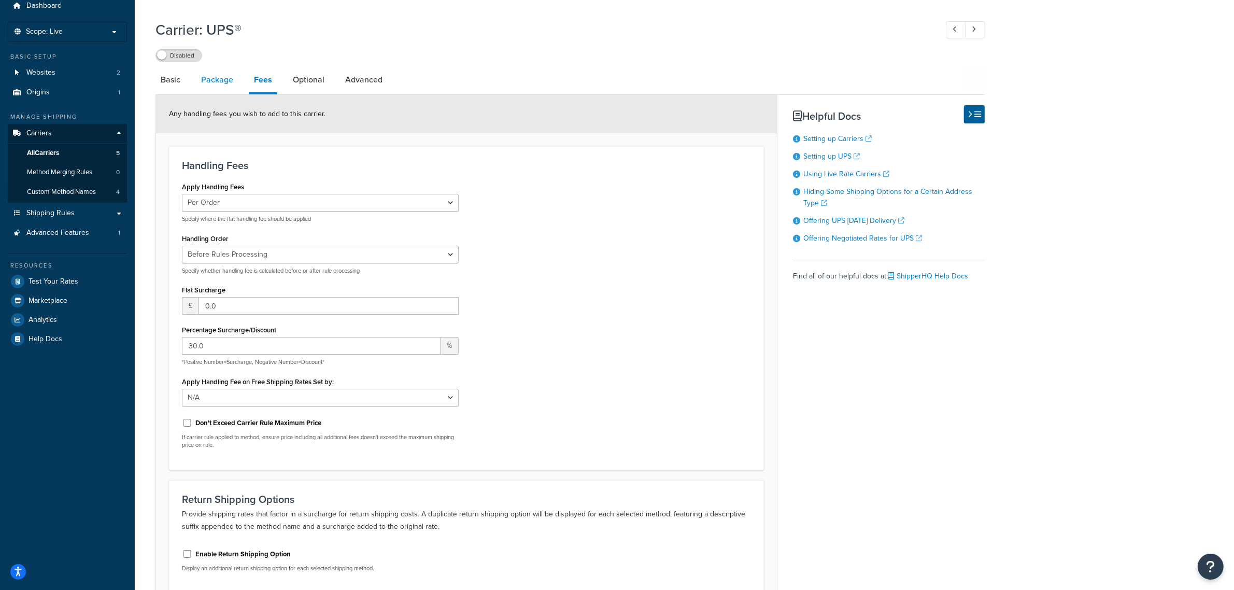
click at [226, 81] on link "Package" at bounding box center [217, 79] width 42 height 25
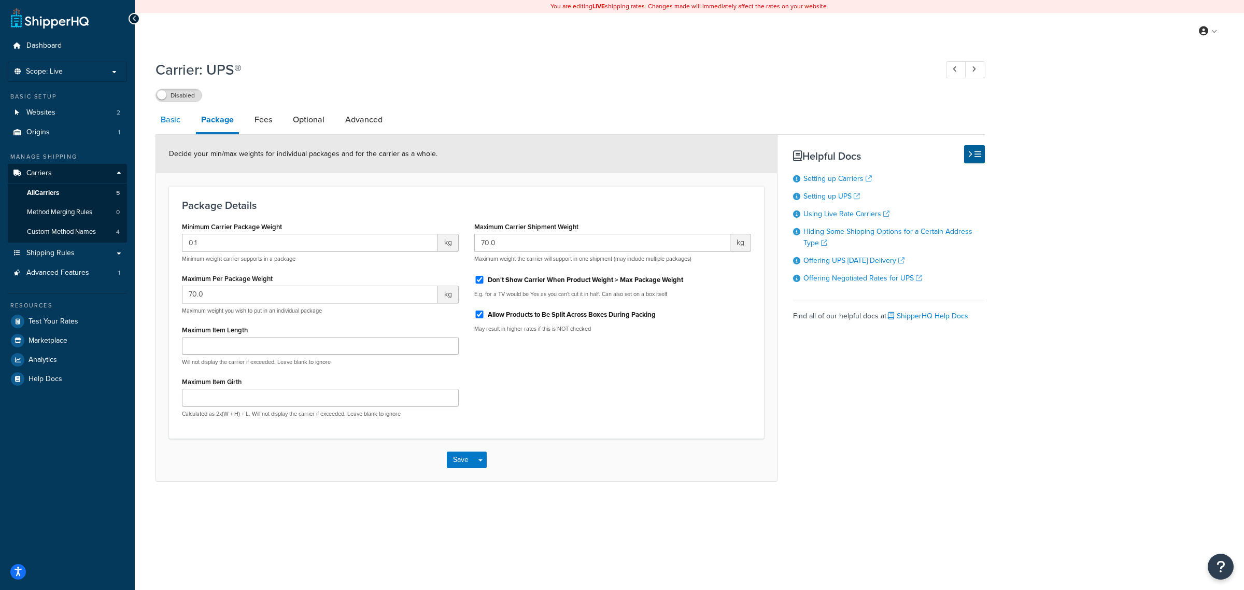
click at [175, 117] on link "Basic" at bounding box center [170, 119] width 30 height 25
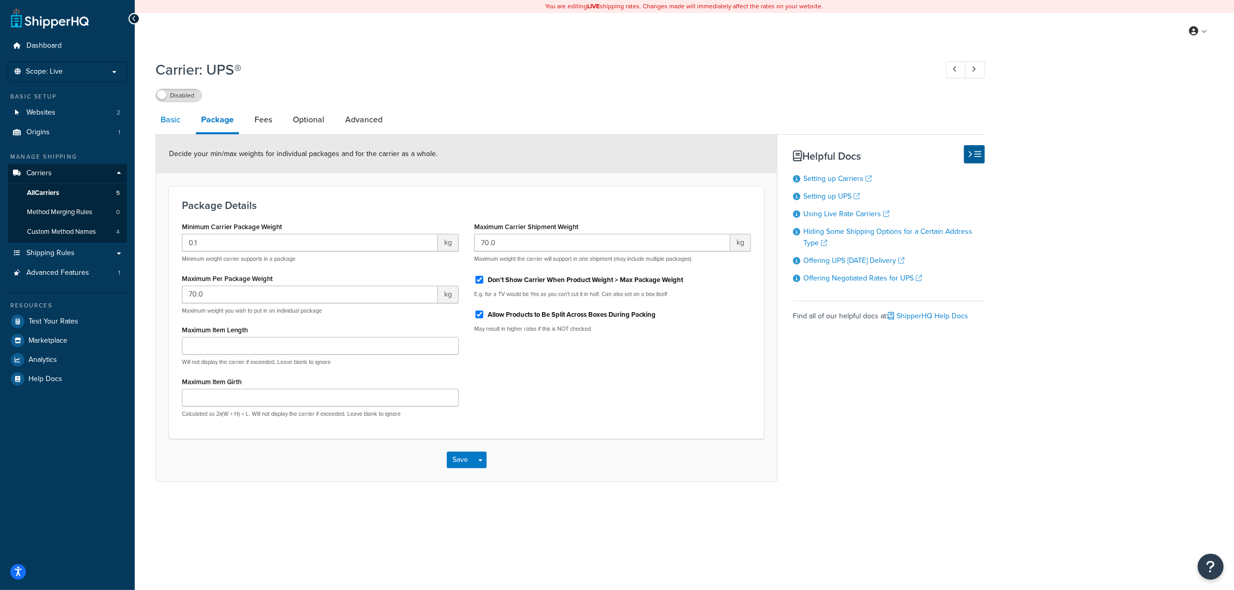
select select "ups"
select select "eur"
select select "kg"
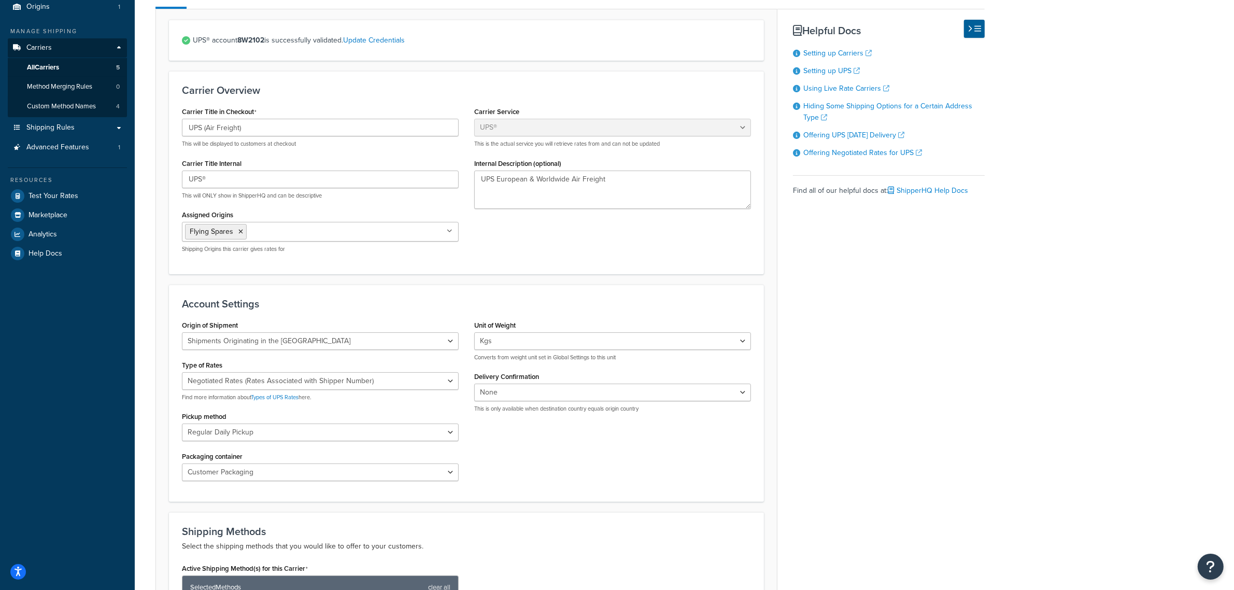
scroll to position [61, 0]
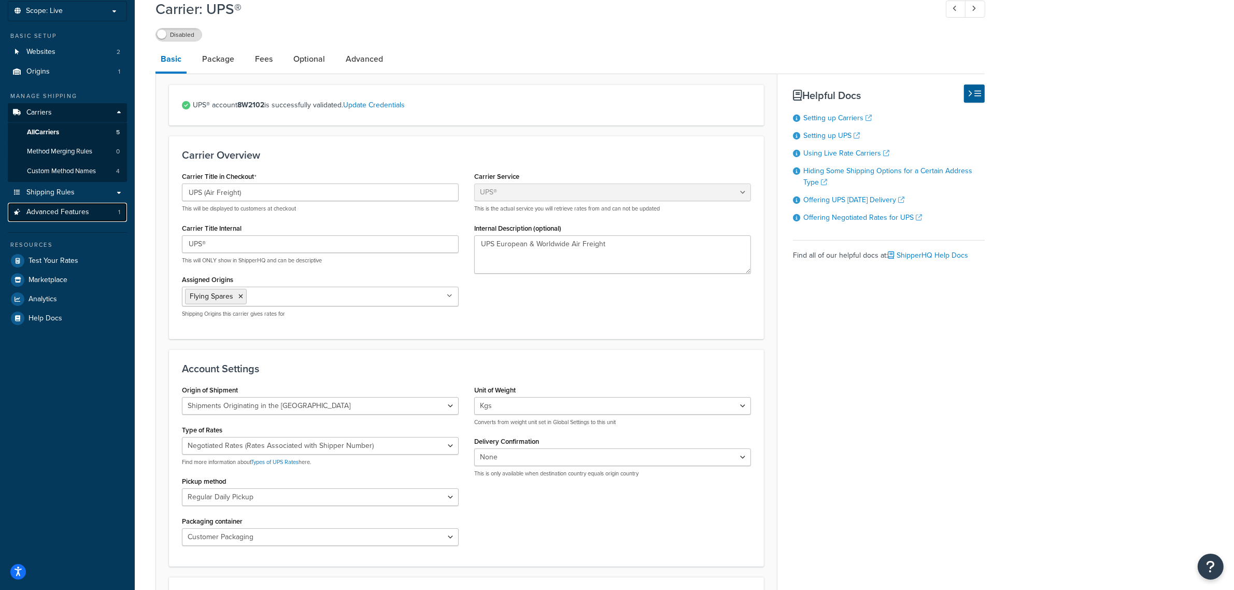
click at [70, 206] on link "Advanced Features 1" at bounding box center [67, 212] width 119 height 19
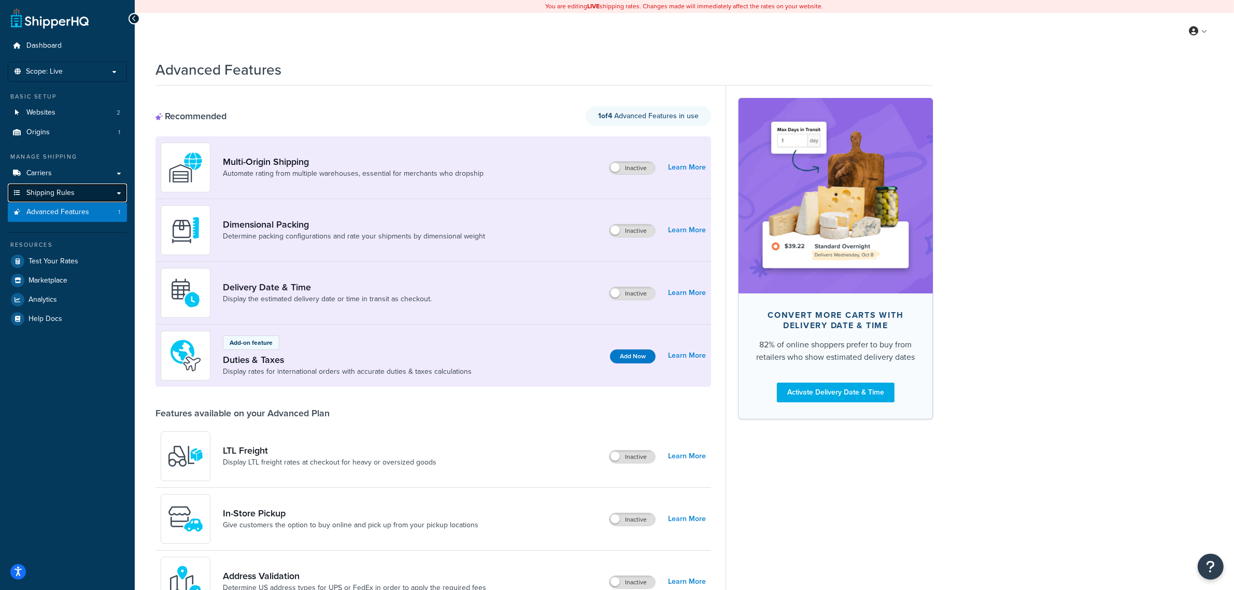
click at [68, 192] on span "Shipping Rules" at bounding box center [50, 193] width 48 height 9
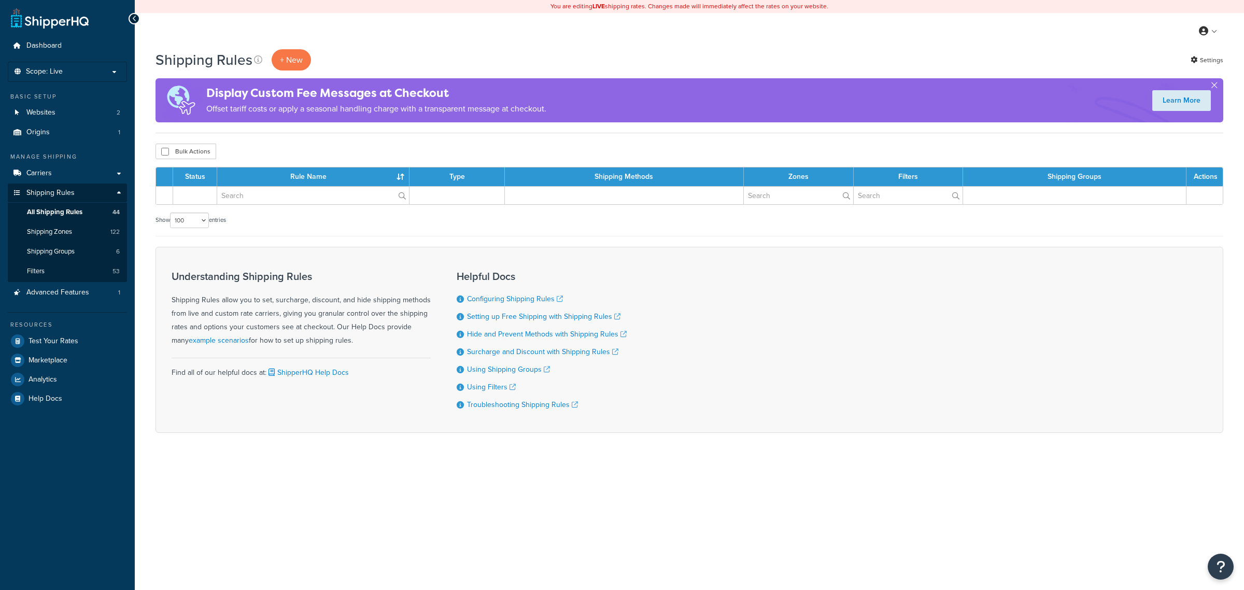
select select "100"
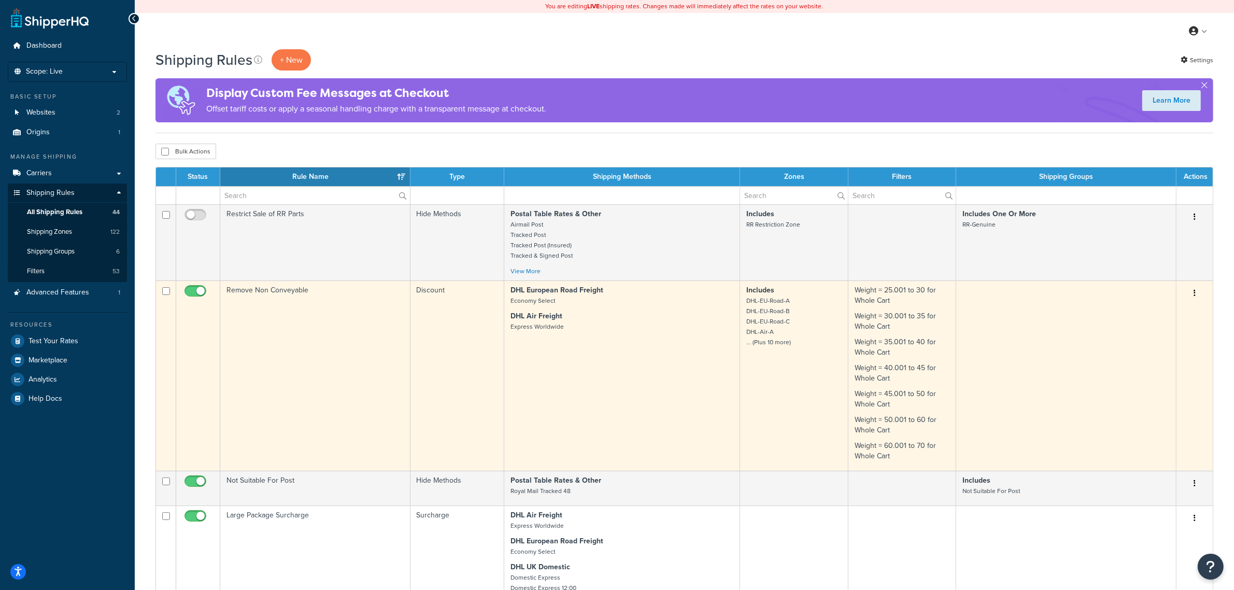
scroll to position [130, 0]
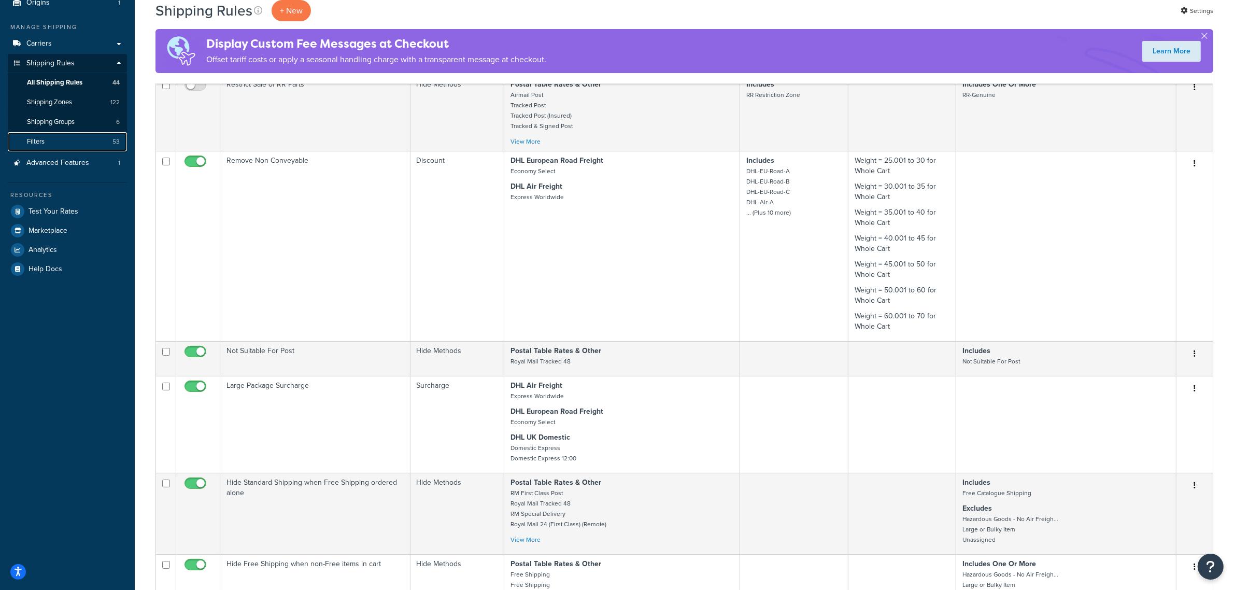
click at [66, 146] on link "Filters 53" at bounding box center [67, 141] width 119 height 19
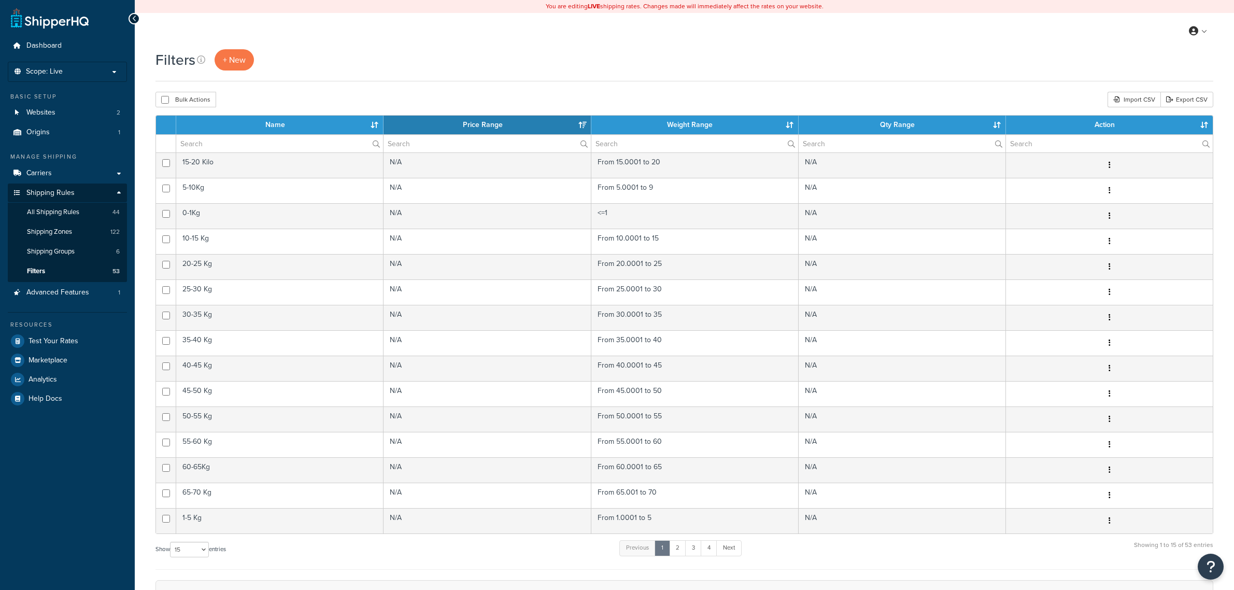
select select "15"
click at [41, 170] on span "Carriers" at bounding box center [38, 173] width 25 height 9
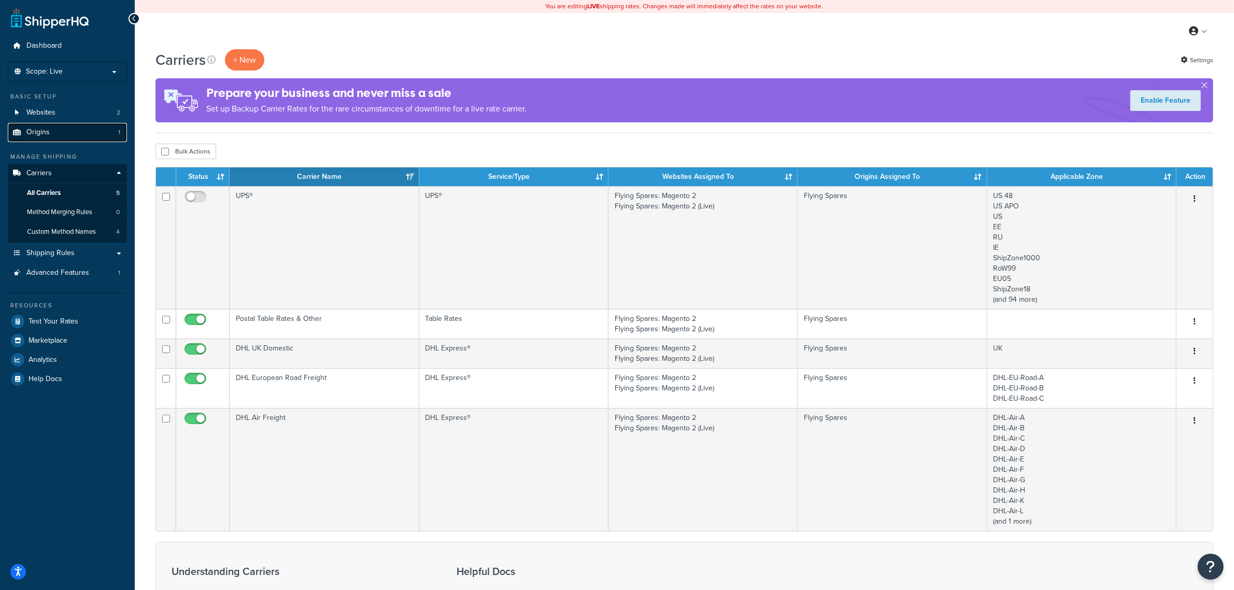
click at [60, 135] on link "Origins 1" at bounding box center [67, 132] width 119 height 19
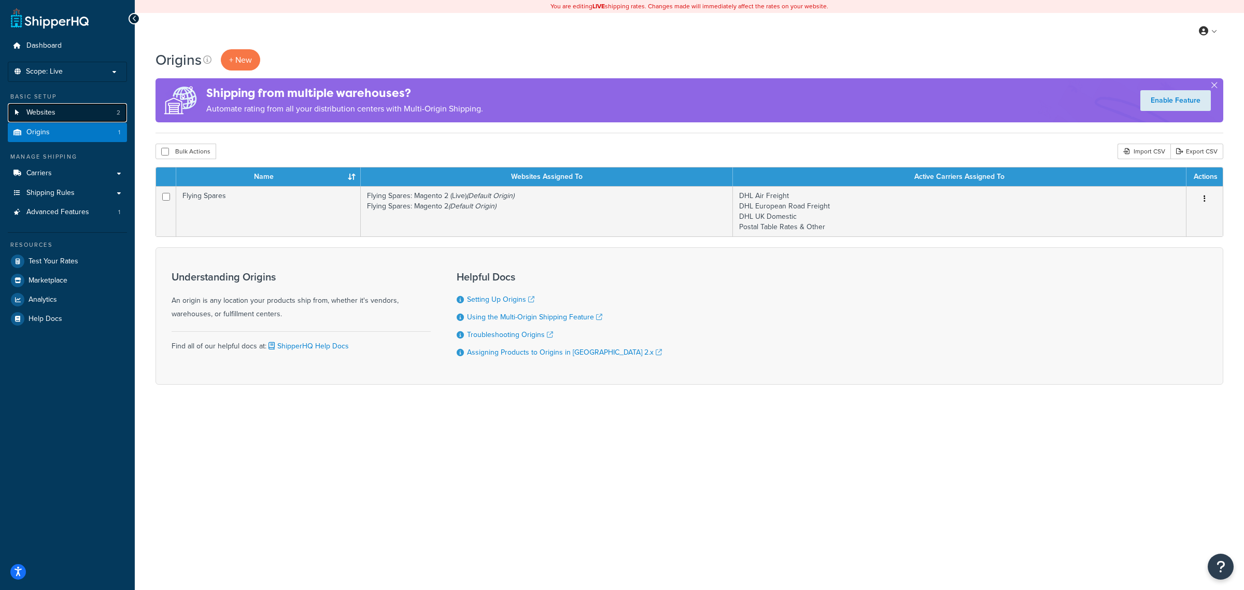
click at [56, 118] on link "Websites 2" at bounding box center [67, 112] width 119 height 19
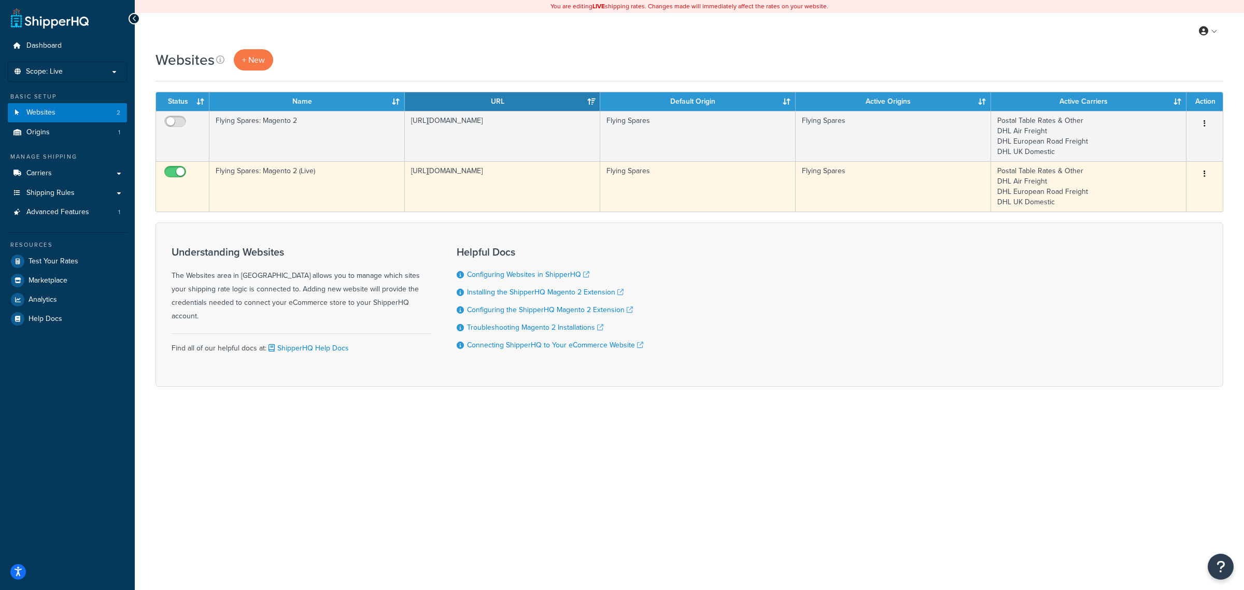
click at [1203, 174] on icon "button" at bounding box center [1204, 173] width 2 height 7
click at [1133, 190] on link "Edit" at bounding box center [1163, 195] width 82 height 21
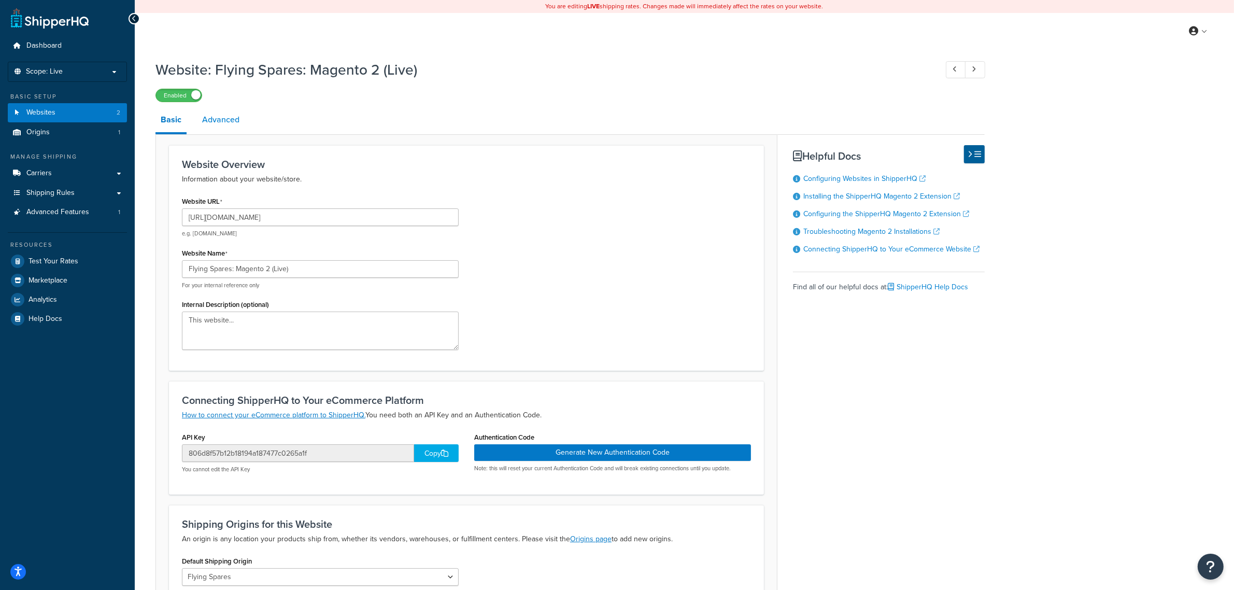
click at [223, 117] on link "Advanced" at bounding box center [221, 119] width 48 height 25
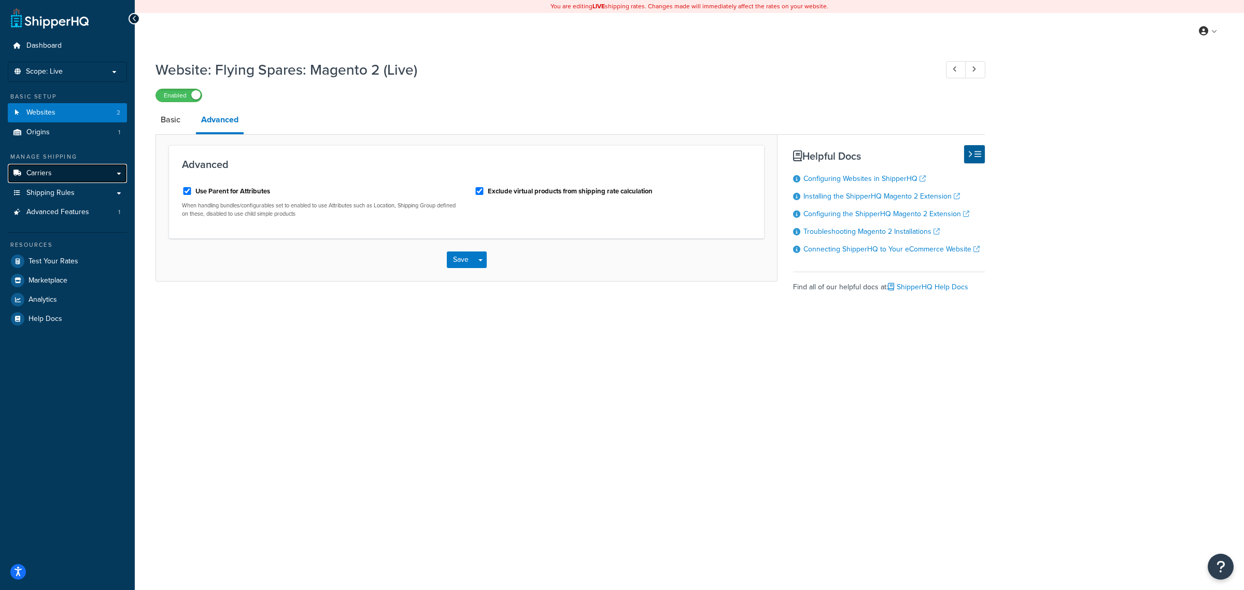
click at [50, 174] on span "Carriers" at bounding box center [38, 173] width 25 height 9
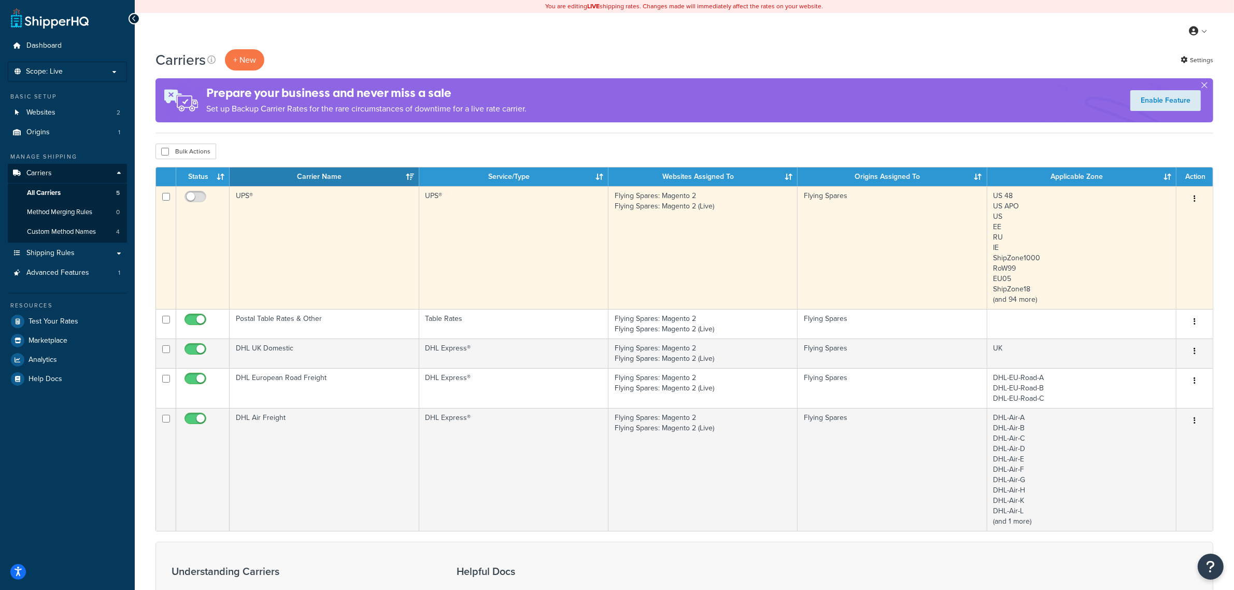
click at [1198, 200] on button "button" at bounding box center [1194, 199] width 15 height 17
click at [1132, 266] on link "Delete" at bounding box center [1153, 262] width 82 height 21
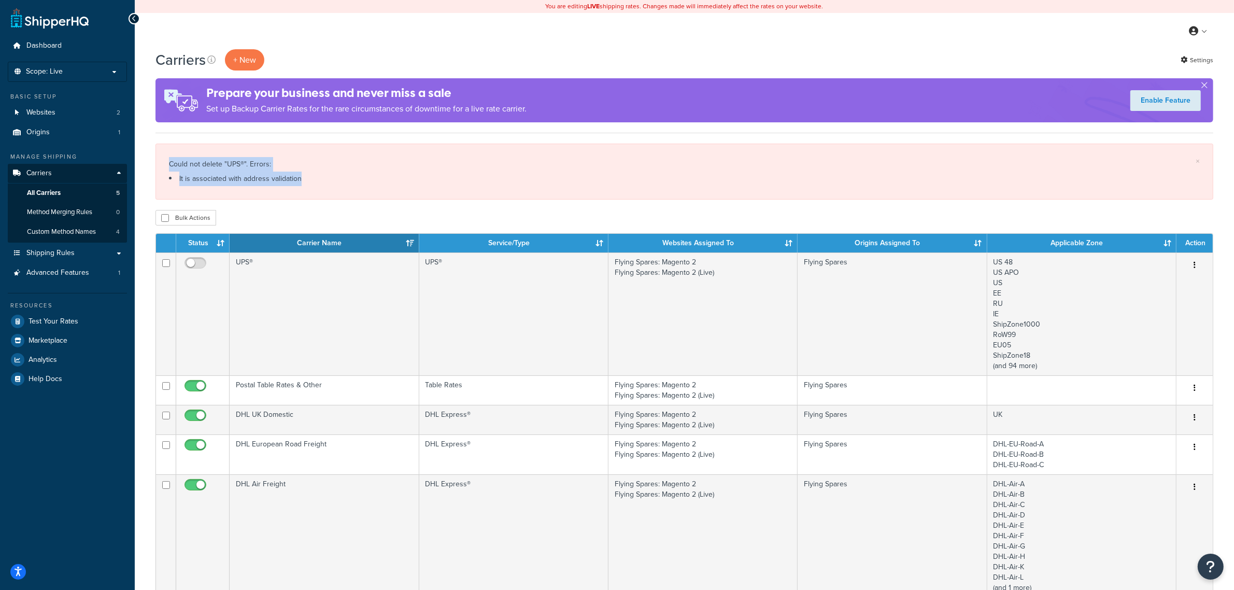
drag, startPoint x: 307, startPoint y: 177, endPoint x: 162, endPoint y: 166, distance: 145.5
click at [162, 166] on div "× Could not delete "UPS®". Errors: It is associated with address validation" at bounding box center [684, 172] width 1058 height 56
copy div "Could not delete "UPS®". Errors: It is associated with address validation"
click at [62, 276] on span "Advanced Features" at bounding box center [57, 272] width 63 height 9
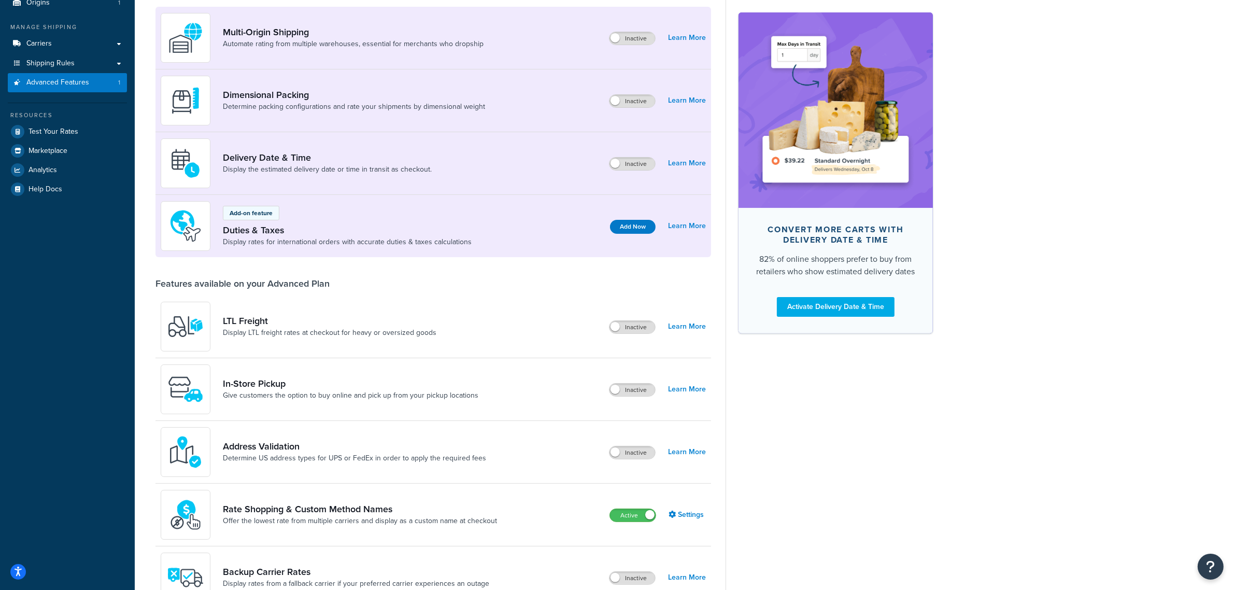
scroll to position [194, 0]
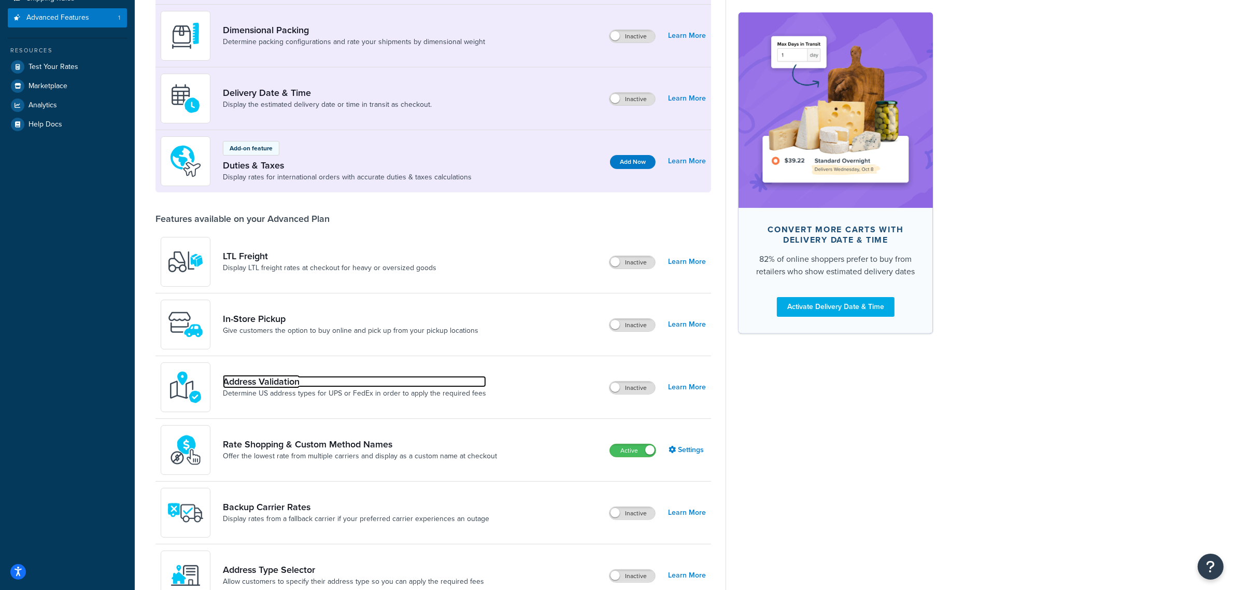
click at [266, 378] on link "Address Validation" at bounding box center [354, 381] width 263 height 11
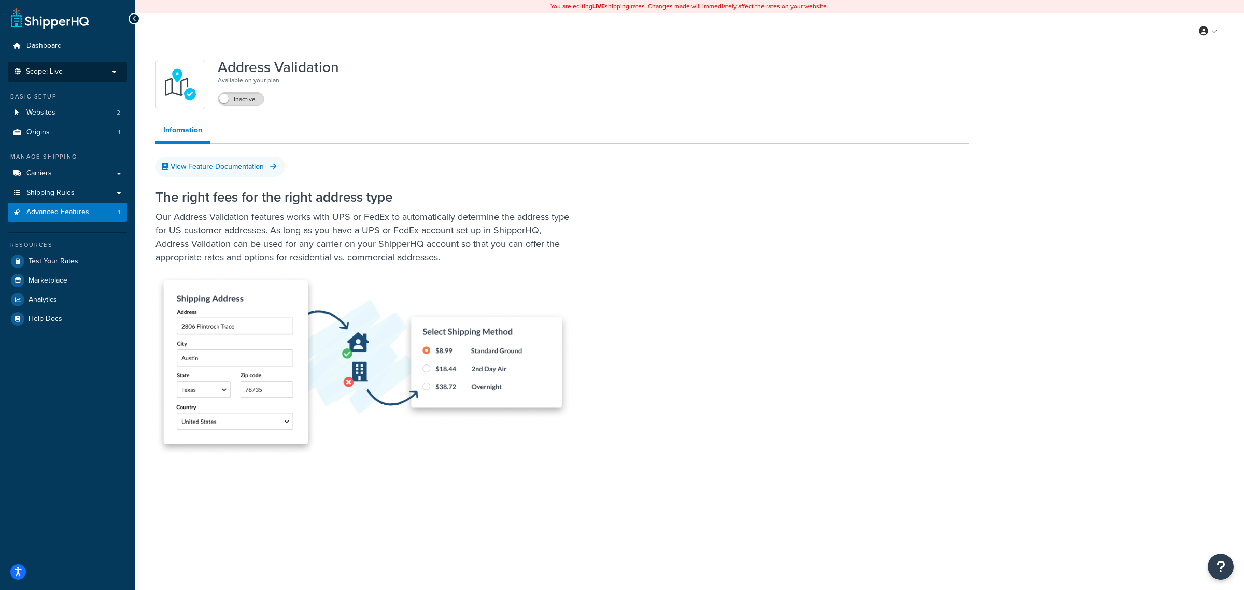
click at [86, 68] on p "Scope: Live" at bounding box center [67, 71] width 110 height 9
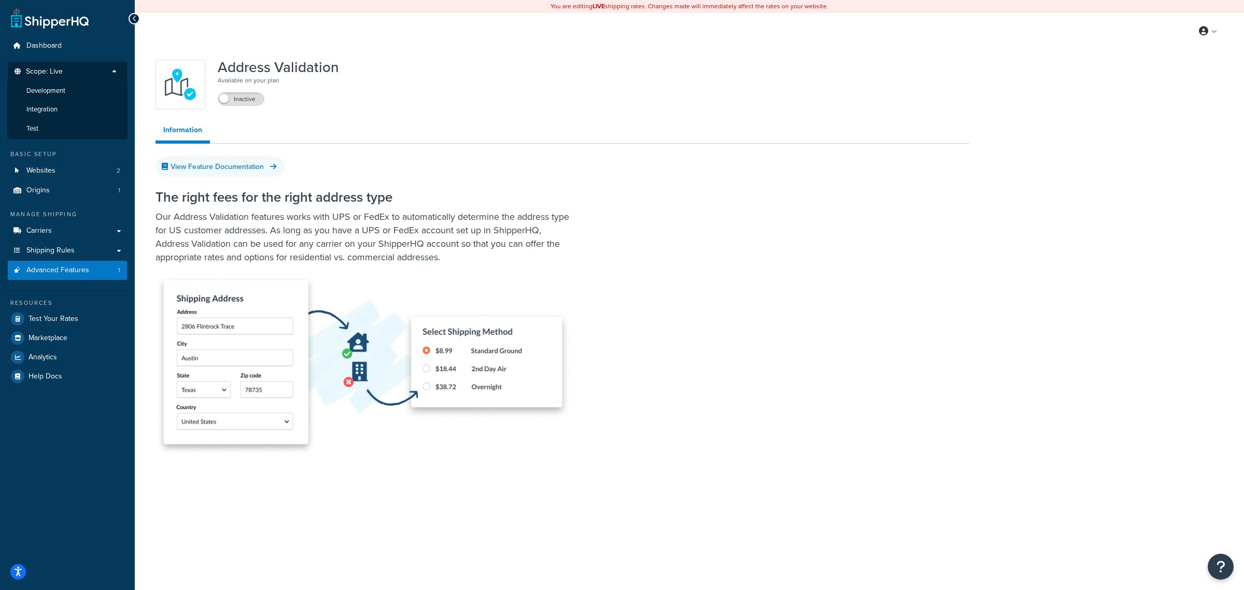
click at [62, 69] on span "Scope: Live" at bounding box center [44, 71] width 37 height 9
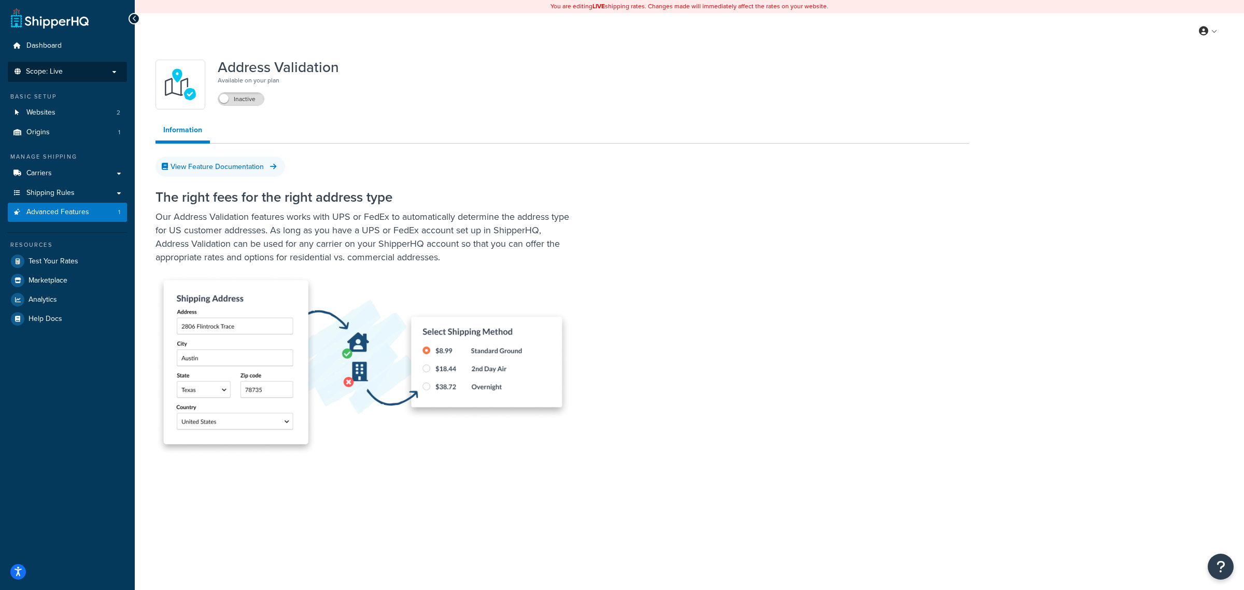
click at [62, 69] on span "Scope: Live" at bounding box center [44, 71] width 37 height 9
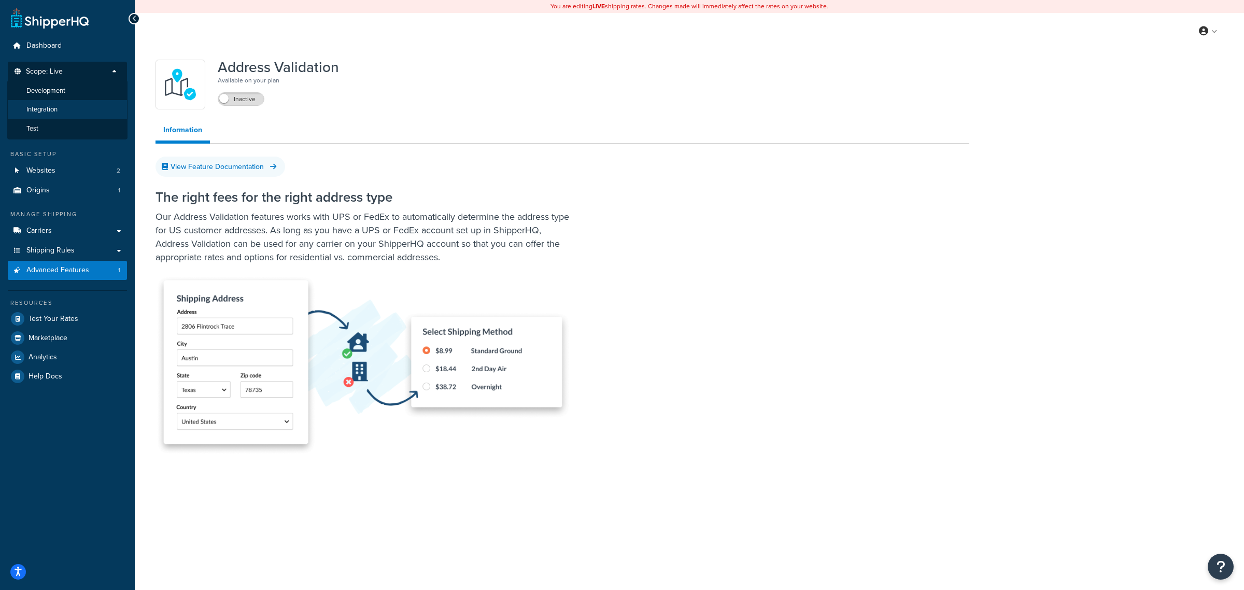
click at [61, 105] on li "Integration" at bounding box center [67, 109] width 120 height 19
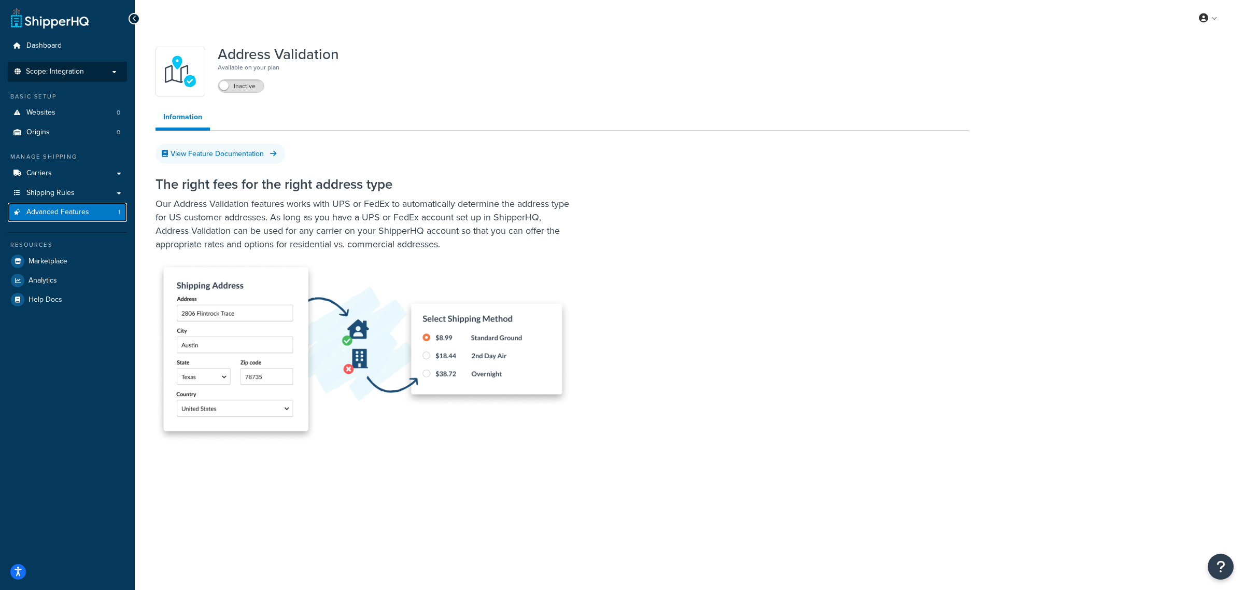
click at [76, 210] on span "Advanced Features" at bounding box center [57, 212] width 63 height 9
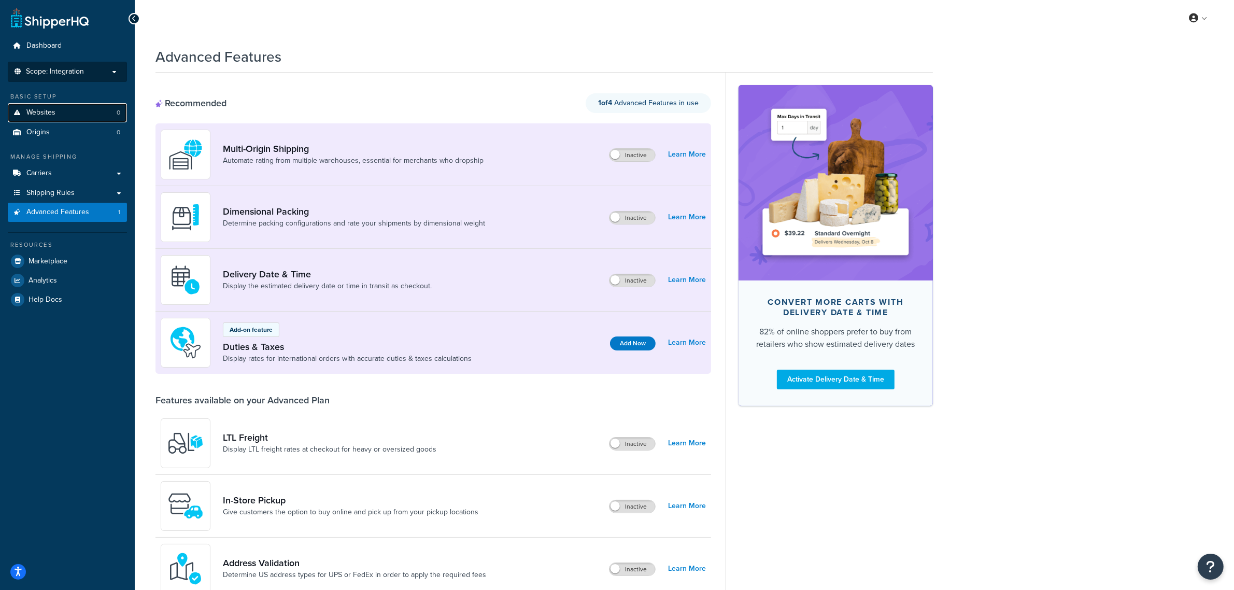
click at [46, 119] on link "Websites 0" at bounding box center [67, 112] width 119 height 19
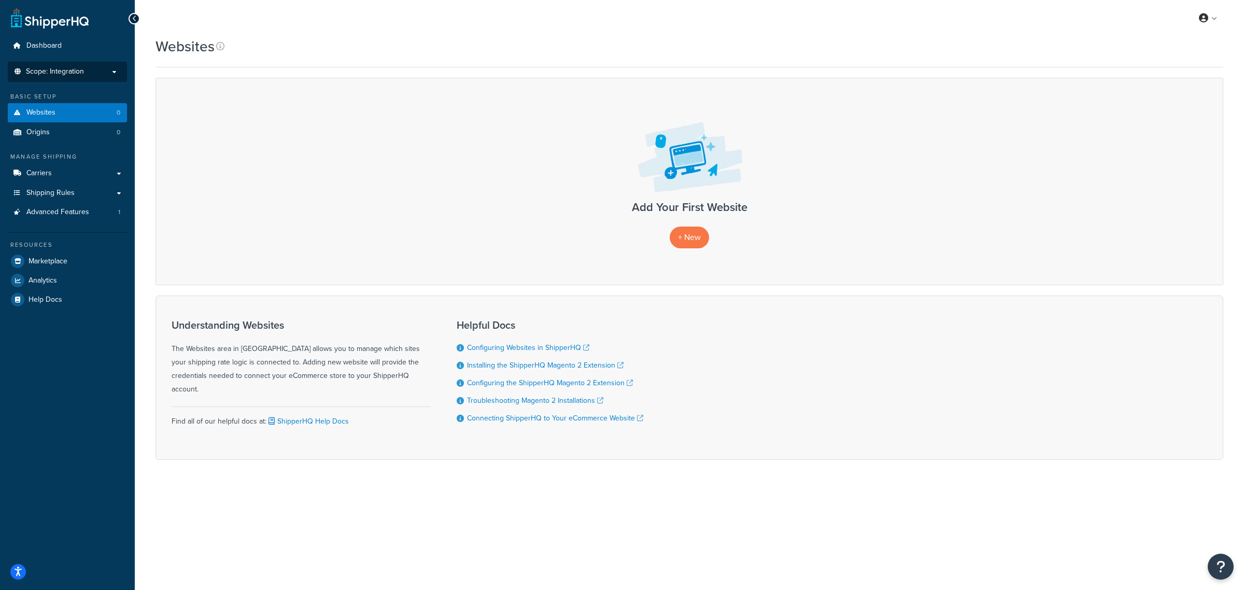
click at [63, 74] on span "Scope: Integration" at bounding box center [55, 71] width 58 height 9
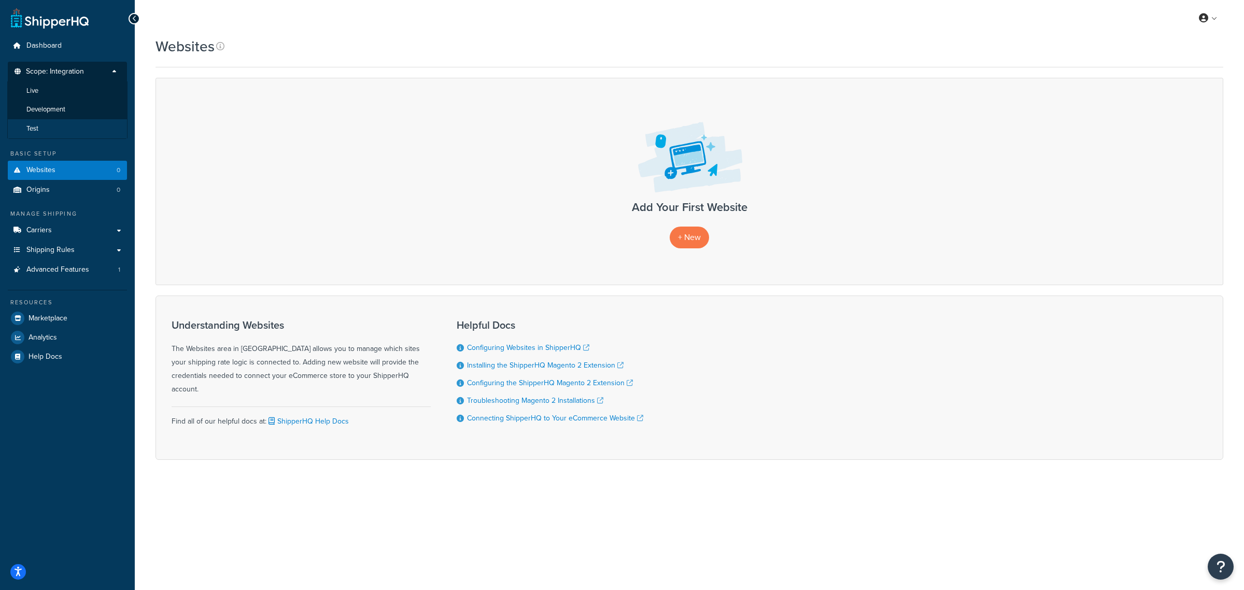
click at [41, 125] on li "Test" at bounding box center [67, 128] width 120 height 19
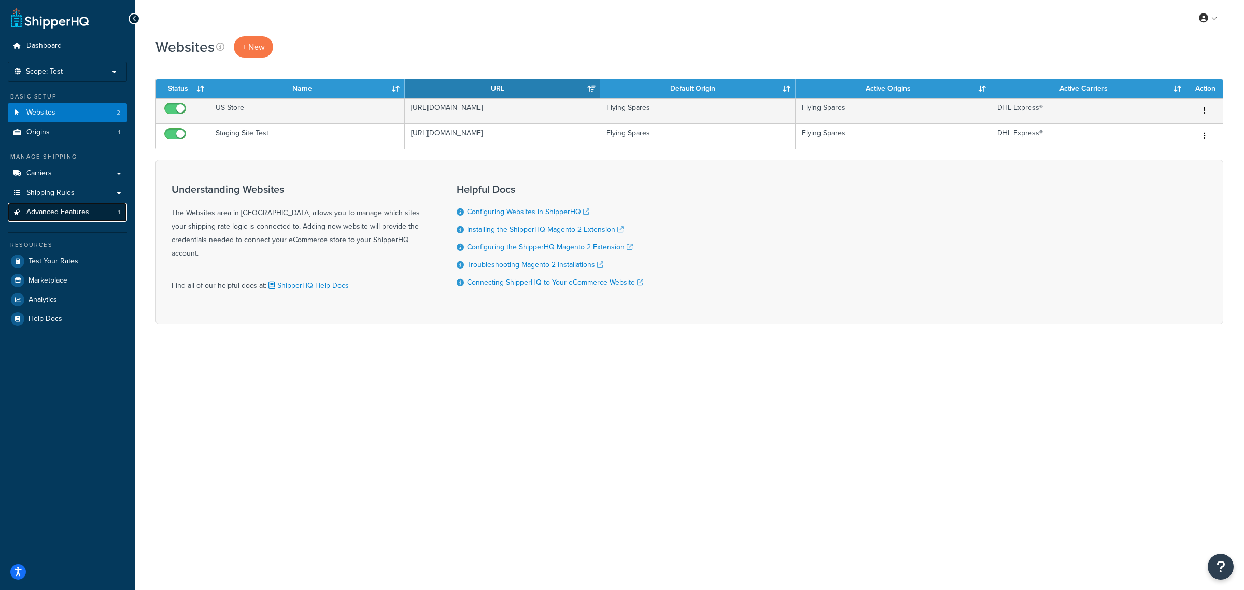
click at [57, 210] on span "Advanced Features" at bounding box center [57, 212] width 63 height 9
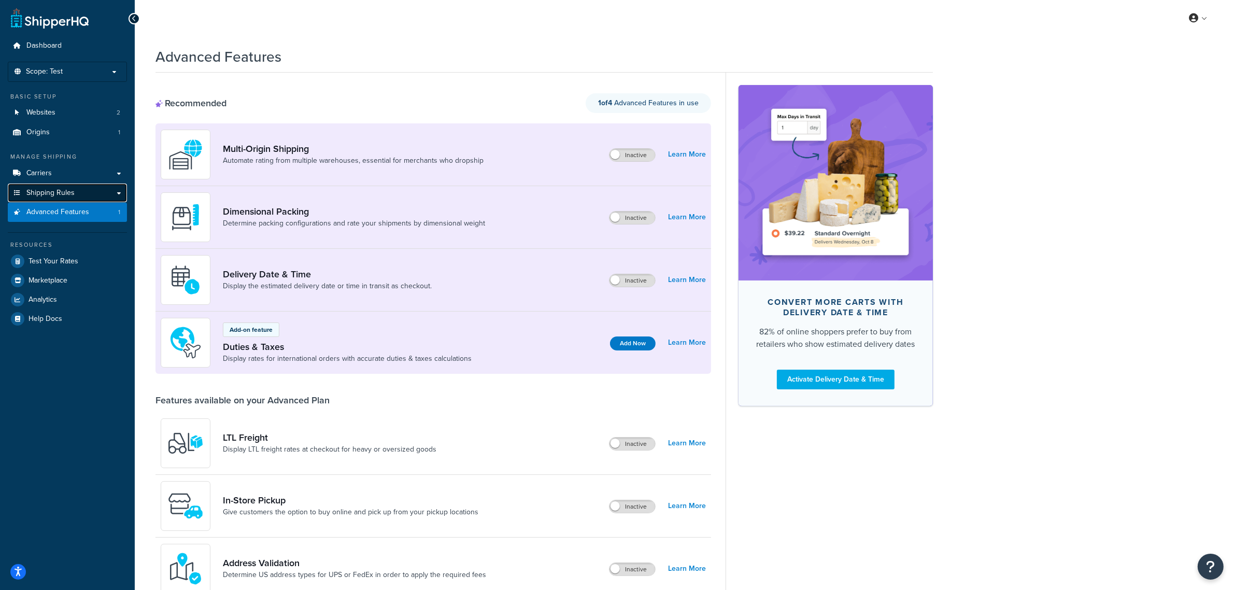
click at [53, 184] on link "Shipping Rules" at bounding box center [67, 192] width 119 height 19
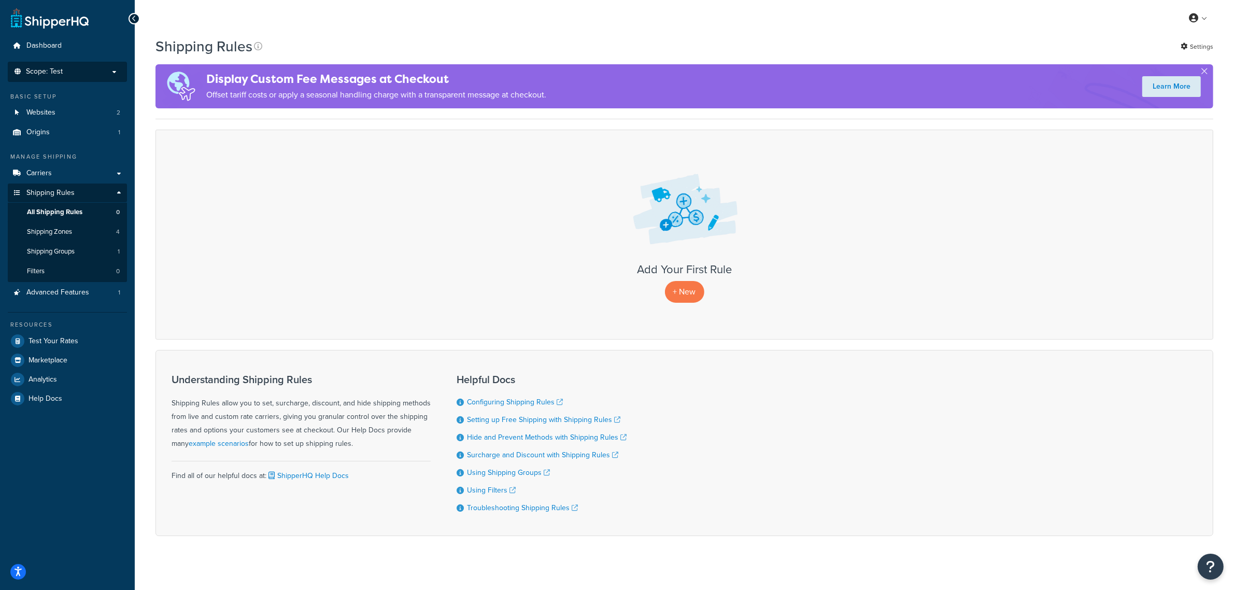
click at [60, 68] on span "Scope: Test" at bounding box center [44, 71] width 37 height 9
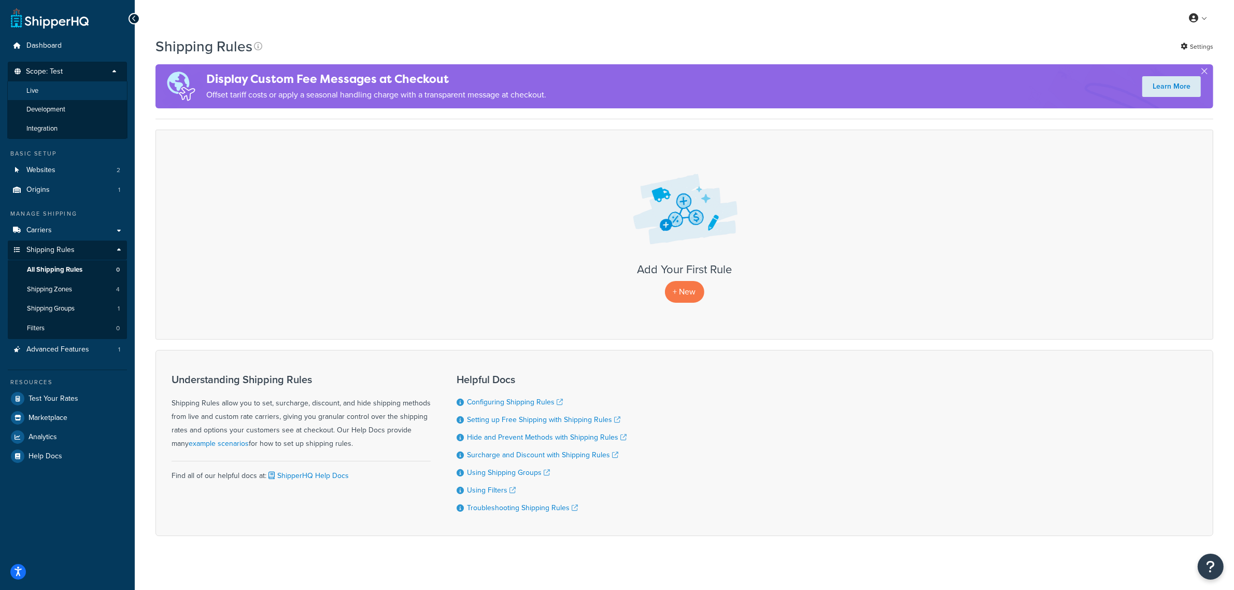
click at [55, 90] on li "Live" at bounding box center [67, 90] width 120 height 19
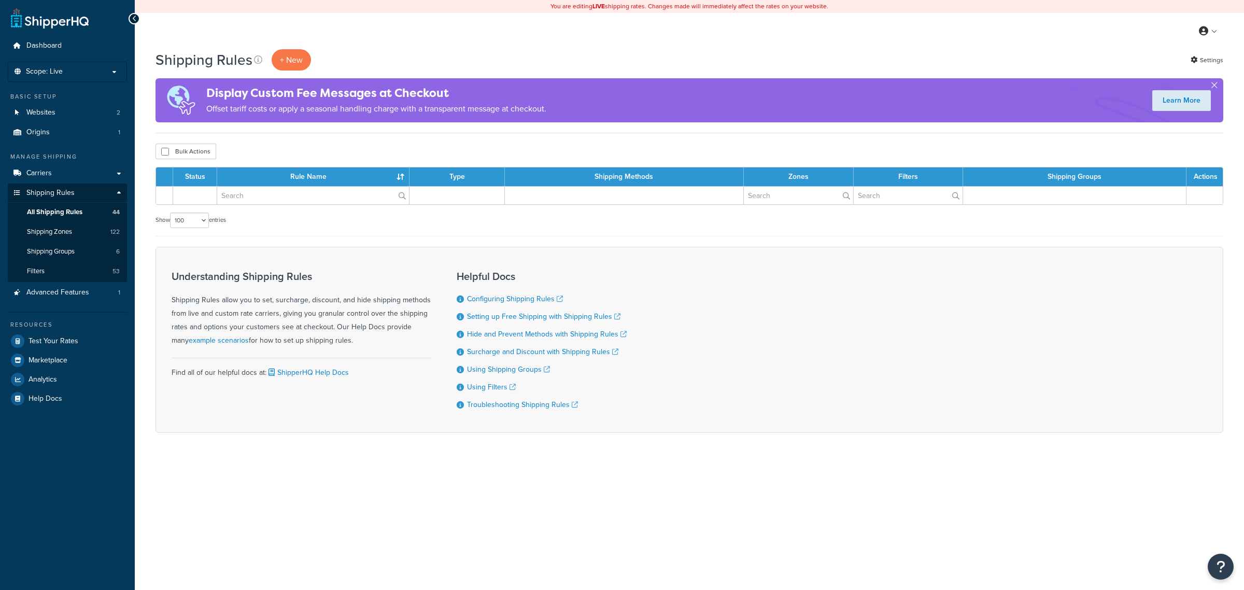
select select "100"
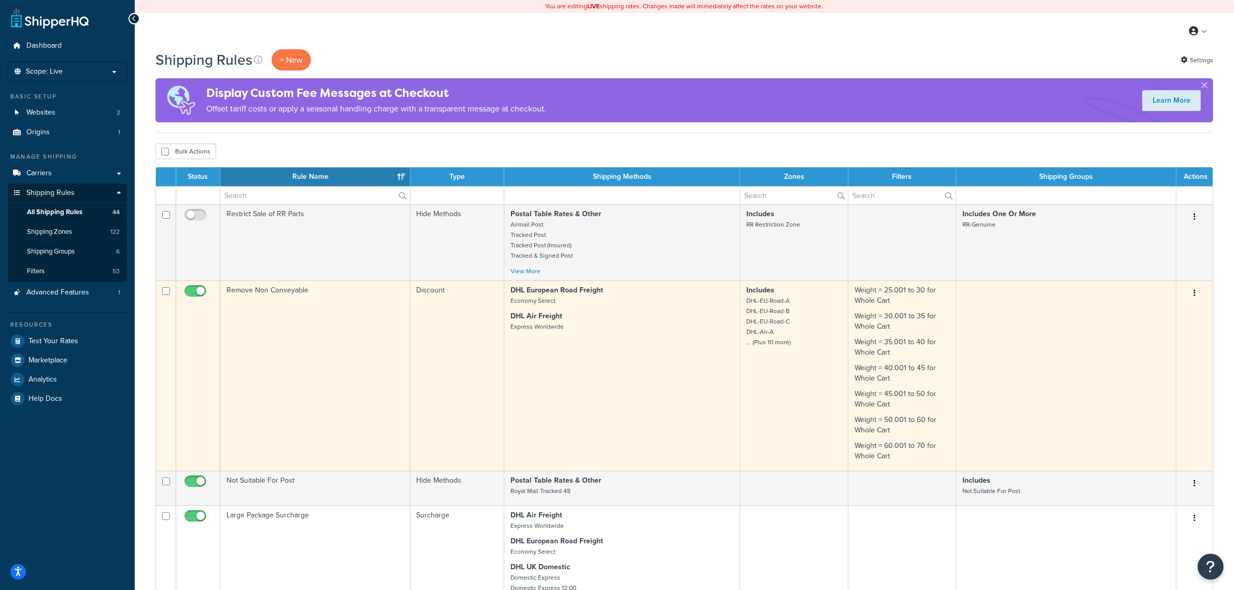
click at [770, 343] on small "DHL-EU-Road-A DHL-EU-Road-B DHL-EU-Road-C DHL-Air-A ... (Plus 10 more)" at bounding box center [768, 321] width 45 height 51
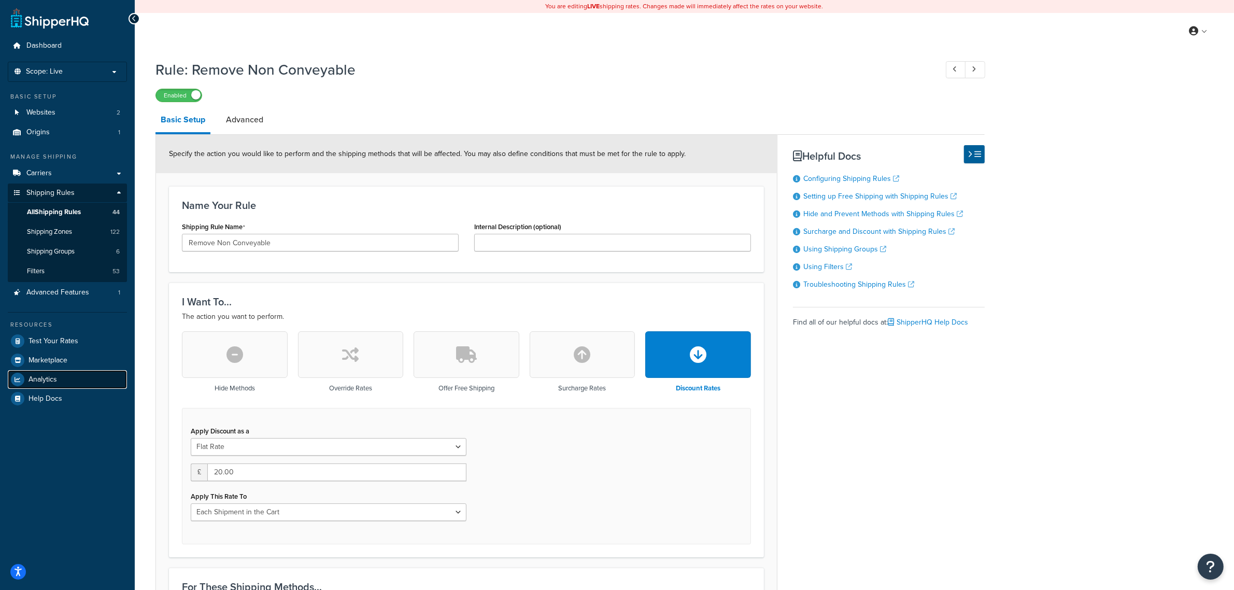
click at [40, 381] on span "Analytics" at bounding box center [43, 379] width 29 height 9
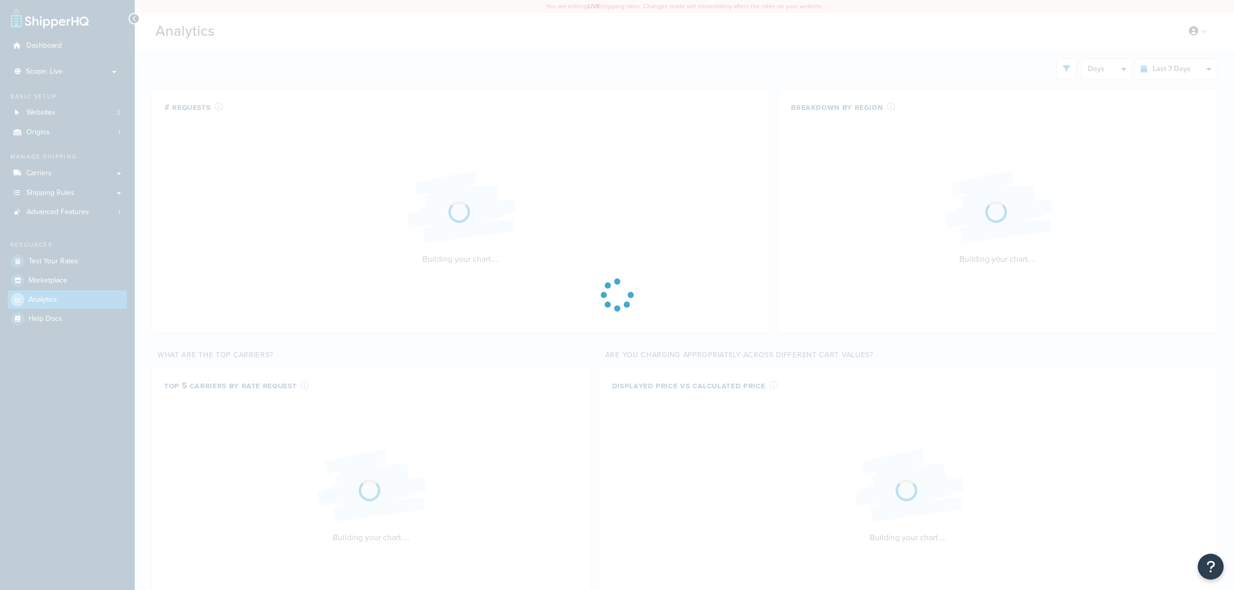
select select "last_7_days"
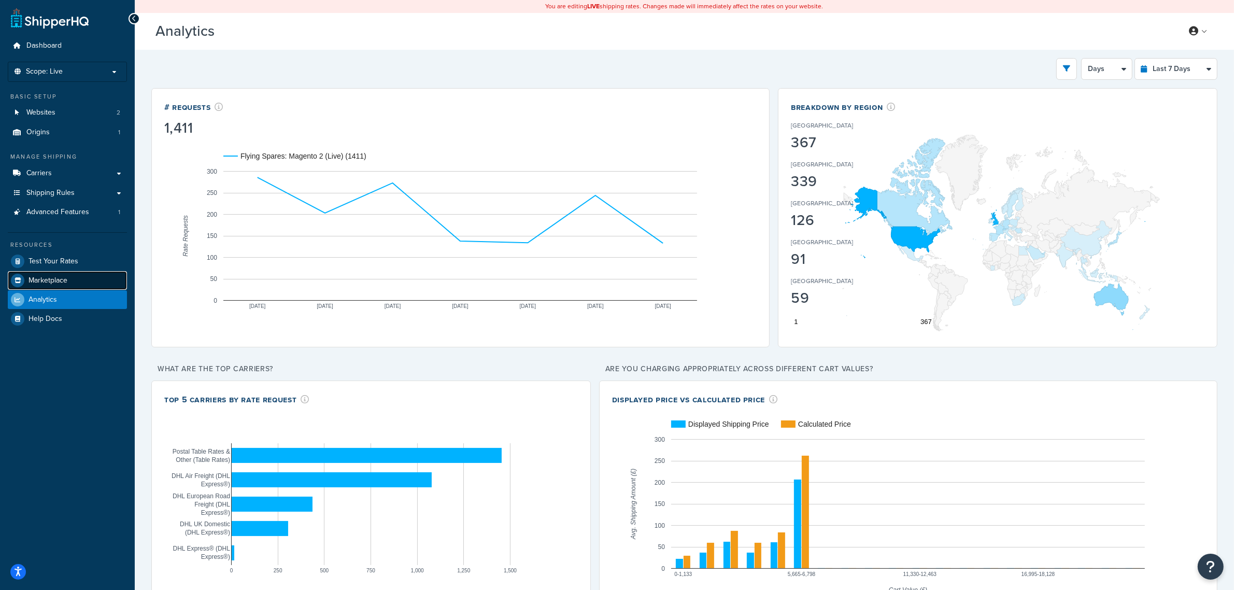
click at [42, 281] on span "Marketplace" at bounding box center [48, 280] width 39 height 9
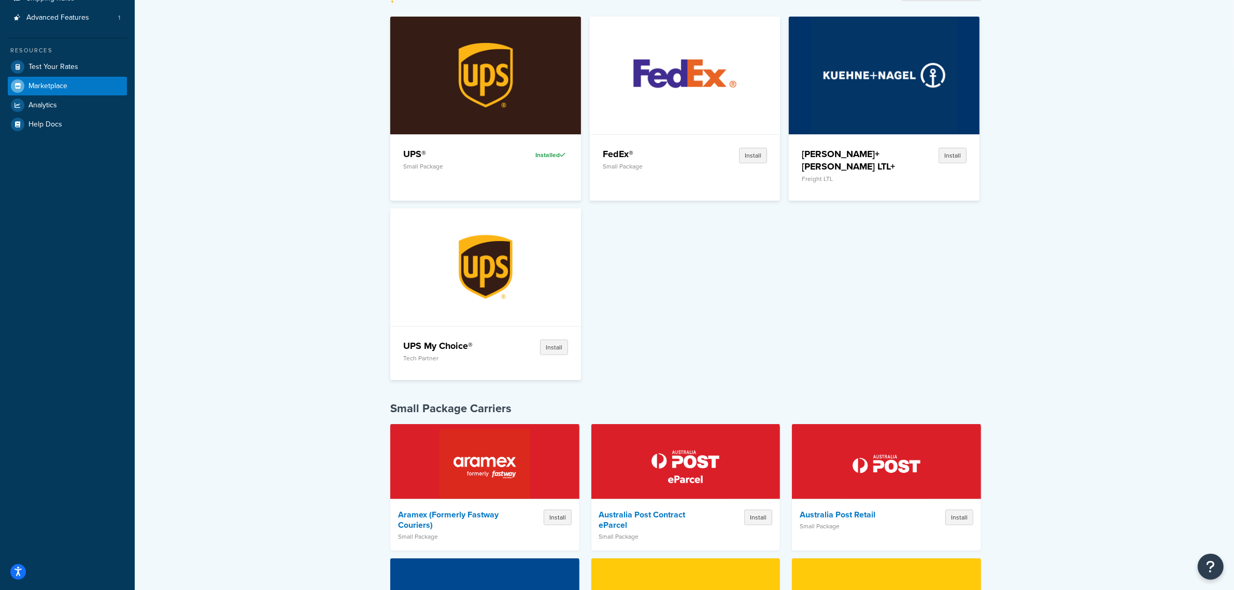
scroll to position [130, 0]
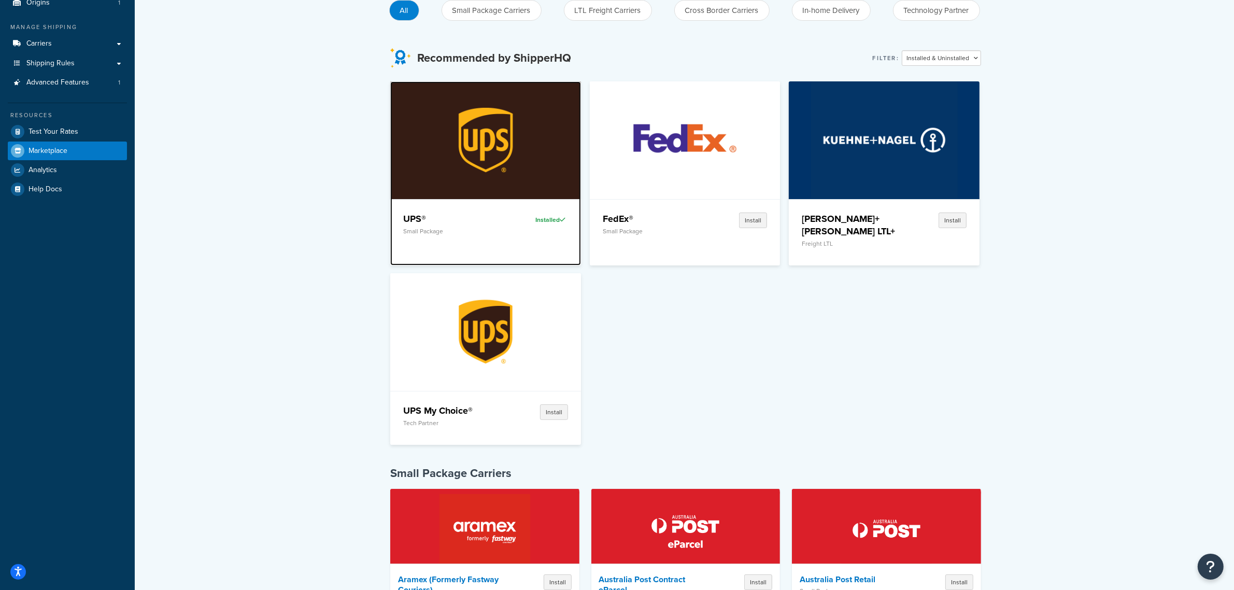
click at [549, 218] on div "Installed" at bounding box center [538, 219] width 59 height 15
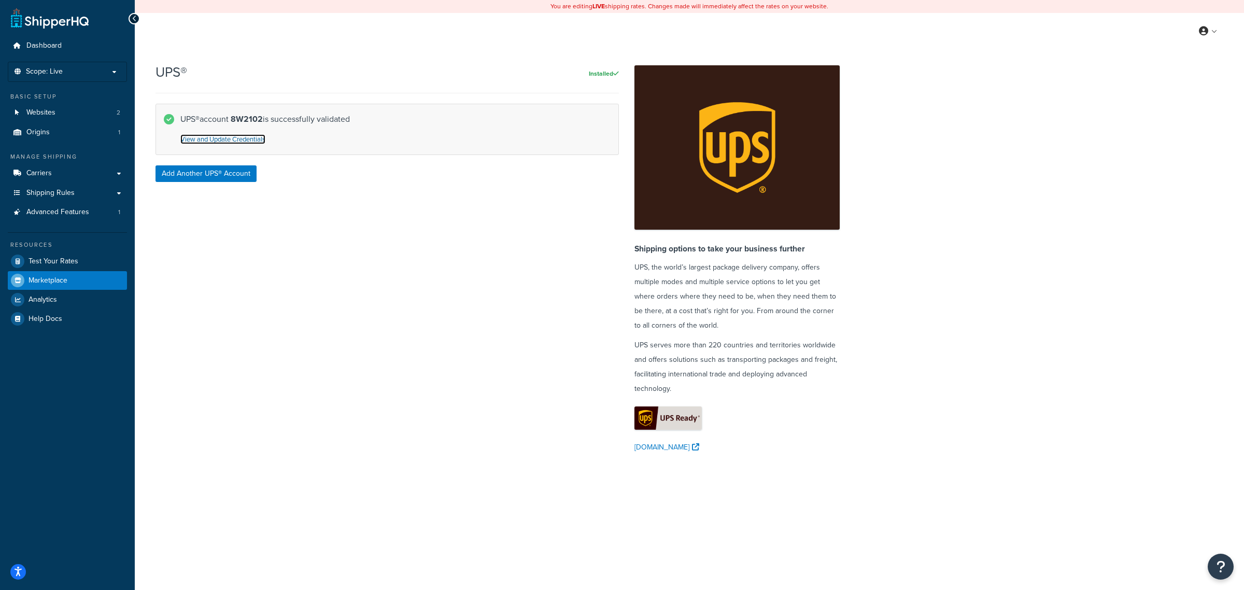
click at [243, 140] on link "View and Update Credentials" at bounding box center [222, 139] width 85 height 10
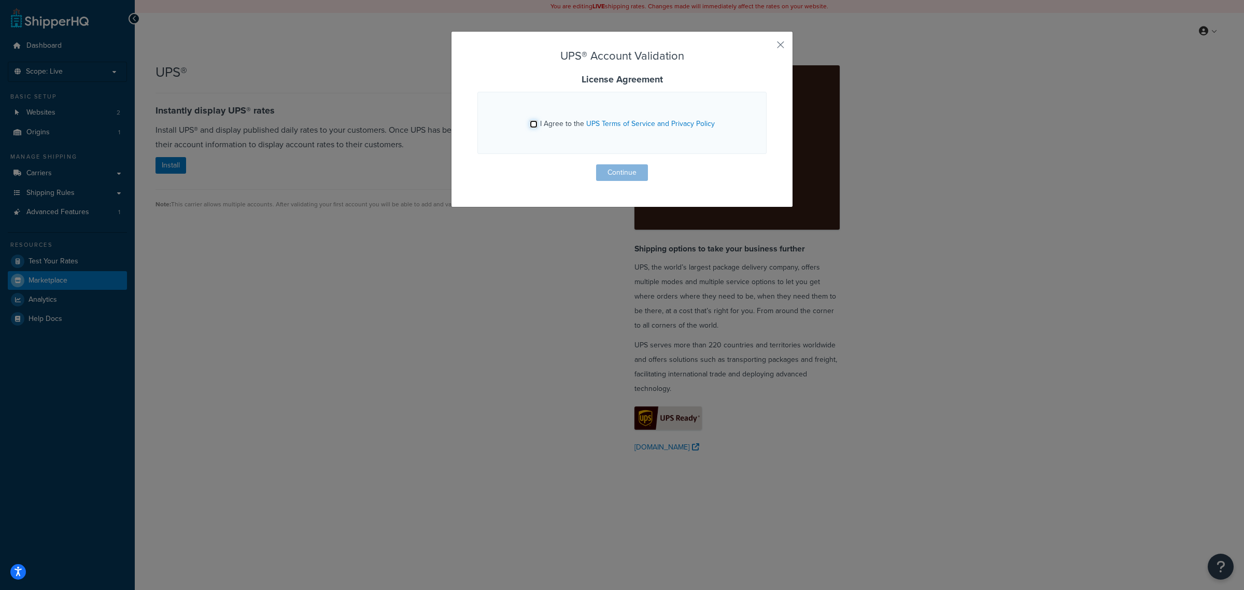
click at [530, 127] on input "I Agree to the UPS Terms of Service and Privacy Policy" at bounding box center [534, 124] width 8 height 8
checkbox input "true"
click at [613, 175] on button "Continue" at bounding box center [622, 172] width 52 height 17
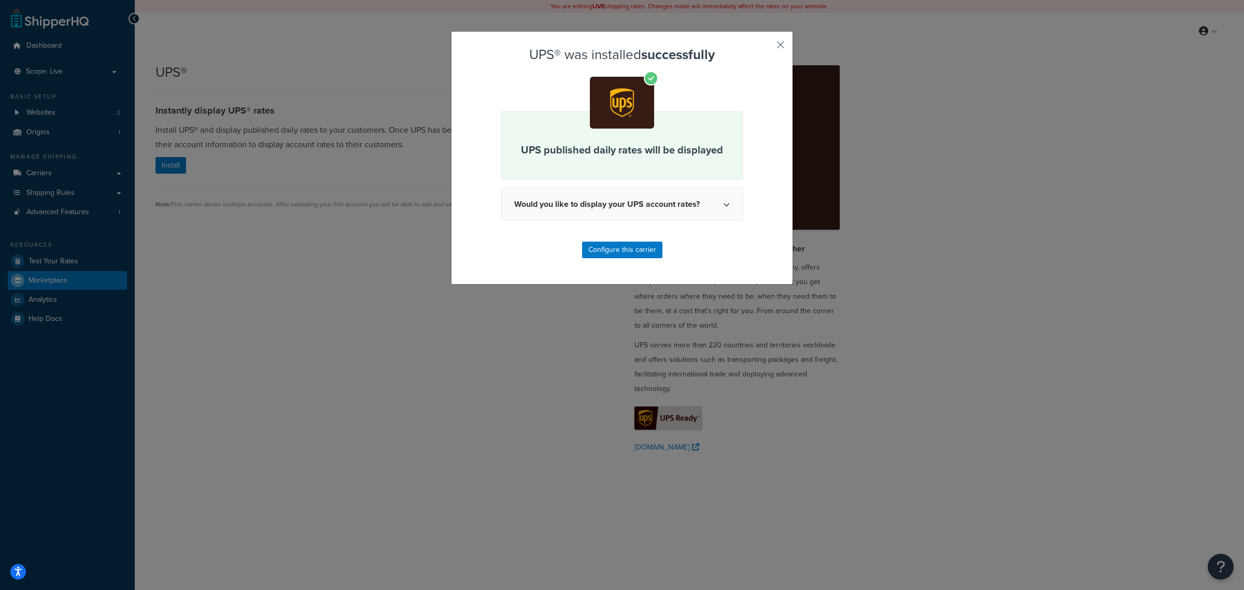
click at [767, 47] on button "button" at bounding box center [765, 48] width 3 height 3
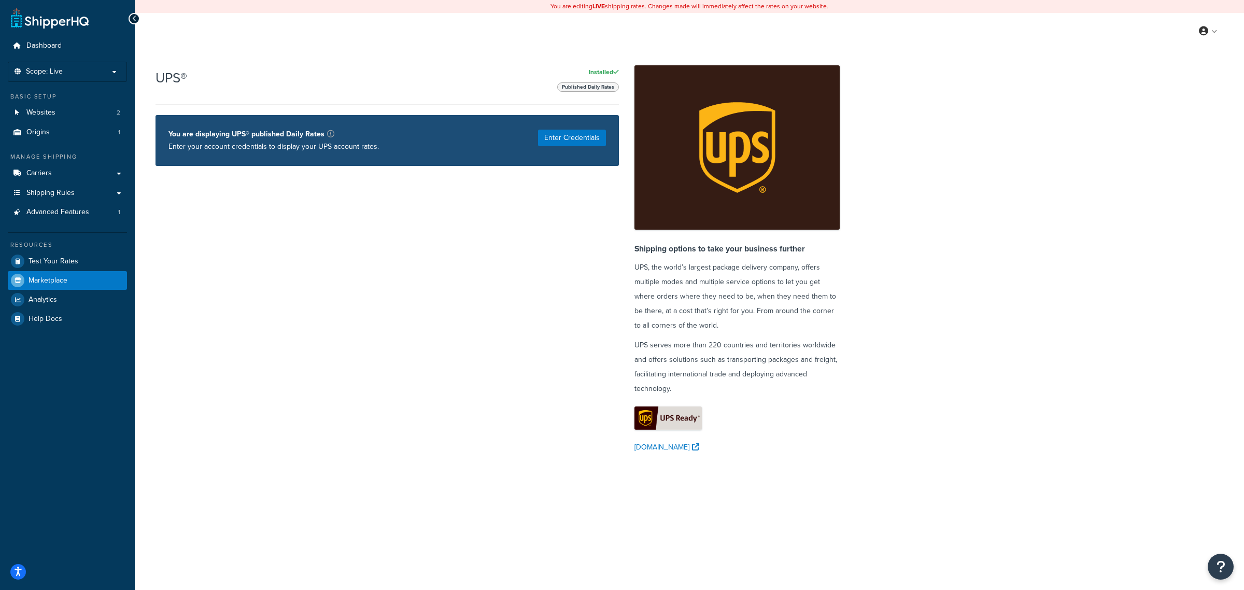
click at [134, 15] on icon at bounding box center [134, 18] width 5 height 7
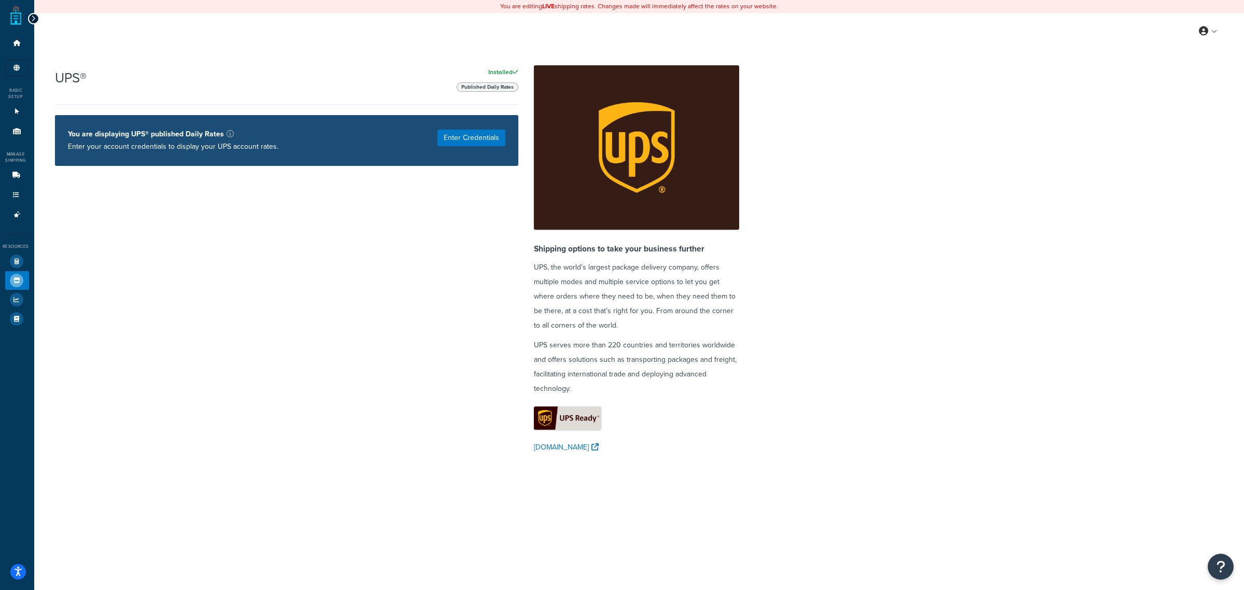
click at [32, 19] on icon at bounding box center [33, 18] width 5 height 7
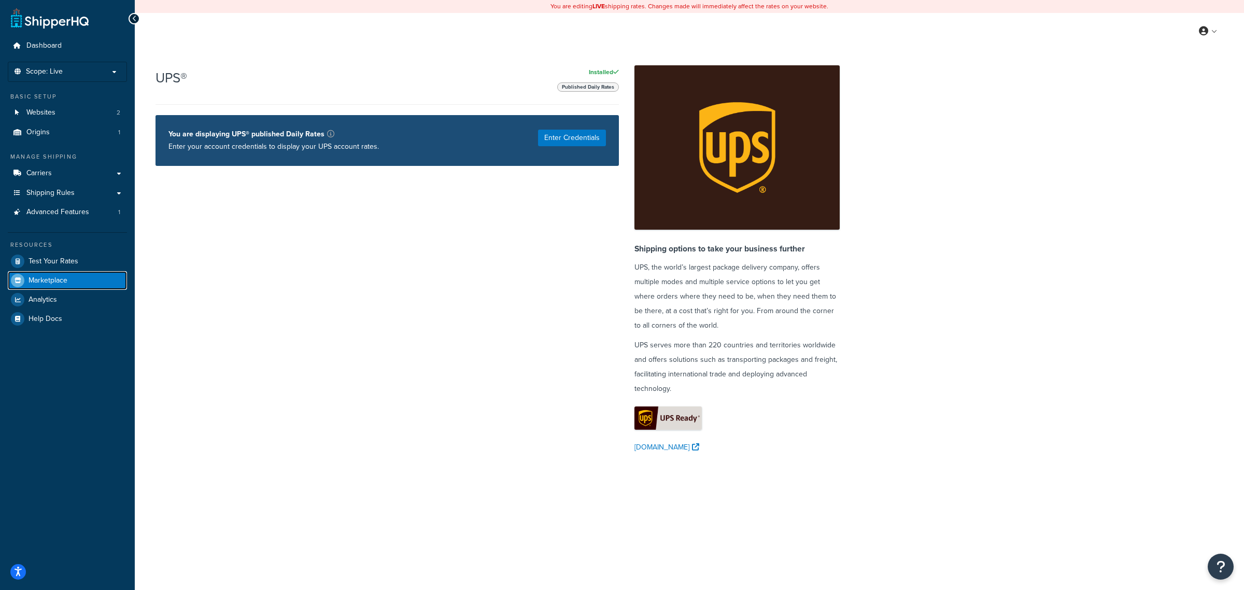
click at [55, 280] on span "Marketplace" at bounding box center [48, 280] width 39 height 9
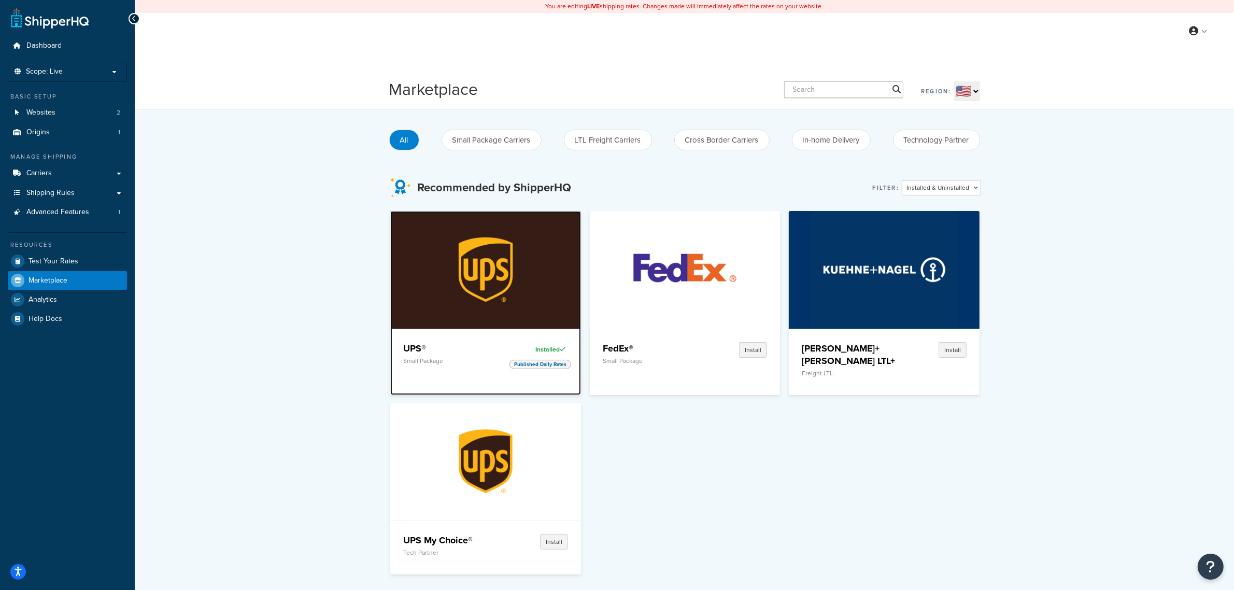
click at [457, 364] on div "UPS® Small Package" at bounding box center [452, 356] width 98 height 29
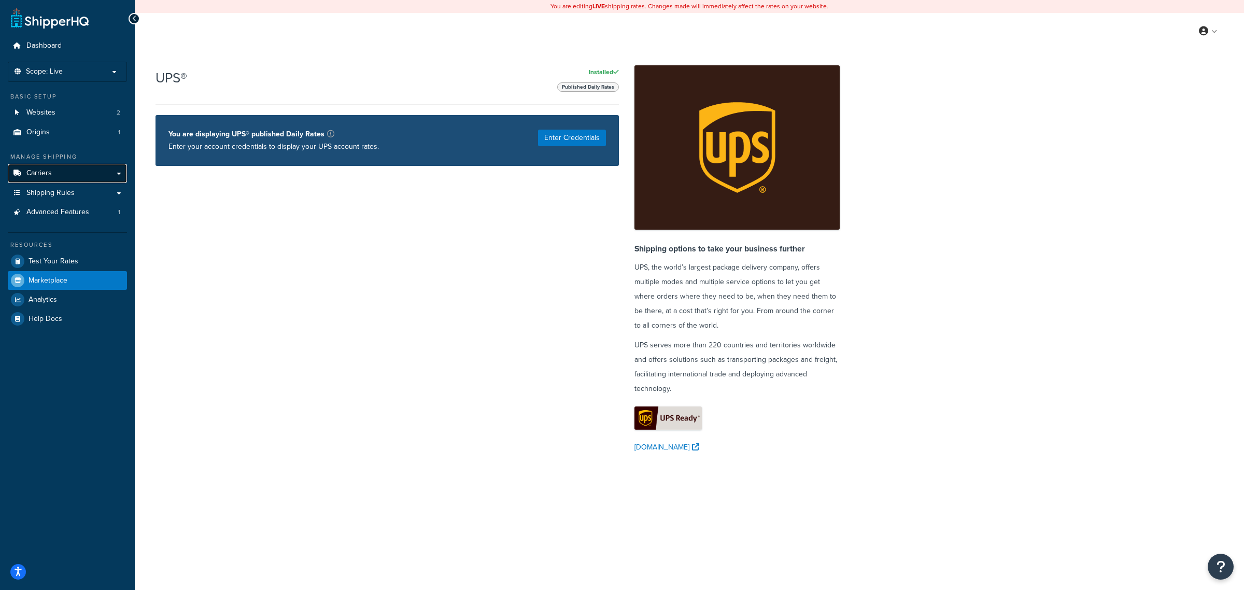
click at [64, 169] on link "Carriers" at bounding box center [67, 173] width 119 height 19
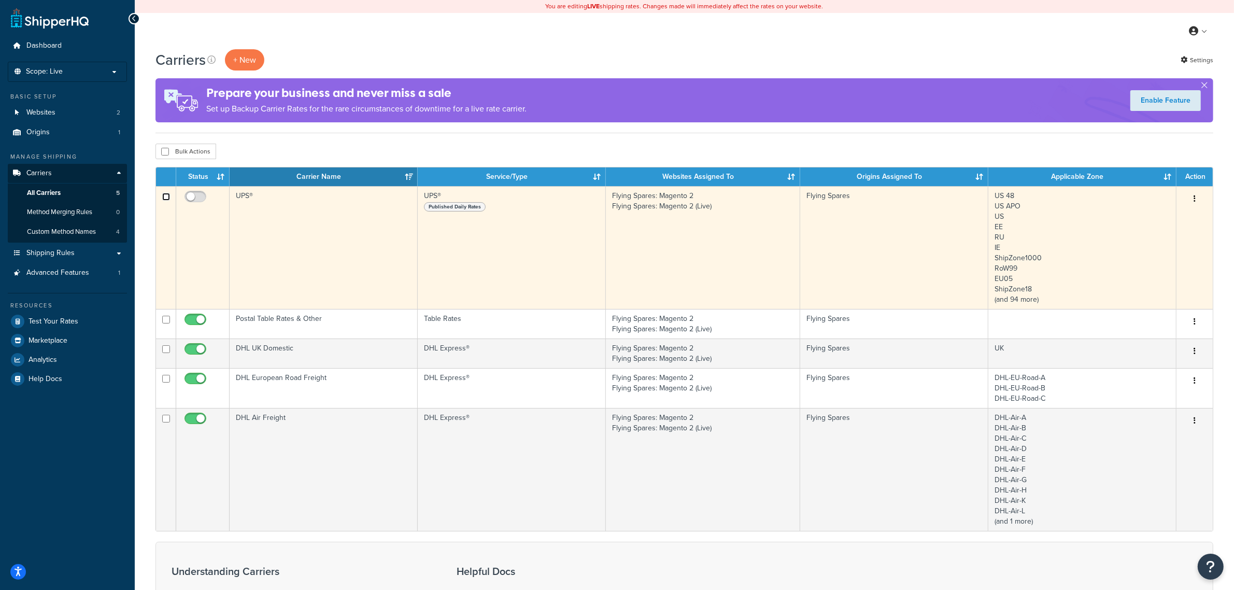
click at [167, 196] on input "checkbox" at bounding box center [166, 197] width 8 height 8
checkbox input "true"
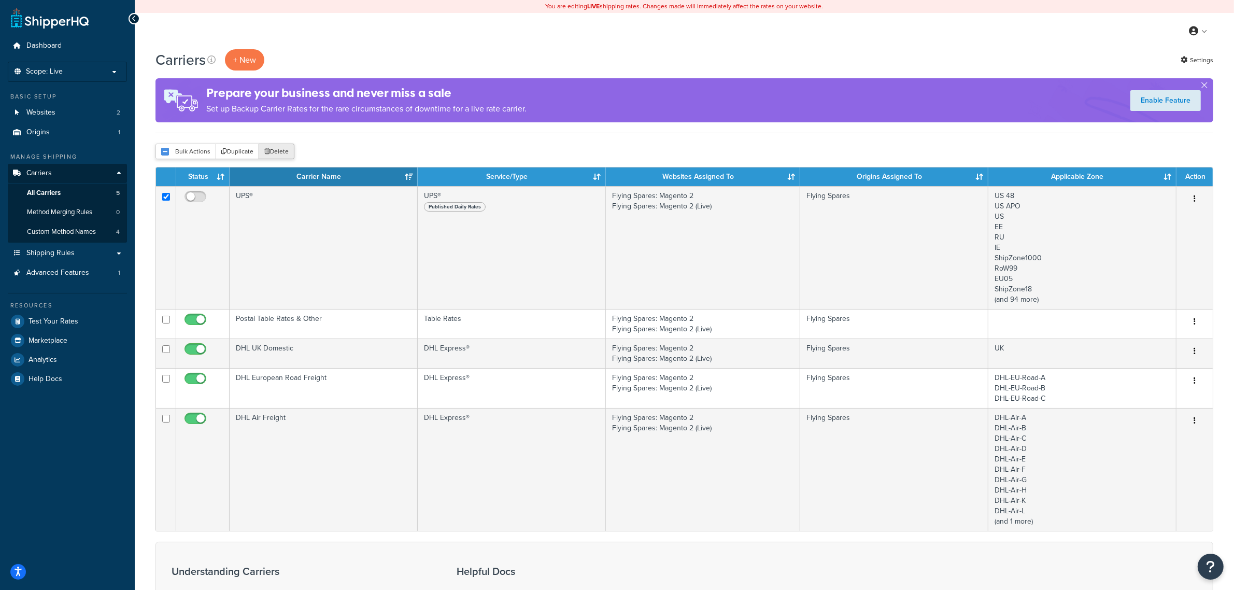
click at [277, 158] on button "Delete" at bounding box center [277, 152] width 36 height 16
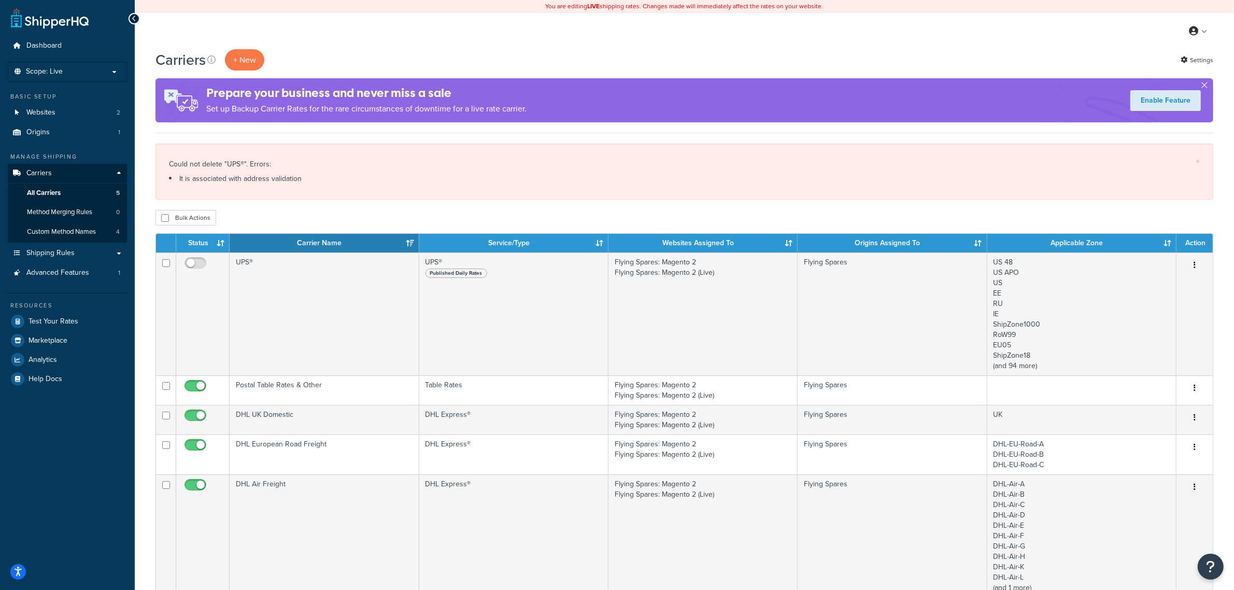
click at [901, 66] on div "Carriers + New Settings" at bounding box center [684, 59] width 1058 height 21
click at [1192, 32] on icon at bounding box center [1193, 30] width 9 height 9
click at [1156, 117] on span "Contact Us" at bounding box center [1157, 114] width 32 height 10
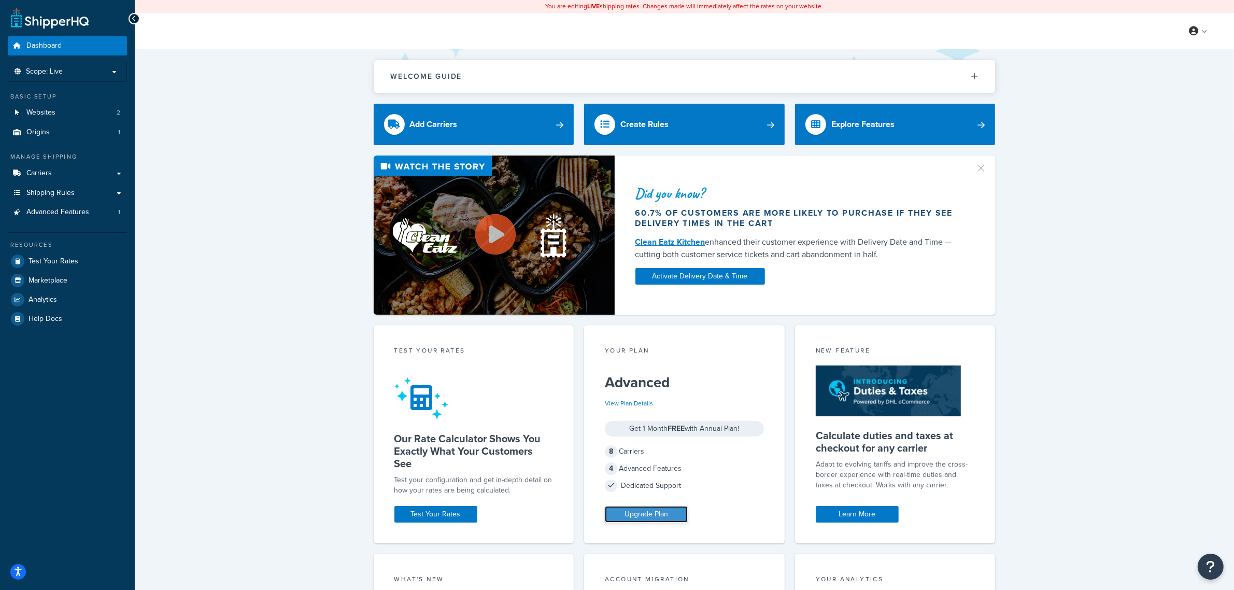
click at [635, 516] on link "Upgrade Plan" at bounding box center [646, 514] width 83 height 17
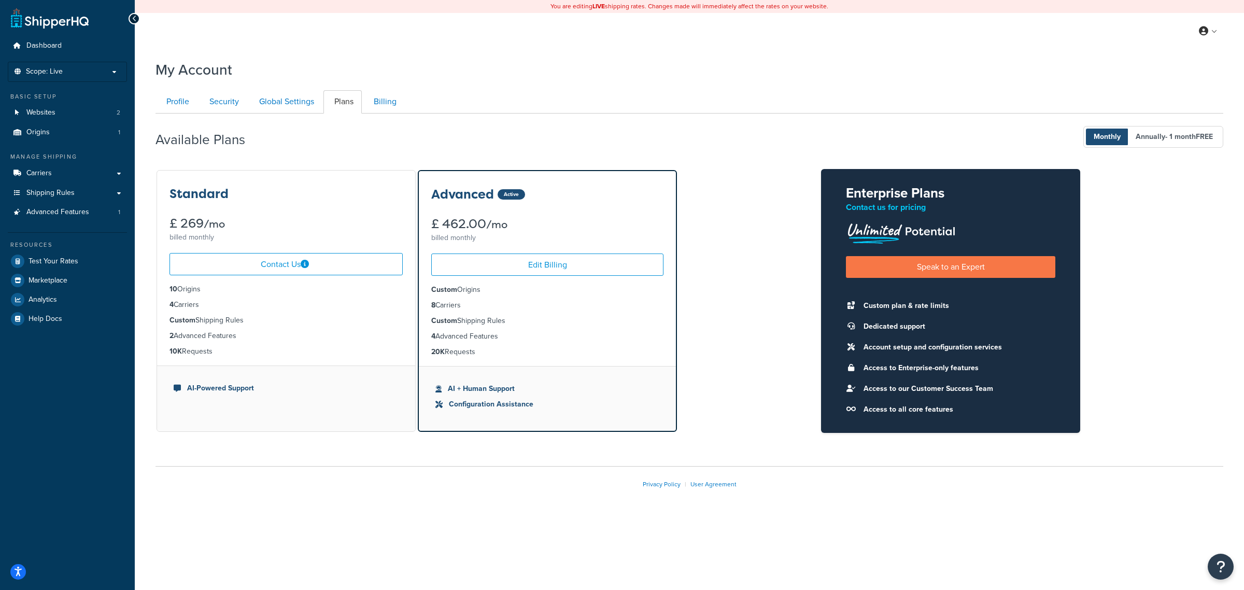
click at [195, 354] on li "10K Requests" at bounding box center [285, 351] width 233 height 11
click at [200, 330] on ul "10 Origins 4 Carriers Custom Shipping Rules 2 Advanced Features 10K Requests" at bounding box center [286, 320] width 258 height 90
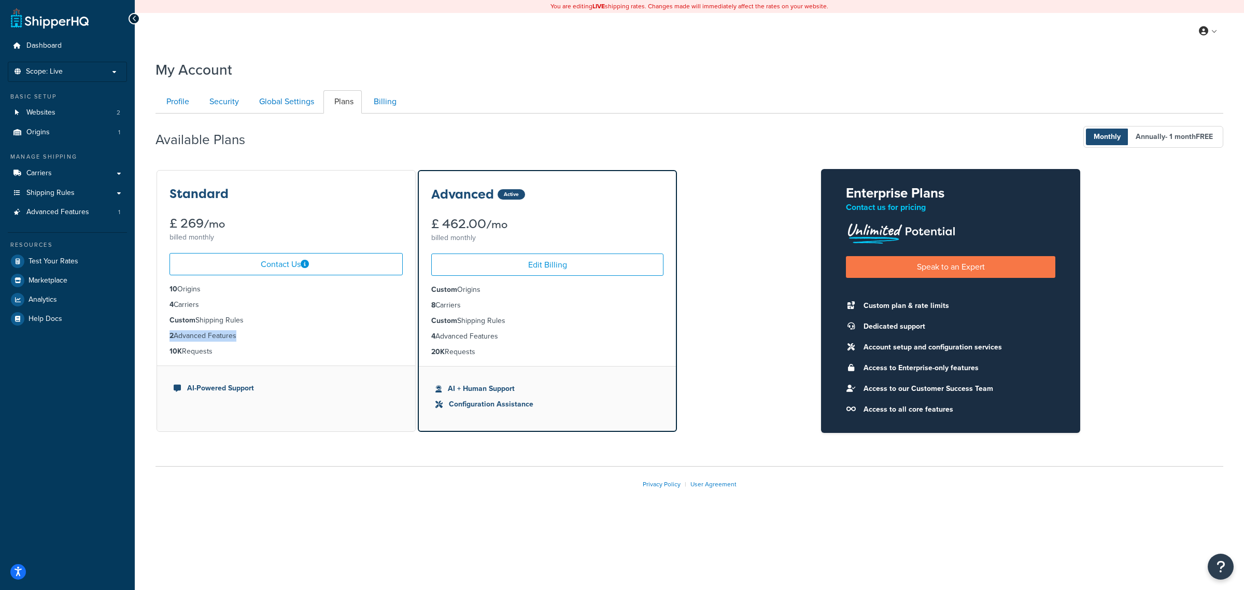
click at [200, 330] on ul "10 Origins 4 Carriers Custom Shipping Rules 2 Advanced Features 10K Requests" at bounding box center [286, 320] width 258 height 90
click at [209, 310] on li "4 Carriers" at bounding box center [285, 304] width 233 height 11
click at [283, 104] on link "Global Settings" at bounding box center [285, 101] width 74 height 23
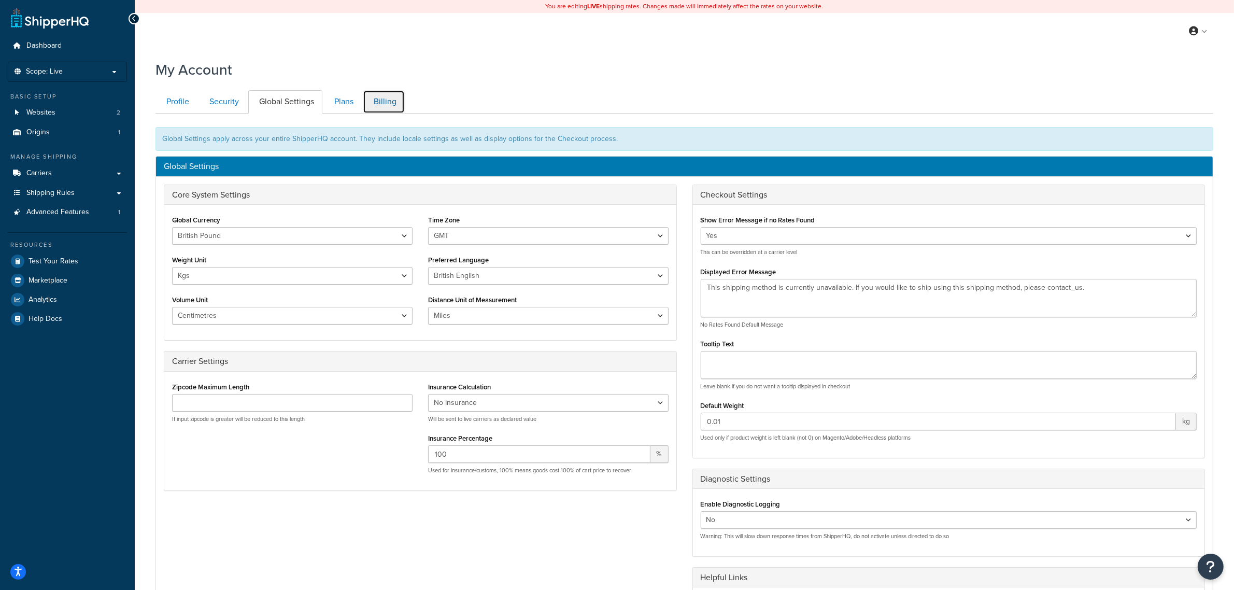
click at [389, 97] on link "Billing" at bounding box center [384, 101] width 42 height 23
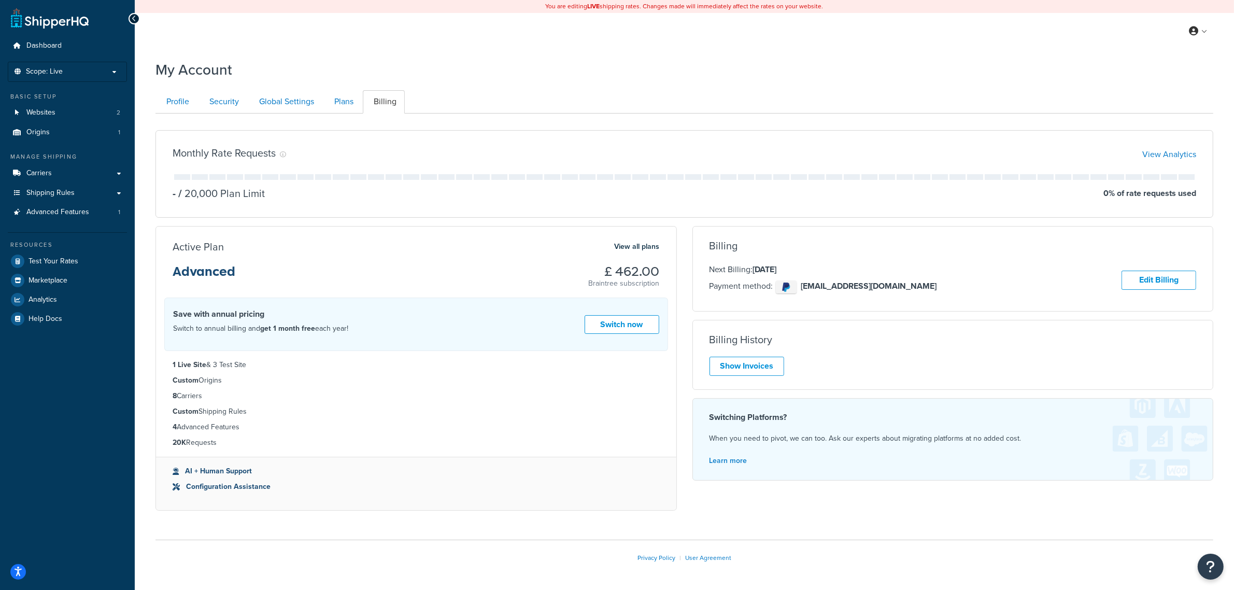
scroll to position [39, 0]
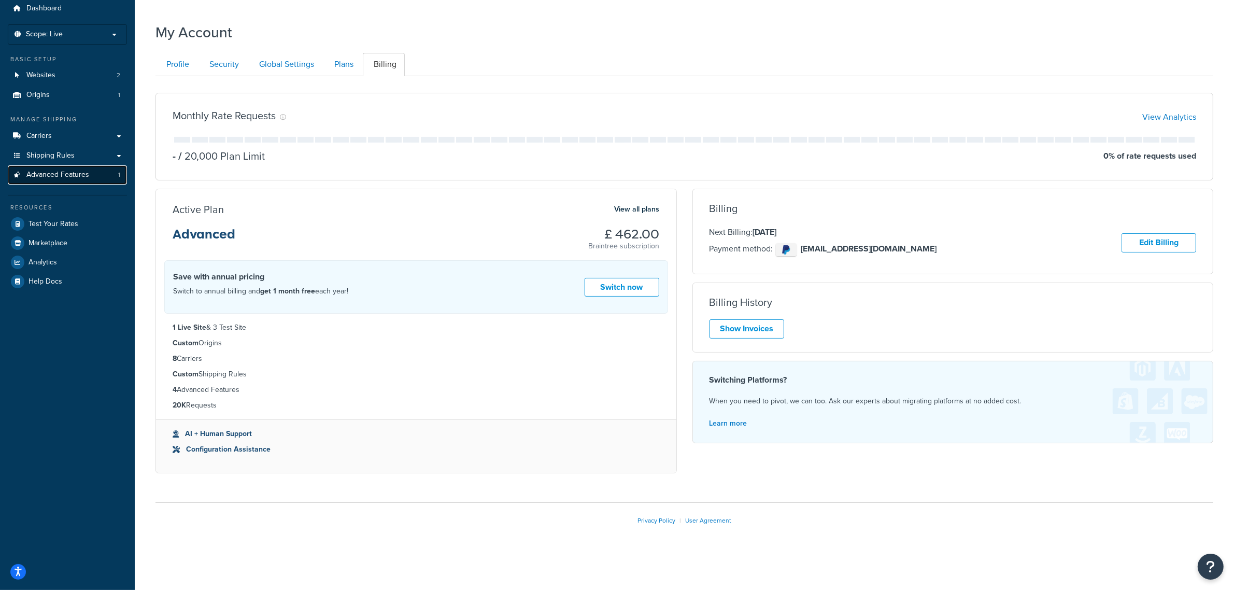
click at [73, 175] on span "Advanced Features" at bounding box center [57, 175] width 63 height 9
